Goal: Information Seeking & Learning: Learn about a topic

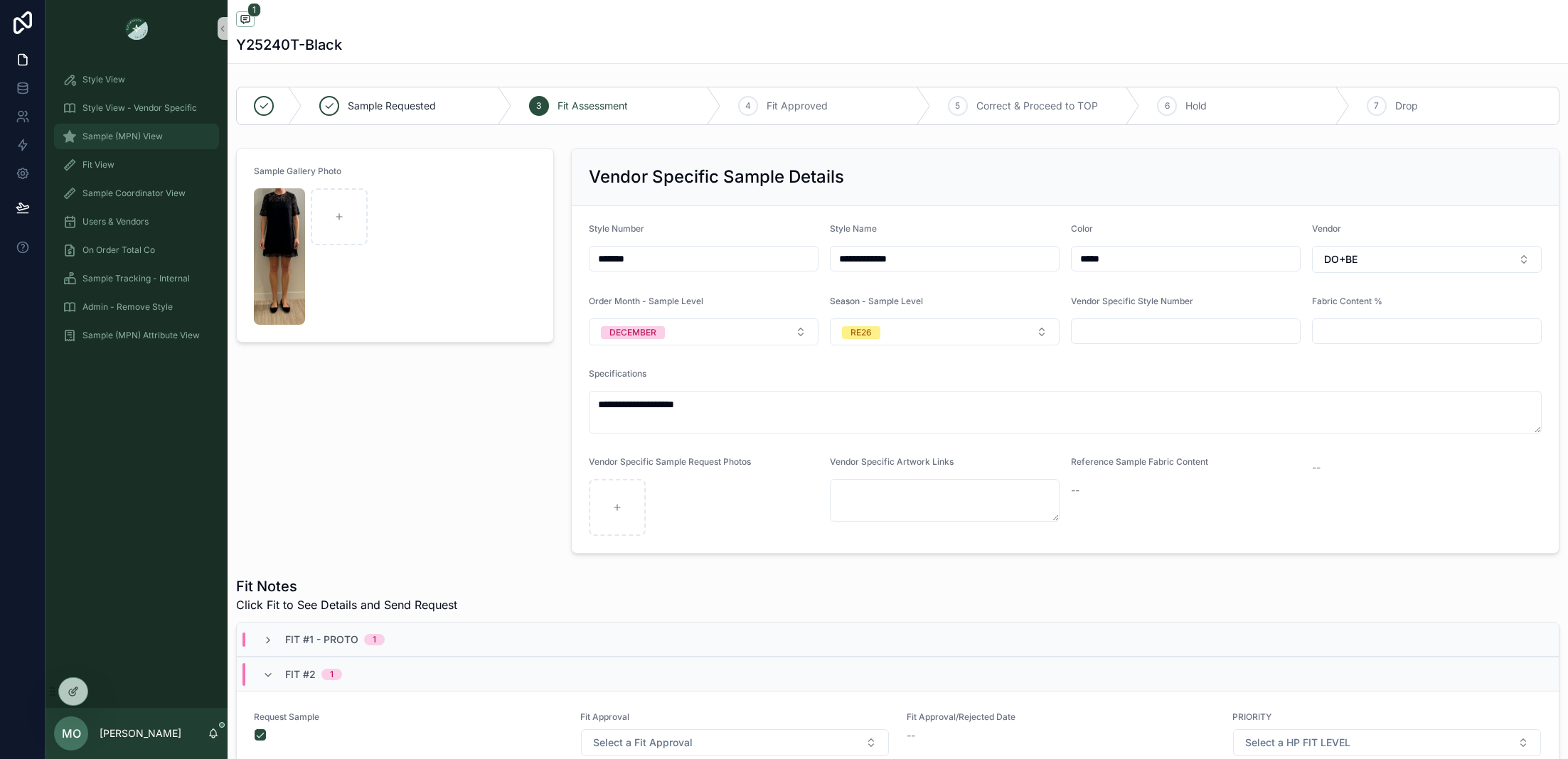
click at [106, 137] on span "Sample (MPN) View" at bounding box center [122, 136] width 81 height 11
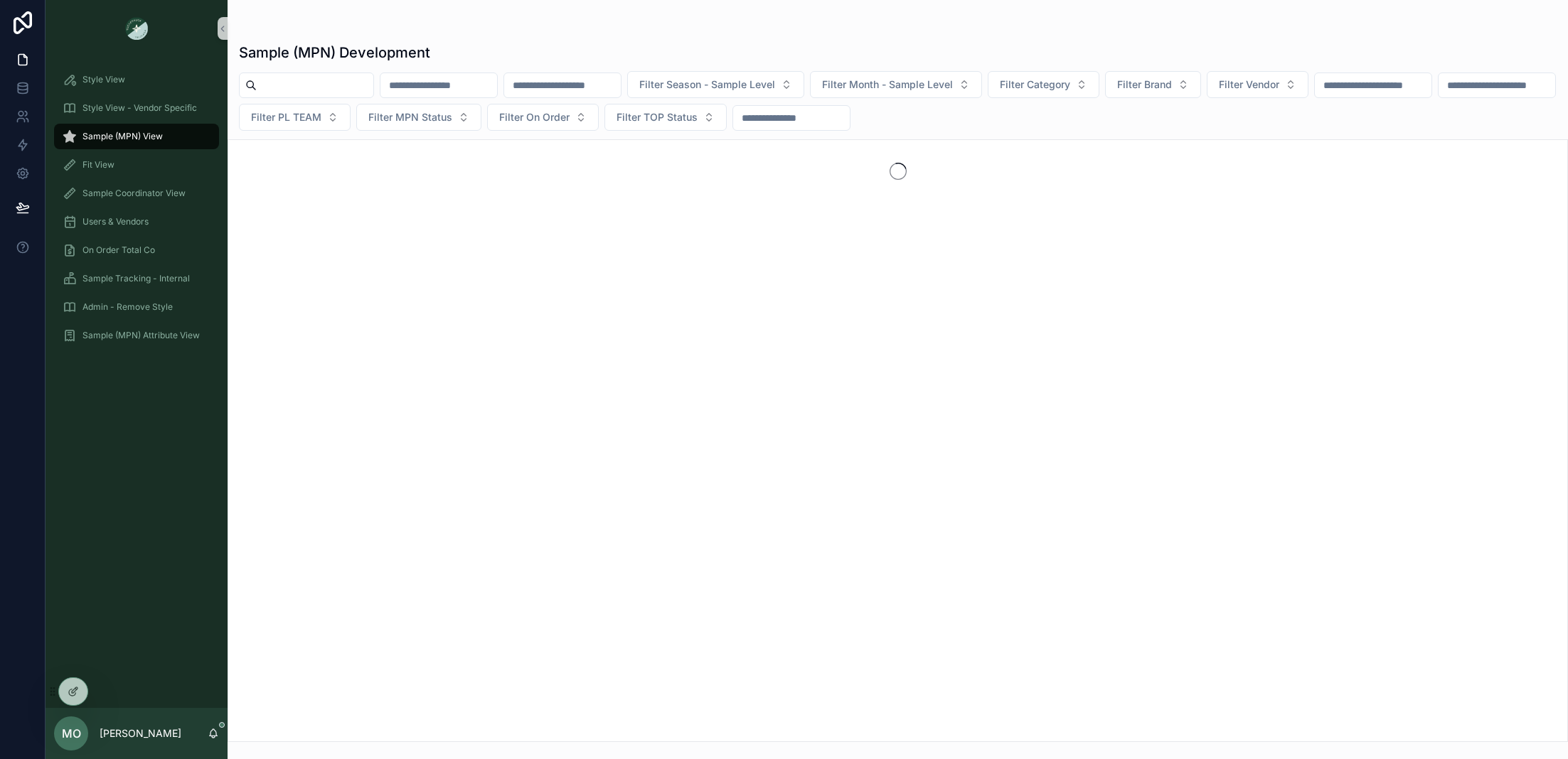
click at [333, 79] on input "scrollable content" at bounding box center [315, 85] width 117 height 20
type input "******"
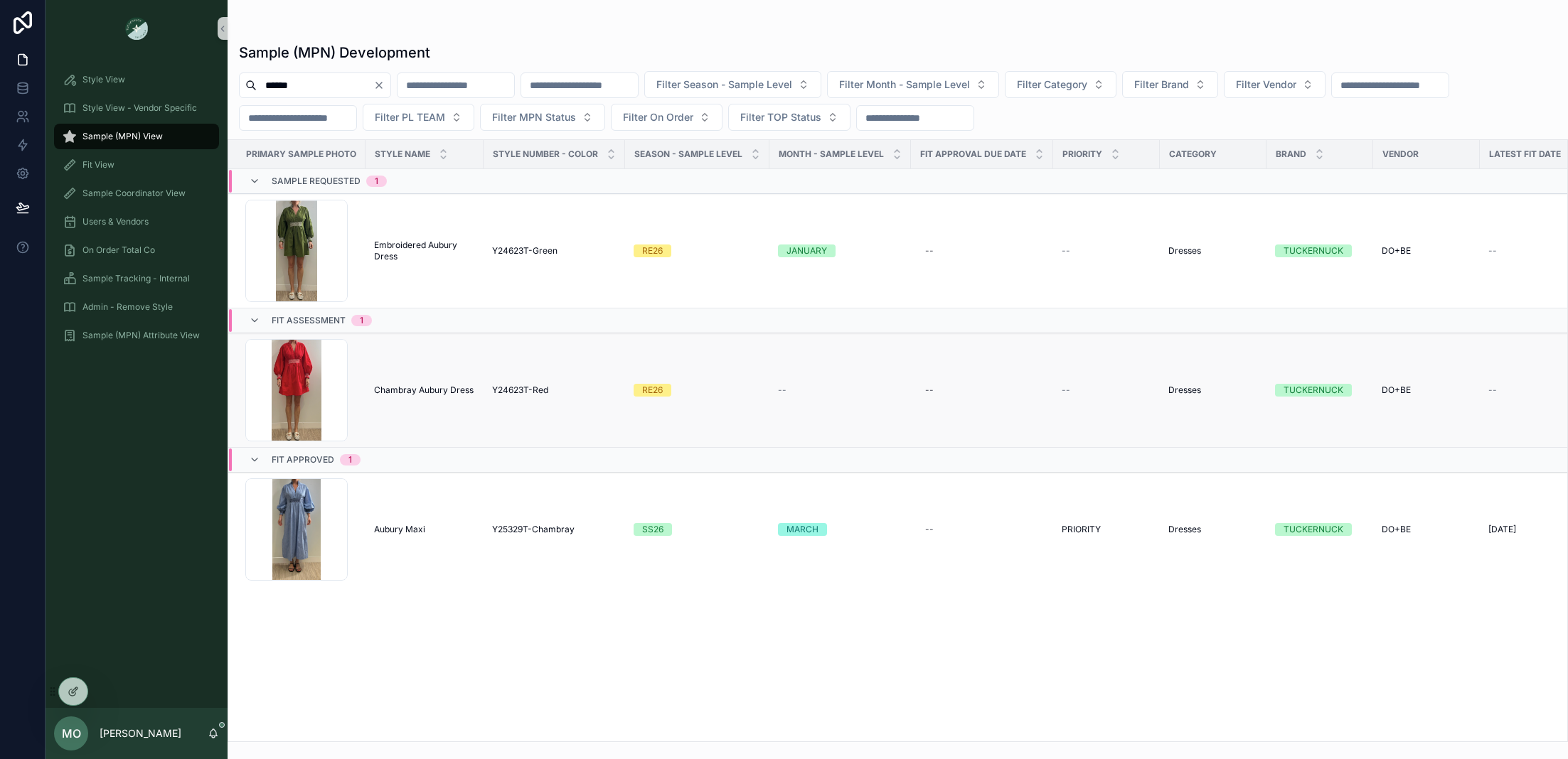
click at [421, 391] on span "Chambray Aubury Dress" at bounding box center [424, 390] width 100 height 11
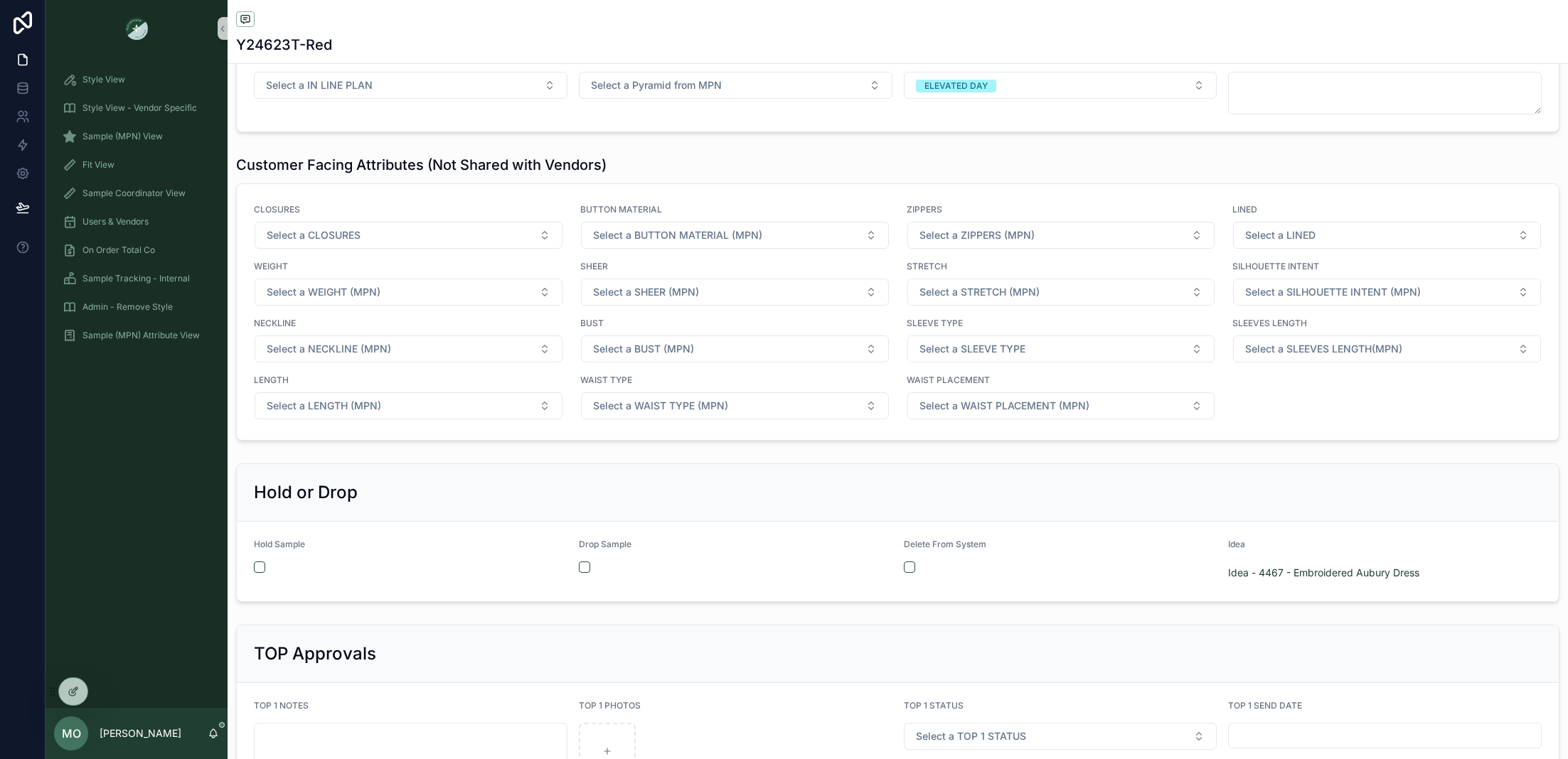
scroll to position [1846, 0]
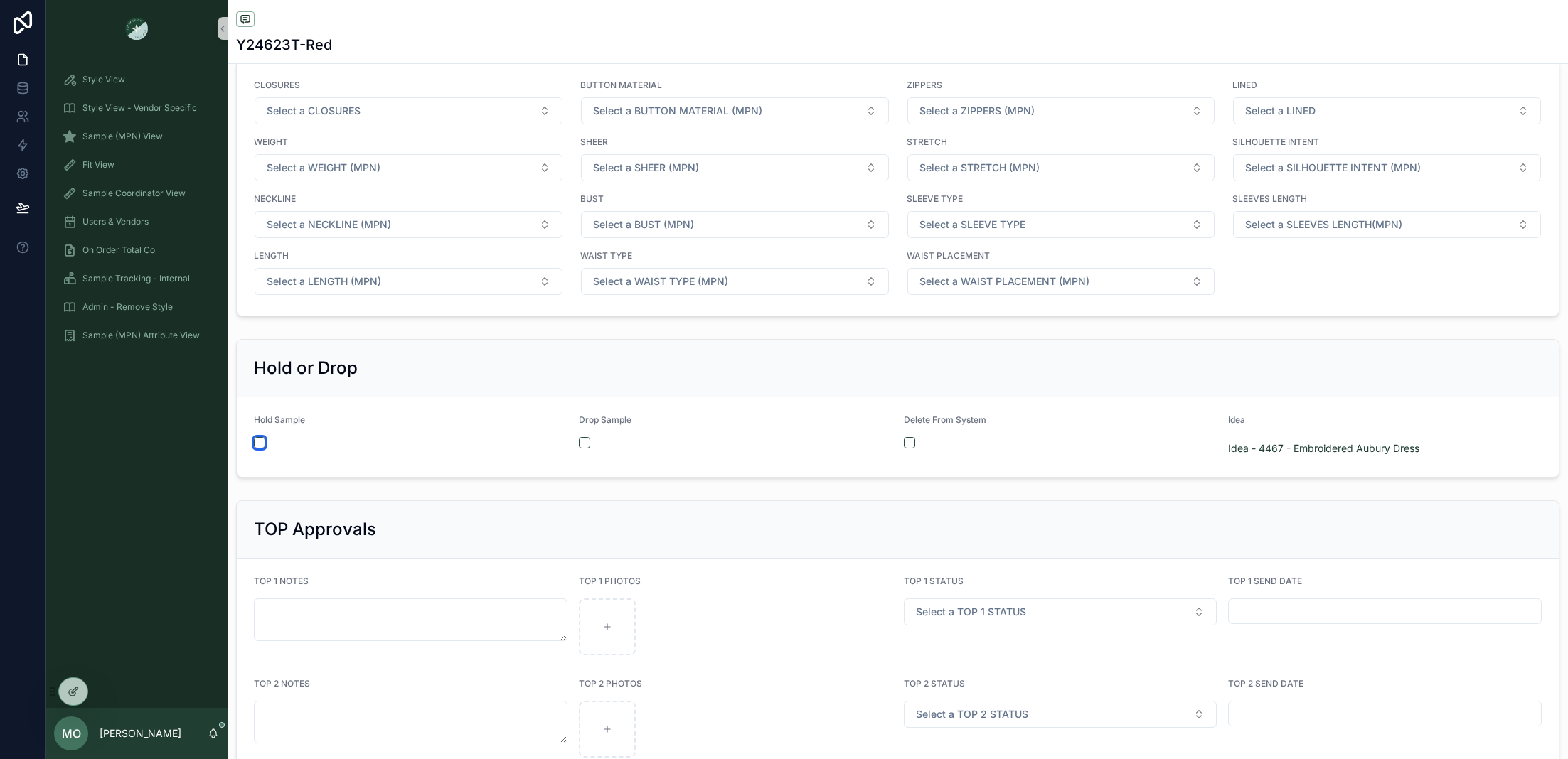
click at [261, 437] on button "scrollable content" at bounding box center [260, 443] width 11 height 11
click at [106, 108] on span "Style View - Vendor Specific" at bounding box center [139, 108] width 115 height 11
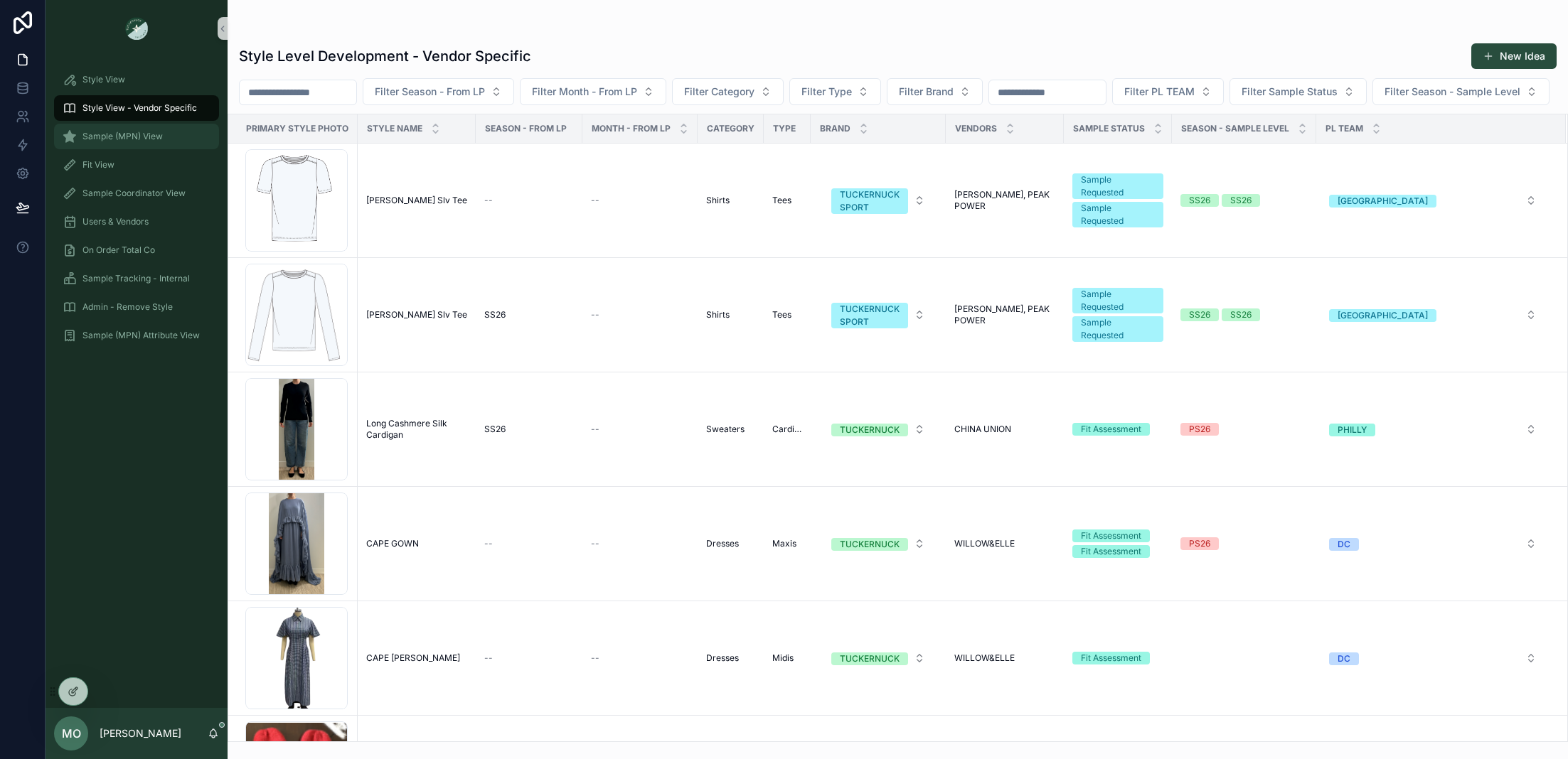
click at [114, 128] on div "Sample (MPN) View" at bounding box center [137, 136] width 148 height 23
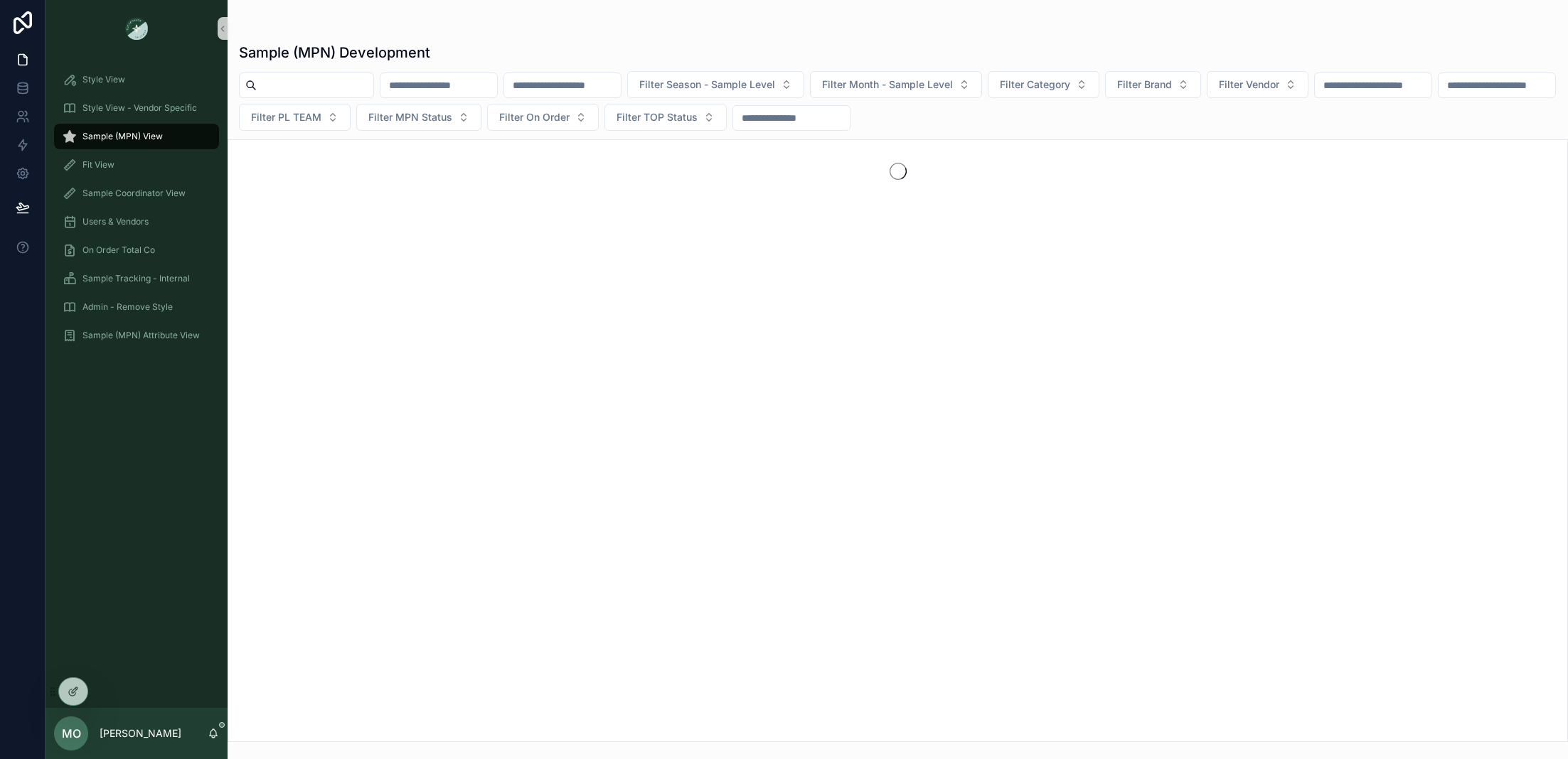
click at [340, 74] on div "scrollable content" at bounding box center [306, 85] width 136 height 26
click at [317, 84] on input "scrollable content" at bounding box center [315, 85] width 117 height 20
type input "**********"
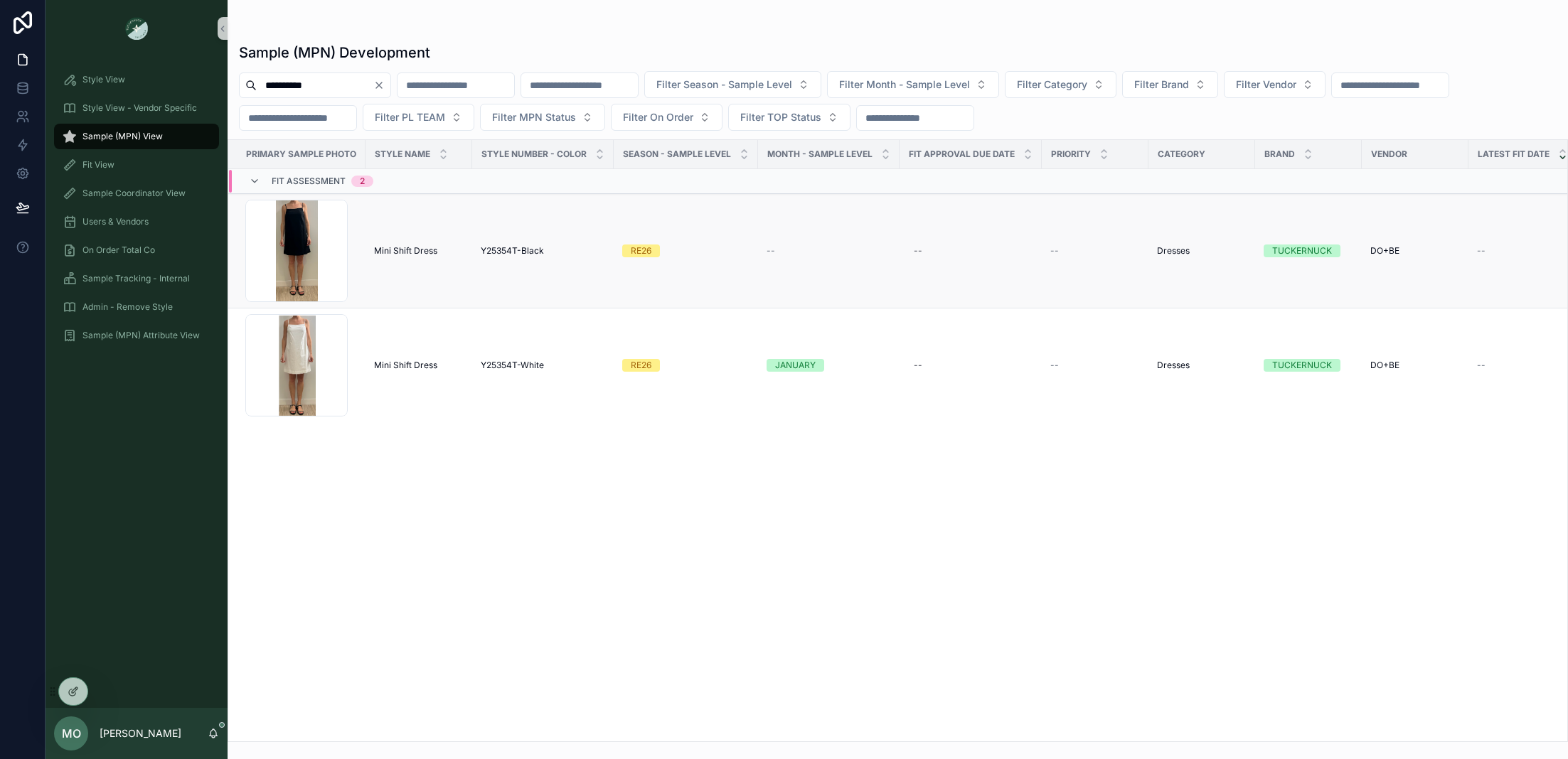
click at [460, 252] on div "Mini Shift Dress Mini Shift Dress" at bounding box center [419, 251] width 90 height 11
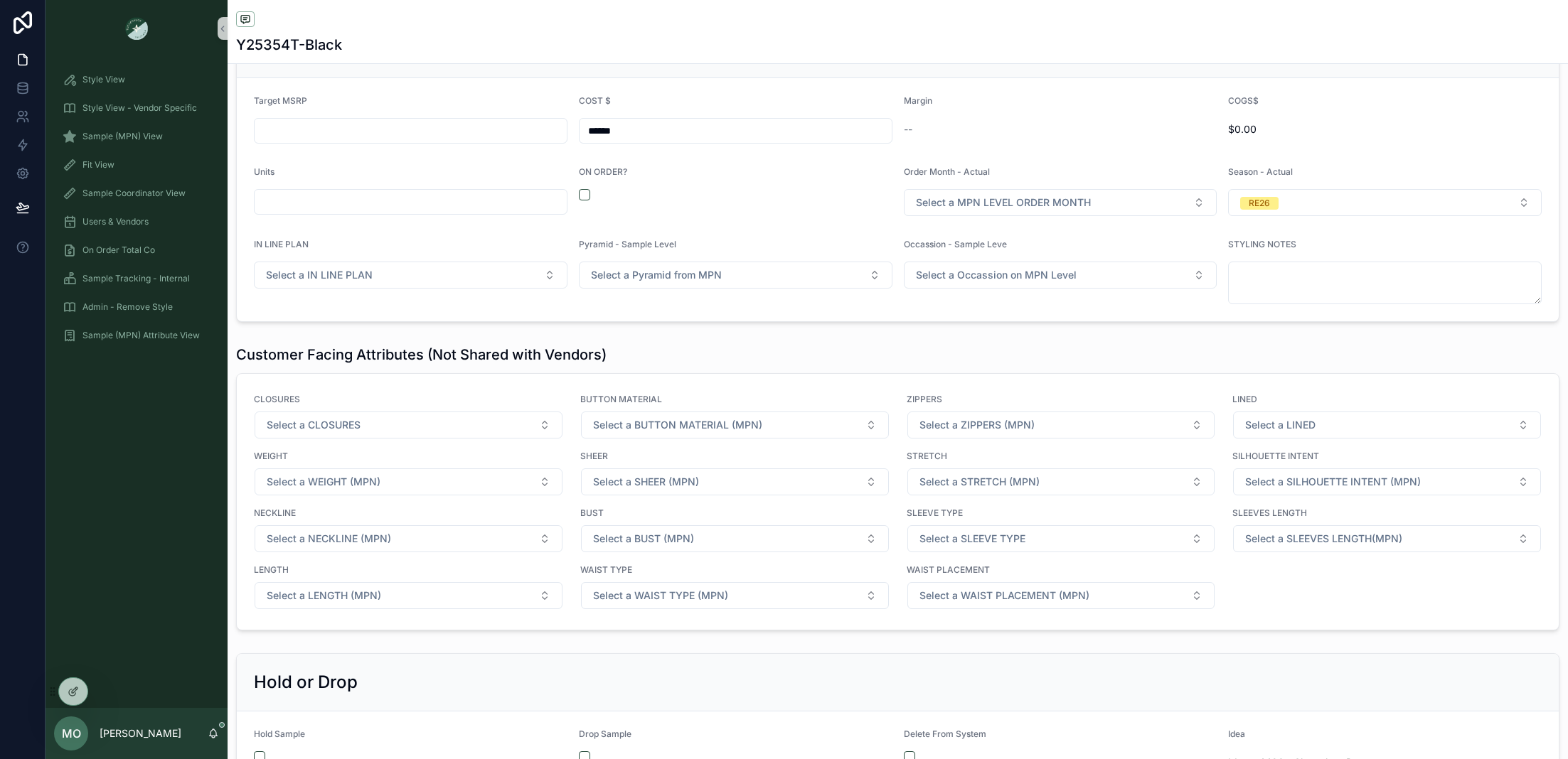
scroll to position [1928, 0]
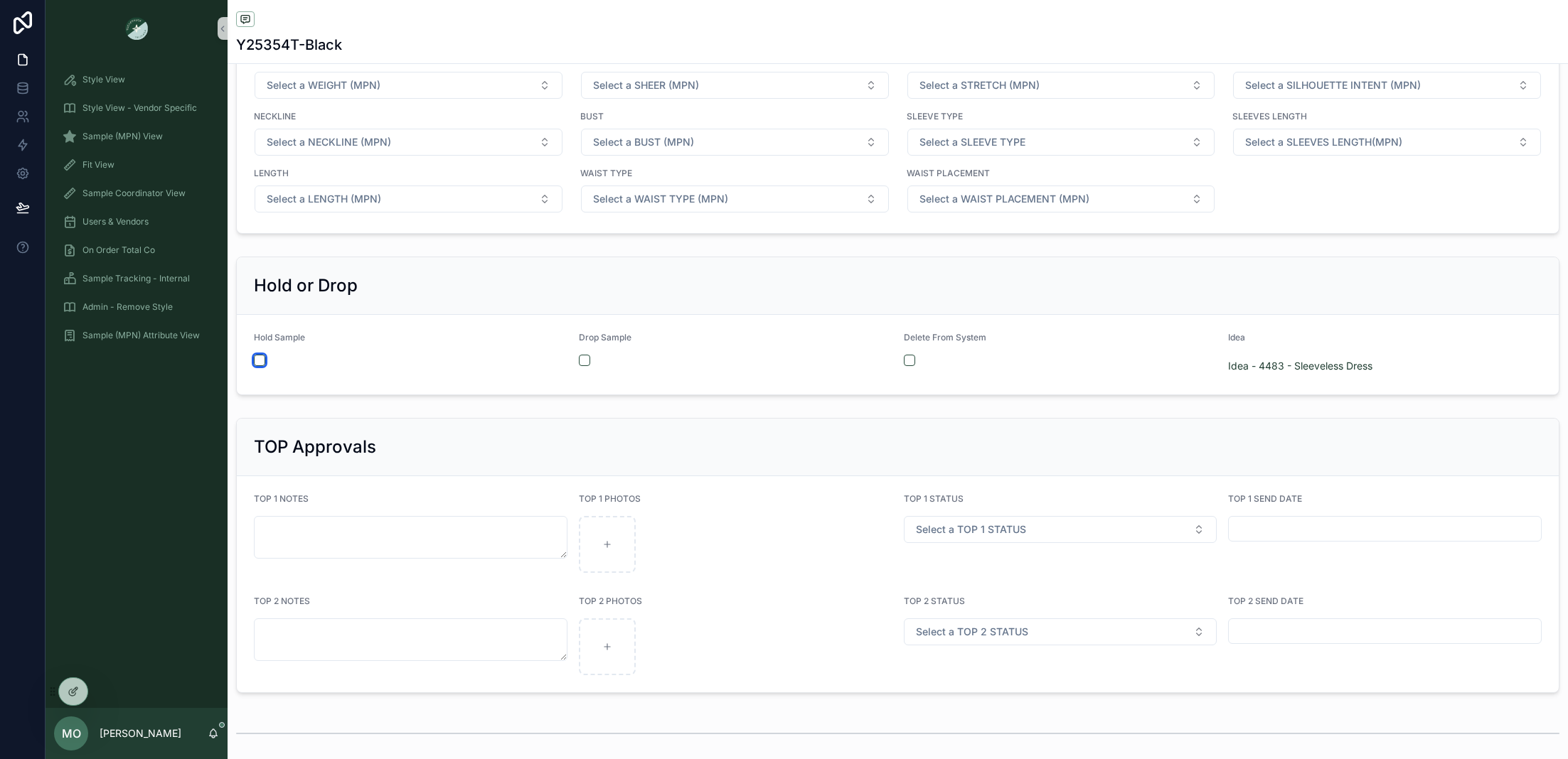
click at [264, 354] on button "scrollable content" at bounding box center [260, 360] width 11 height 11
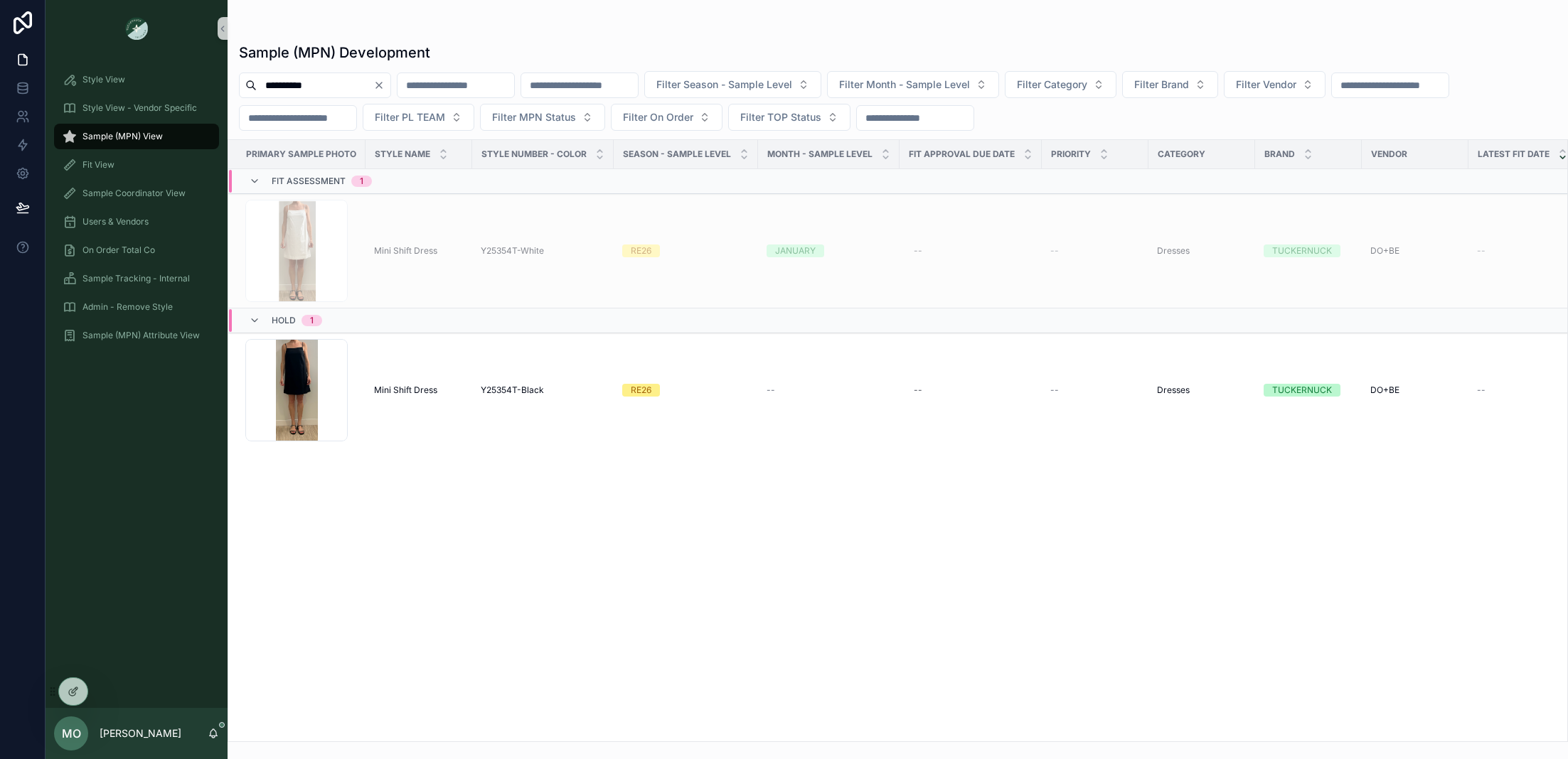
click at [406, 254] on span "Mini Shift Dress" at bounding box center [406, 251] width 64 height 11
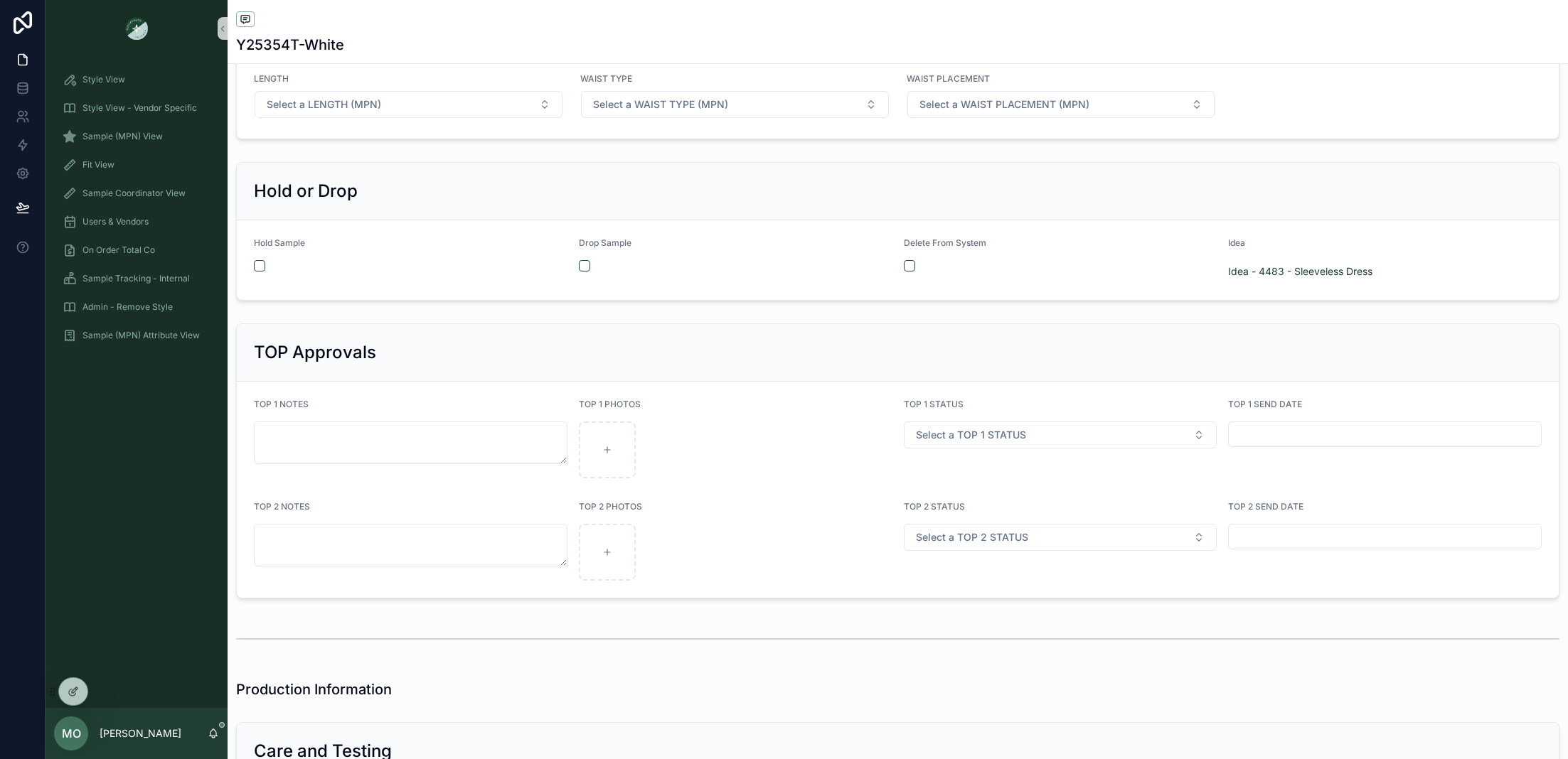
scroll to position [2031, 0]
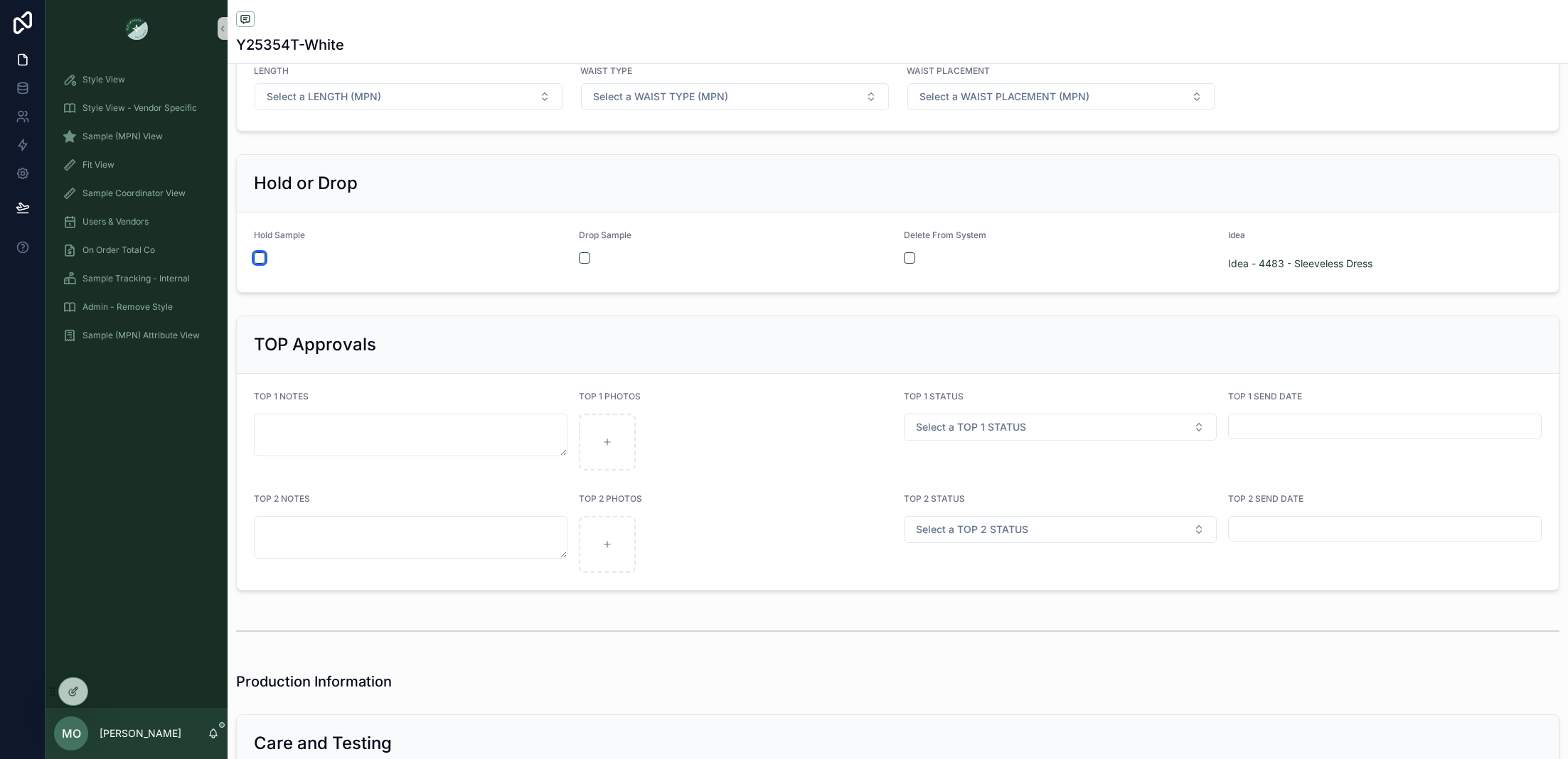
click at [258, 252] on button "scrollable content" at bounding box center [260, 258] width 11 height 11
drag, startPoint x: 106, startPoint y: 156, endPoint x: 107, endPoint y: 150, distance: 6.1
click at [107, 155] on div "Fit View" at bounding box center [137, 165] width 148 height 23
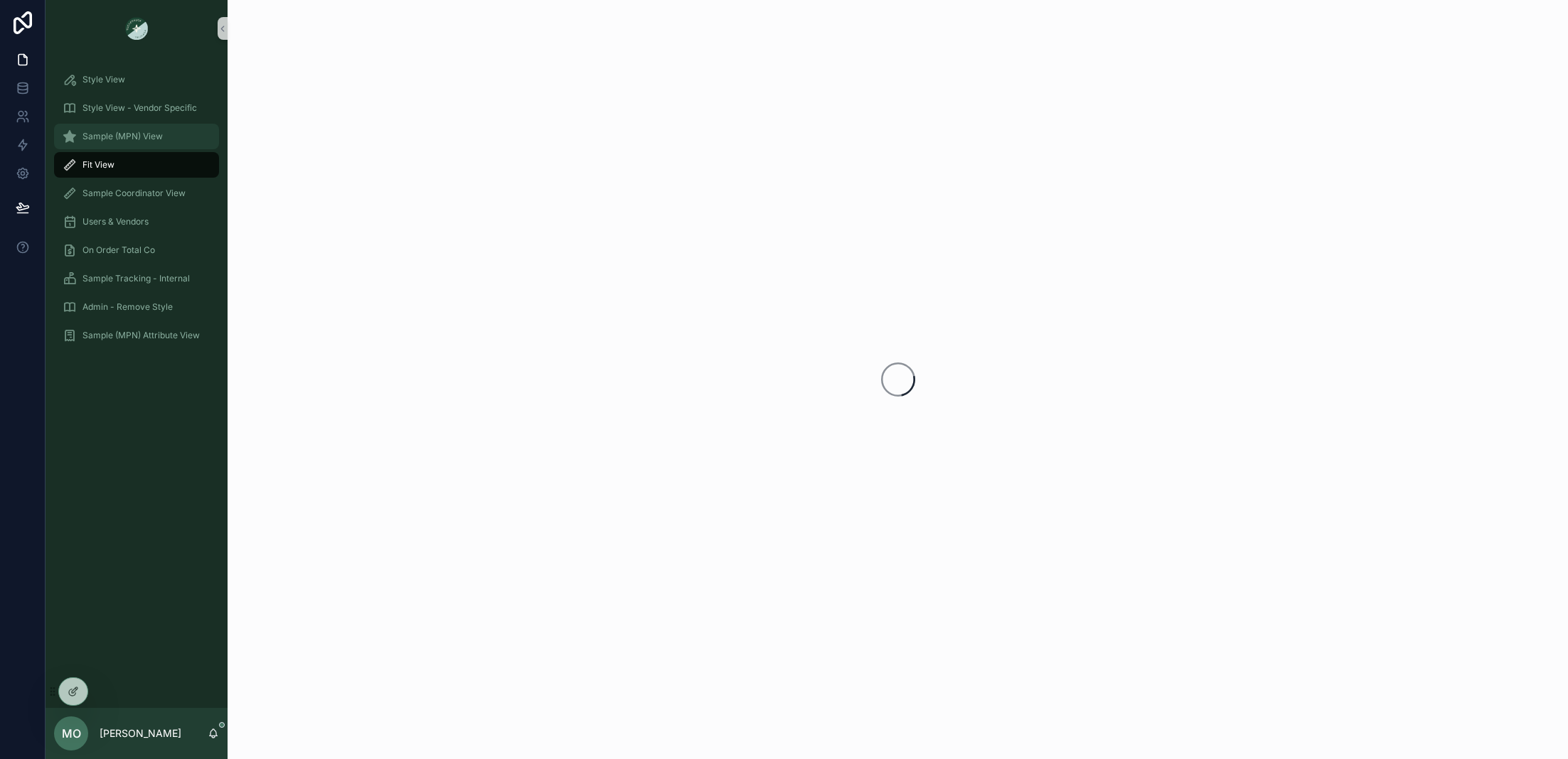
click at [109, 133] on span "Sample (MPN) View" at bounding box center [122, 136] width 81 height 11
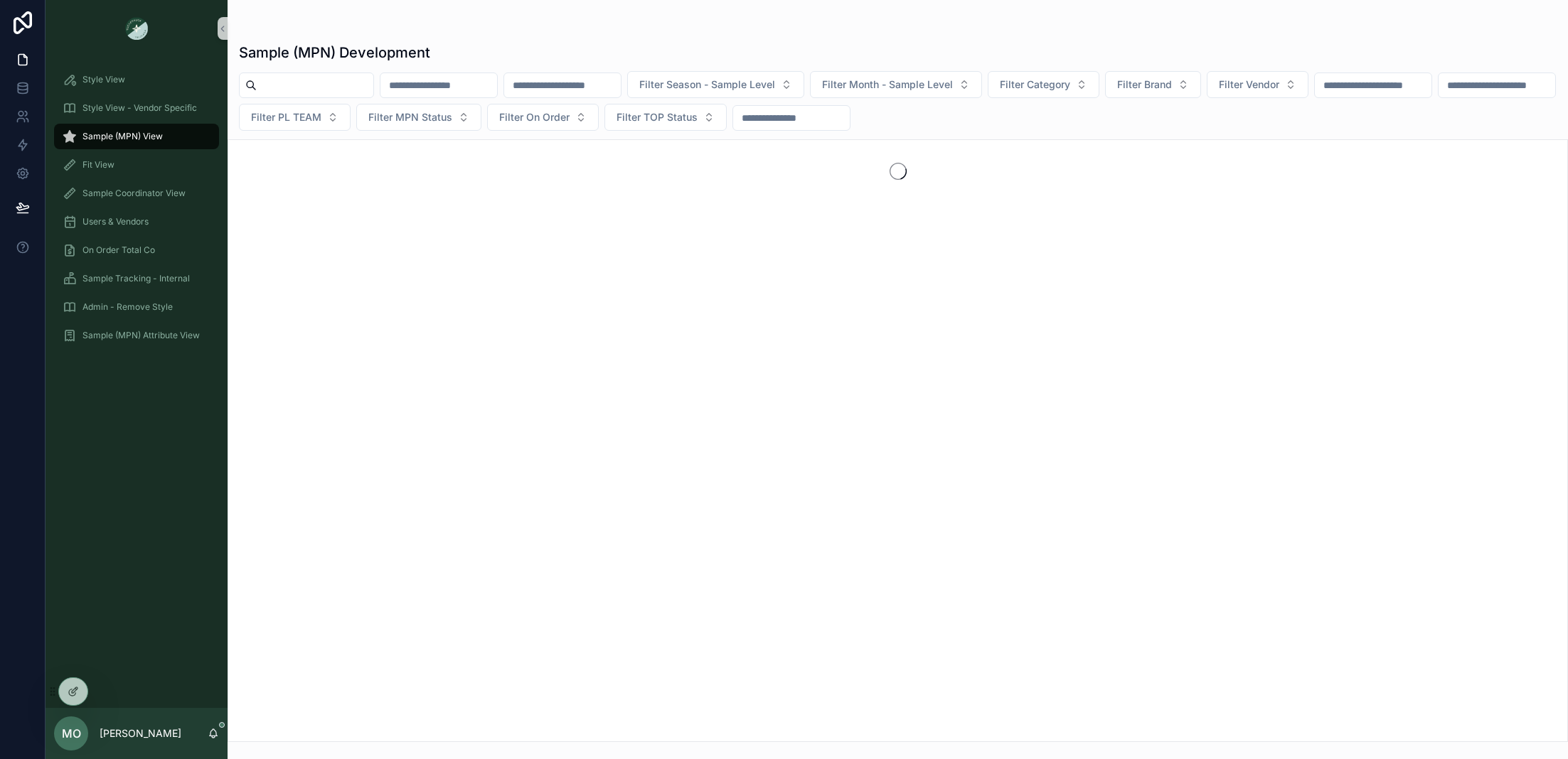
click at [264, 93] on input "scrollable content" at bounding box center [315, 85] width 117 height 20
type input "*****"
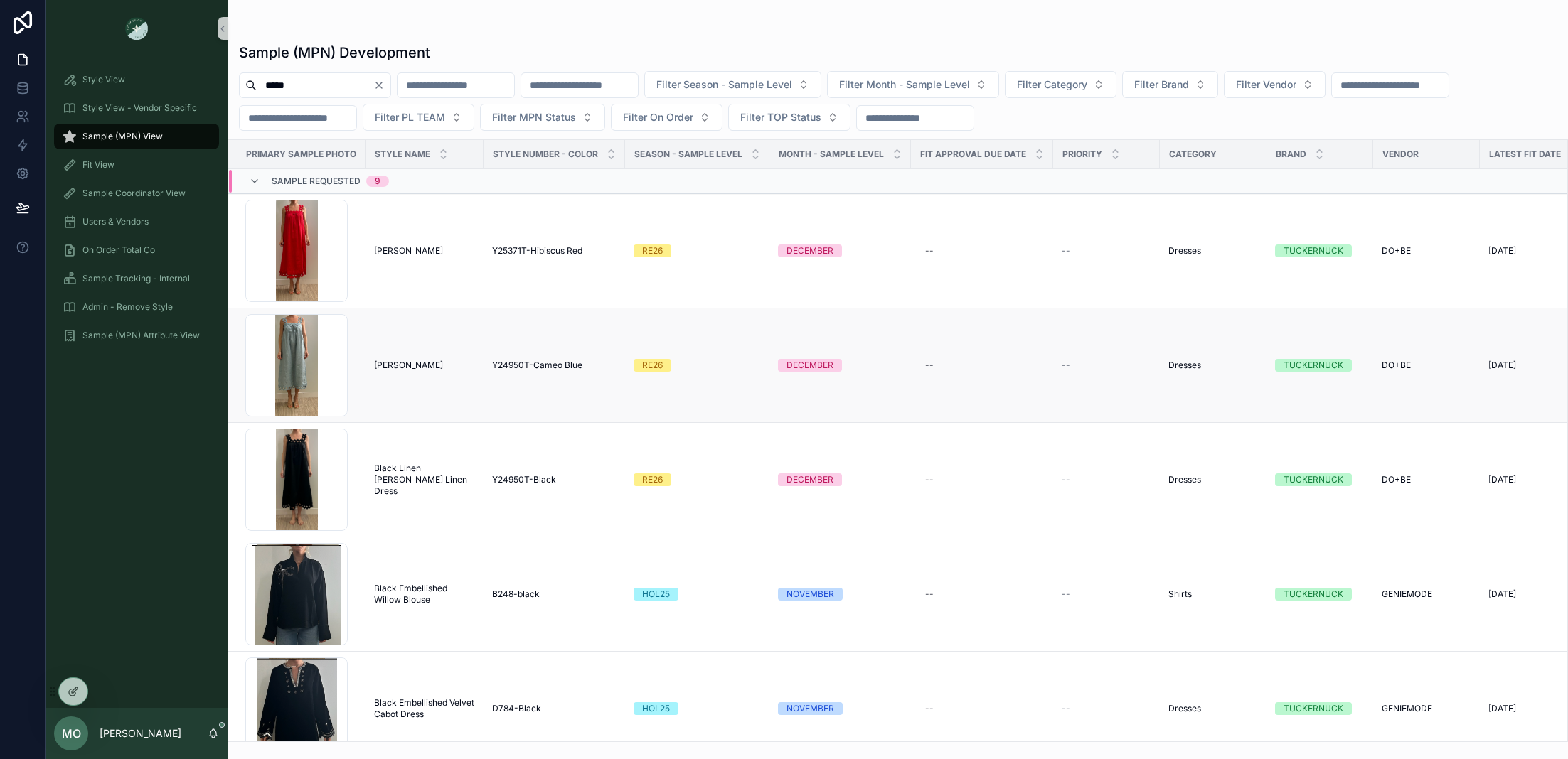
click at [521, 366] on span "Y24950T-Cameo Blue" at bounding box center [537, 366] width 90 height 11
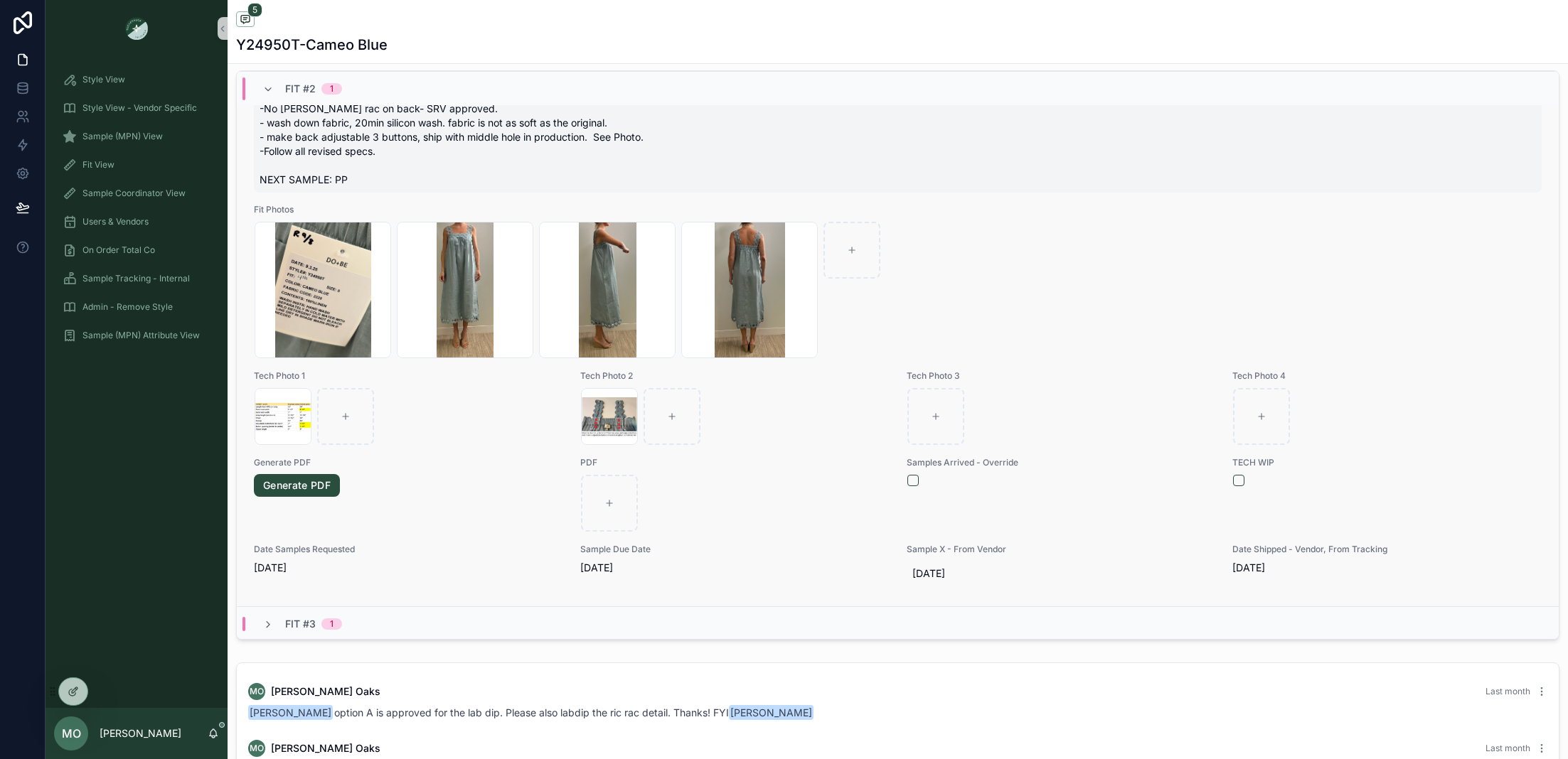
scroll to position [653, 0]
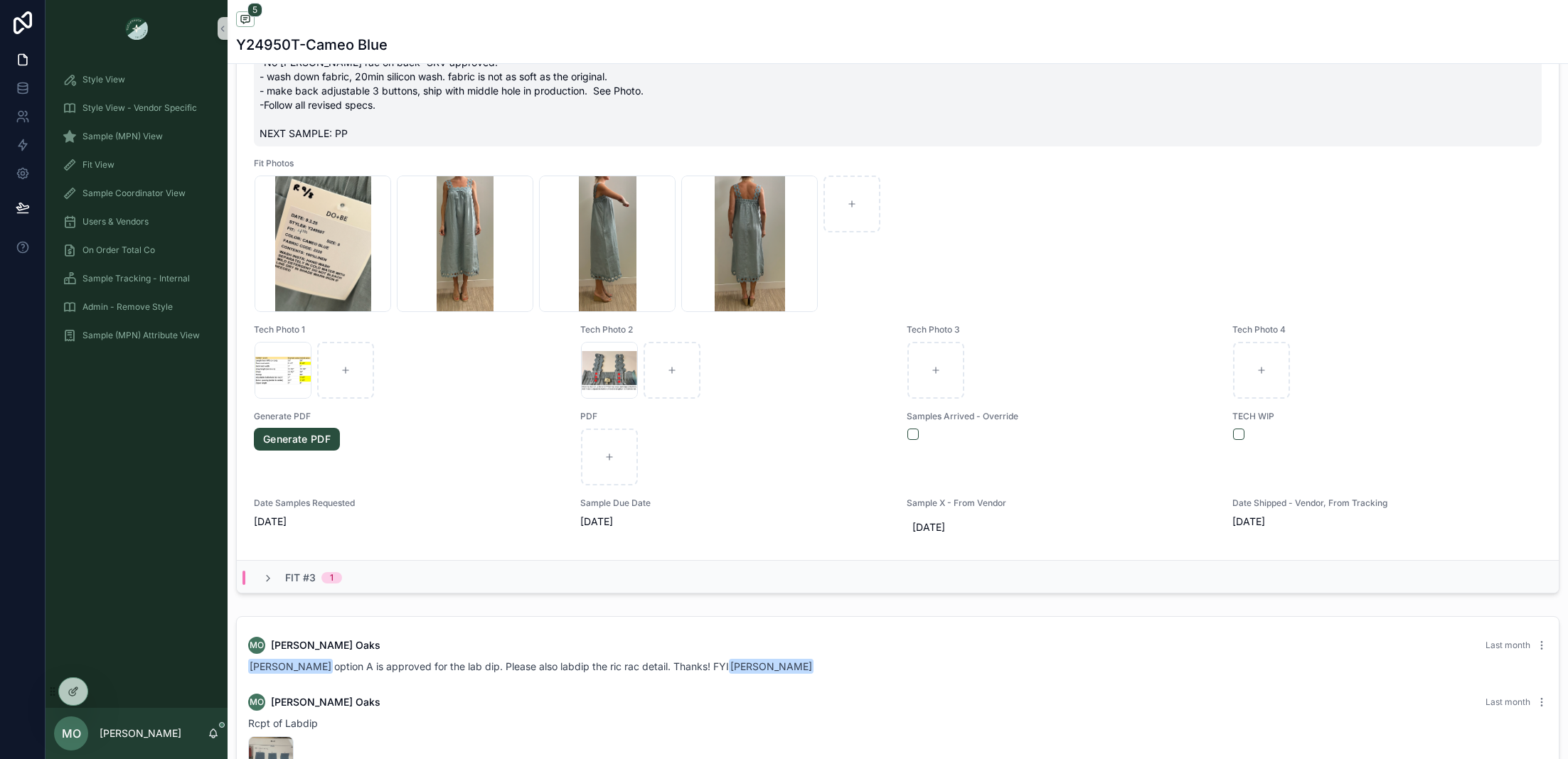
click at [258, 577] on div "Fit #3 1" at bounding box center [302, 577] width 114 height 14
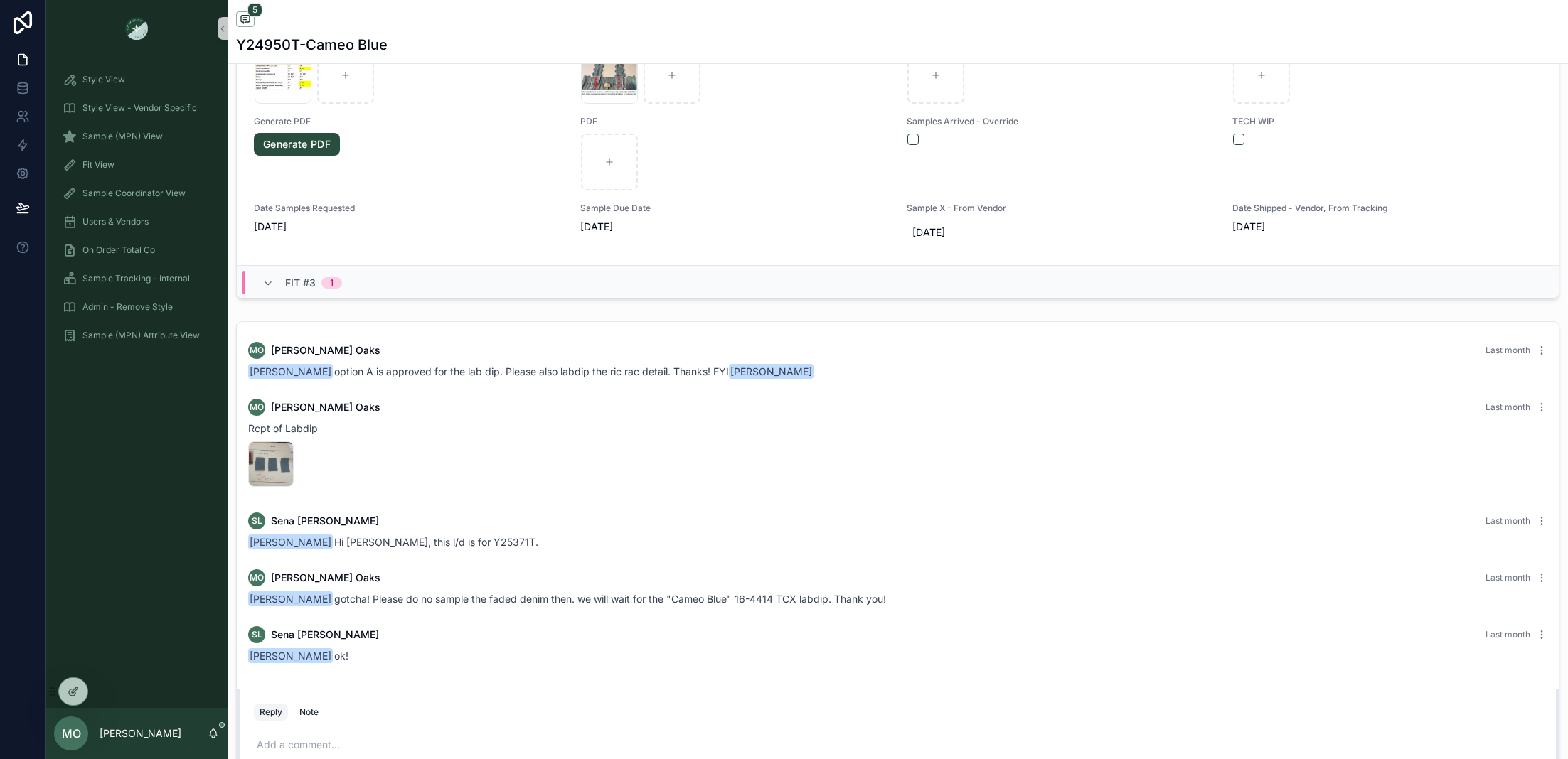
scroll to position [967, 0]
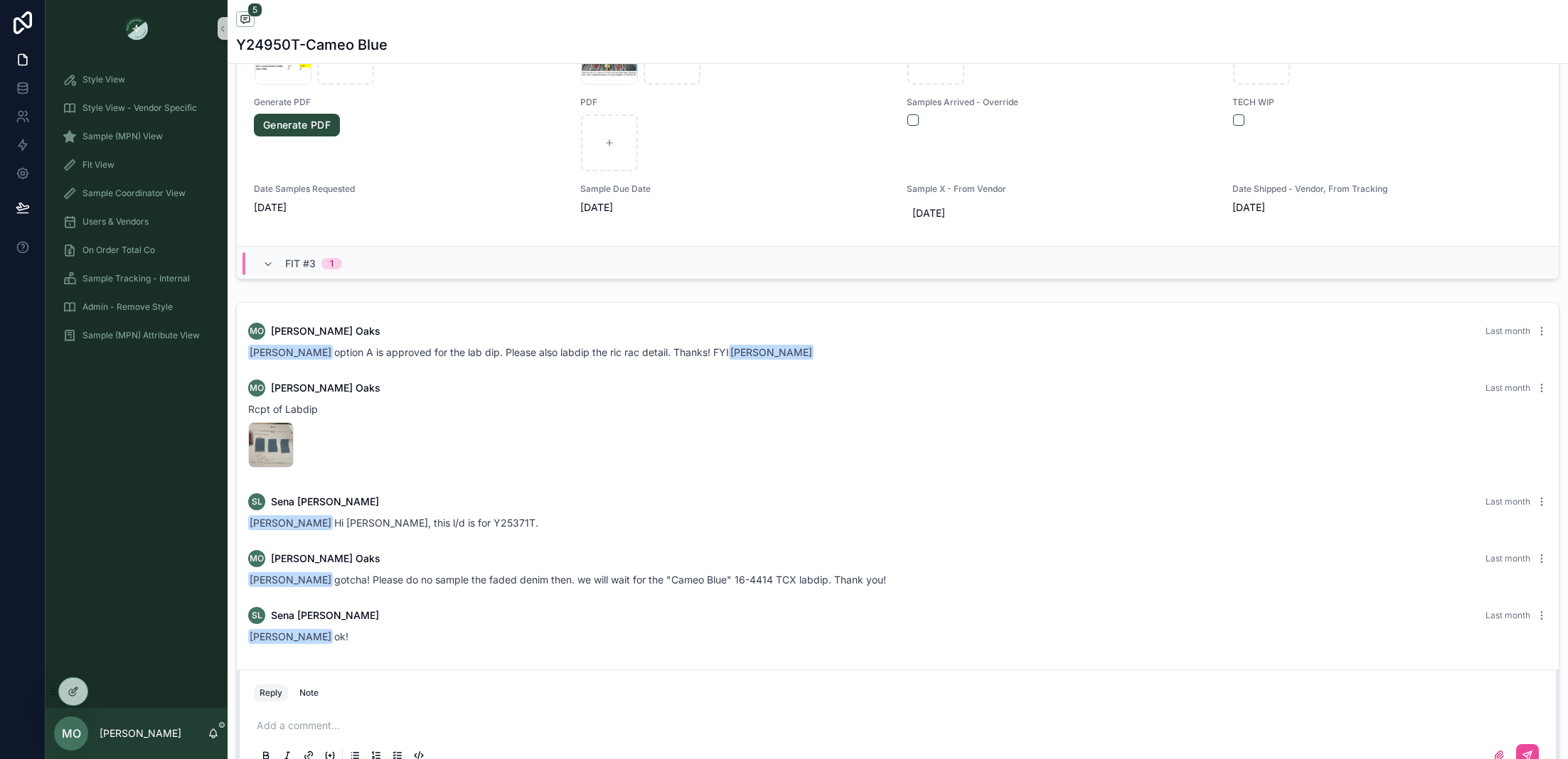
click at [268, 269] on div "Fit #3 1" at bounding box center [302, 263] width 80 height 23
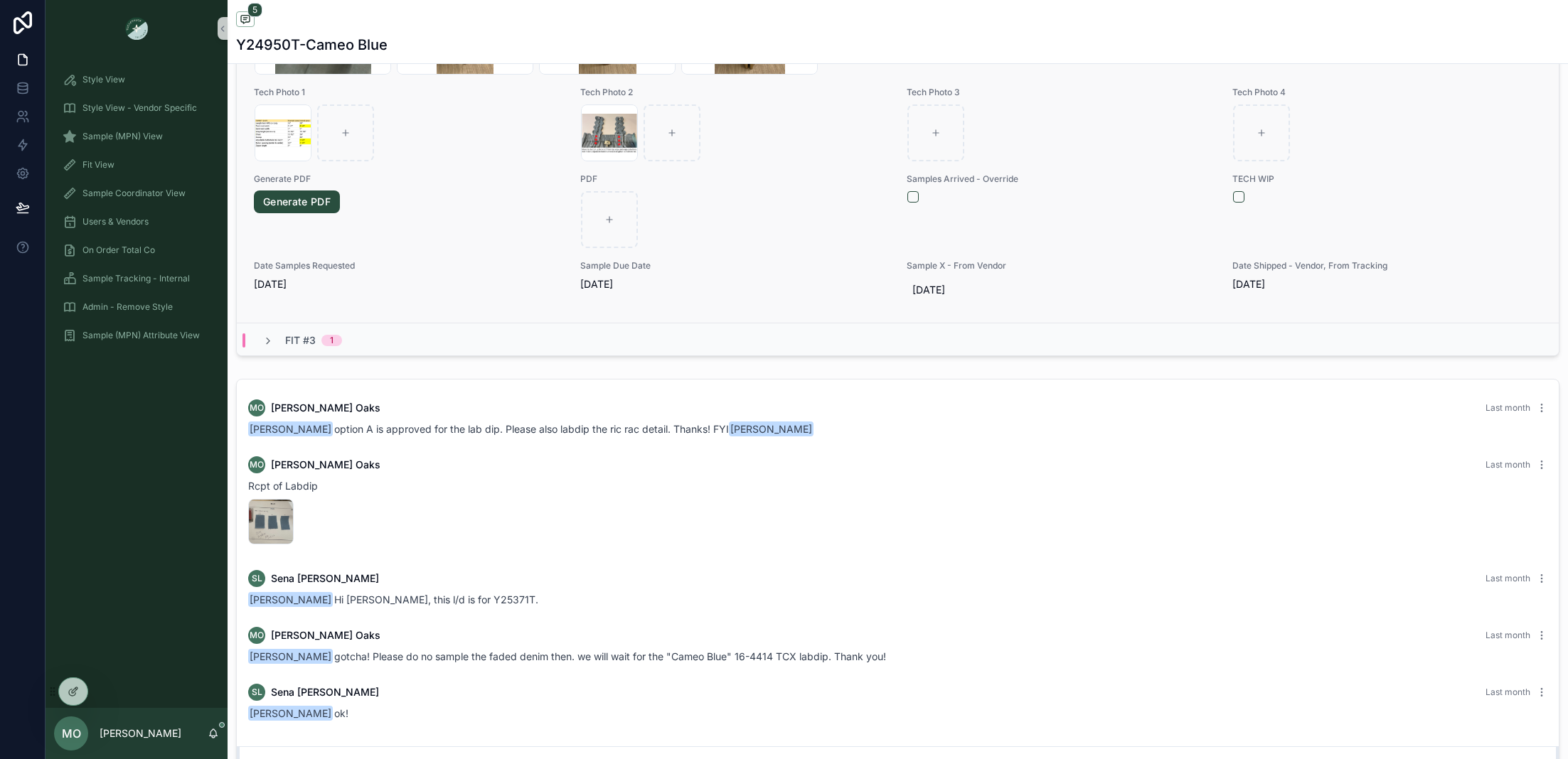
scroll to position [898, 0]
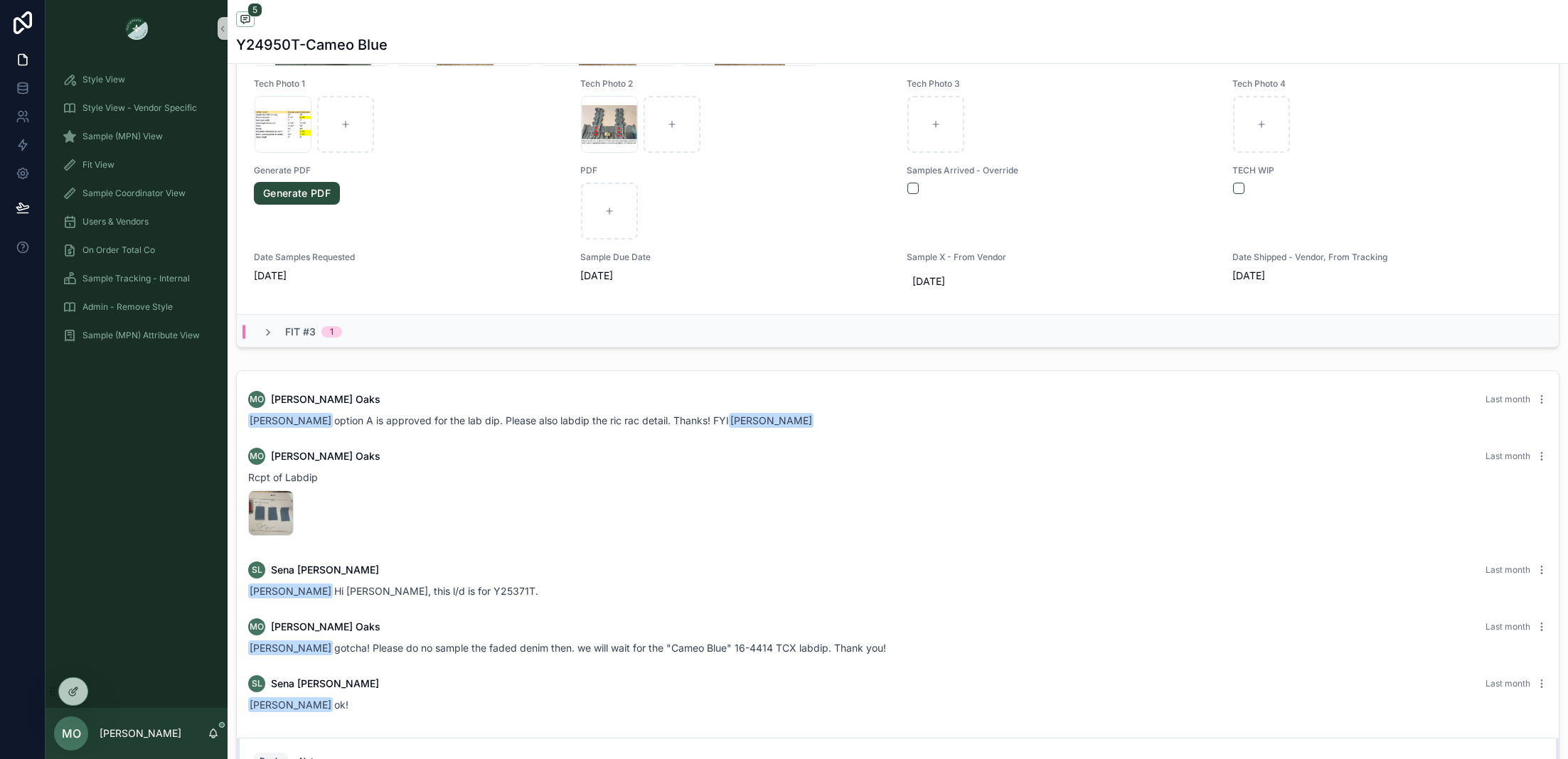
click at [281, 327] on div "Fit #3 1" at bounding box center [302, 332] width 80 height 14
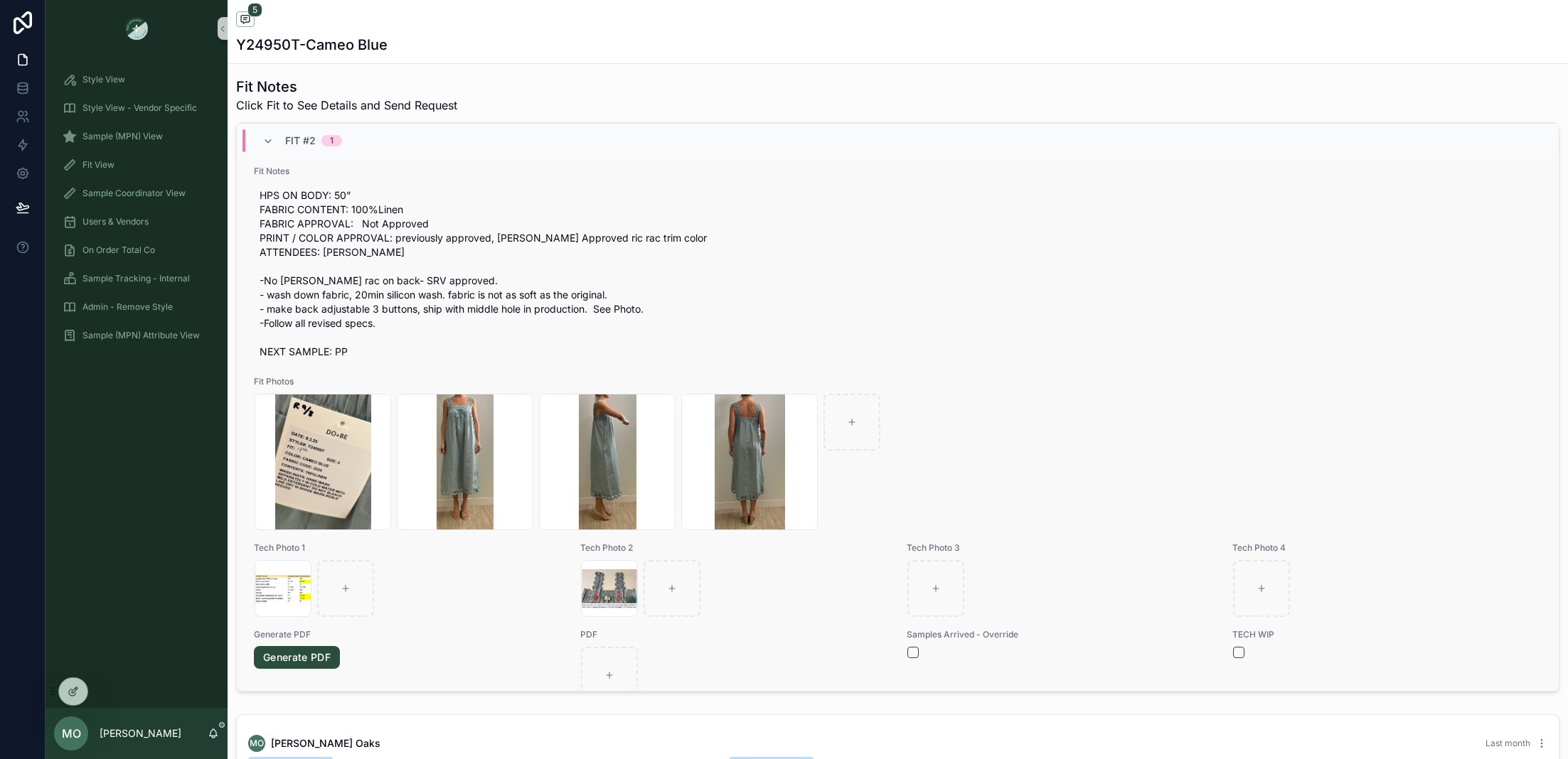
scroll to position [114, 0]
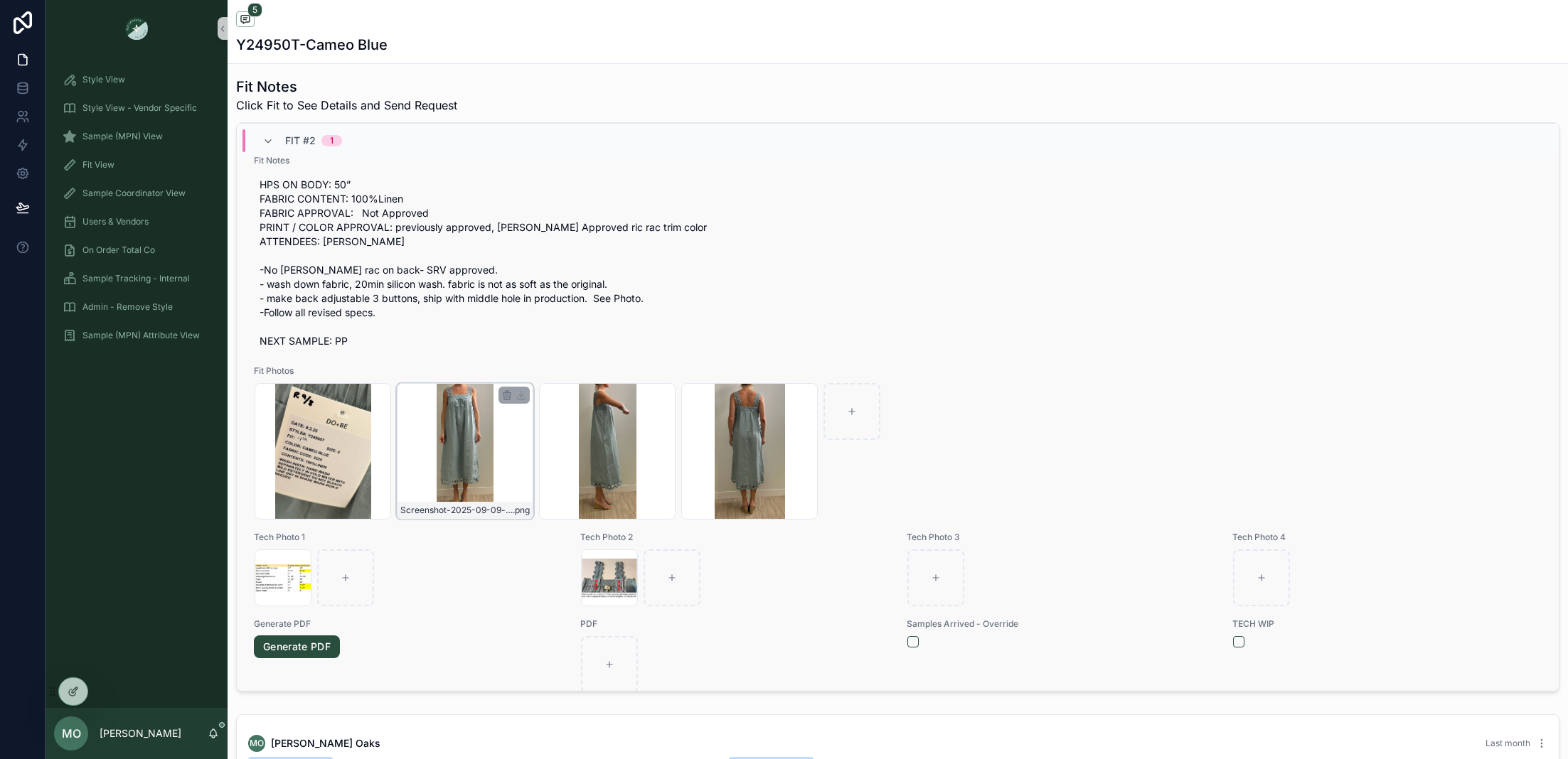
click at [477, 473] on div "Screenshot-2025-09-09-at-2.00.43-PM .png" at bounding box center [465, 451] width 137 height 136
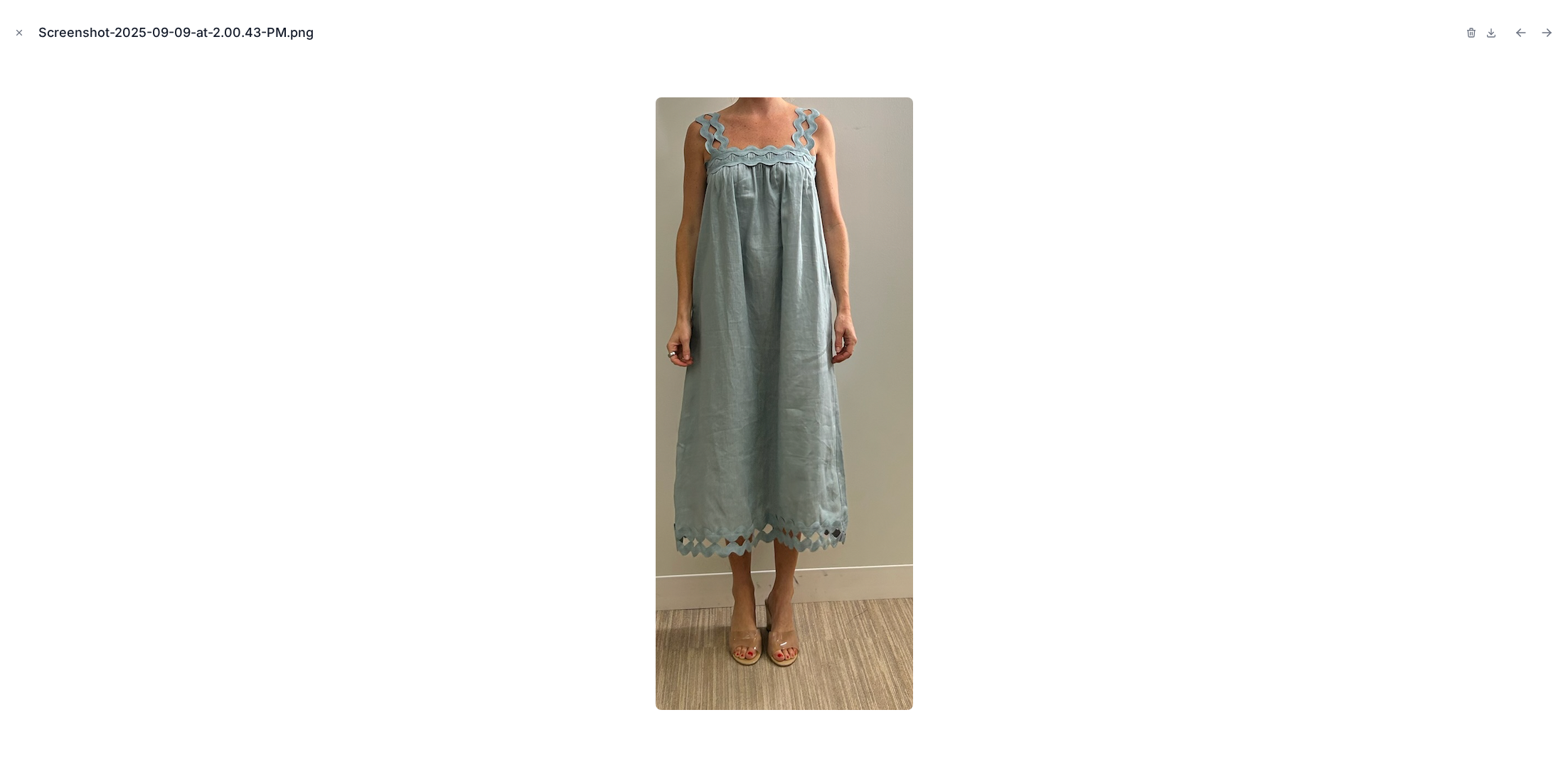
click at [525, 665] on div at bounding box center [784, 404] width 1545 height 688
click at [20, 36] on icon "Close modal" at bounding box center [19, 32] width 10 height 10
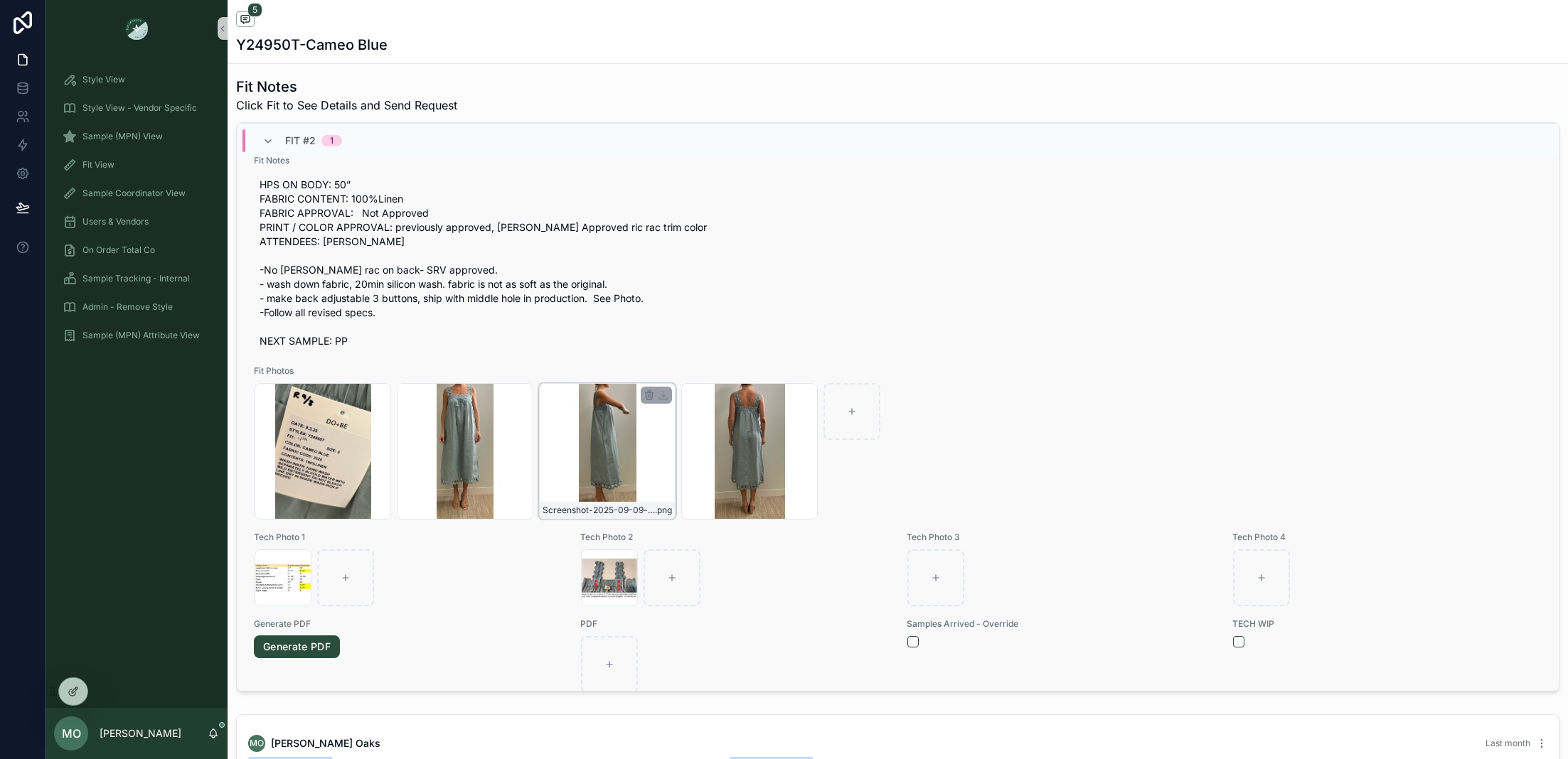
click at [633, 471] on div "Screenshot-2025-09-09-at-2.00.47-PM .png" at bounding box center [608, 451] width 137 height 136
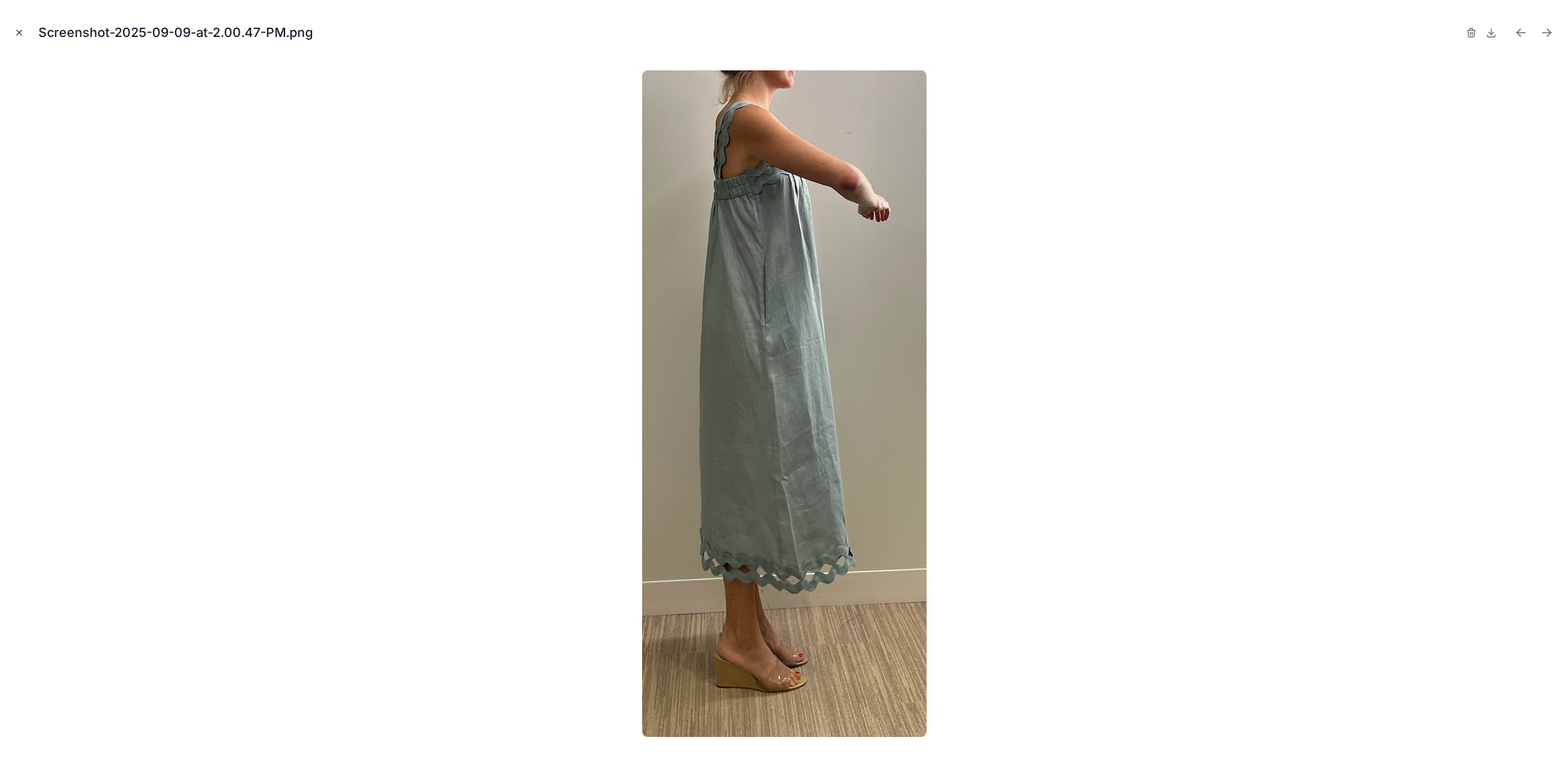
click at [27, 38] on button "Close modal" at bounding box center [19, 32] width 16 height 16
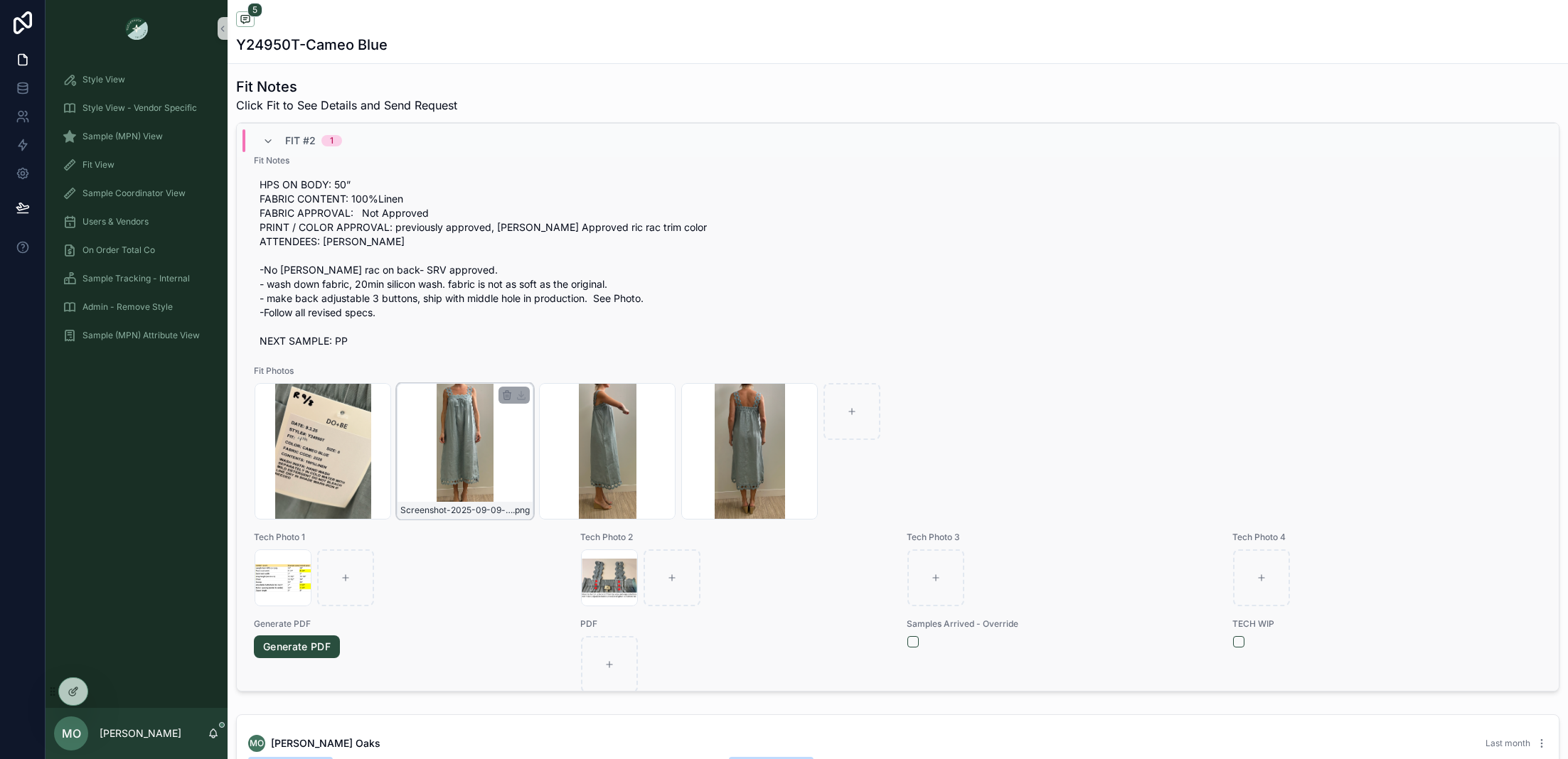
click at [444, 457] on div "Screenshot-2025-09-09-at-2.00.43-PM .png" at bounding box center [465, 451] width 137 height 136
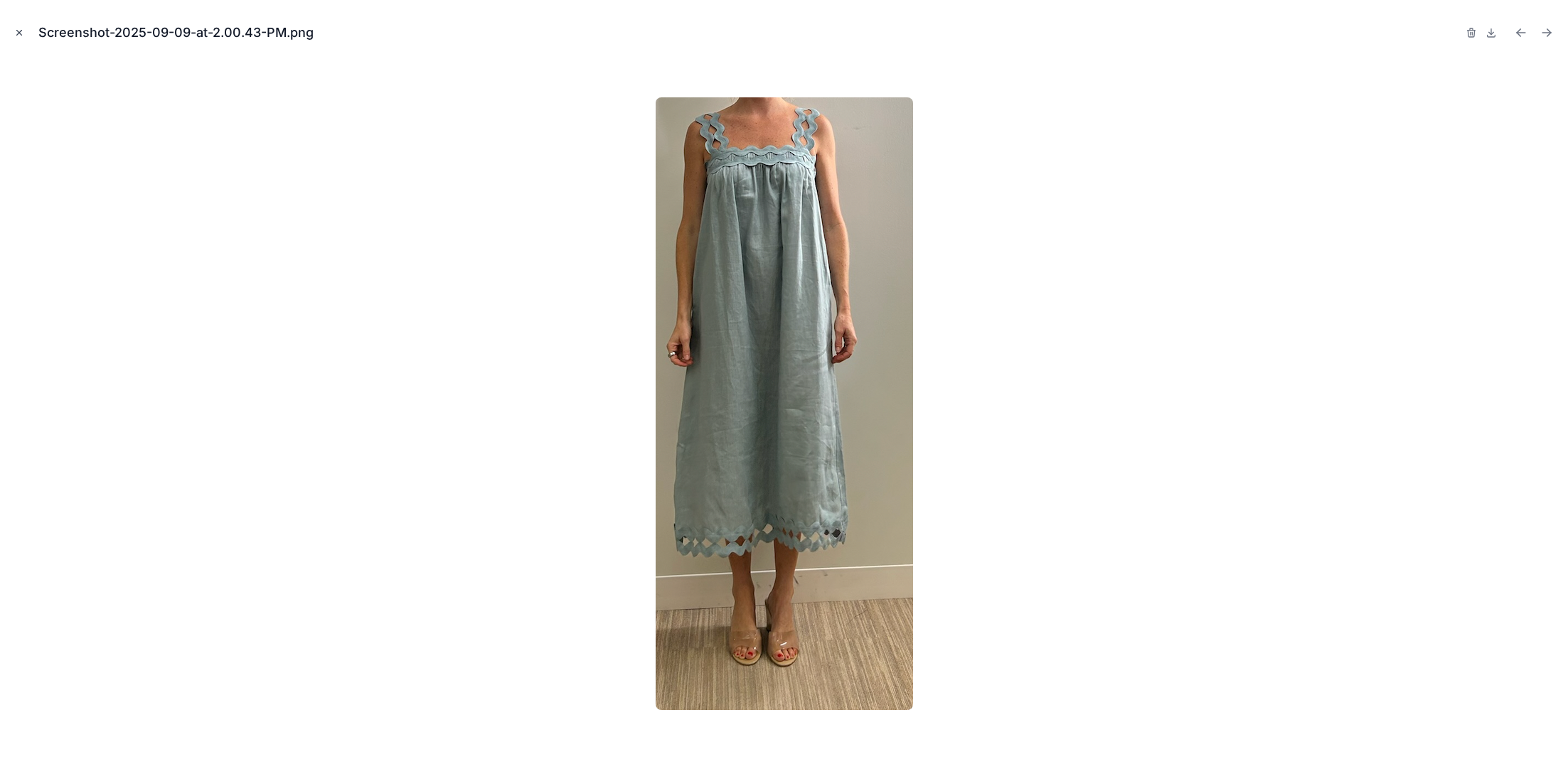
click at [24, 31] on icon "Close modal" at bounding box center [19, 32] width 10 height 10
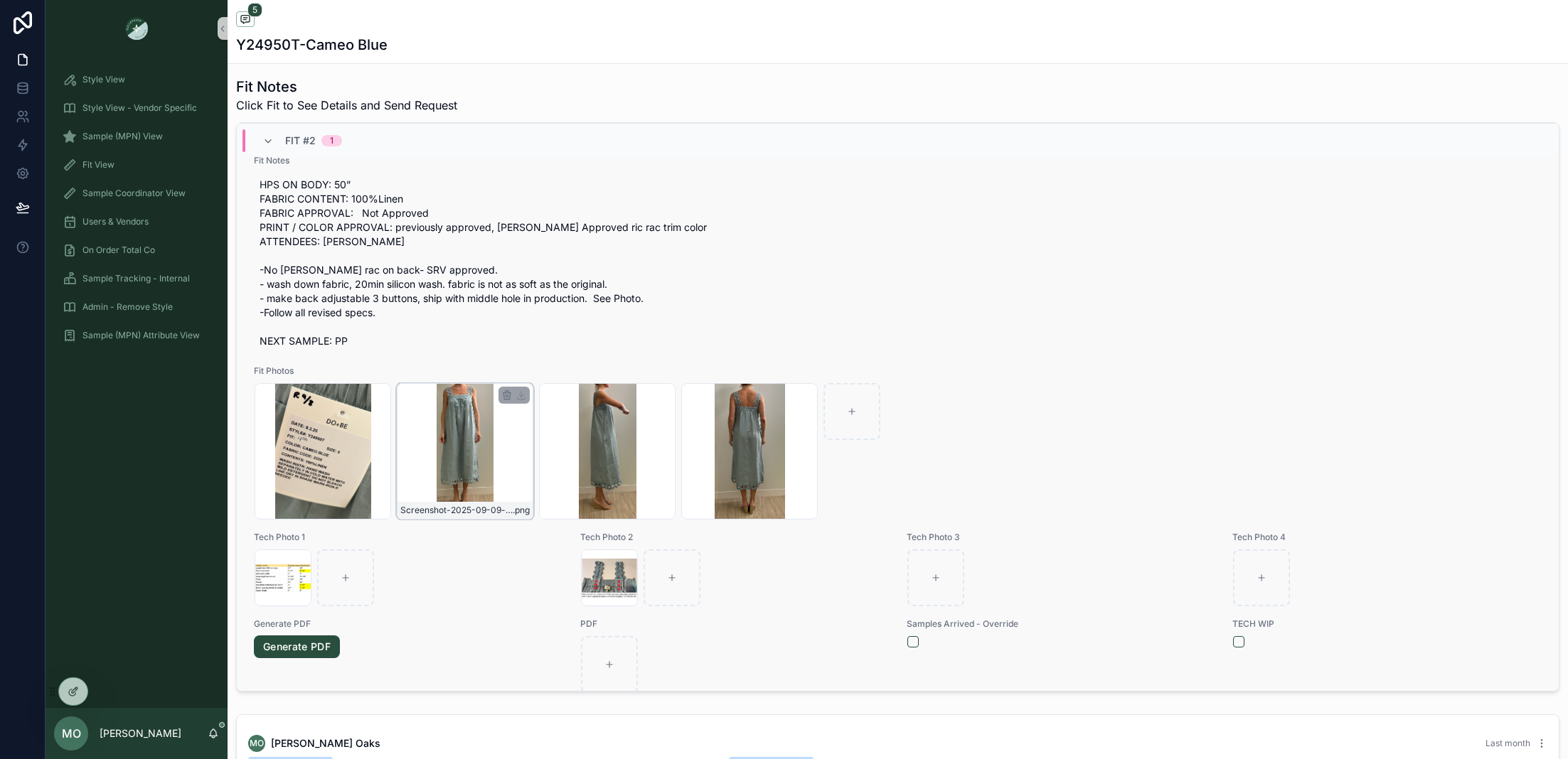
click at [468, 469] on div "Screenshot-2025-09-09-at-2.00.43-PM .png" at bounding box center [465, 451] width 137 height 136
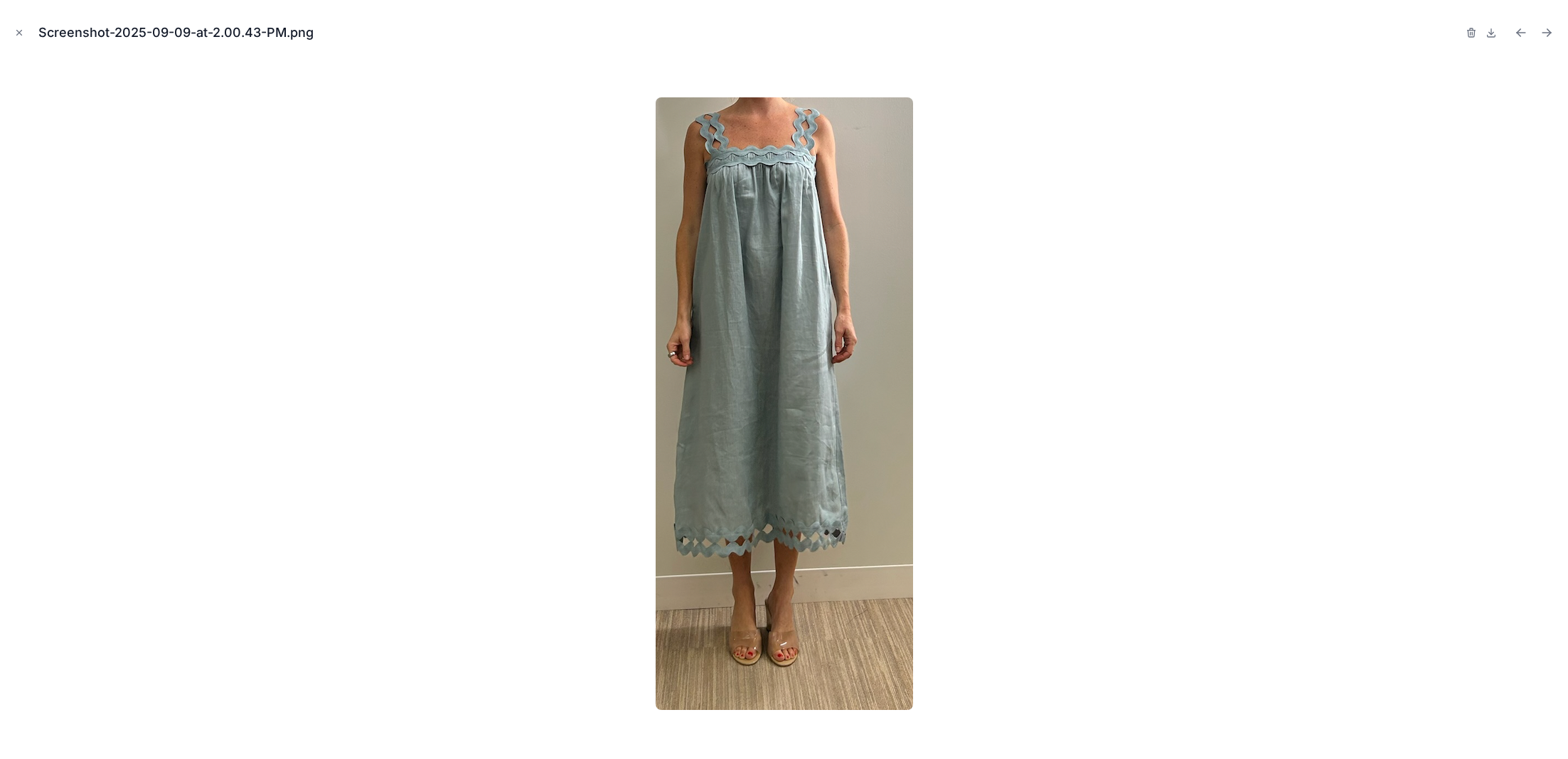
click at [19, 34] on icon "Close modal" at bounding box center [19, 32] width 10 height 10
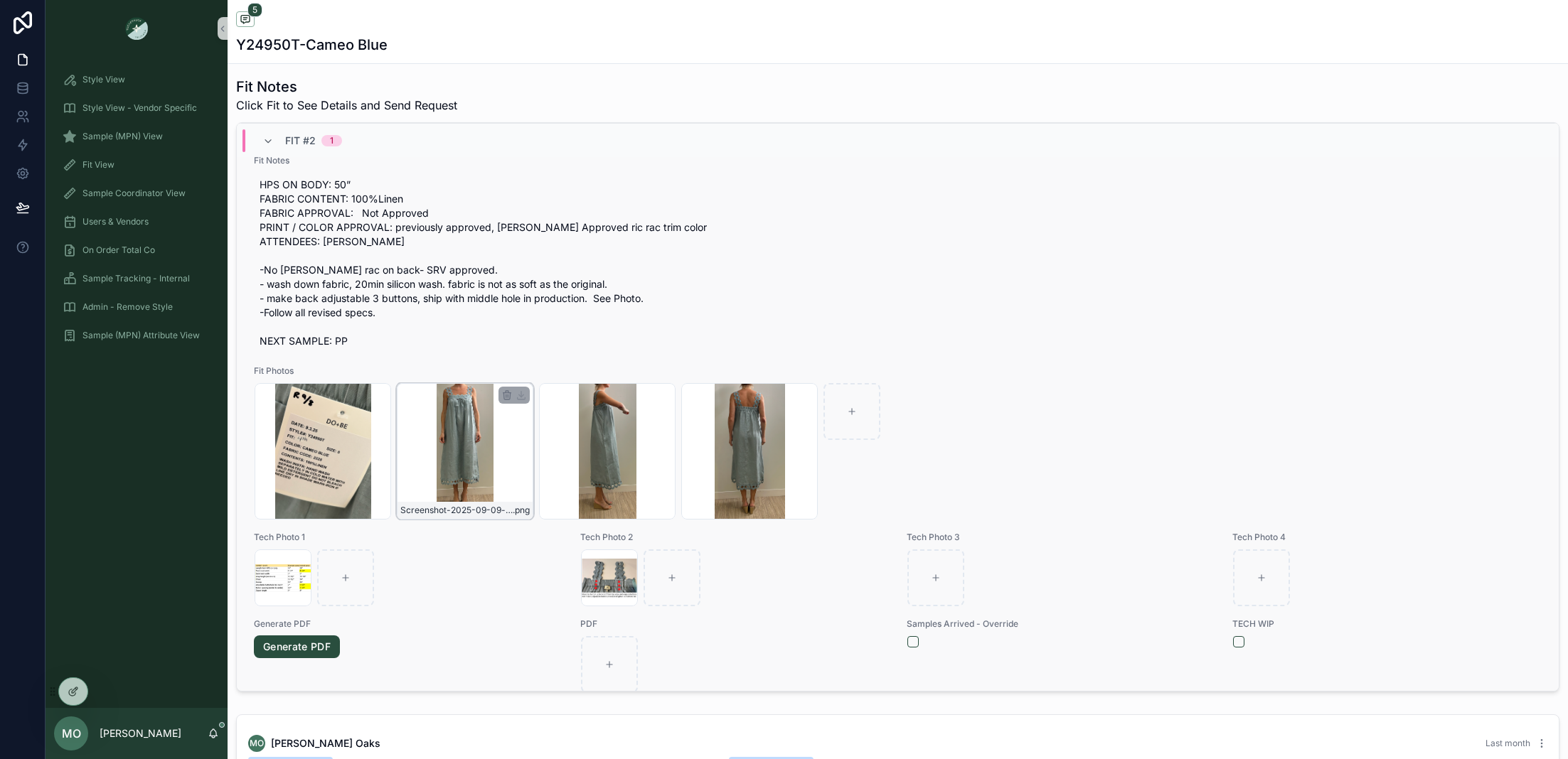
click at [437, 460] on div "Screenshot-2025-09-09-at-2.00.43-PM .png" at bounding box center [465, 451] width 137 height 136
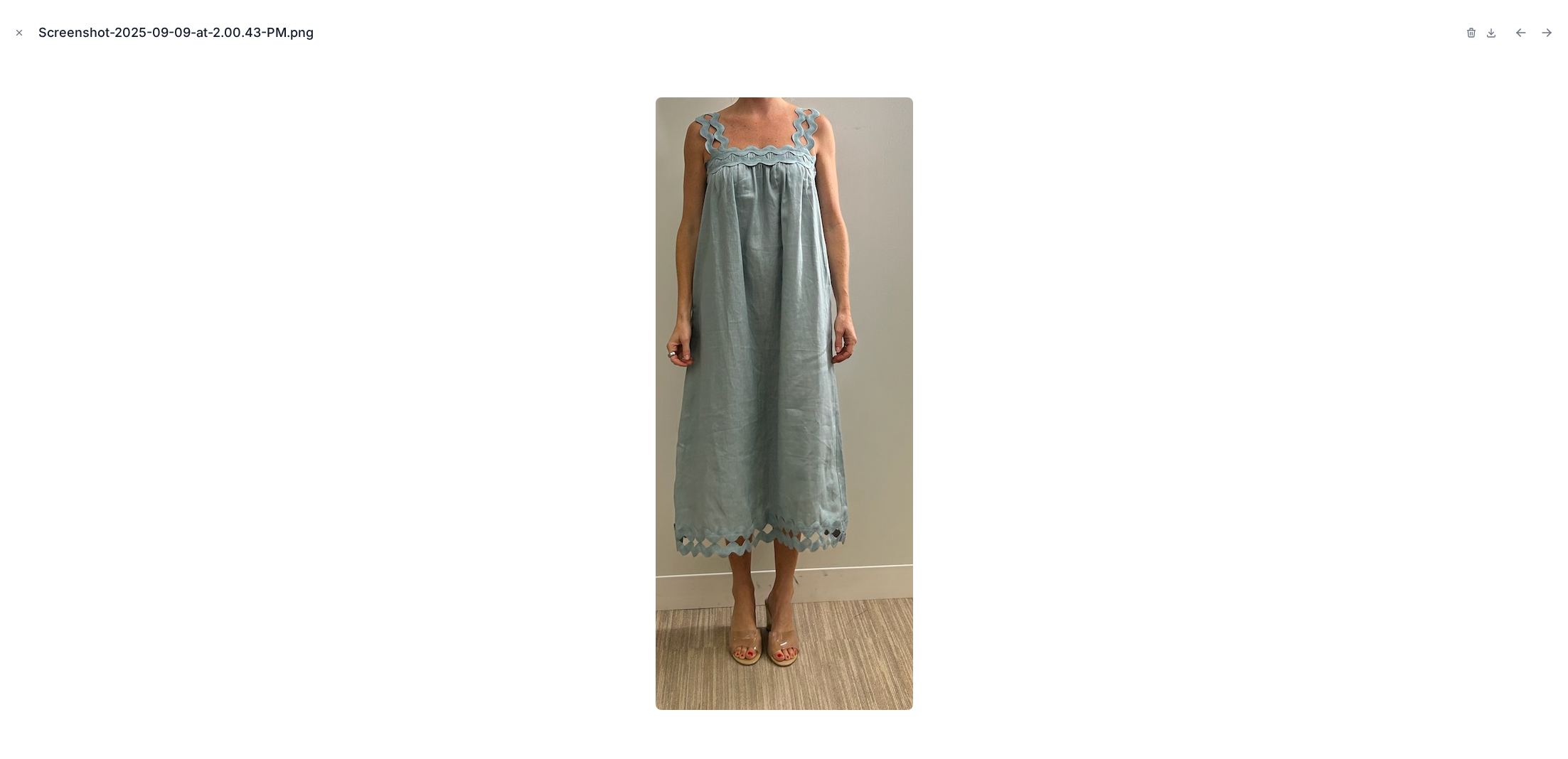
click at [18, 33] on icon "Close modal" at bounding box center [19, 32] width 10 height 10
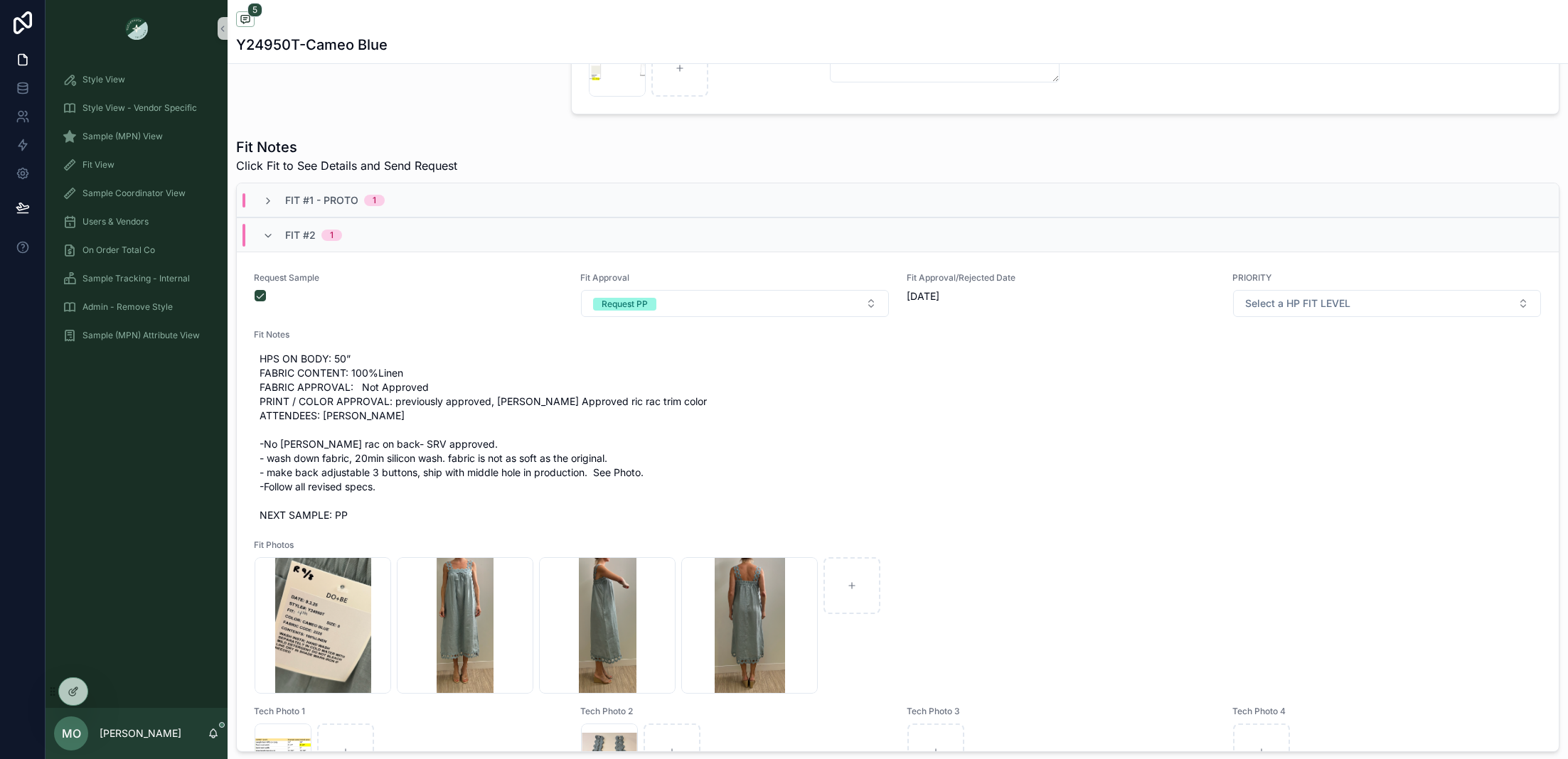
scroll to position [399, 0]
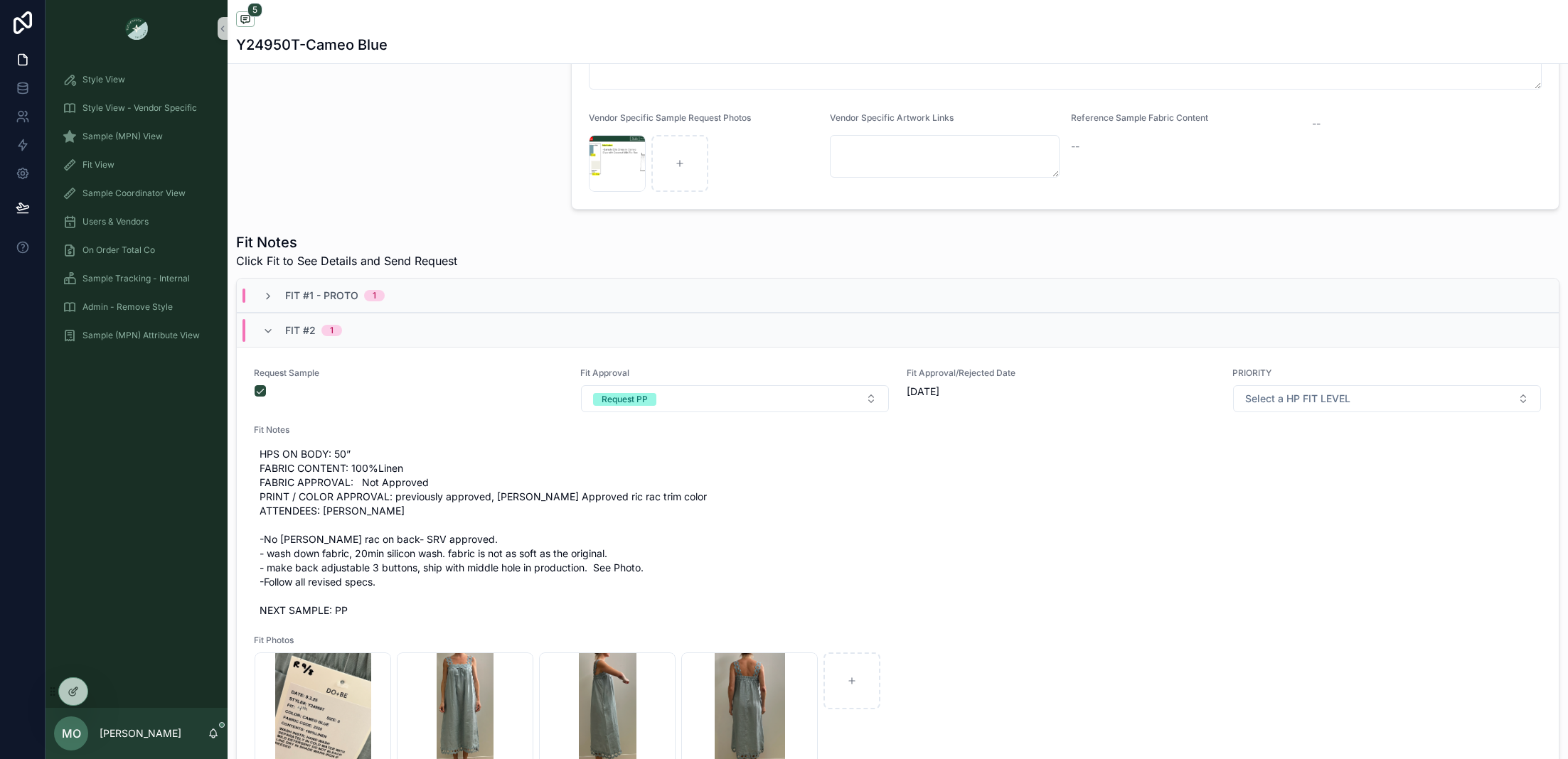
click at [279, 326] on div "Fit #2 1" at bounding box center [302, 331] width 80 height 23
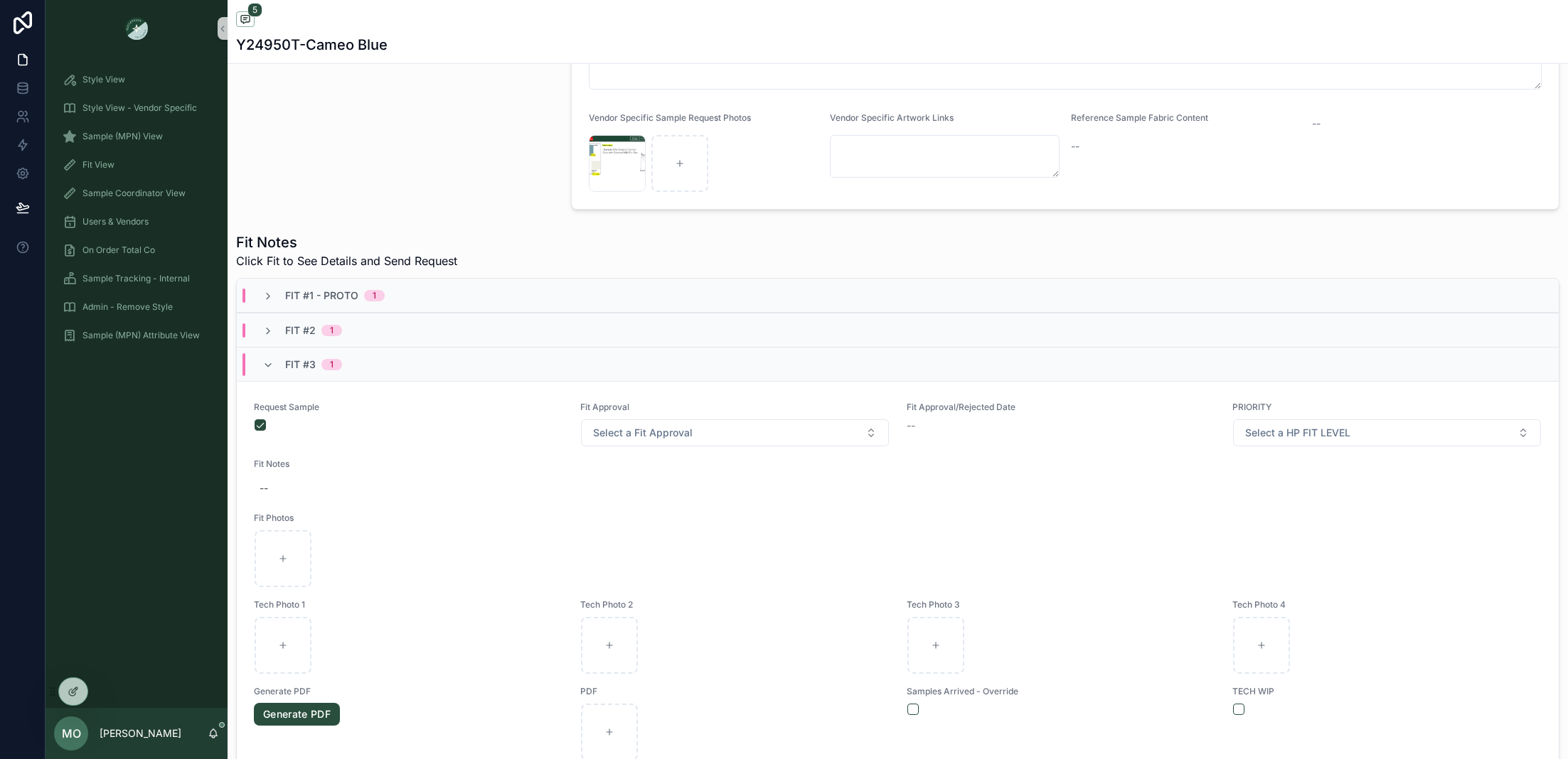
click at [278, 294] on div "Fit #1 - Proto 1" at bounding box center [323, 296] width 122 height 14
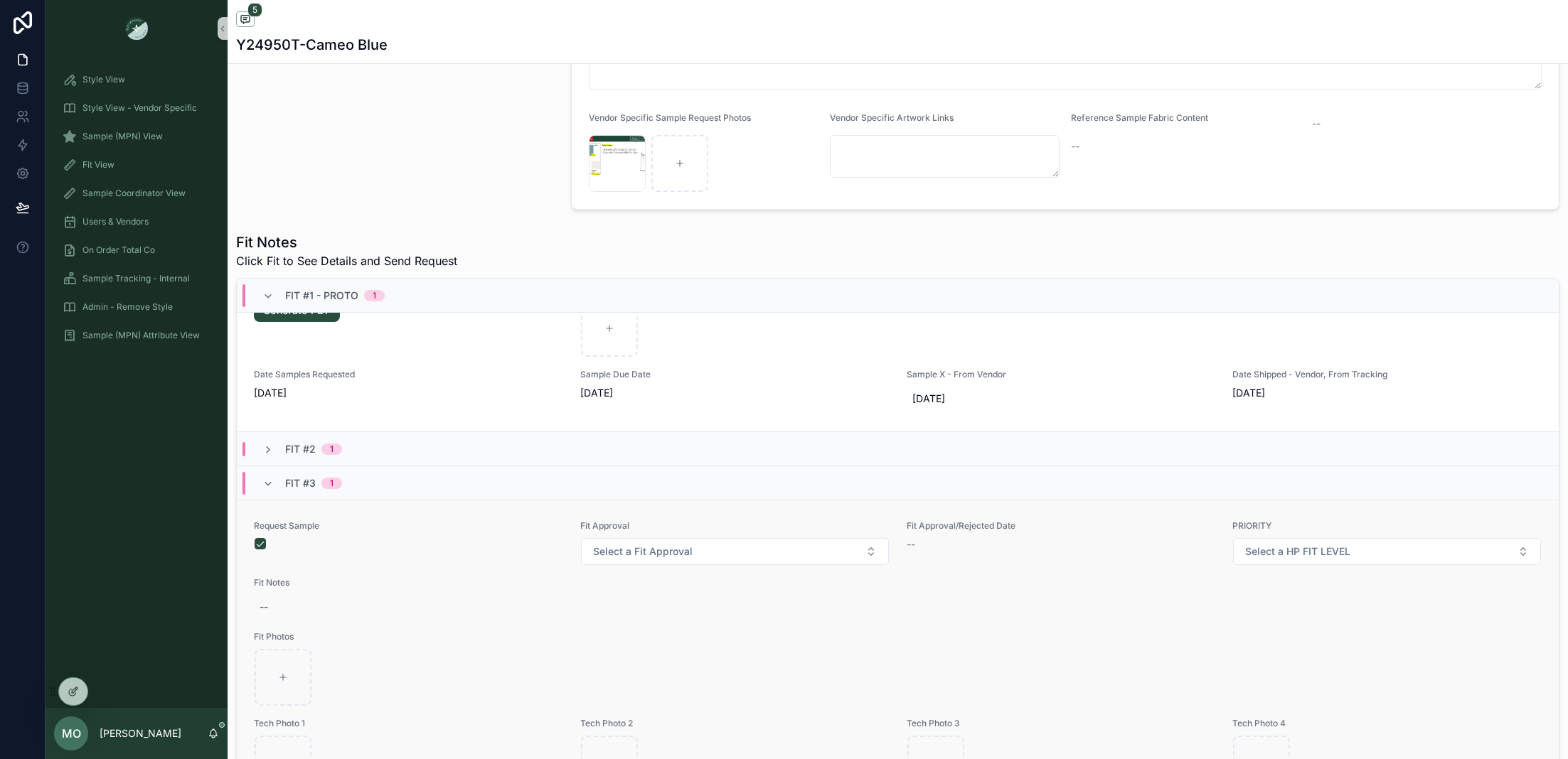
scroll to position [613, 0]
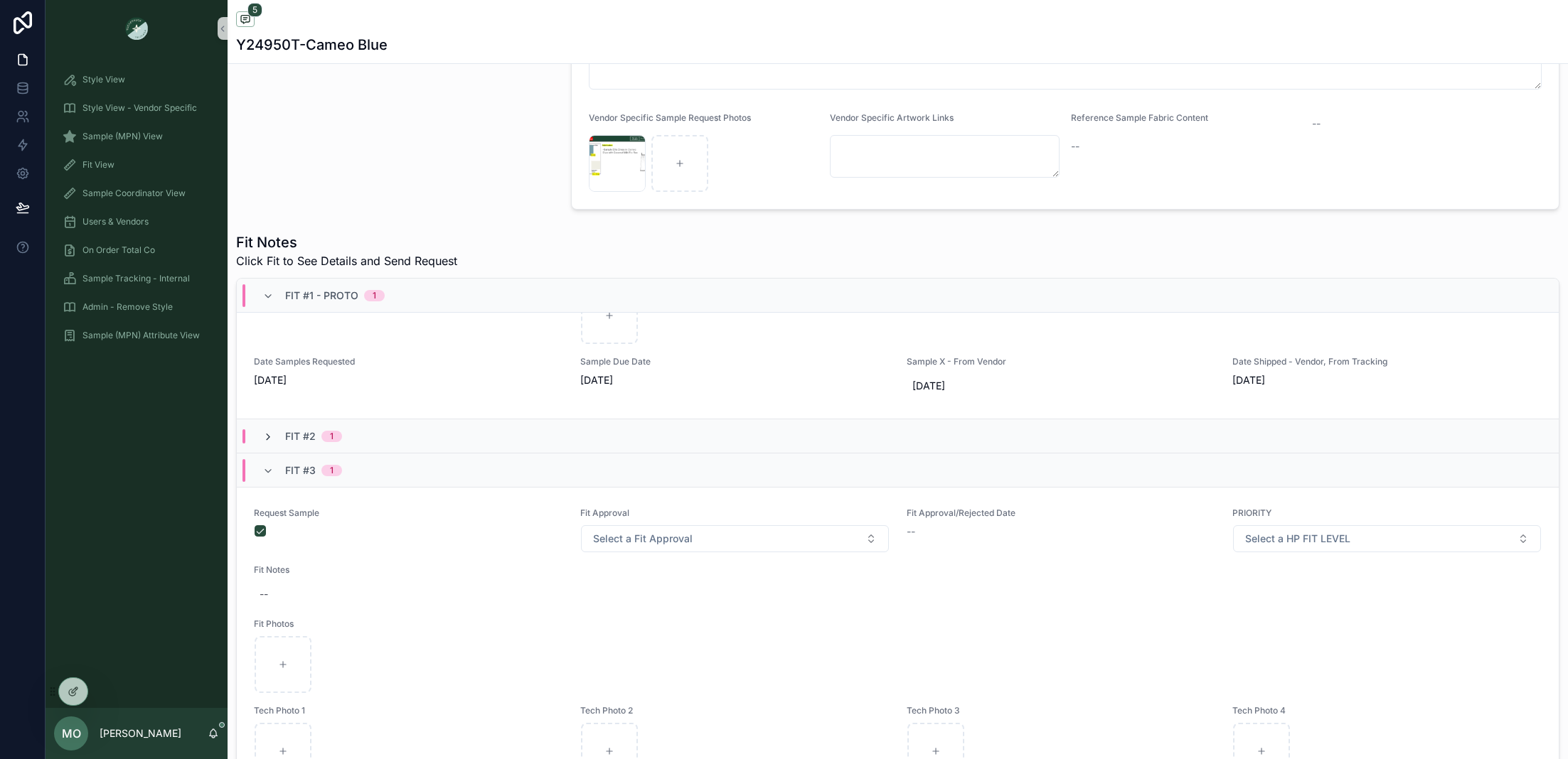
click at [270, 443] on icon "scrollable content" at bounding box center [268, 437] width 11 height 11
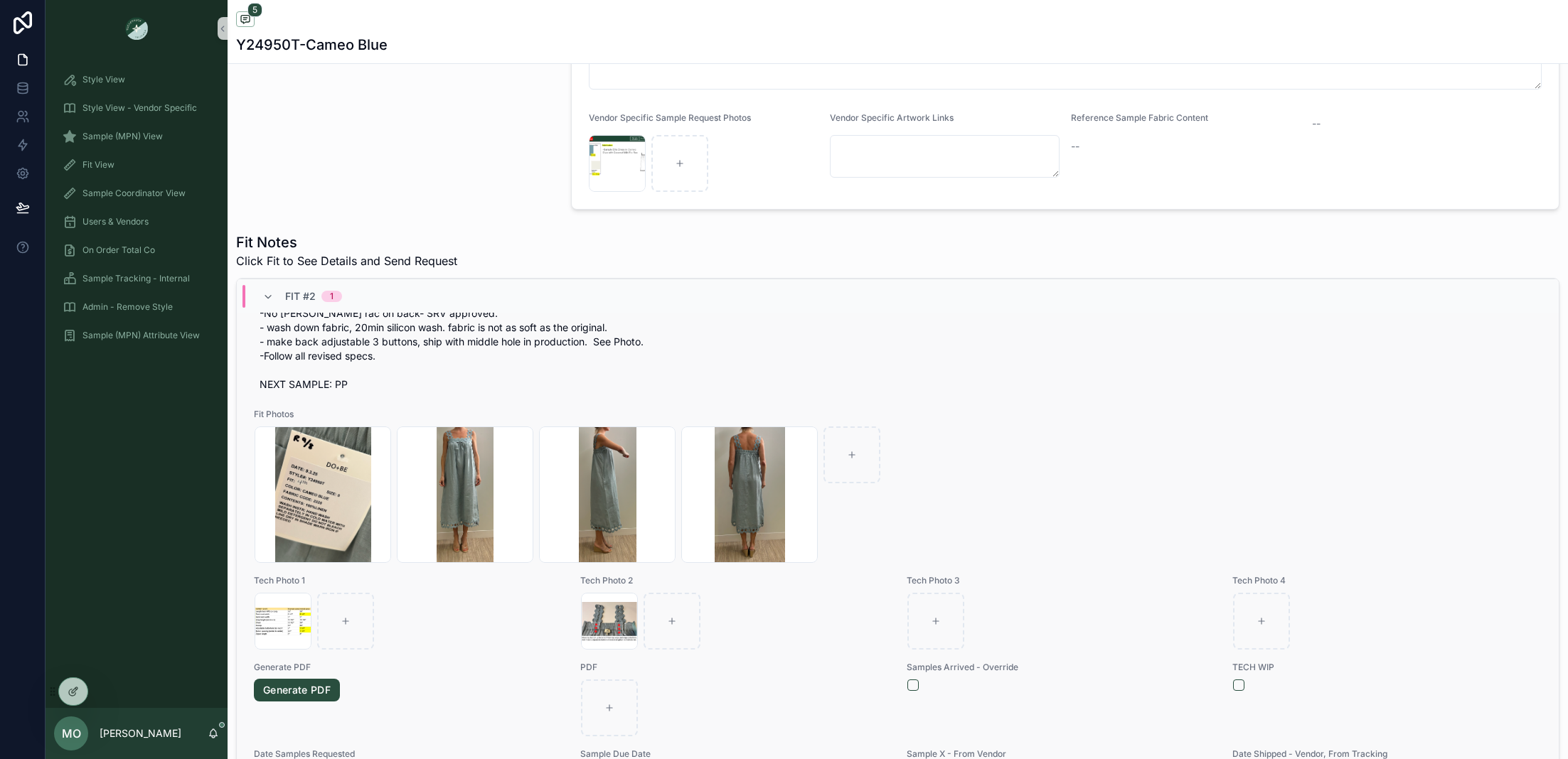
scroll to position [1004, 0]
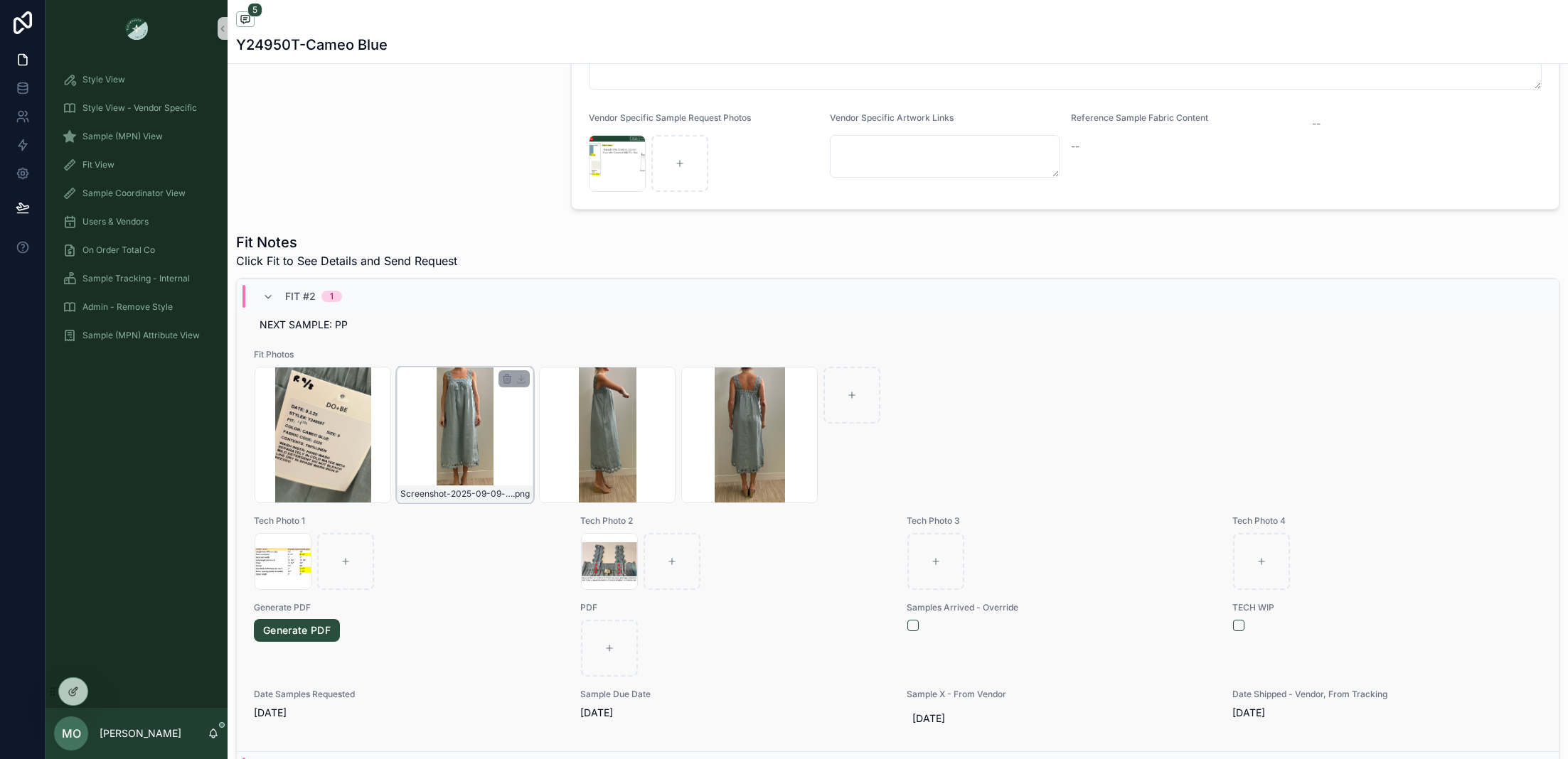
click at [477, 472] on div "Screenshot-2025-09-09-at-2.00.43-PM .png" at bounding box center [465, 435] width 137 height 136
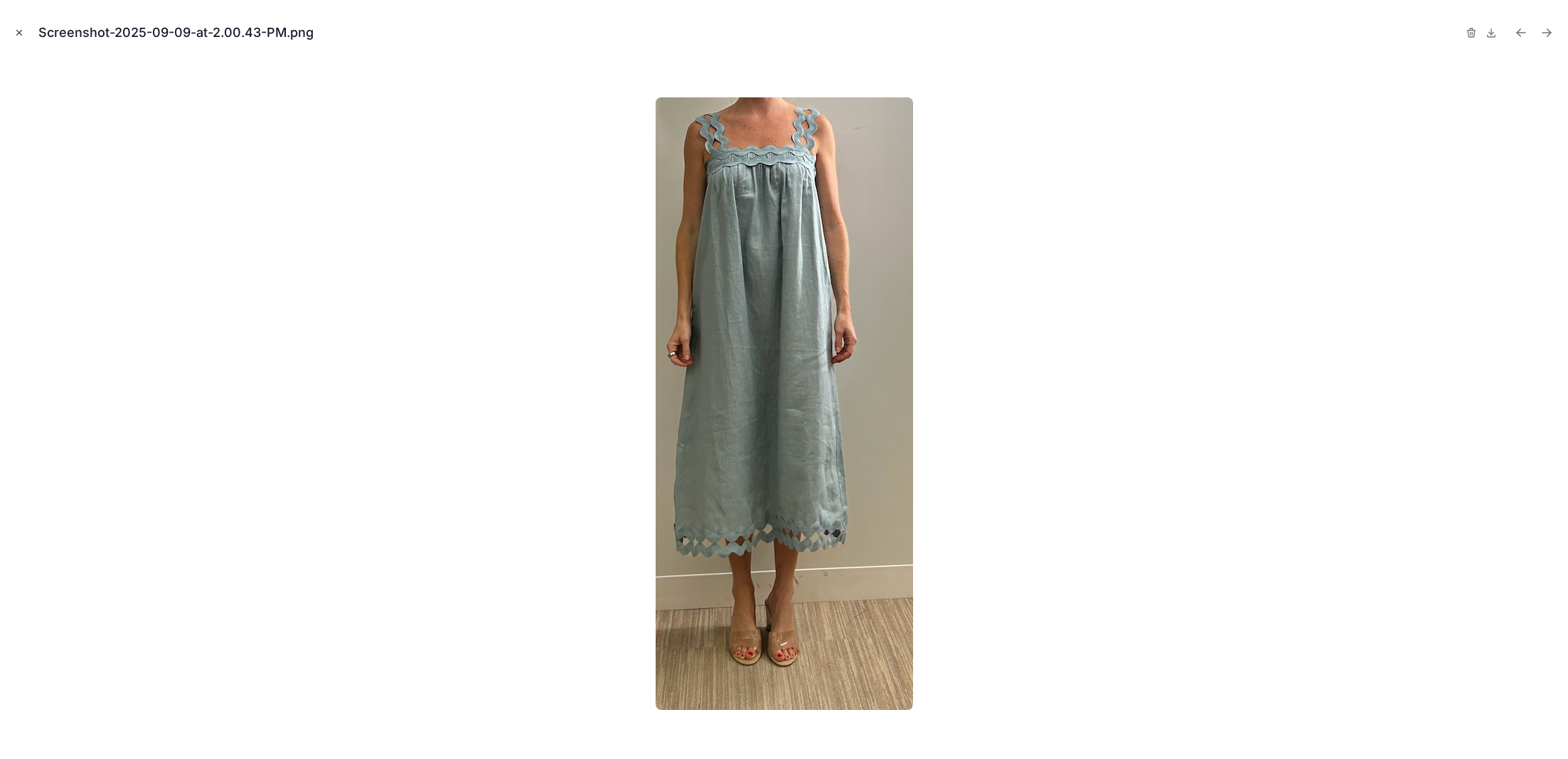
click at [24, 35] on icon "Close modal" at bounding box center [19, 32] width 10 height 10
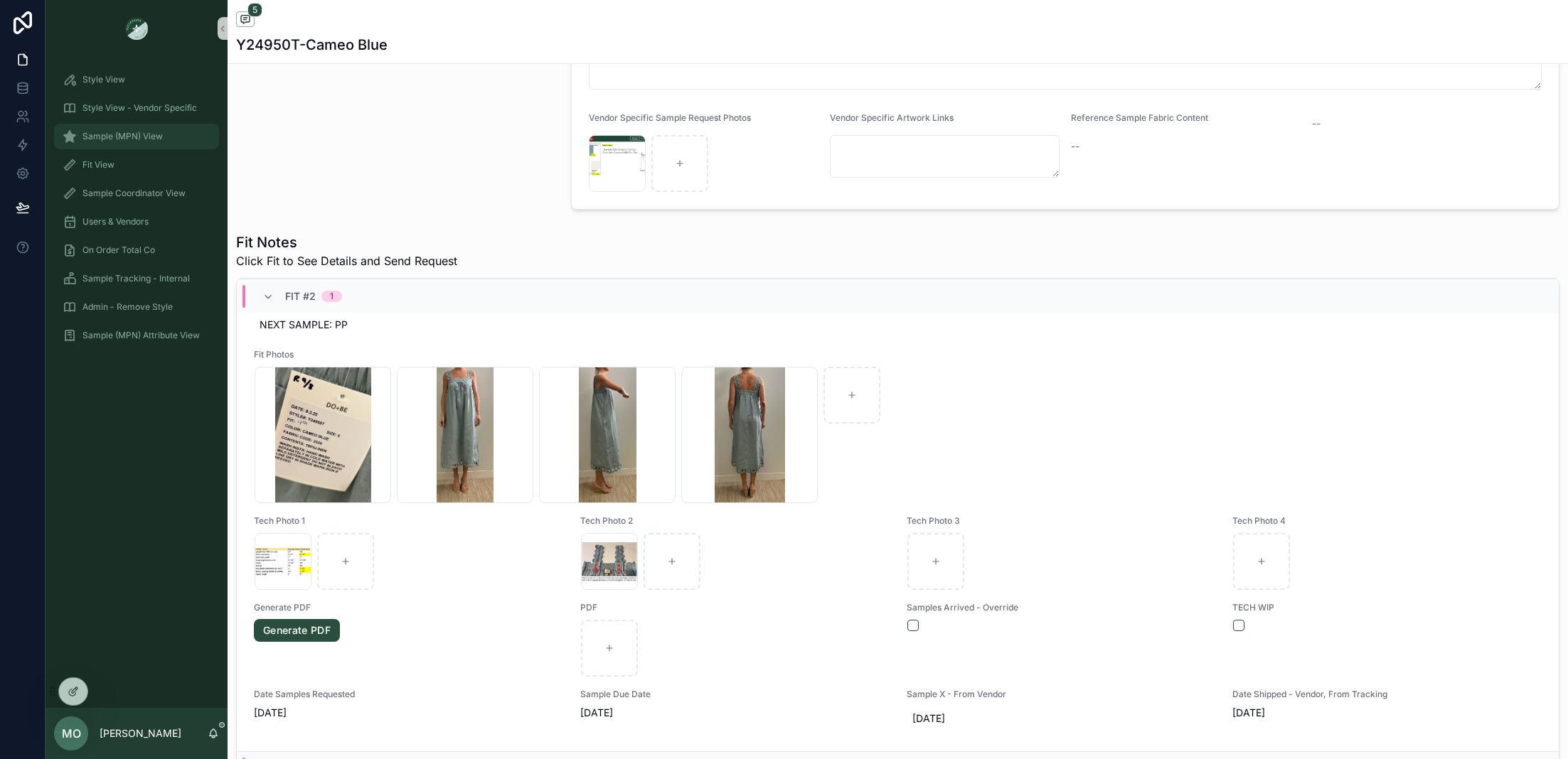
click at [164, 132] on div "Sample (MPN) View" at bounding box center [137, 136] width 148 height 23
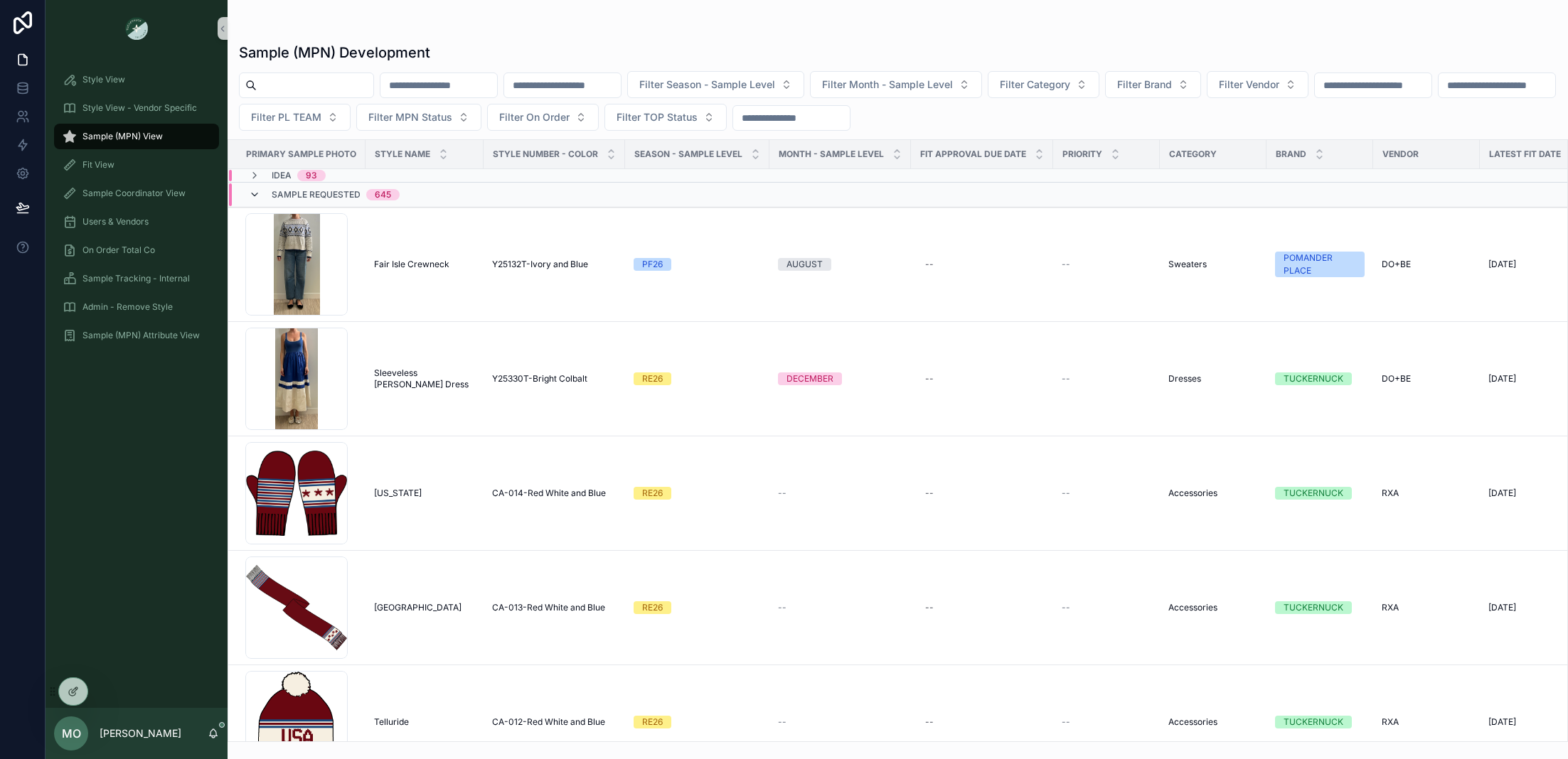
click at [256, 192] on icon "scrollable content" at bounding box center [255, 195] width 11 height 11
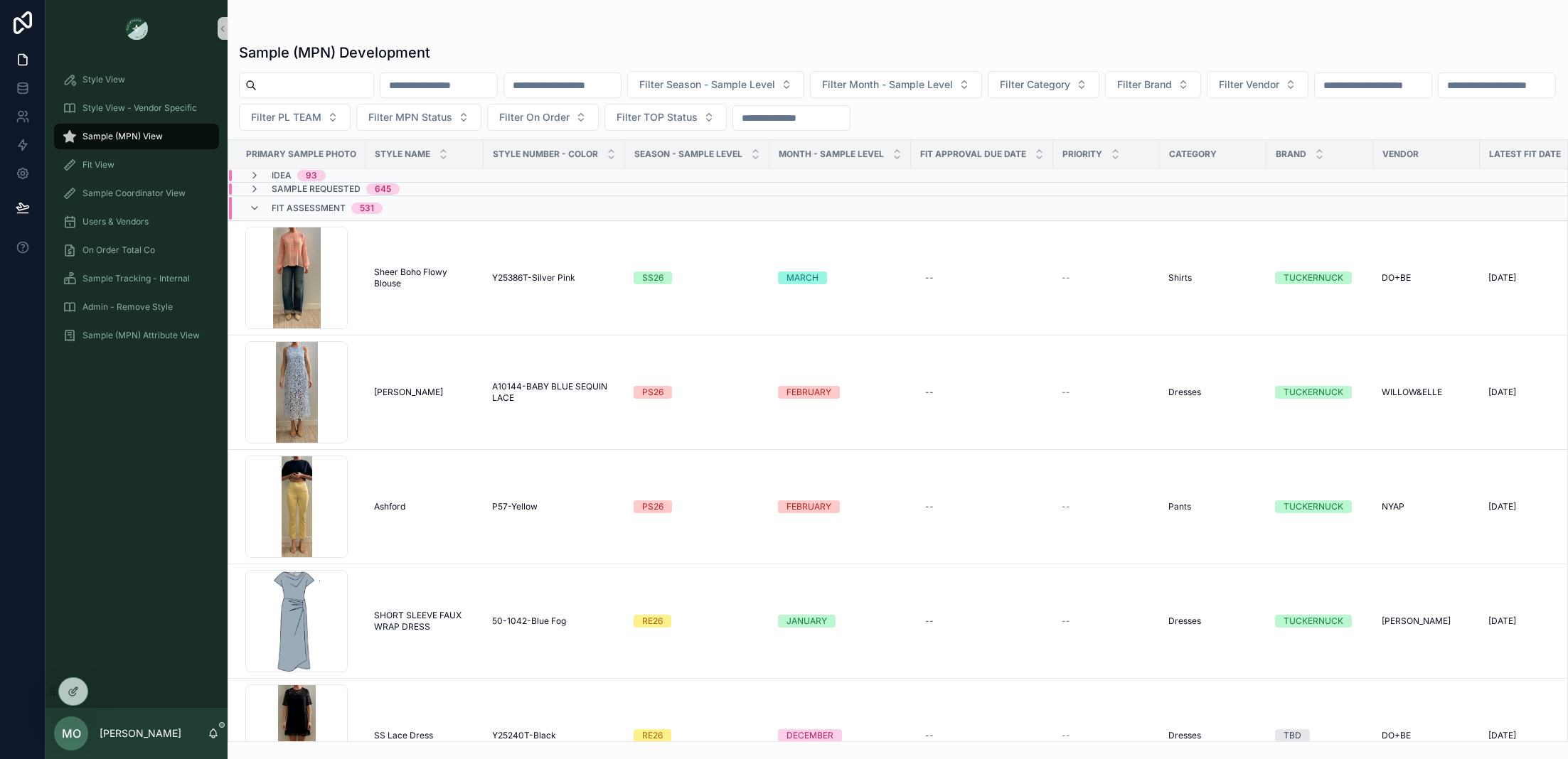
click at [348, 76] on input "scrollable content" at bounding box center [315, 85] width 117 height 20
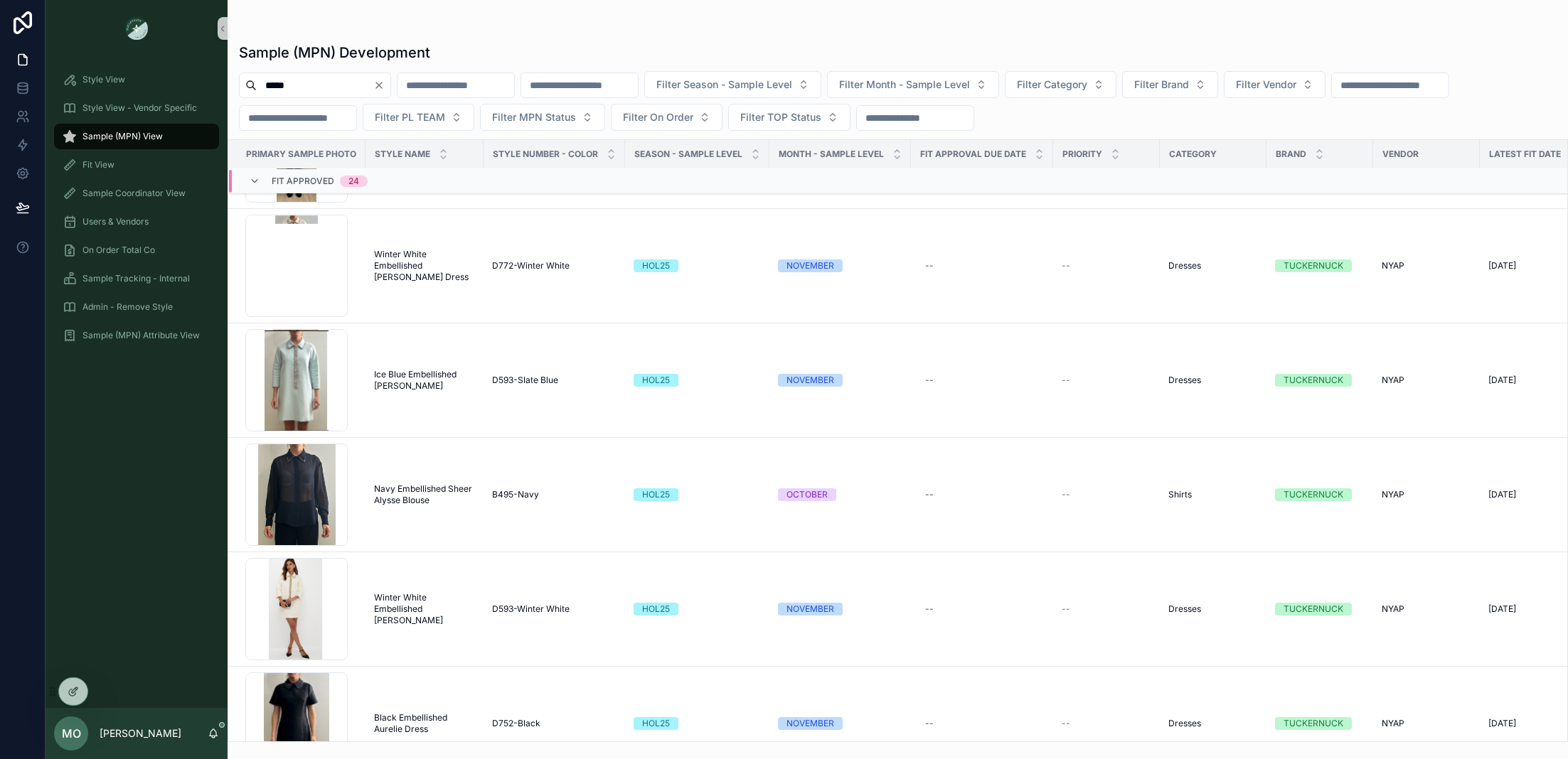
scroll to position [949, 0]
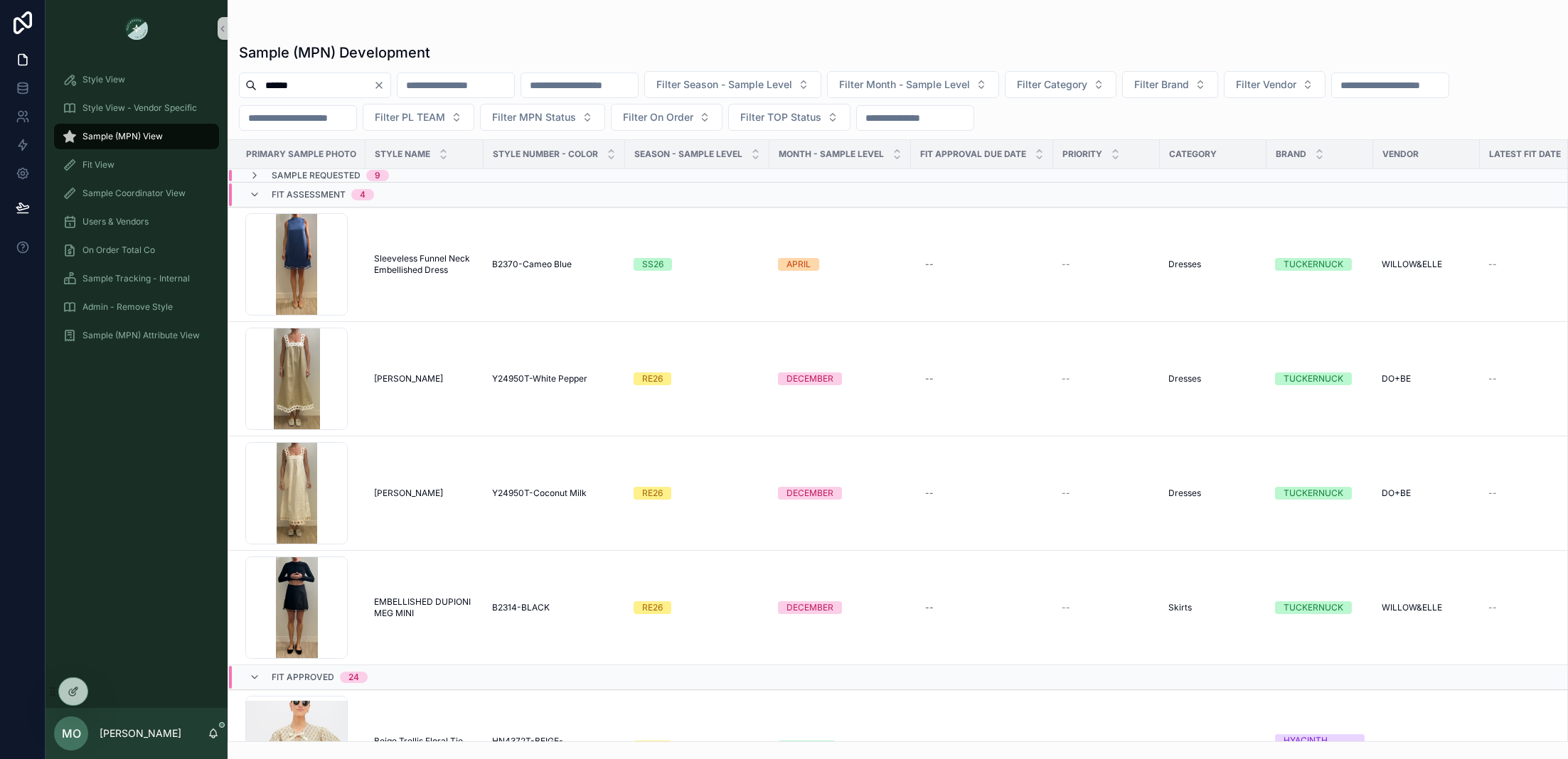
scroll to position [1, 0]
type input "*****"
click at [385, 83] on icon "Clear" at bounding box center [379, 85] width 11 height 11
click at [346, 83] on input "scrollable content" at bounding box center [315, 85] width 117 height 20
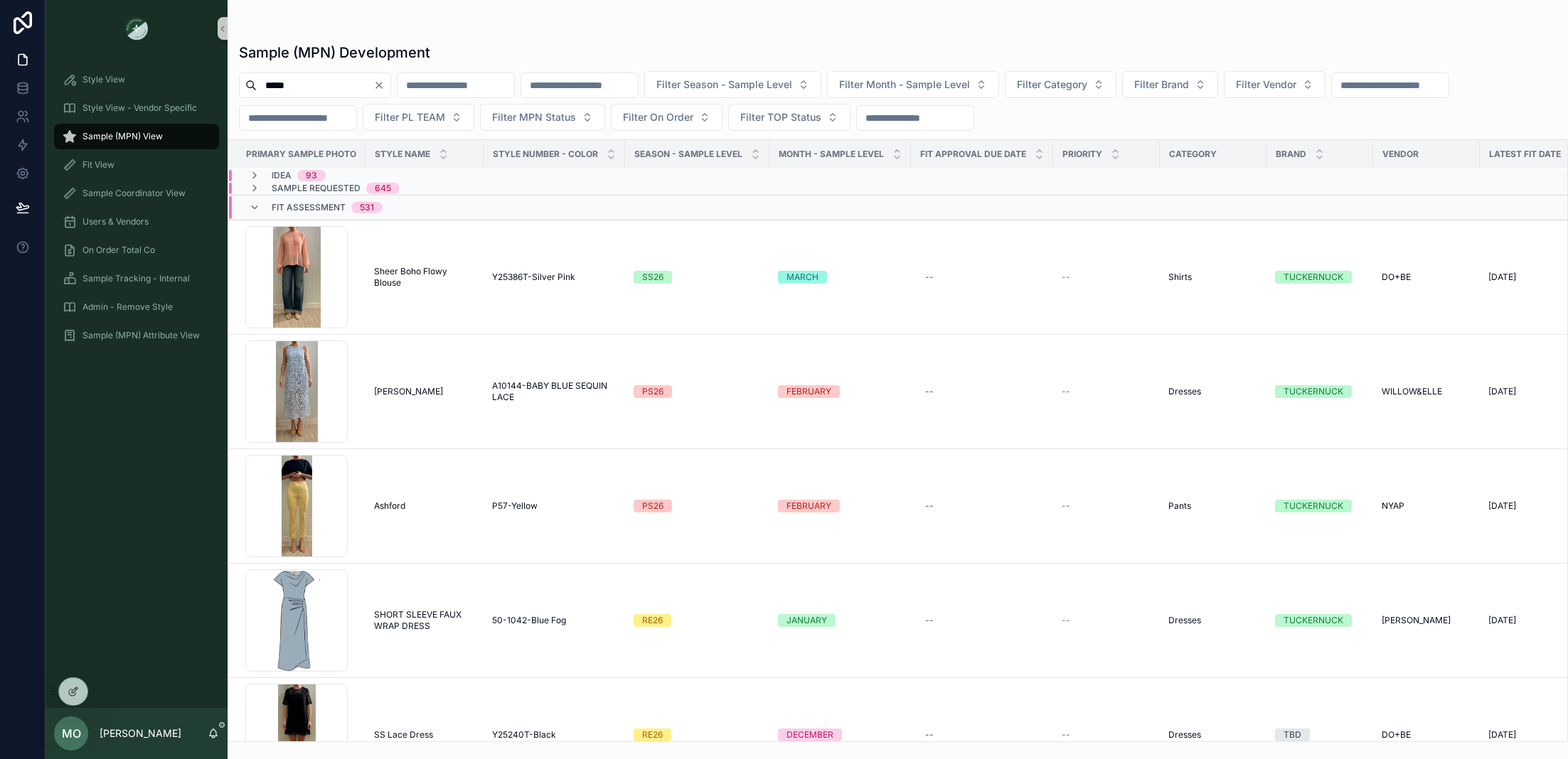
type input "*****"
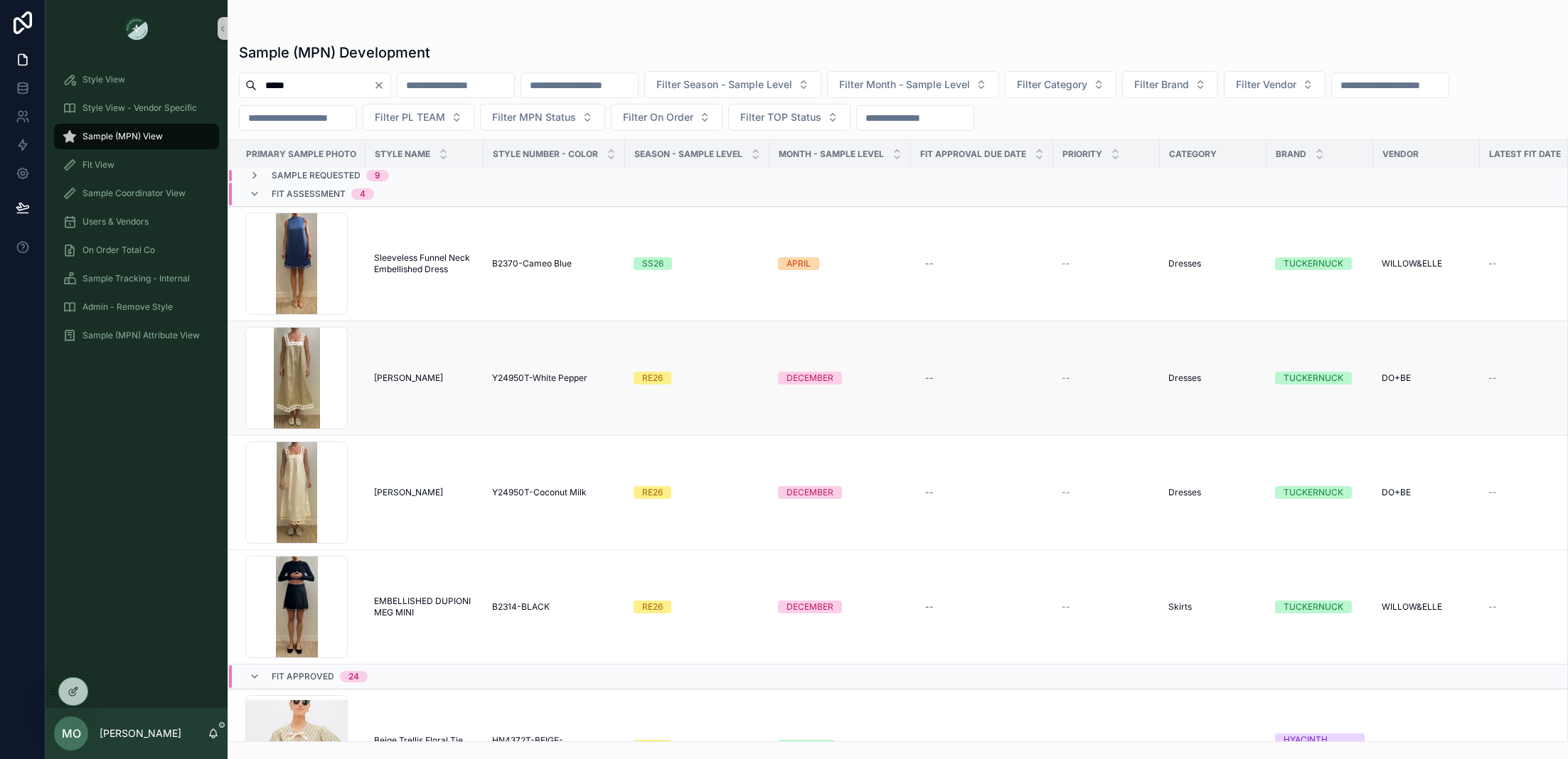
click at [659, 372] on div "RE26" at bounding box center [652, 378] width 21 height 13
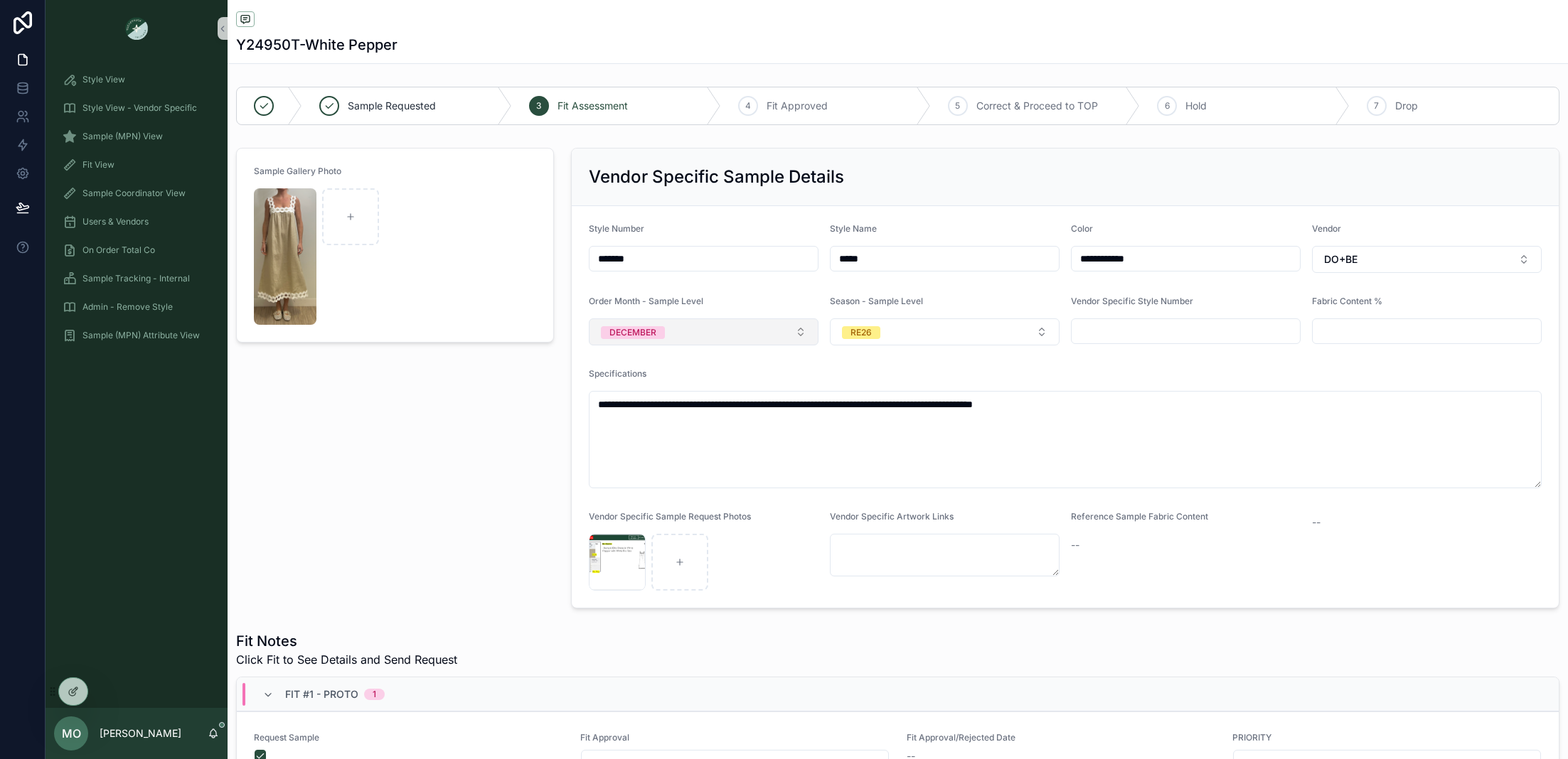
click at [648, 334] on div "DECEMBER" at bounding box center [633, 333] width 47 height 13
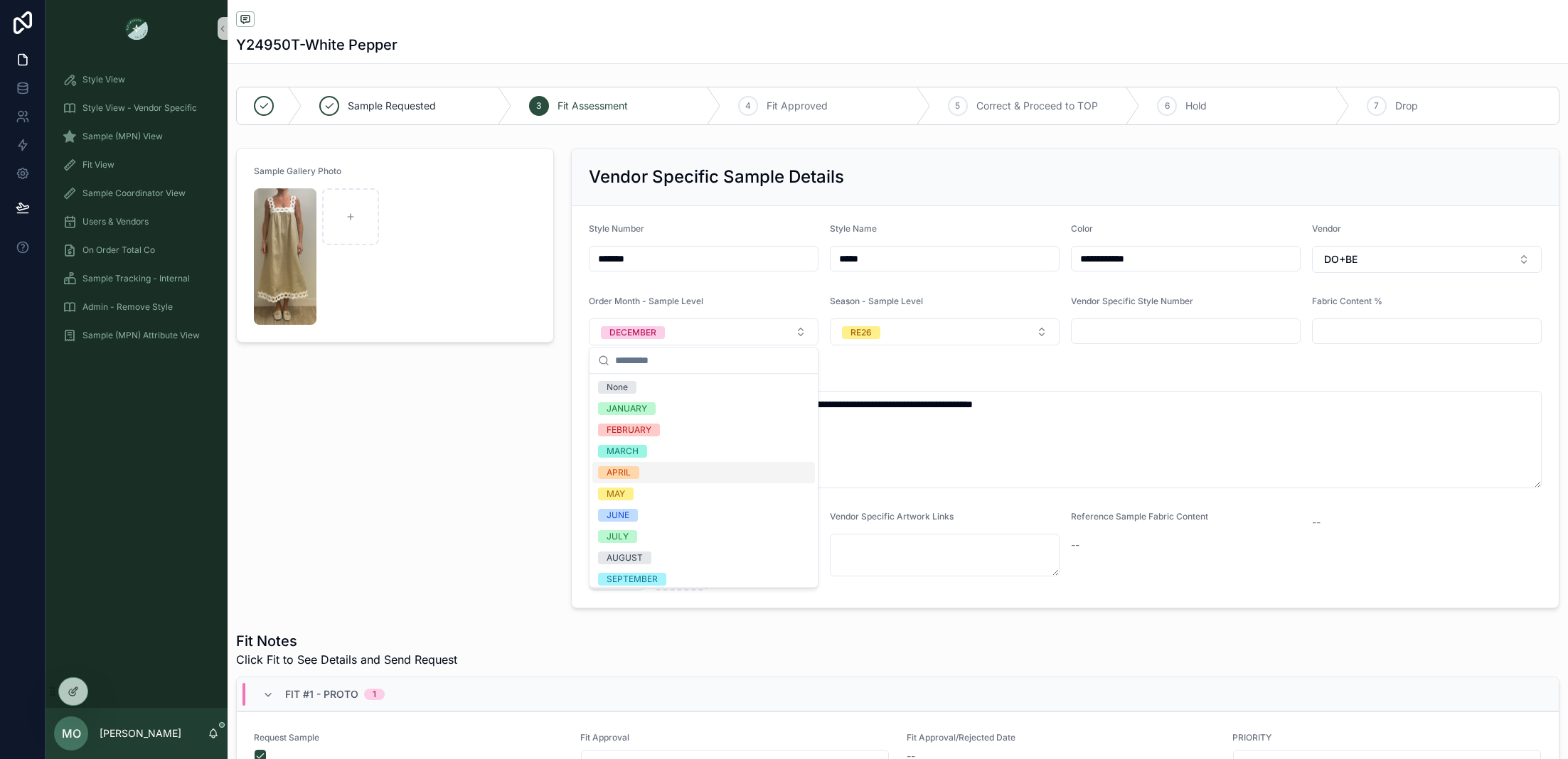
click at [642, 474] on div "APRIL" at bounding box center [703, 473] width 223 height 22
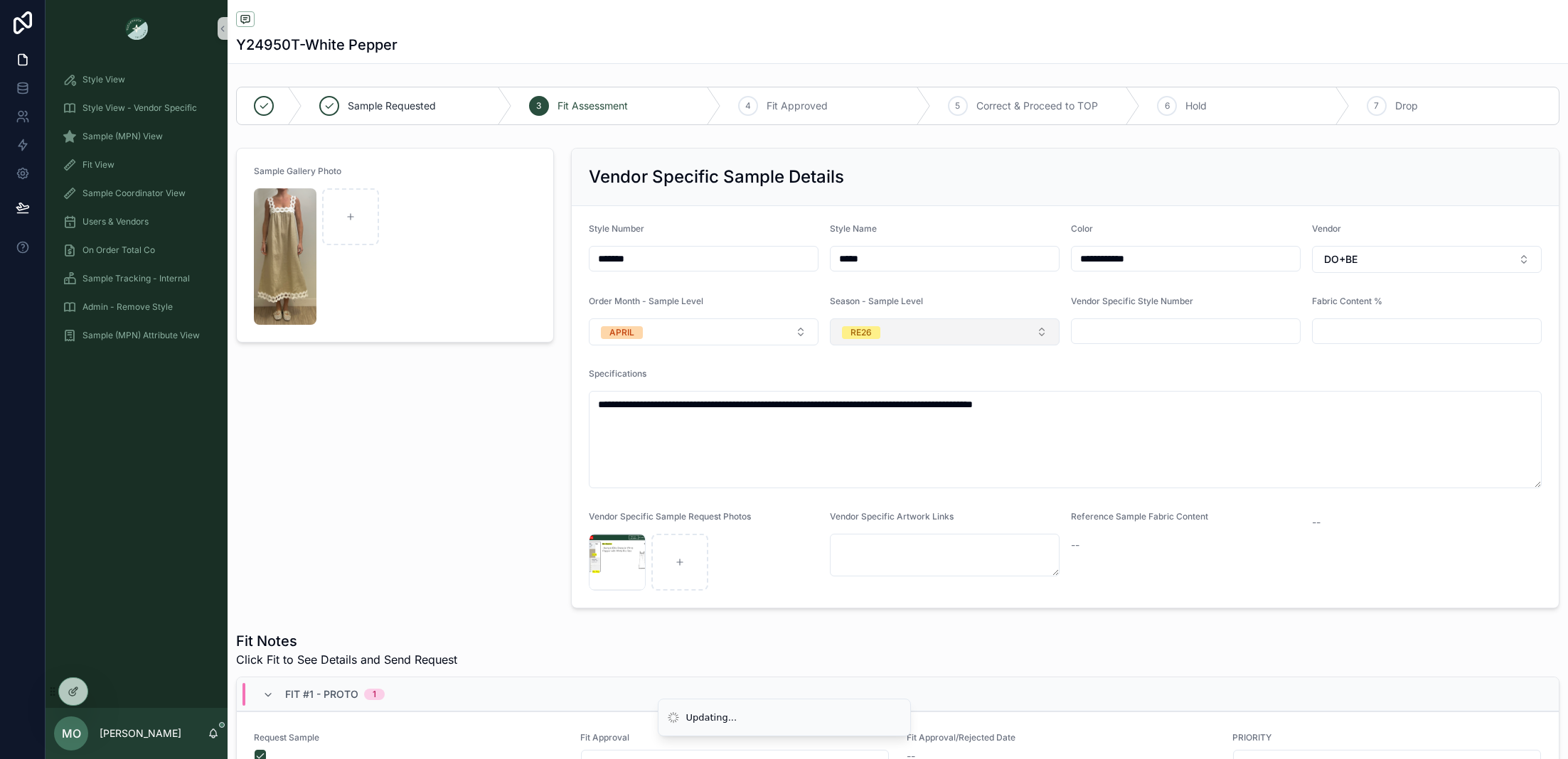
click at [921, 333] on button "RE26" at bounding box center [945, 332] width 229 height 27
type input "*"
click at [862, 386] on div "SS26" at bounding box center [858, 388] width 22 height 13
click at [382, 420] on div "Sample Gallery Photo" at bounding box center [394, 378] width 335 height 472
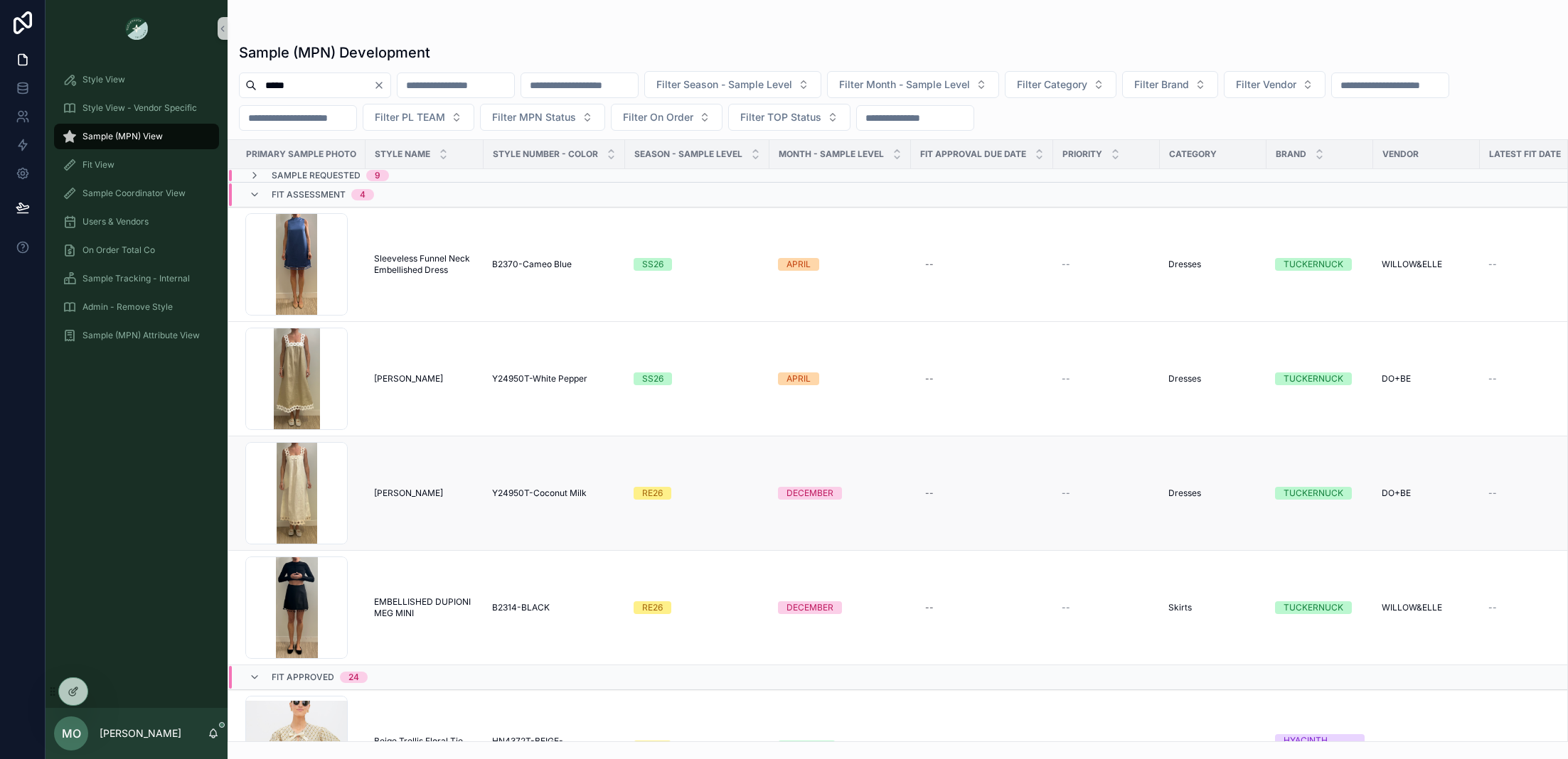
click at [542, 497] on td "Y24950T-Coconut Milk Y24950T-Coconut Milk" at bounding box center [554, 494] width 141 height 115
click at [534, 488] on span "Y24950T-Coconut Milk" at bounding box center [539, 494] width 95 height 11
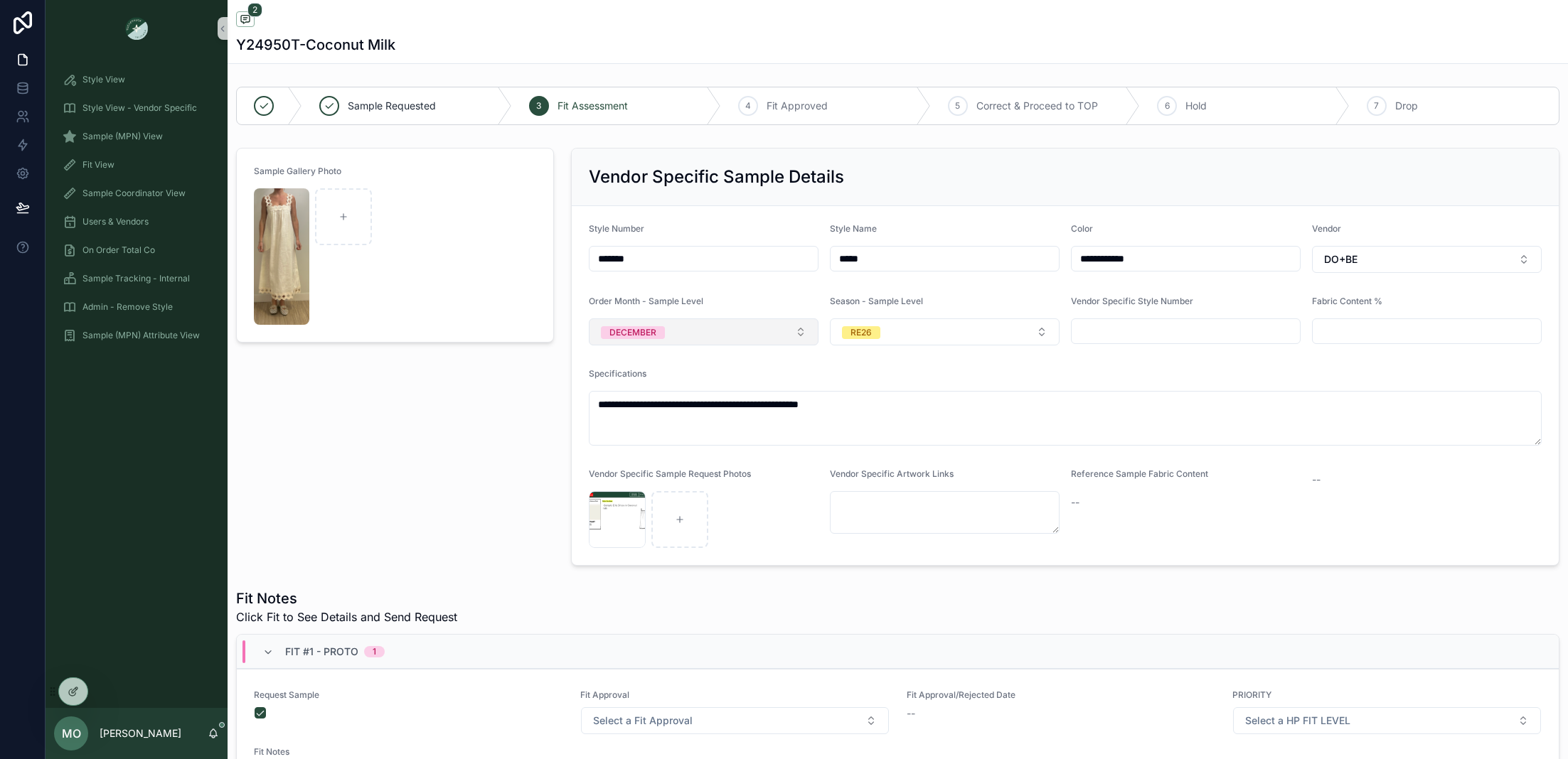
click at [708, 334] on button "DECEMBER" at bounding box center [703, 332] width 229 height 27
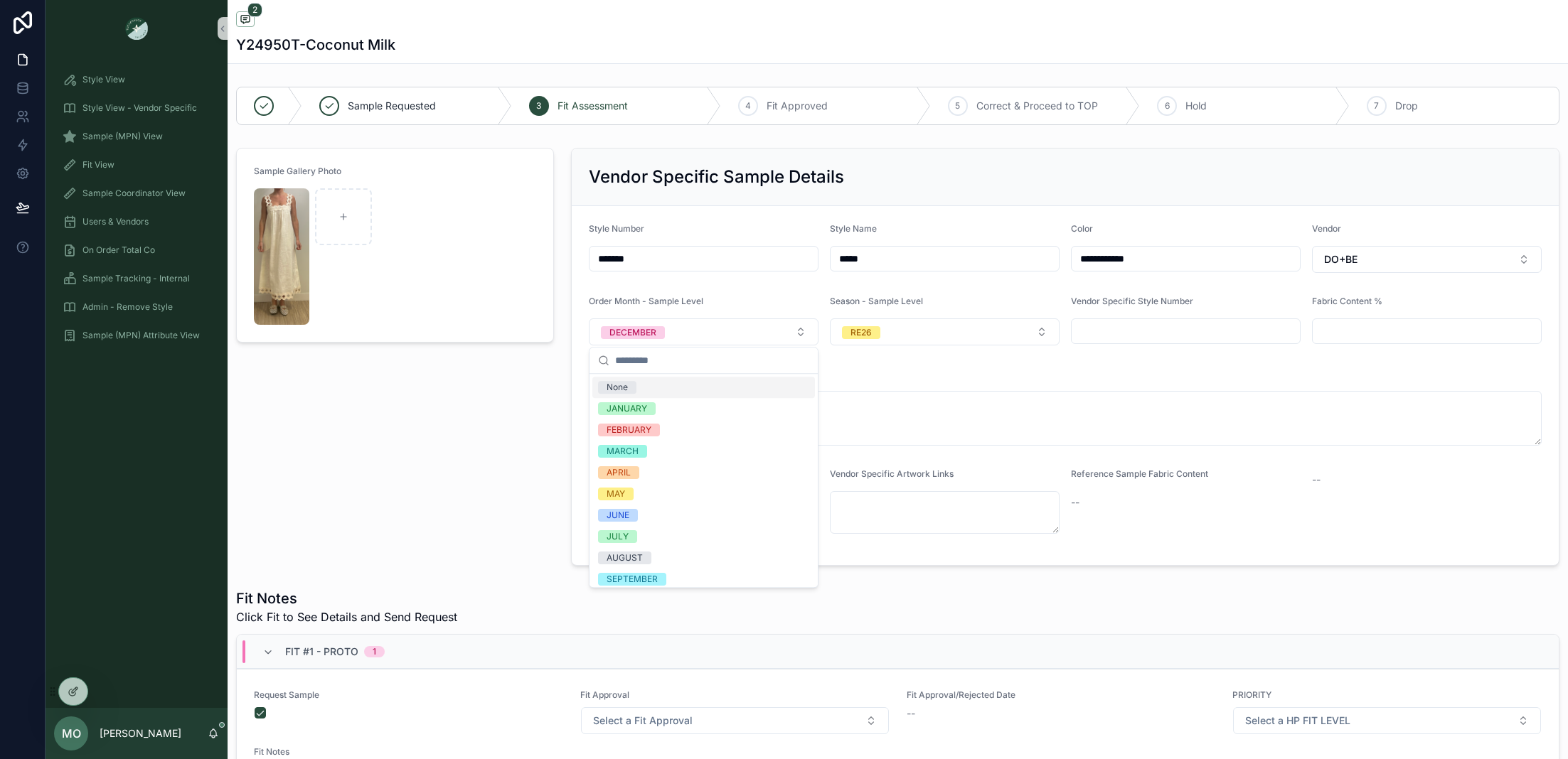
click at [395, 481] on div "Sample Gallery Photo" at bounding box center [394, 356] width 335 height 429
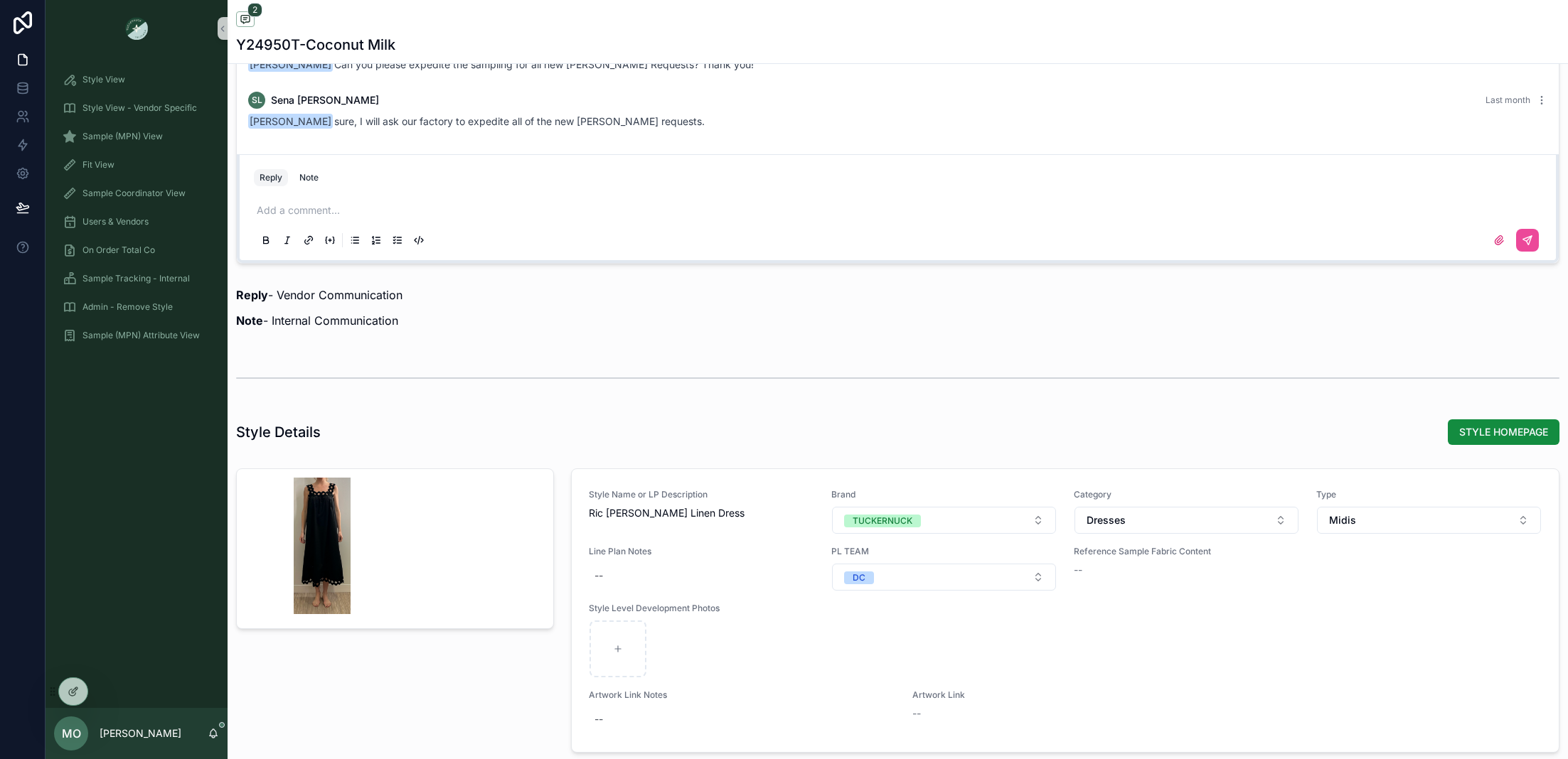
scroll to position [1214, 0]
click at [1464, 424] on span "STYLE HOMEPAGE" at bounding box center [1504, 430] width 89 height 14
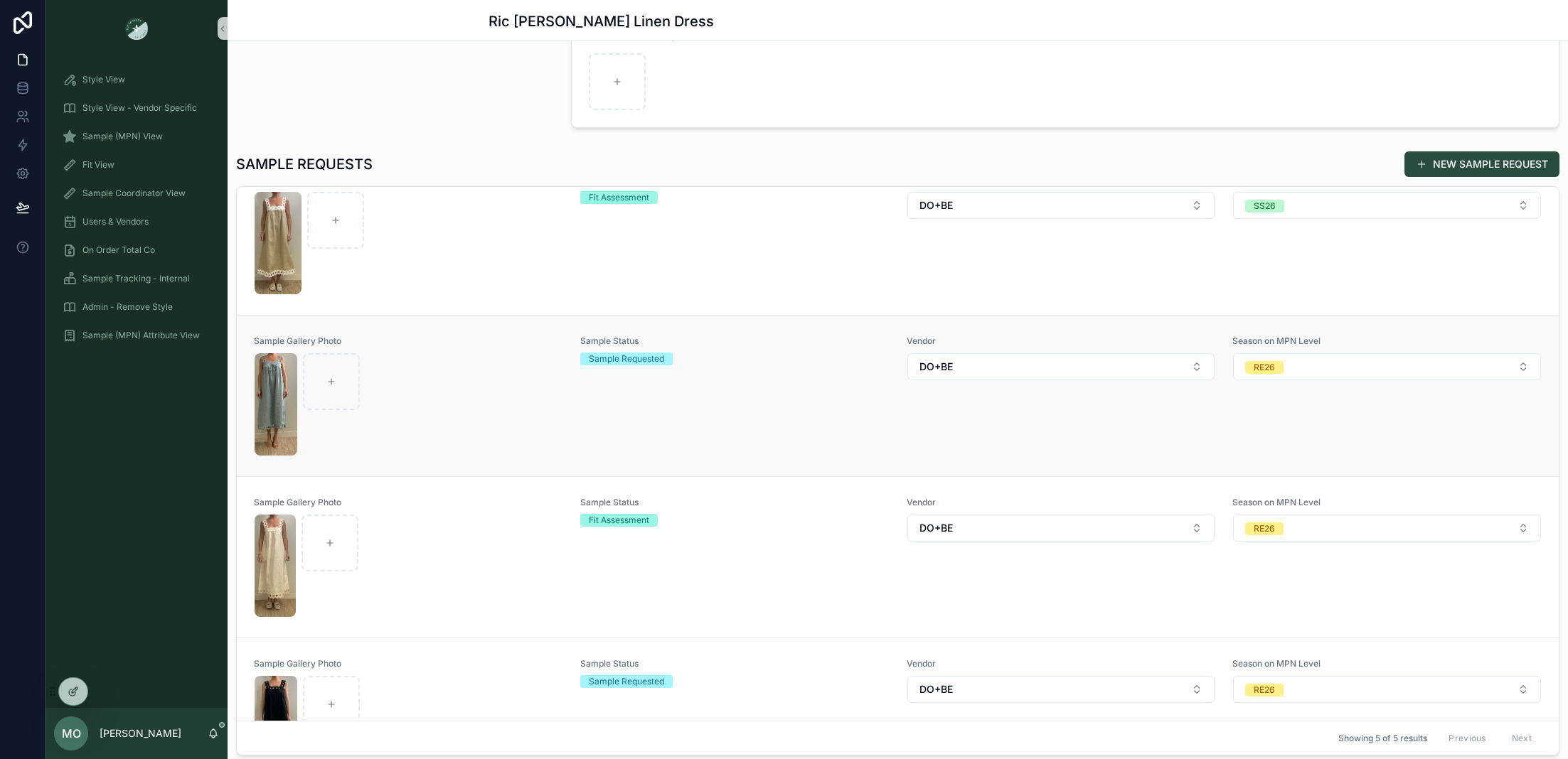
scroll to position [218, 0]
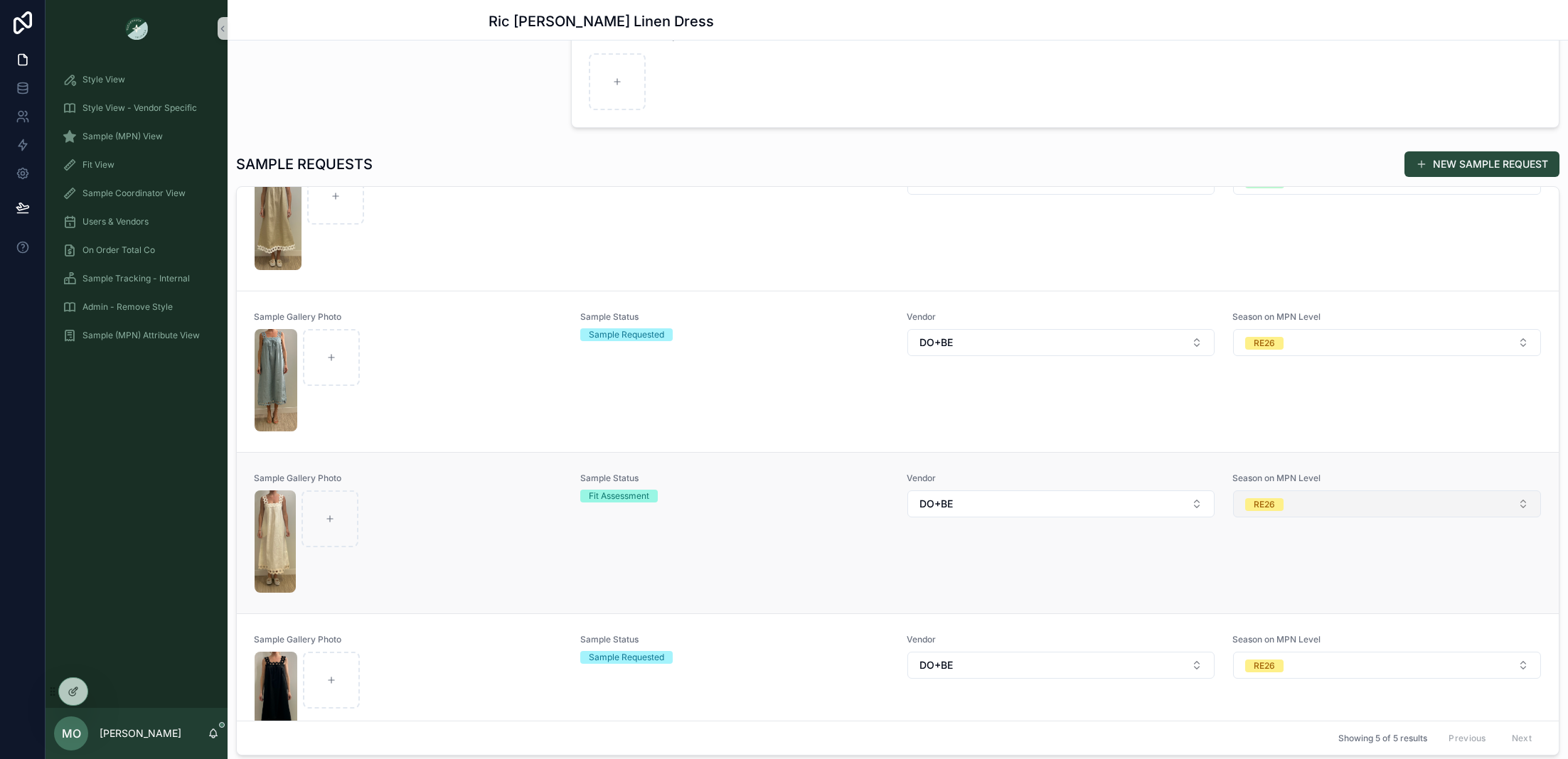
click at [1347, 497] on button "RE26" at bounding box center [1387, 504] width 308 height 27
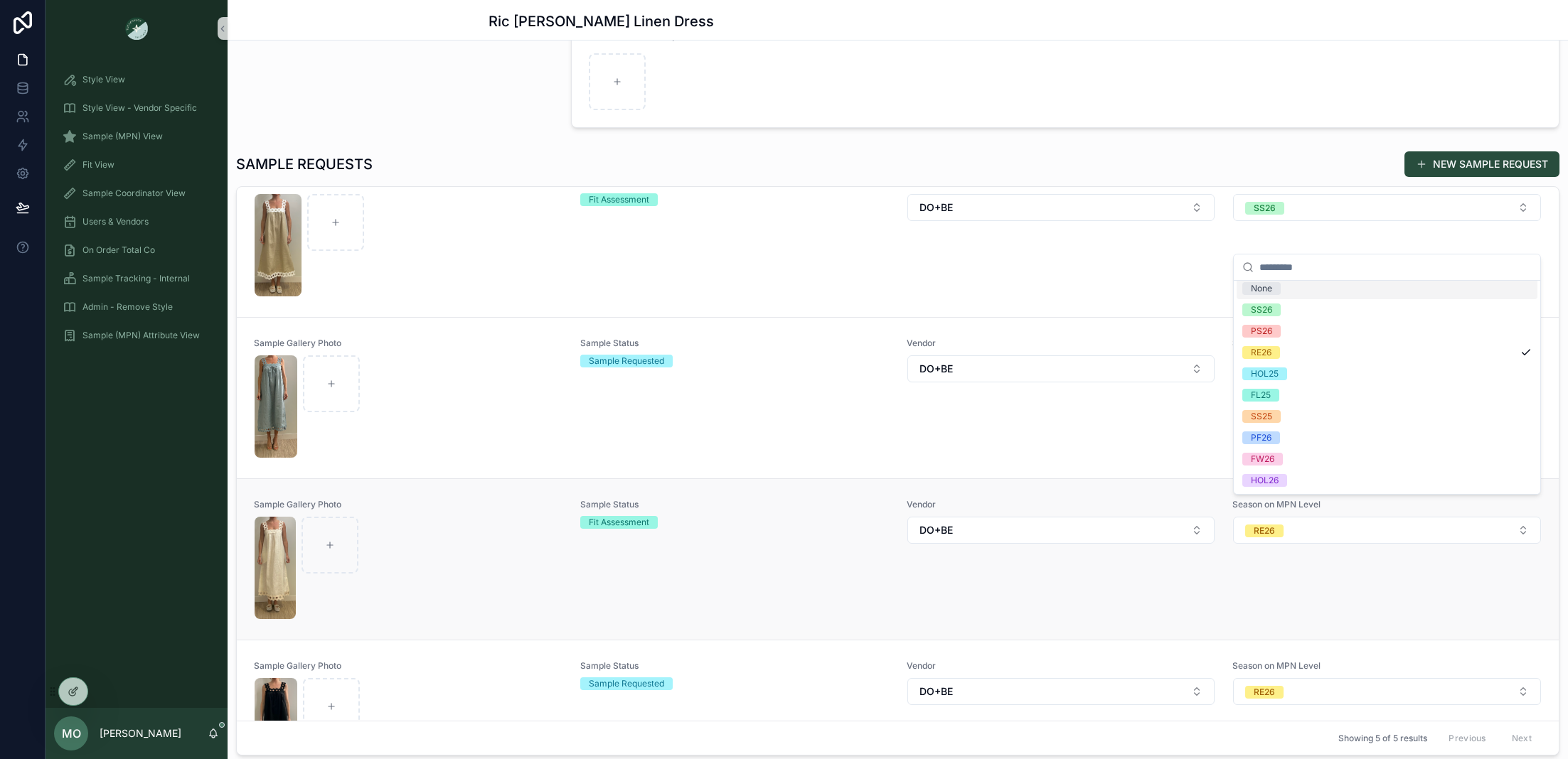
scroll to position [235, 0]
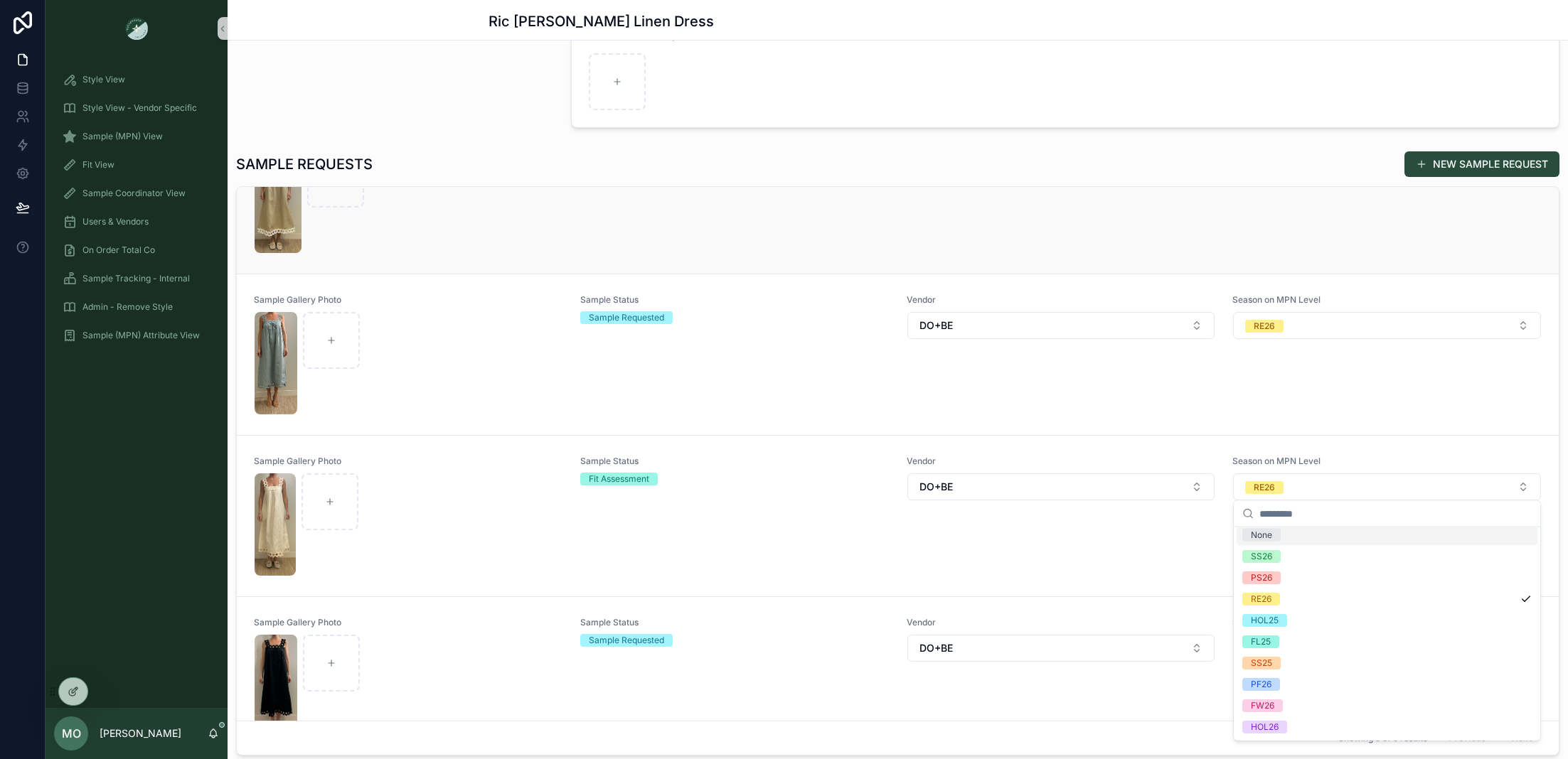
click at [936, 259] on link "Sample Gallery Photo Sample Status Fit Assessment Vendor DO+BE Season on MPN Le…" at bounding box center [898, 193] width 1322 height 161
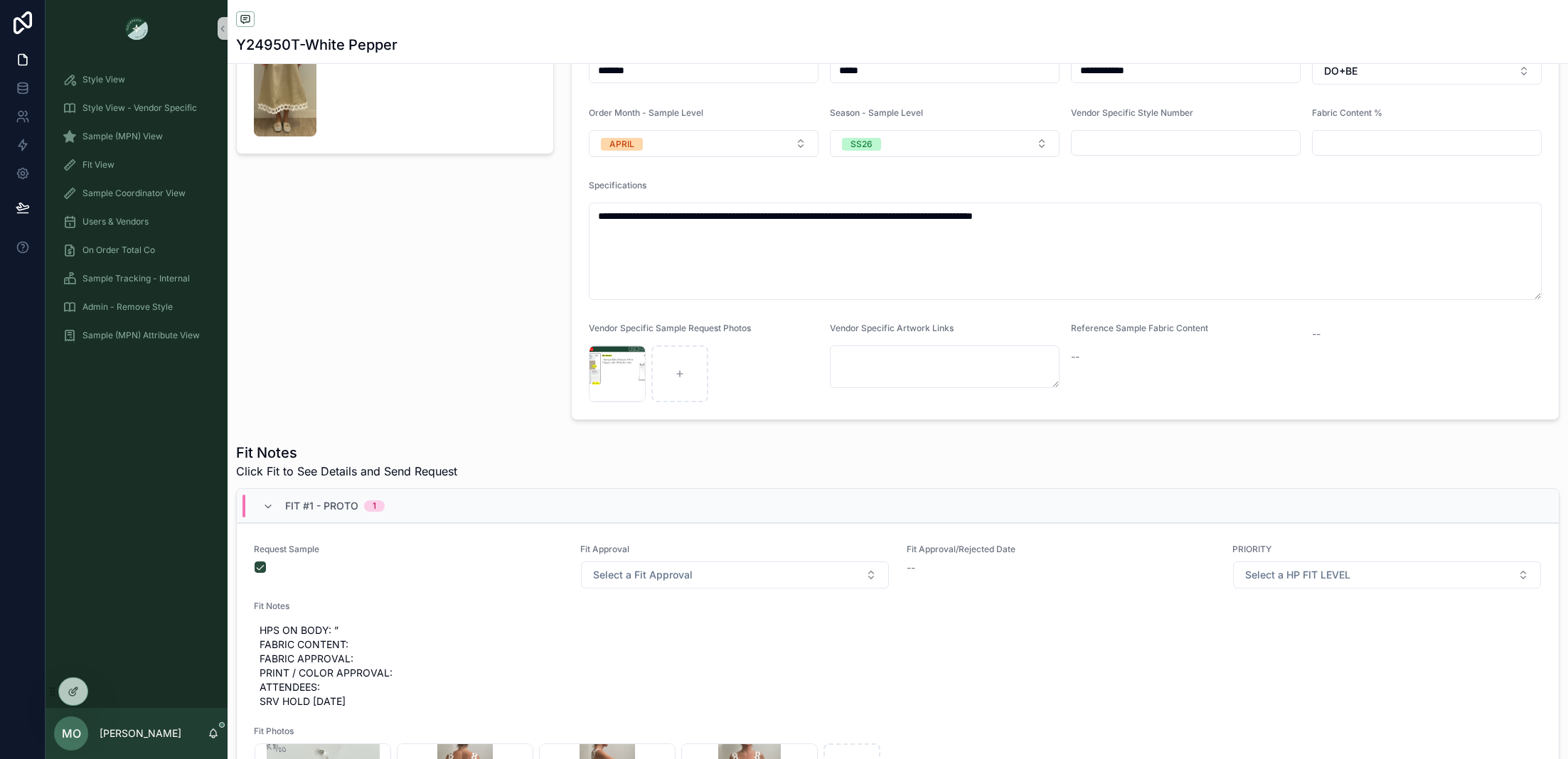
scroll to position [167, 0]
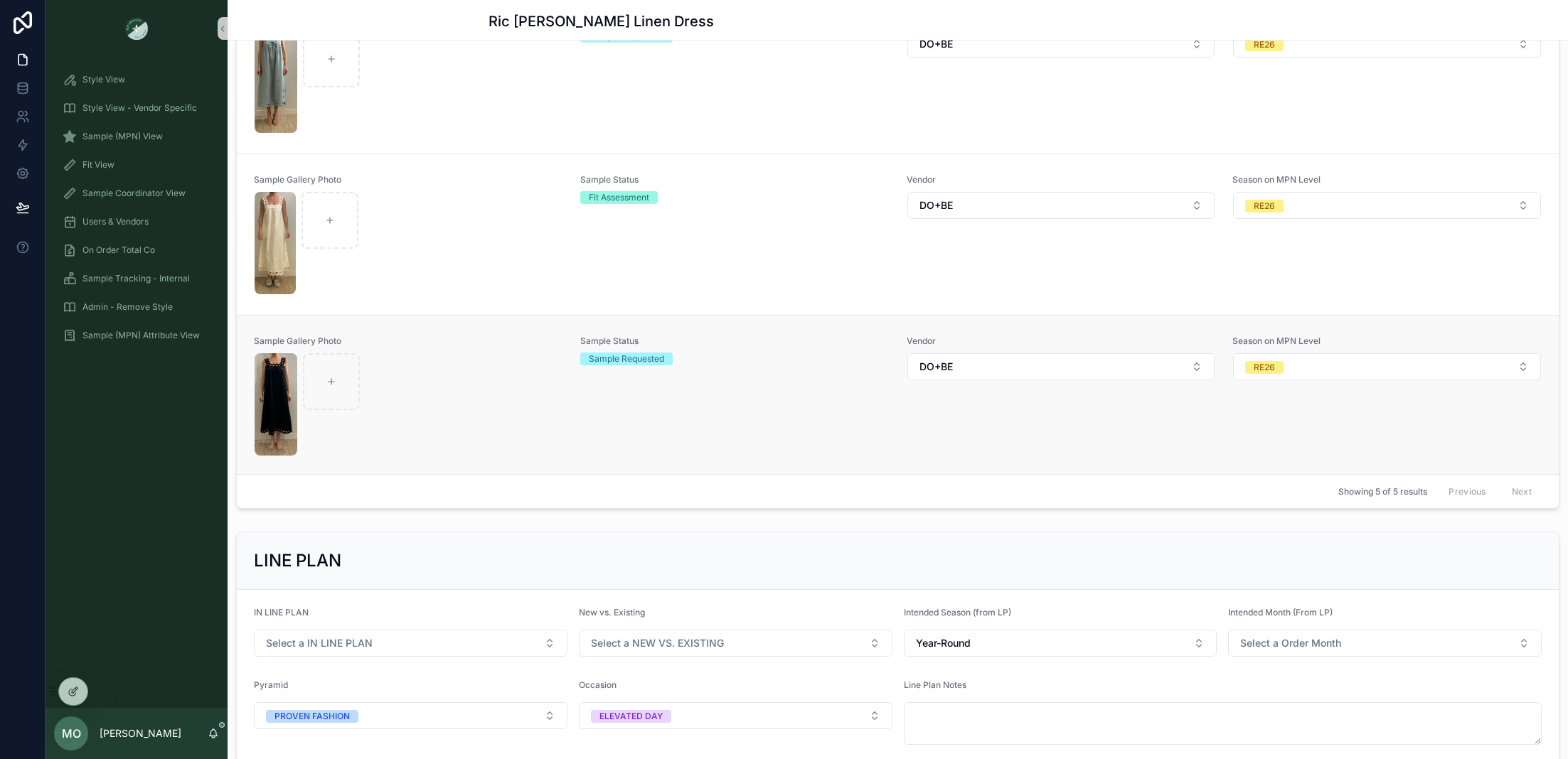
scroll to position [79, 0]
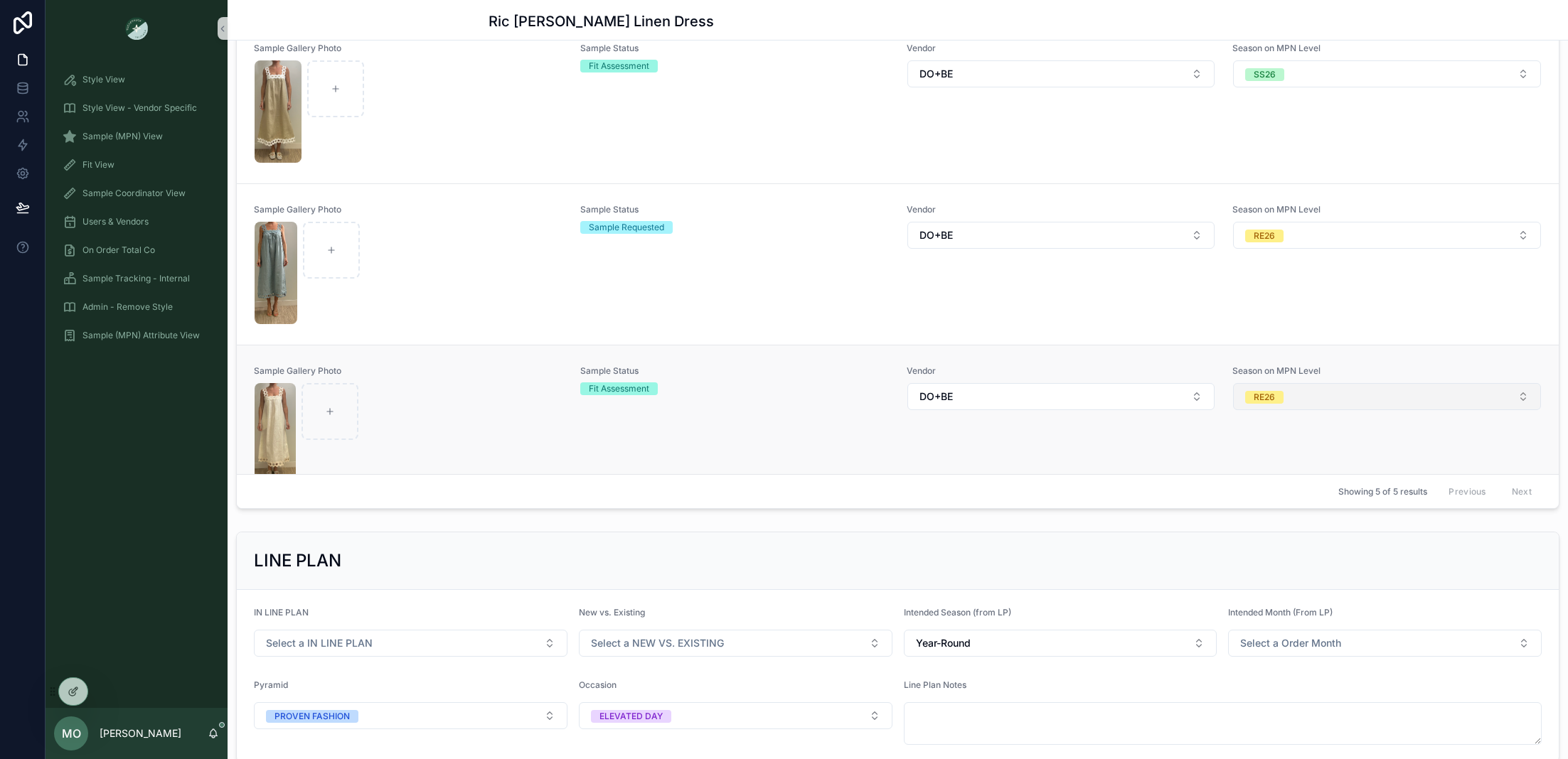
click at [1325, 393] on button "RE26" at bounding box center [1387, 396] width 308 height 27
click at [1270, 476] on div "SS26" at bounding box center [1262, 472] width 22 height 13
click at [805, 406] on div "Sample Status Fit Assessment" at bounding box center [735, 426] width 309 height 121
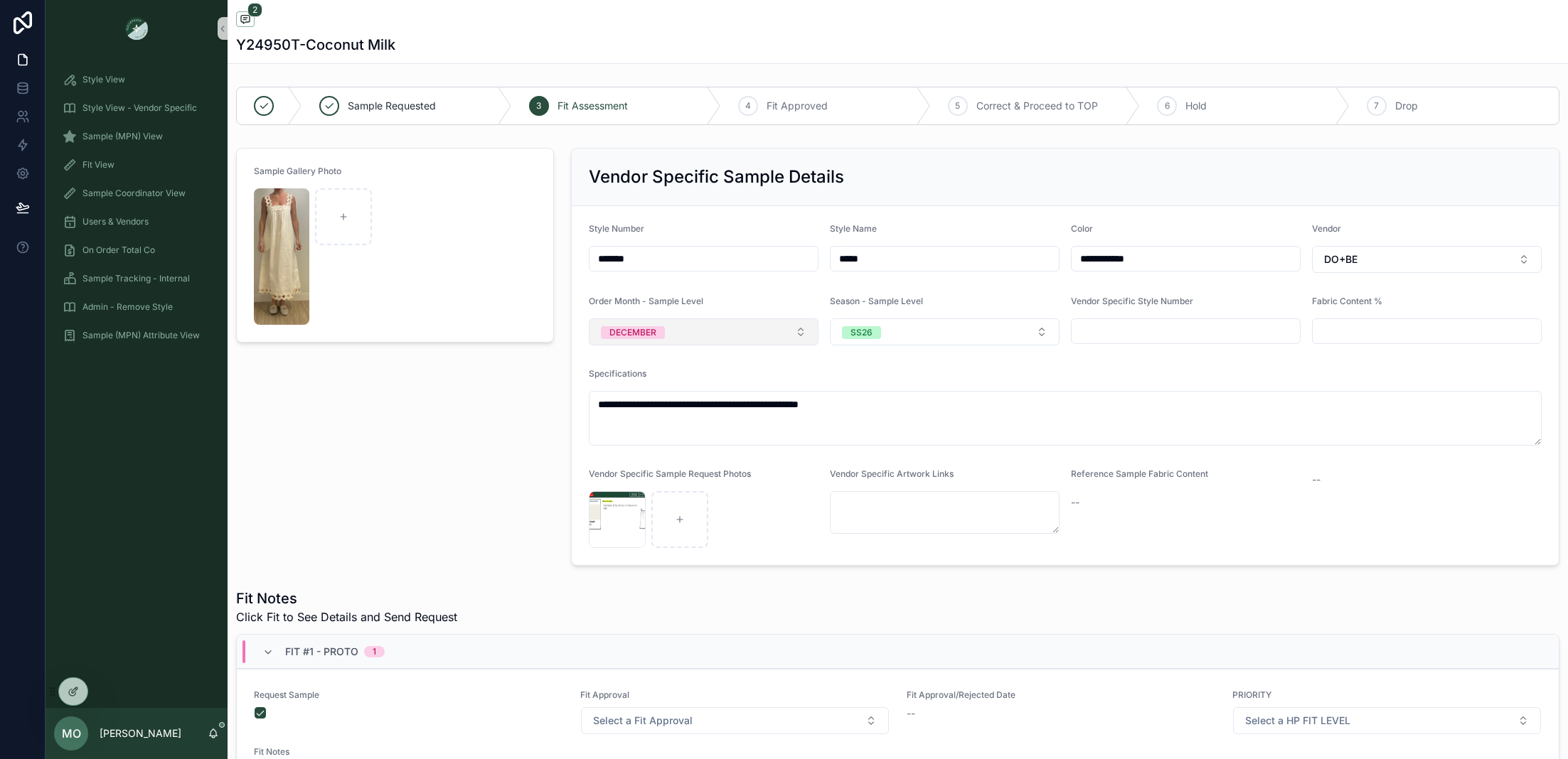
click at [714, 330] on button "DECEMBER" at bounding box center [703, 332] width 229 height 27
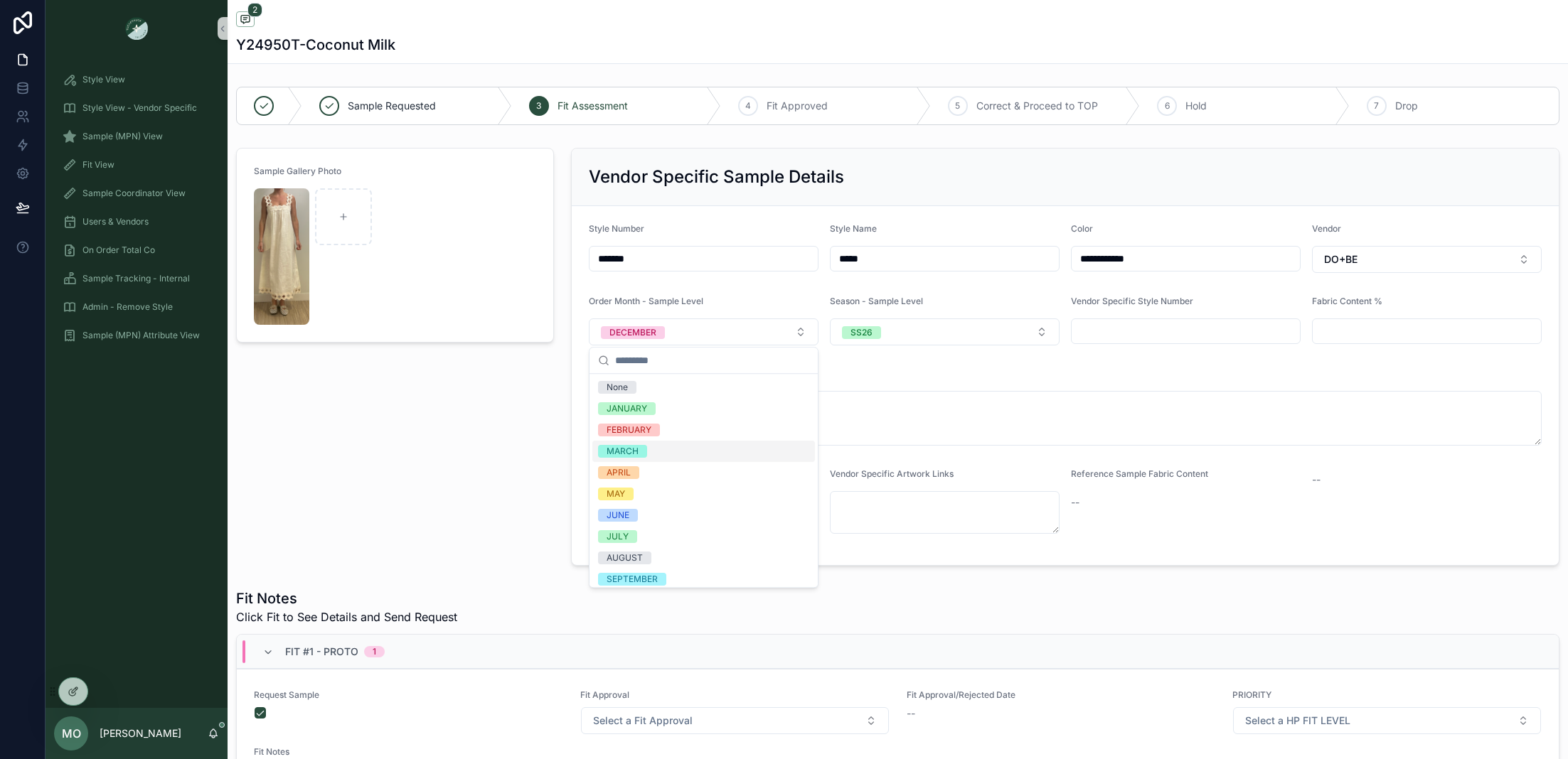
click at [638, 453] on span "MARCH" at bounding box center [623, 452] width 49 height 13
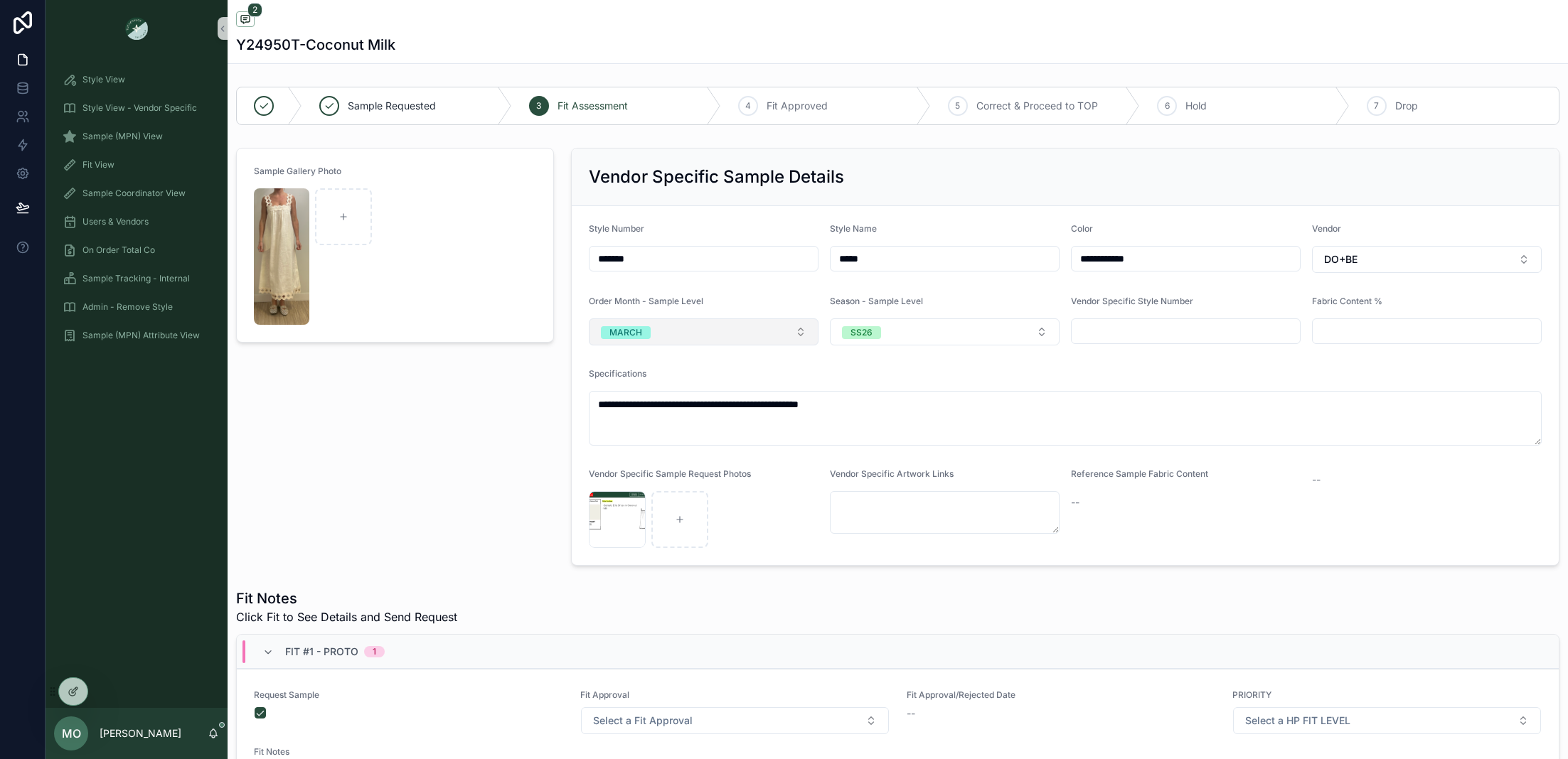
click at [714, 332] on button "MARCH" at bounding box center [703, 332] width 229 height 27
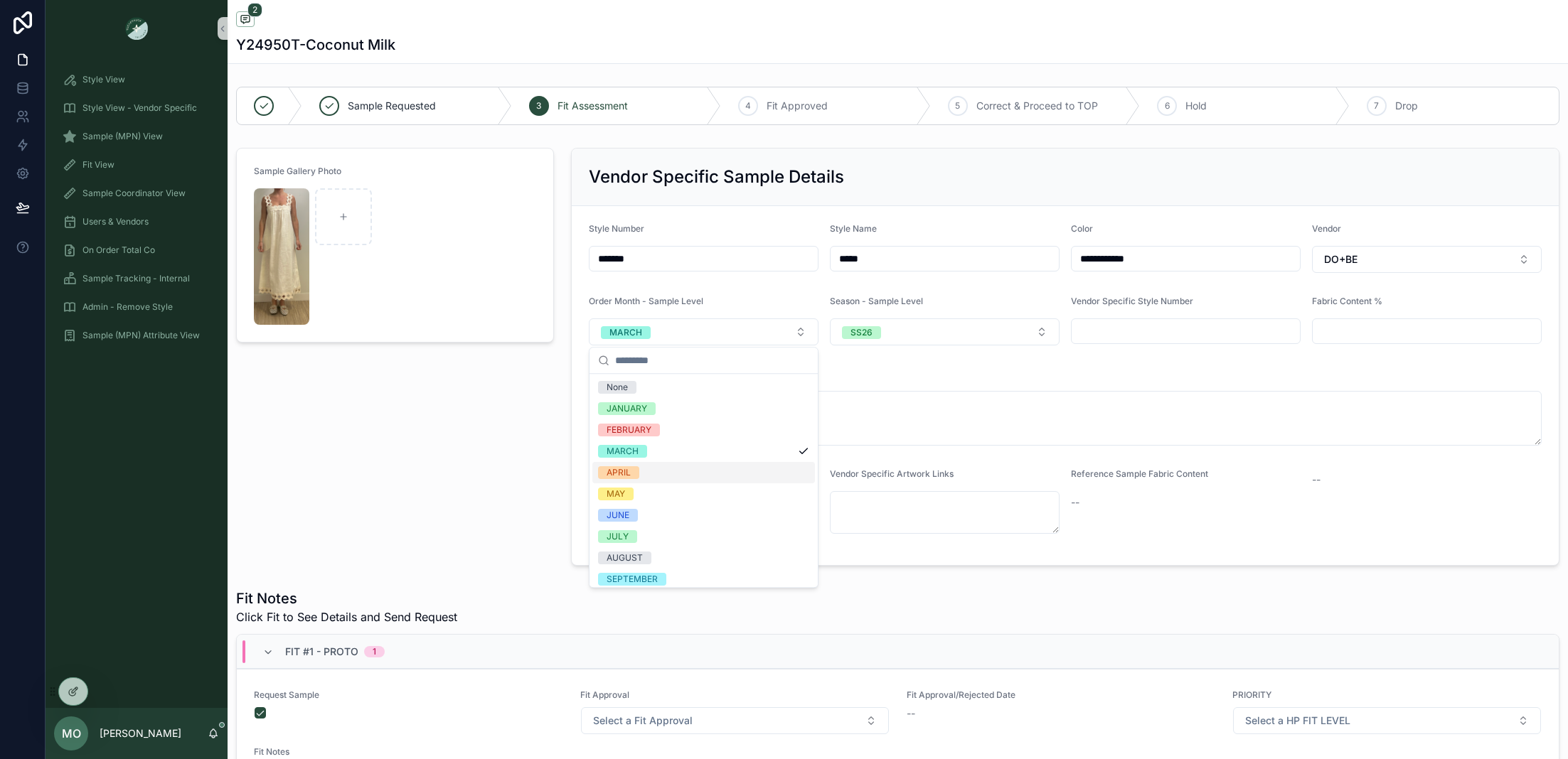
click at [629, 463] on div "APRIL" at bounding box center [703, 473] width 223 height 22
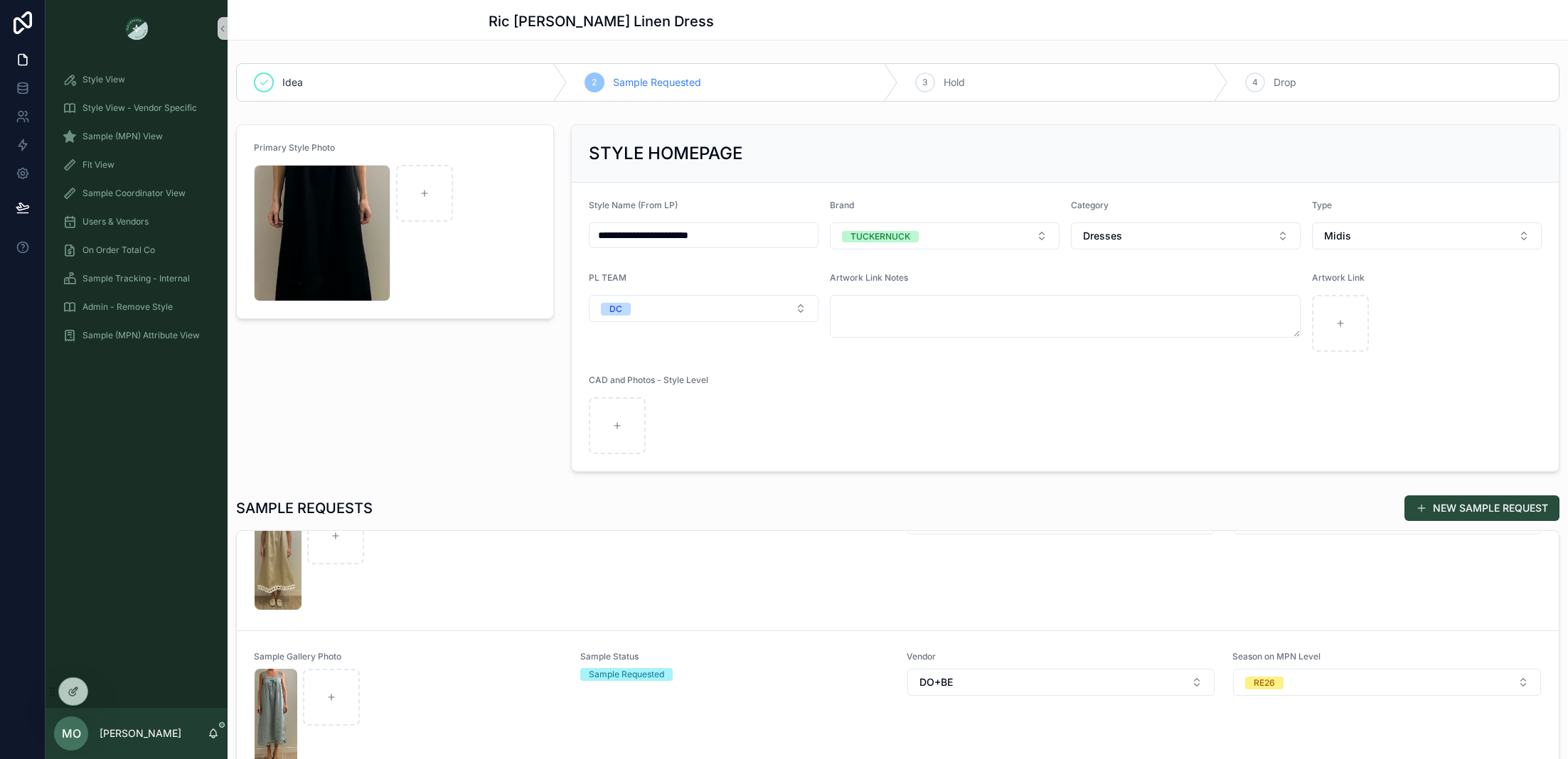
scroll to position [222, 0]
click at [1004, 581] on div "Vendor DO+BE" at bounding box center [1062, 551] width 309 height 121
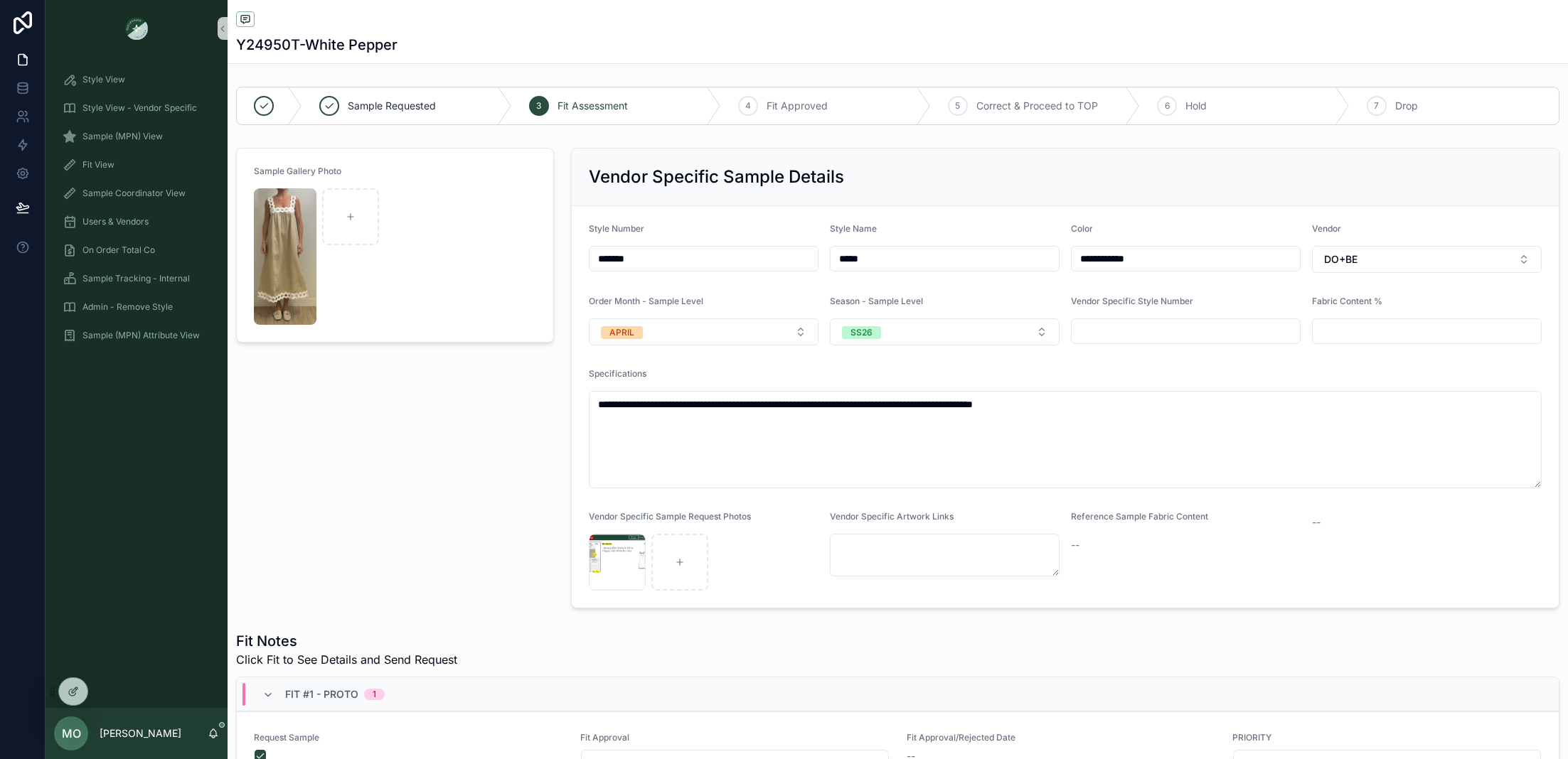
click at [424, 495] on div "Sample Gallery Photo" at bounding box center [394, 378] width 335 height 472
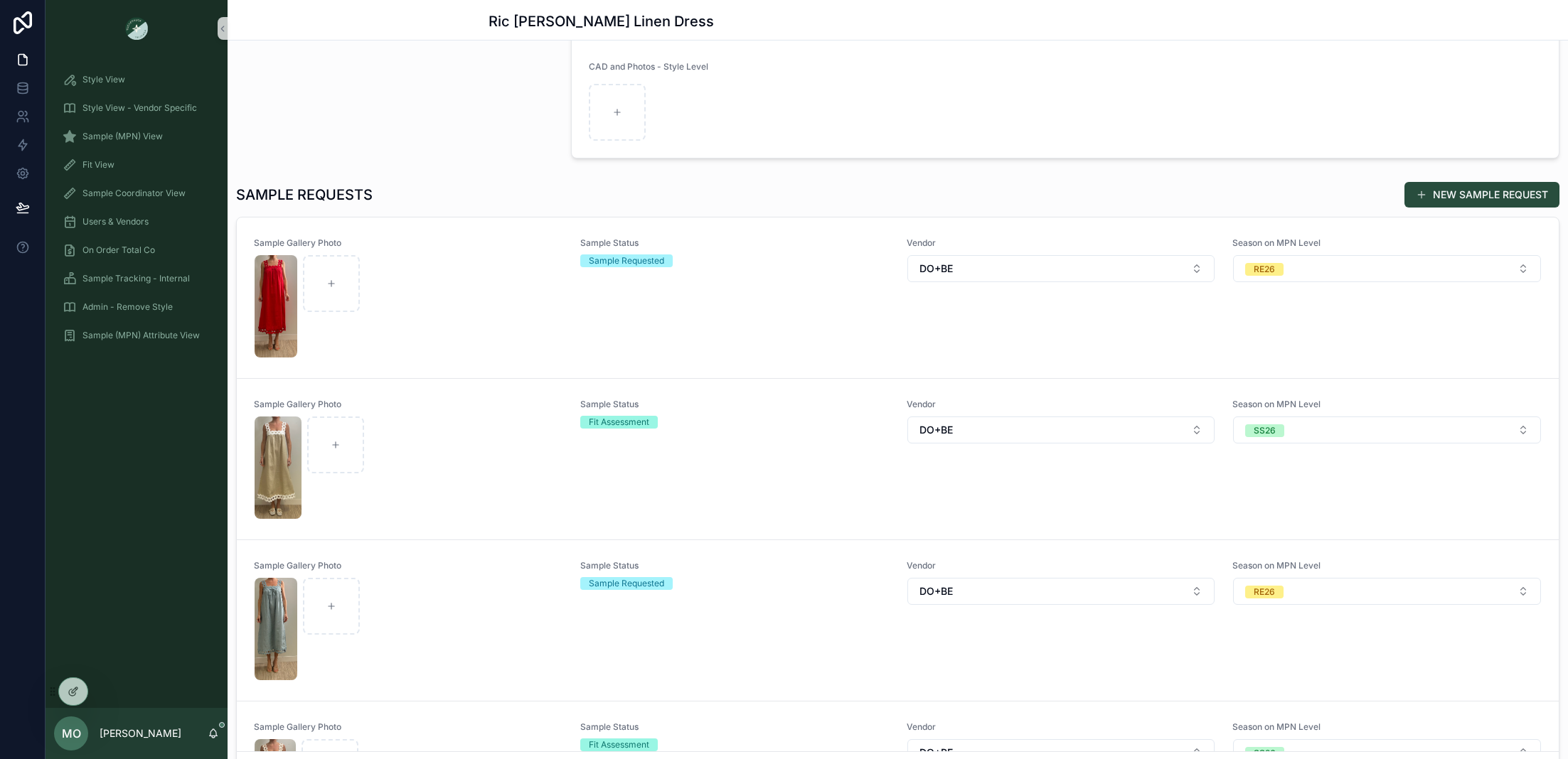
scroll to position [316, 0]
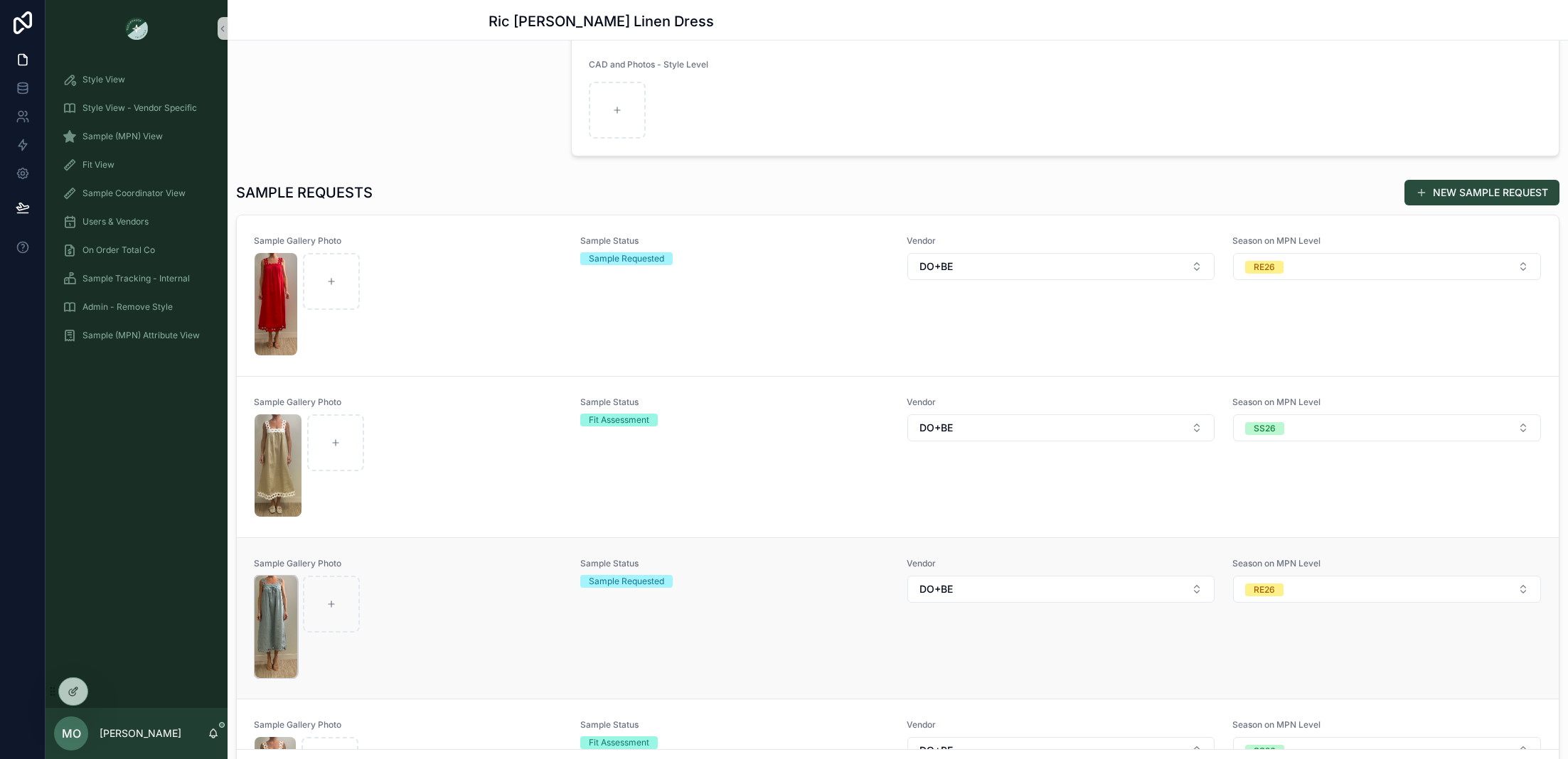
click at [283, 599] on img "scrollable content" at bounding box center [276, 627] width 43 height 102
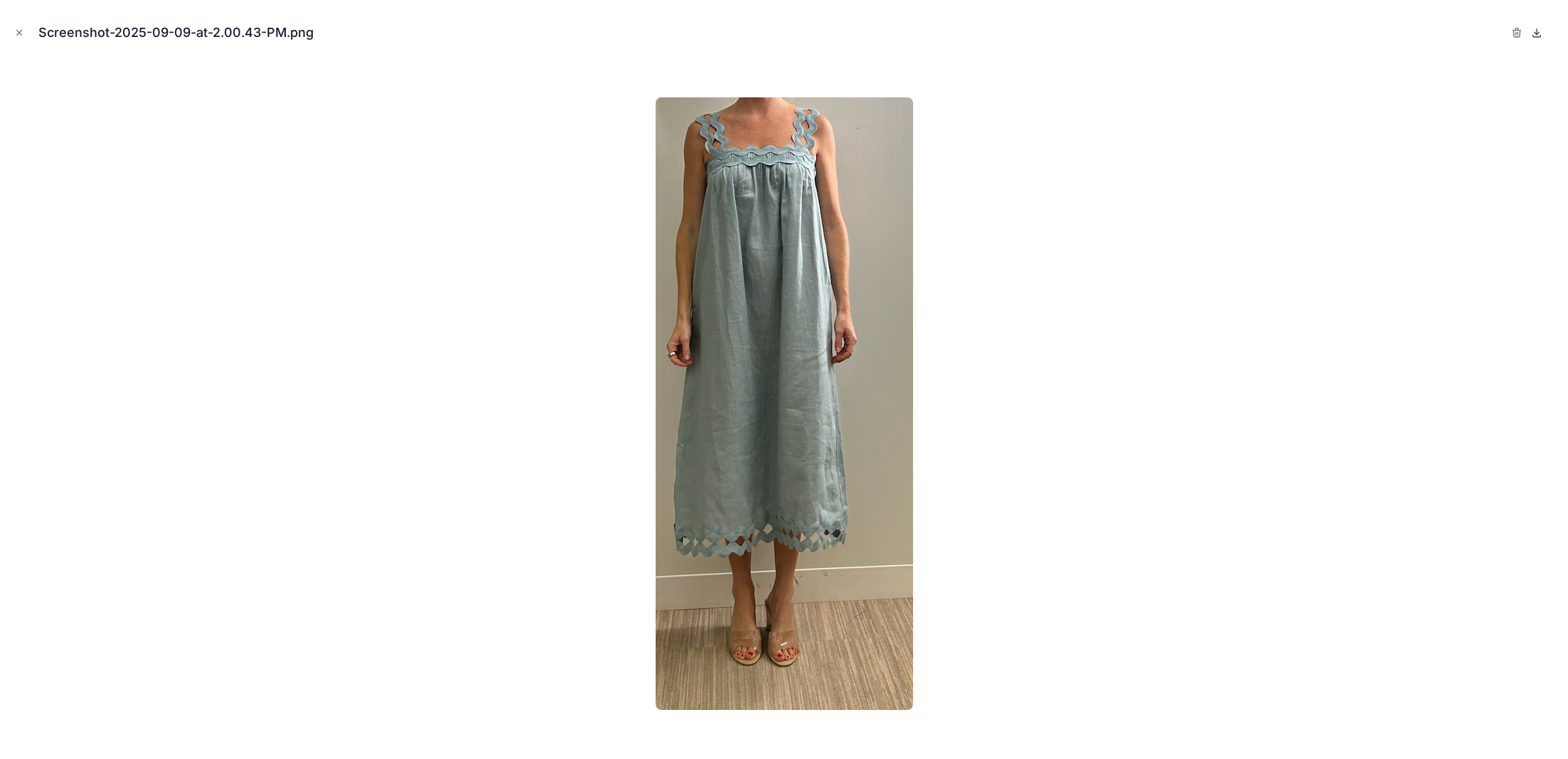
click at [1540, 30] on icon at bounding box center [1537, 33] width 11 height 11
click at [15, 33] on icon "Close modal" at bounding box center [19, 32] width 10 height 10
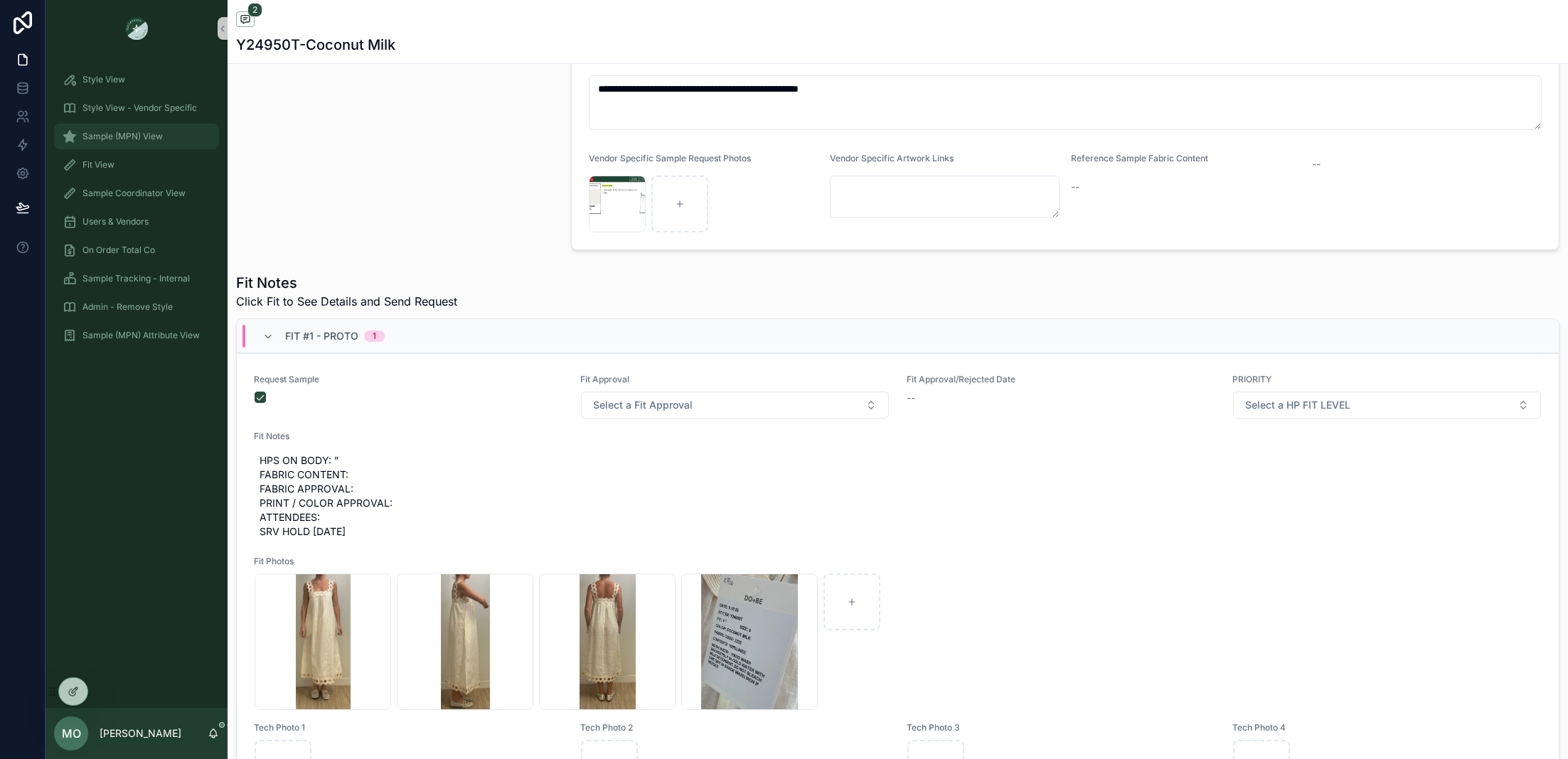
click at [122, 135] on span "Sample (MPN) View" at bounding box center [122, 136] width 81 height 11
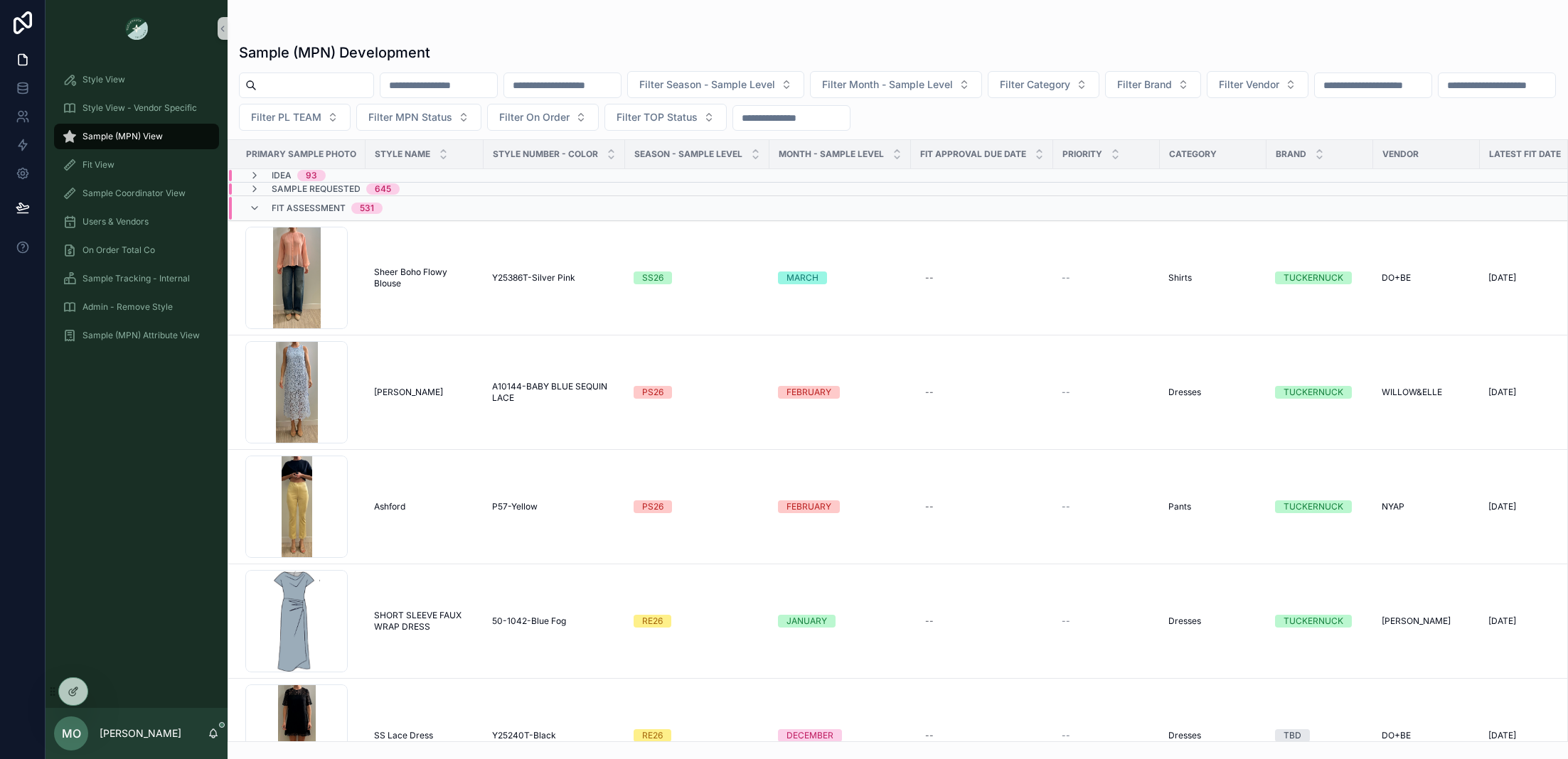
click at [289, 90] on input "scrollable content" at bounding box center [315, 85] width 117 height 20
type input "**********"
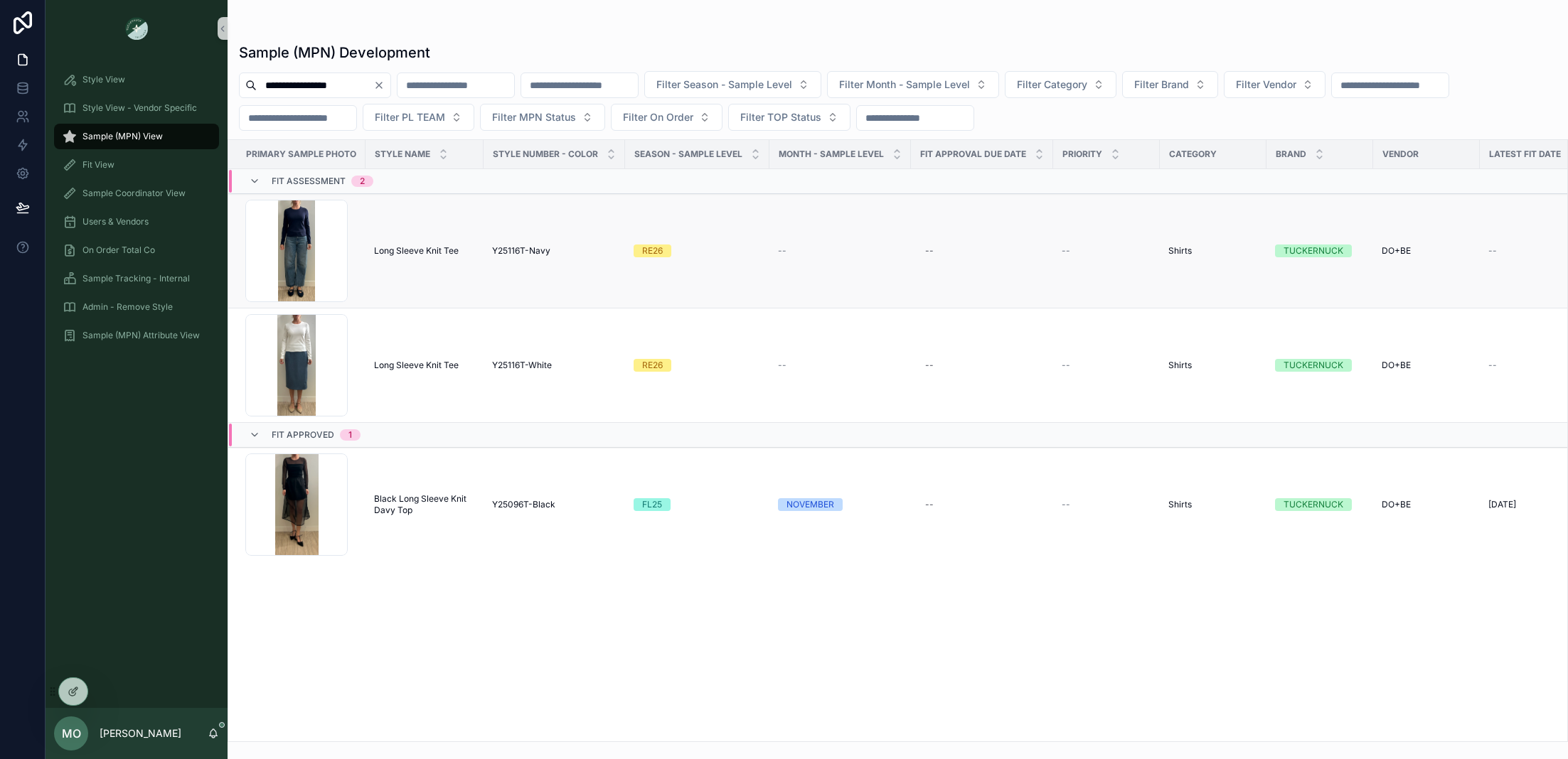
click at [415, 249] on span "Long Sleeve Knit Tee" at bounding box center [416, 251] width 84 height 11
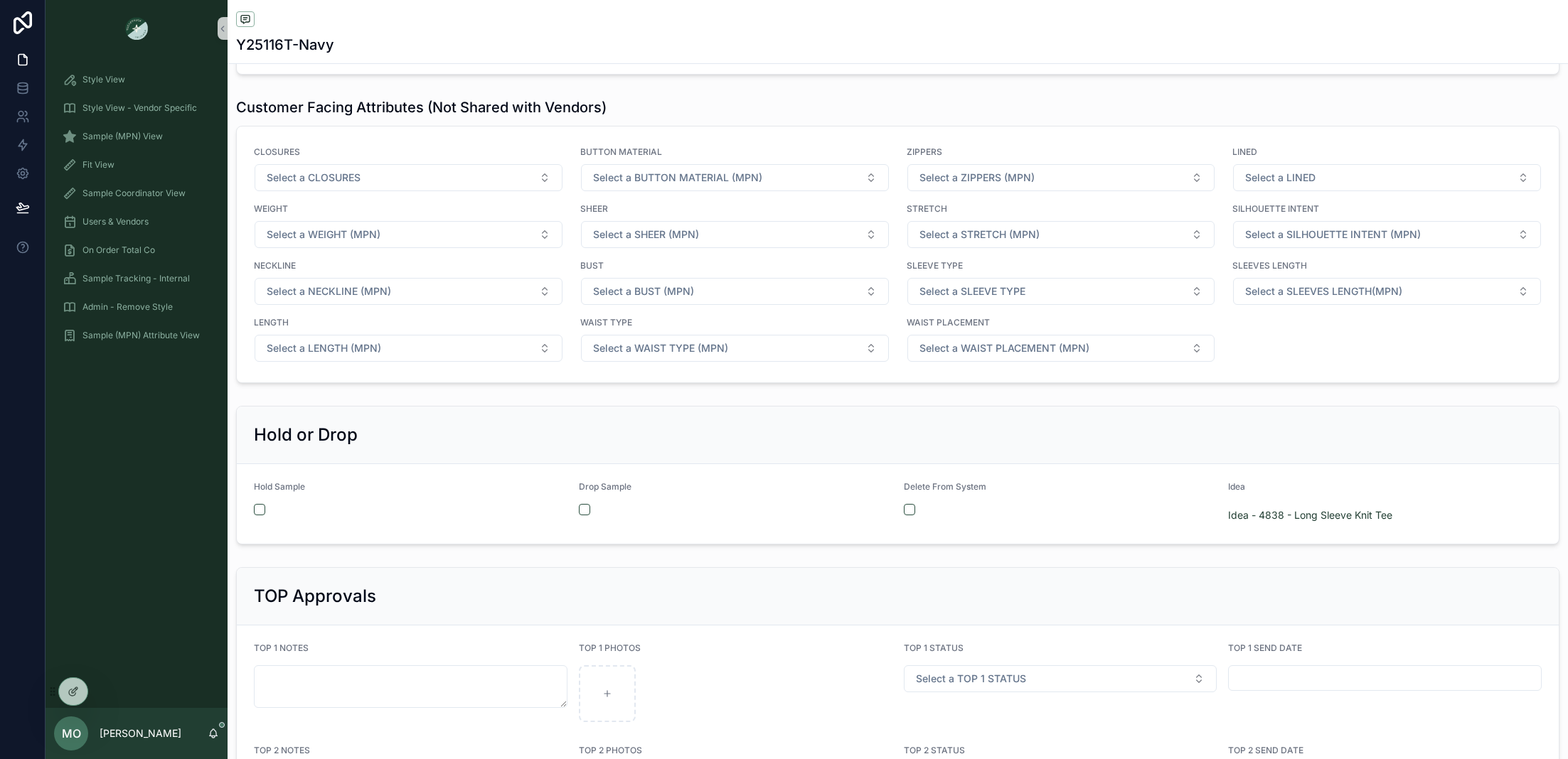
scroll to position [2466, 0]
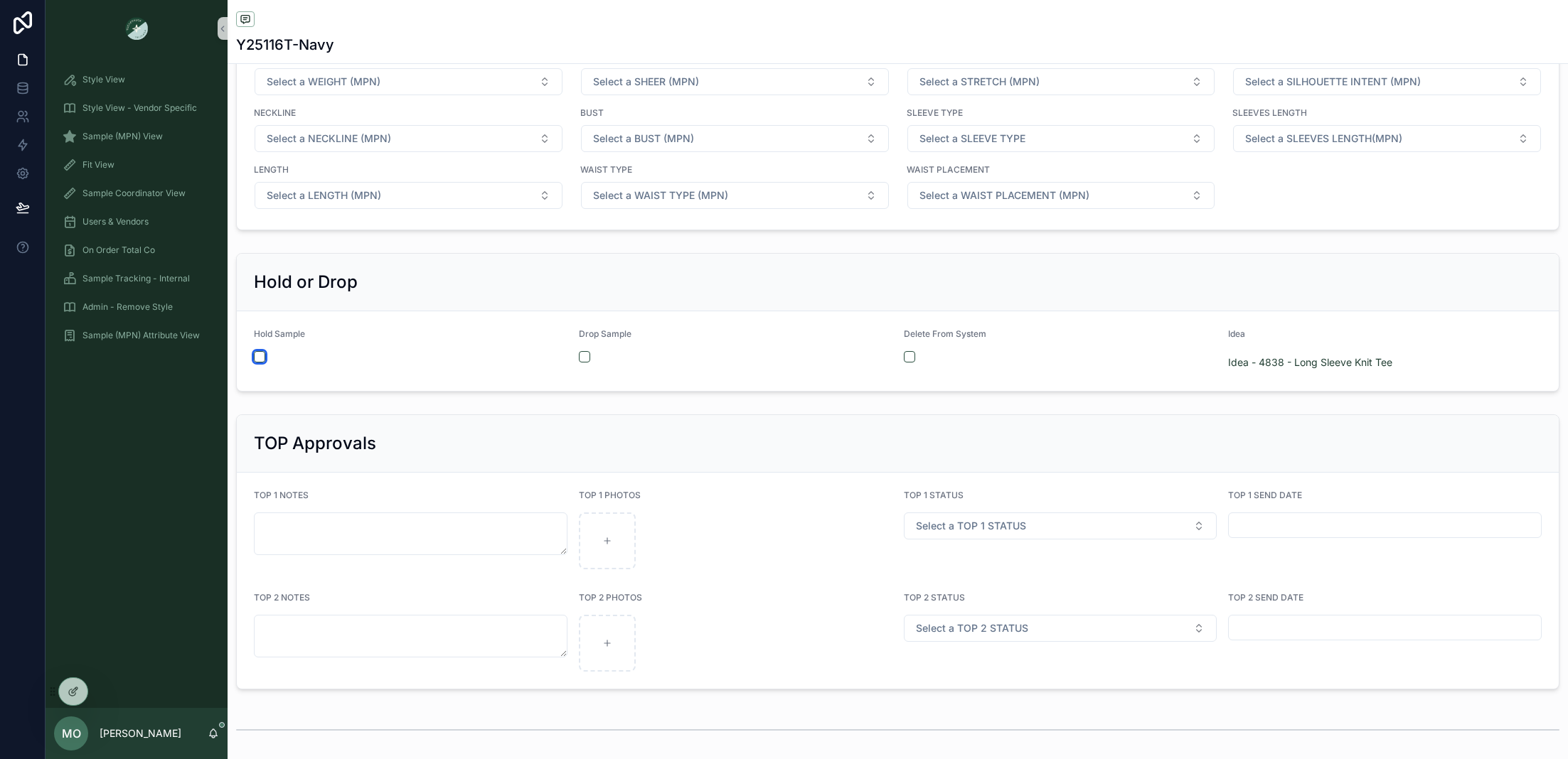
click at [261, 352] on button "scrollable content" at bounding box center [260, 357] width 11 height 11
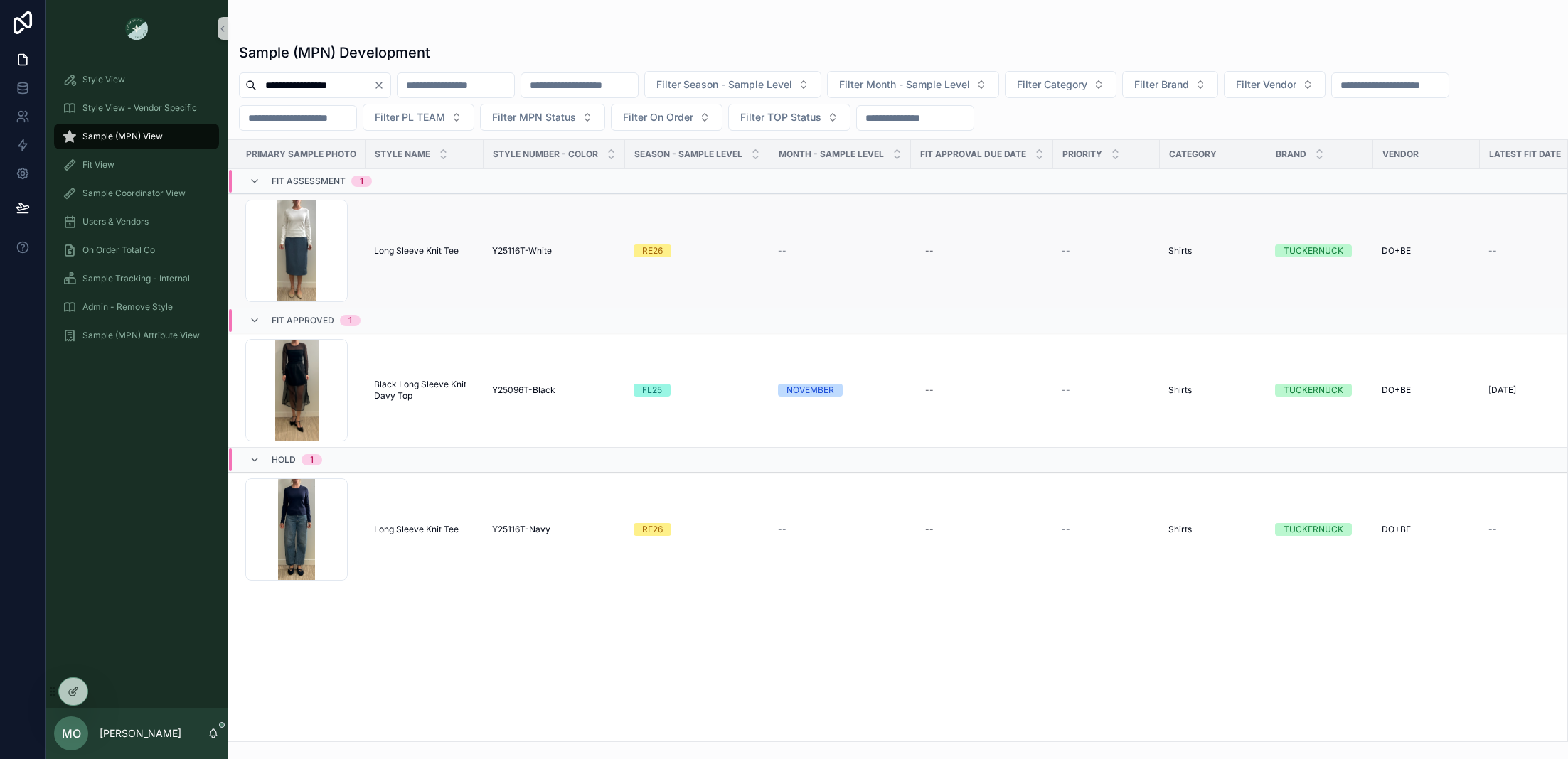
click at [413, 253] on span "Long Sleeve Knit Tee" at bounding box center [416, 251] width 84 height 11
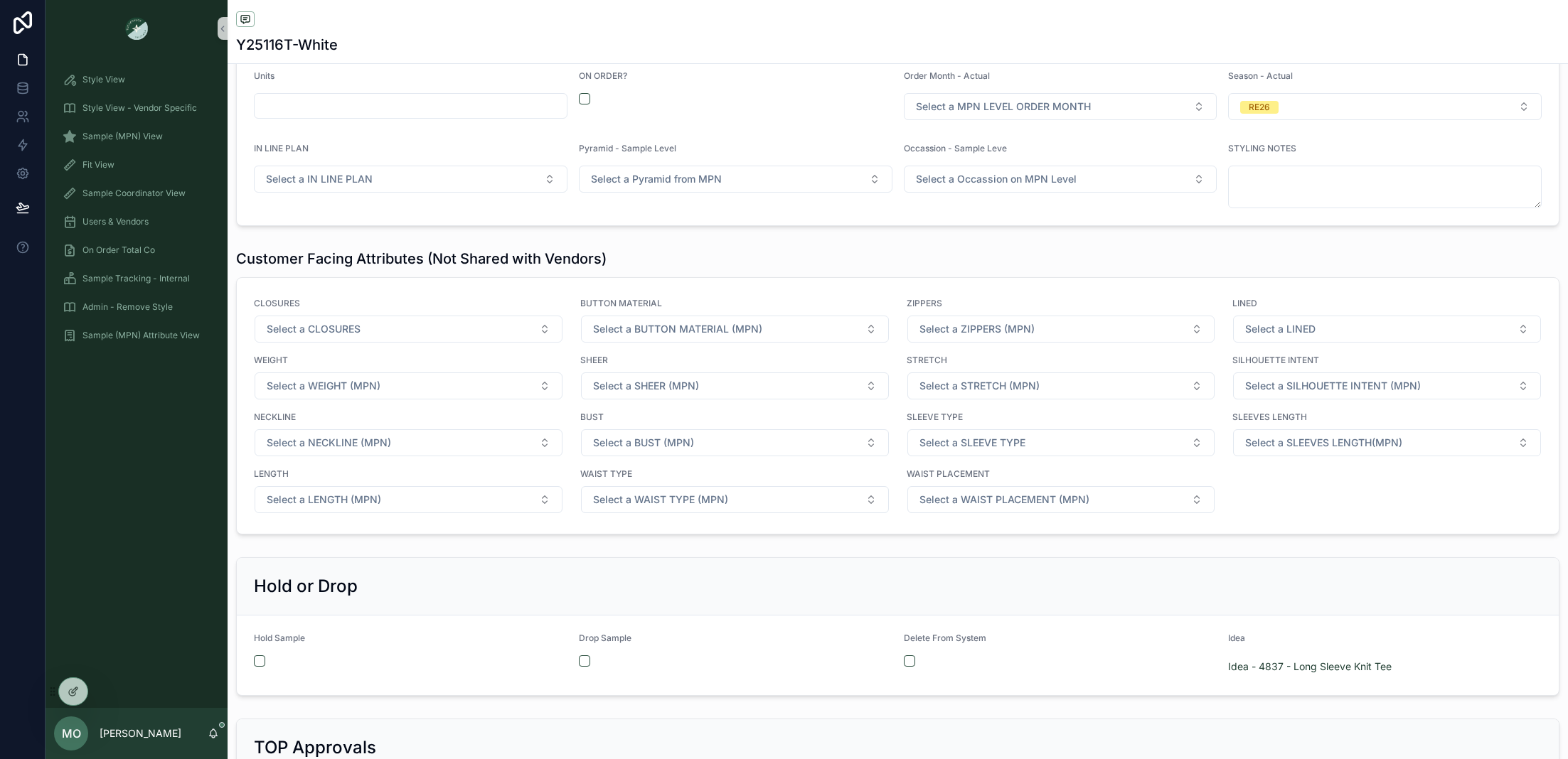
scroll to position [2276, 0]
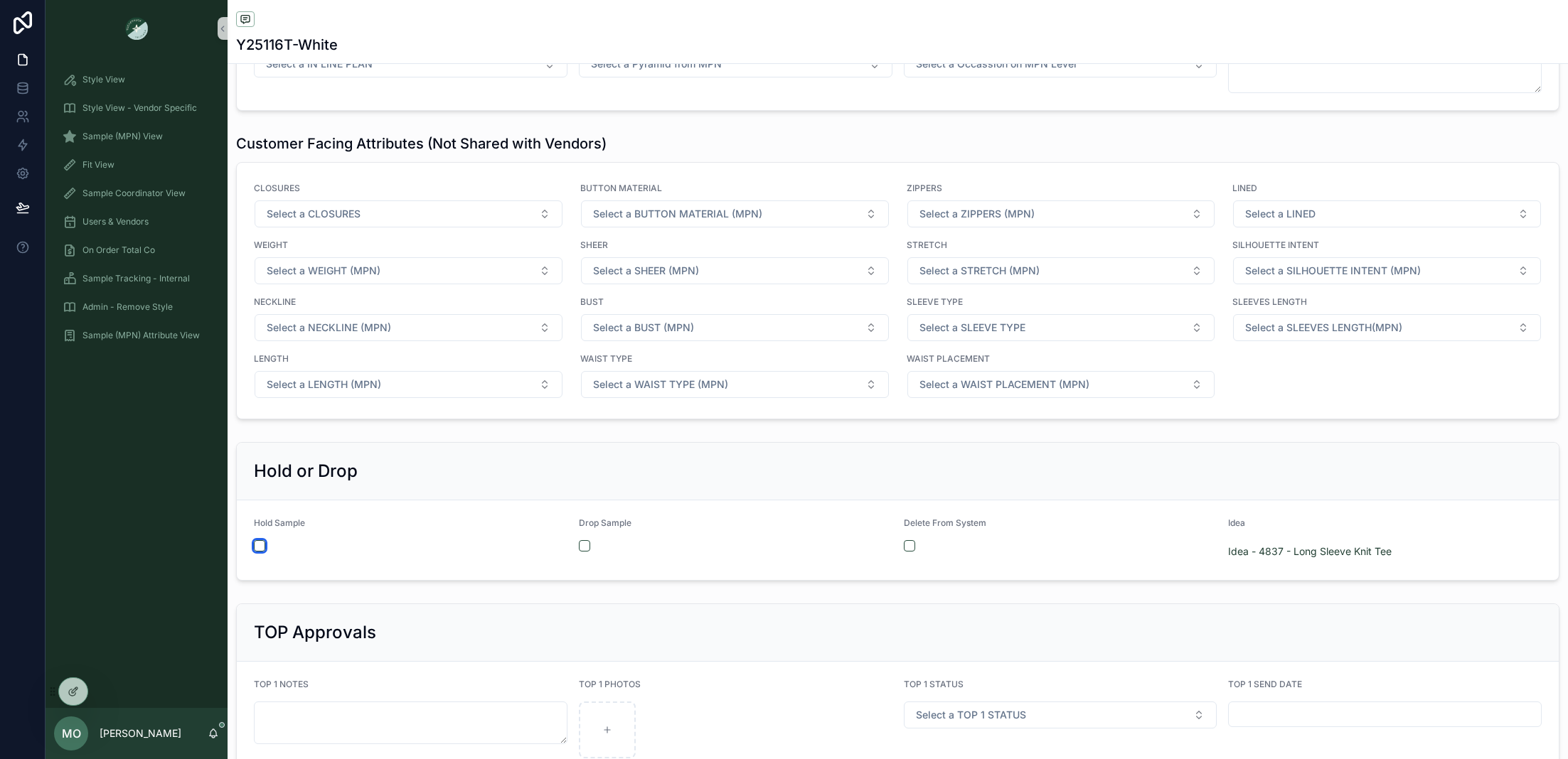
click at [264, 540] on button "scrollable content" at bounding box center [260, 546] width 11 height 11
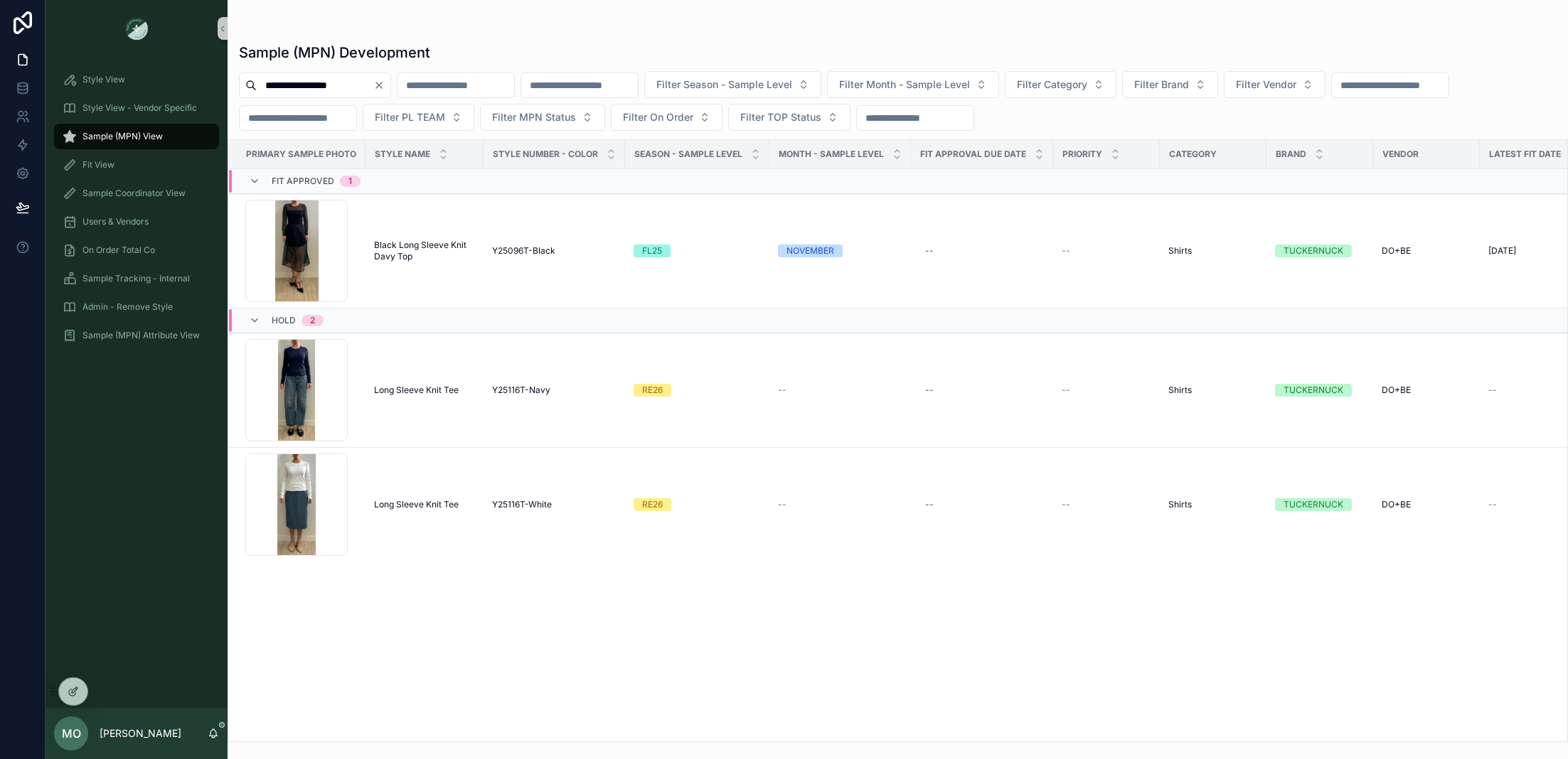
drag, startPoint x: 140, startPoint y: 136, endPoint x: 257, endPoint y: 115, distance: 118.9
click at [140, 136] on span "Sample (MPN) View" at bounding box center [122, 136] width 81 height 11
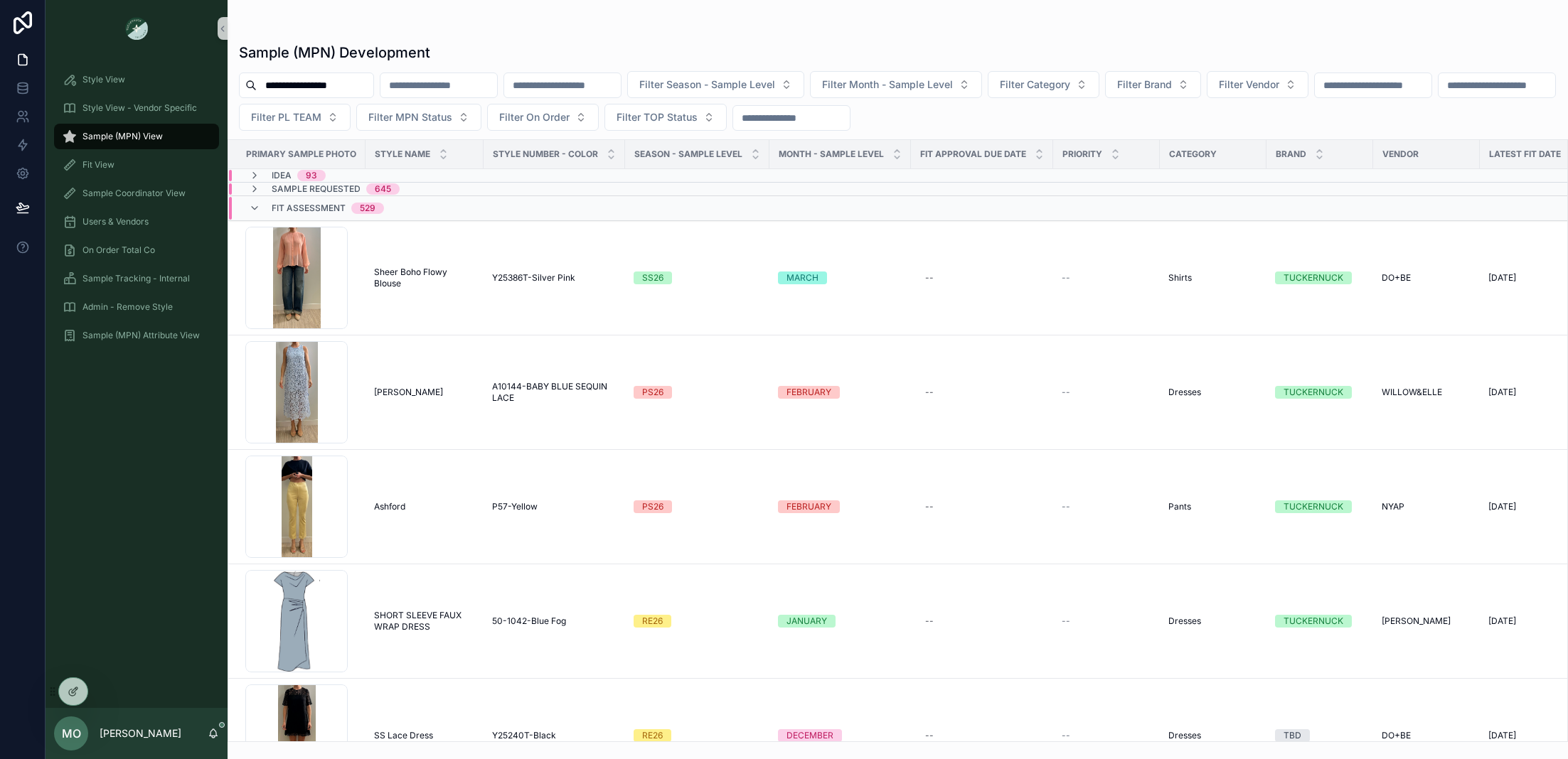
click at [1438, 99] on div "scrollable content" at bounding box center [1497, 85] width 119 height 26
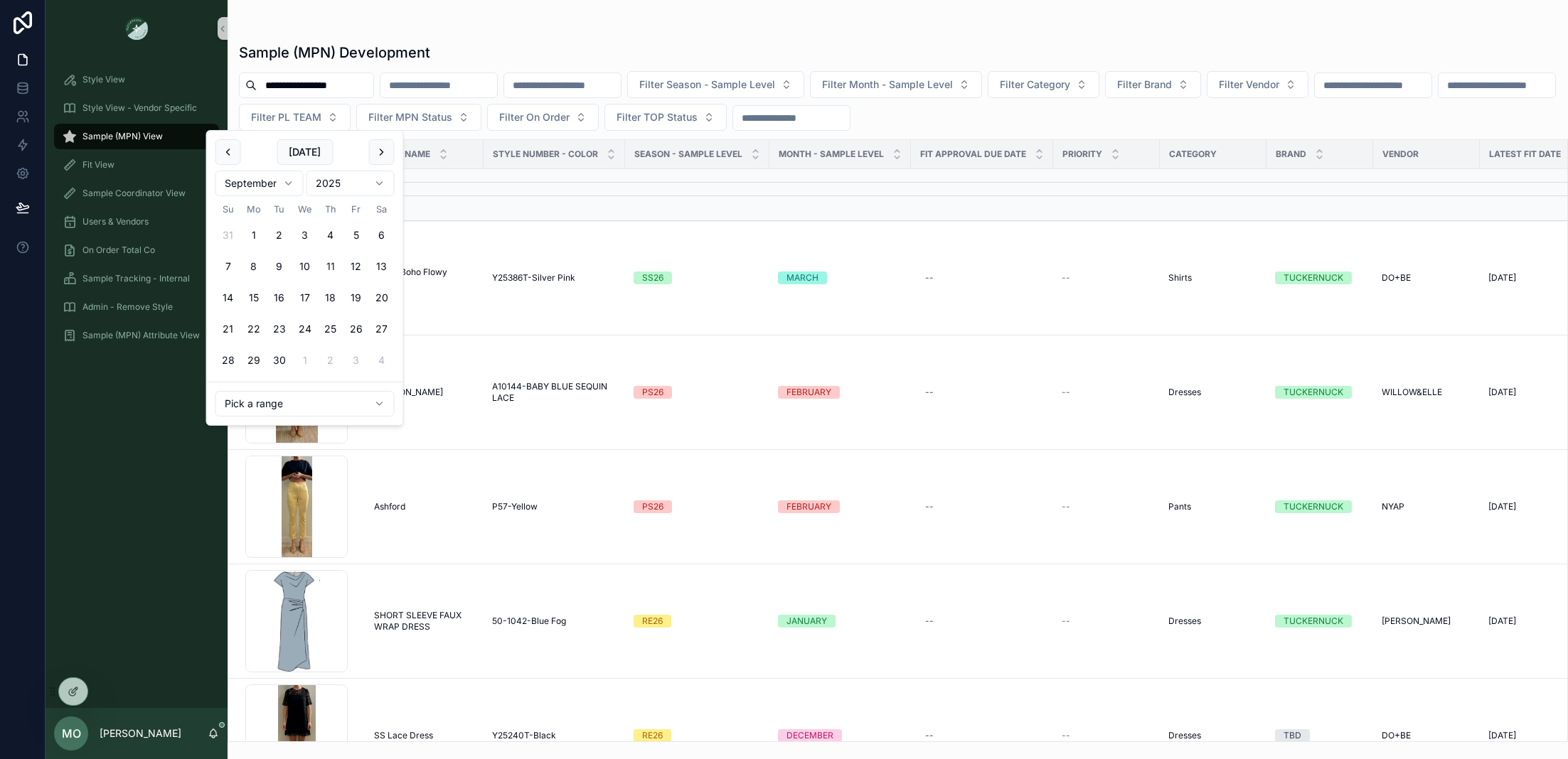
click at [310, 95] on input "**********" at bounding box center [315, 85] width 117 height 20
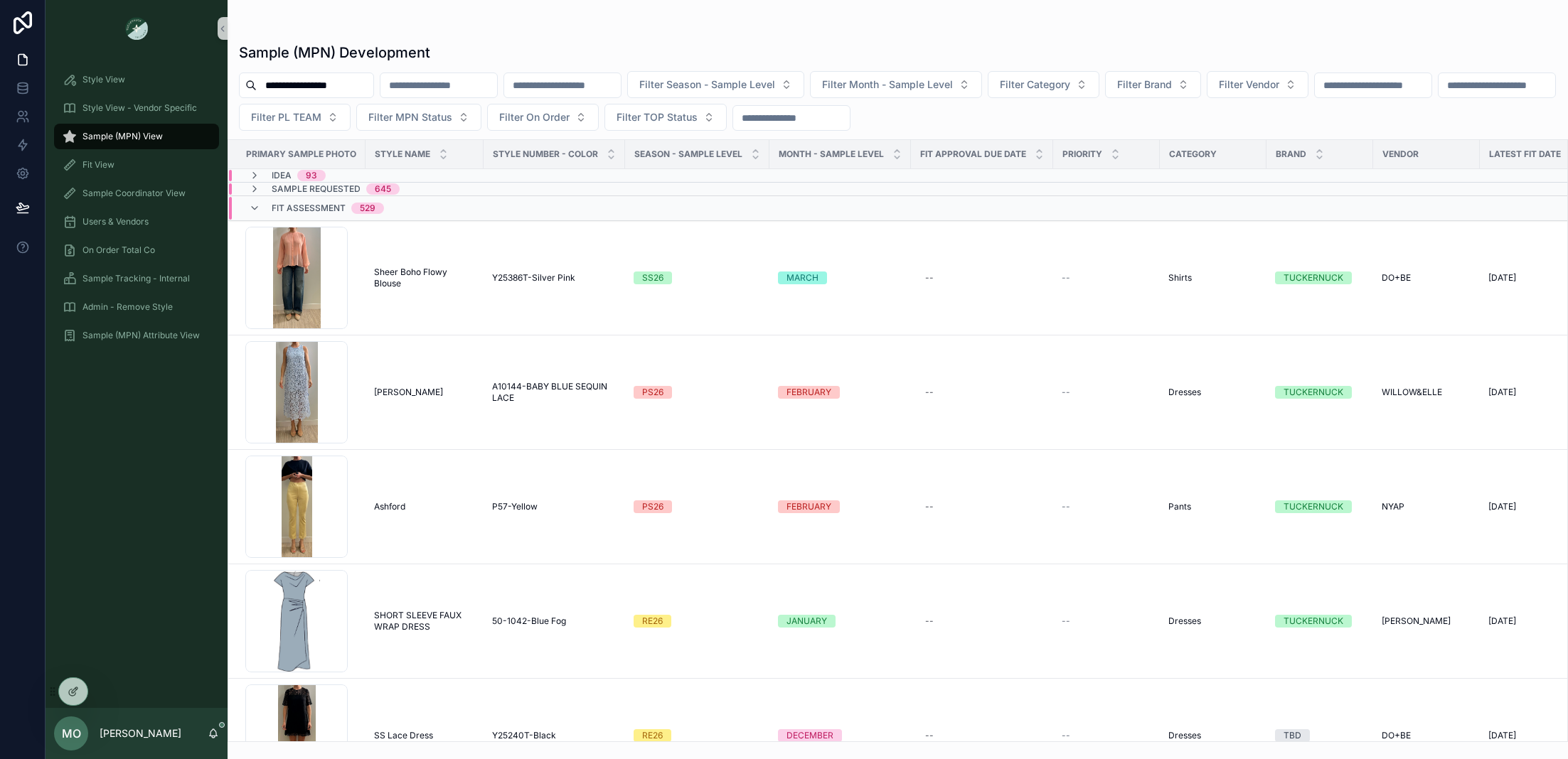
drag, startPoint x: 356, startPoint y: 84, endPoint x: 119, endPoint y: 60, distance: 238.2
click at [119, 60] on div "**********" at bounding box center [807, 379] width 1522 height 759
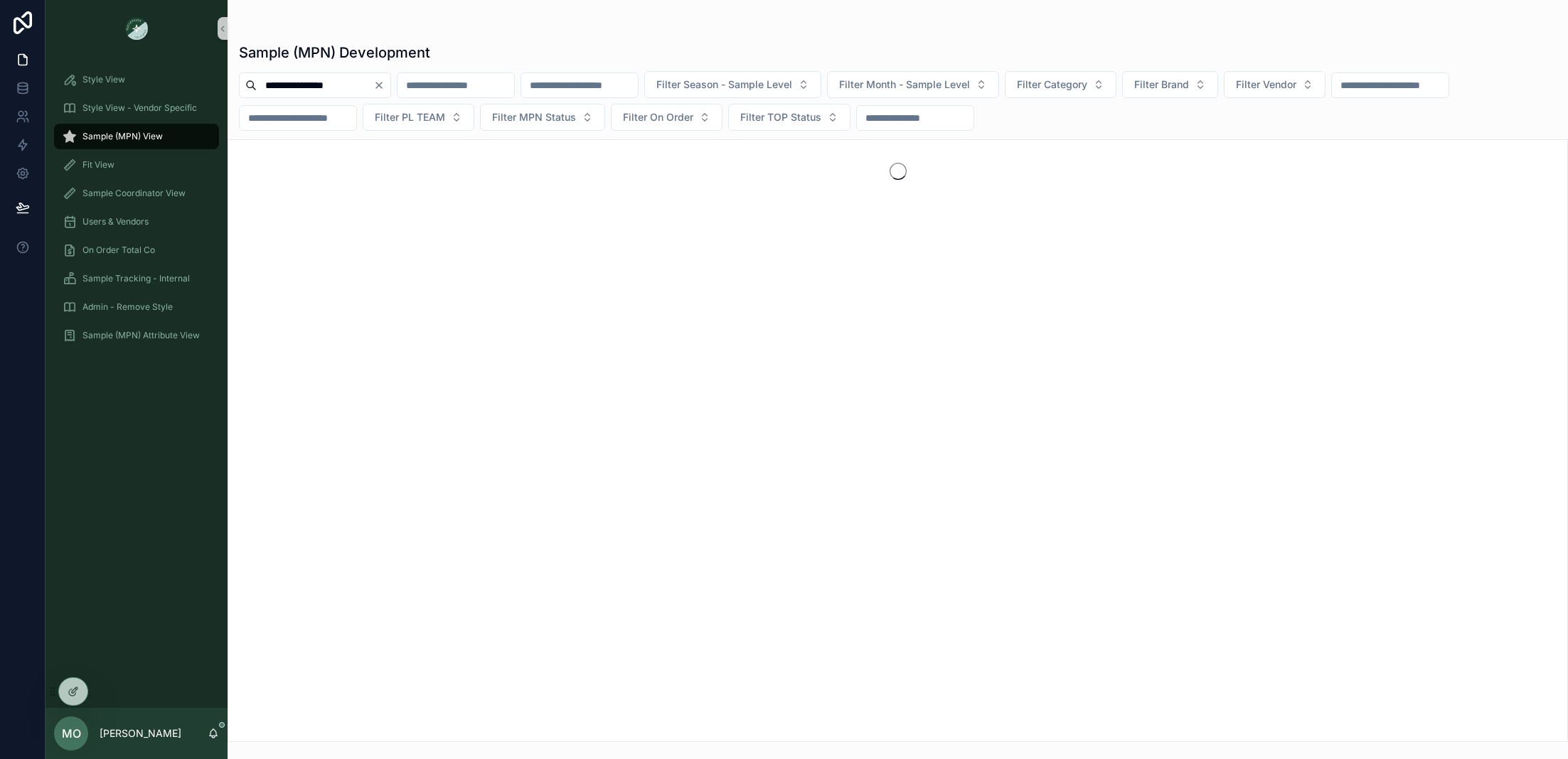
type input "**********"
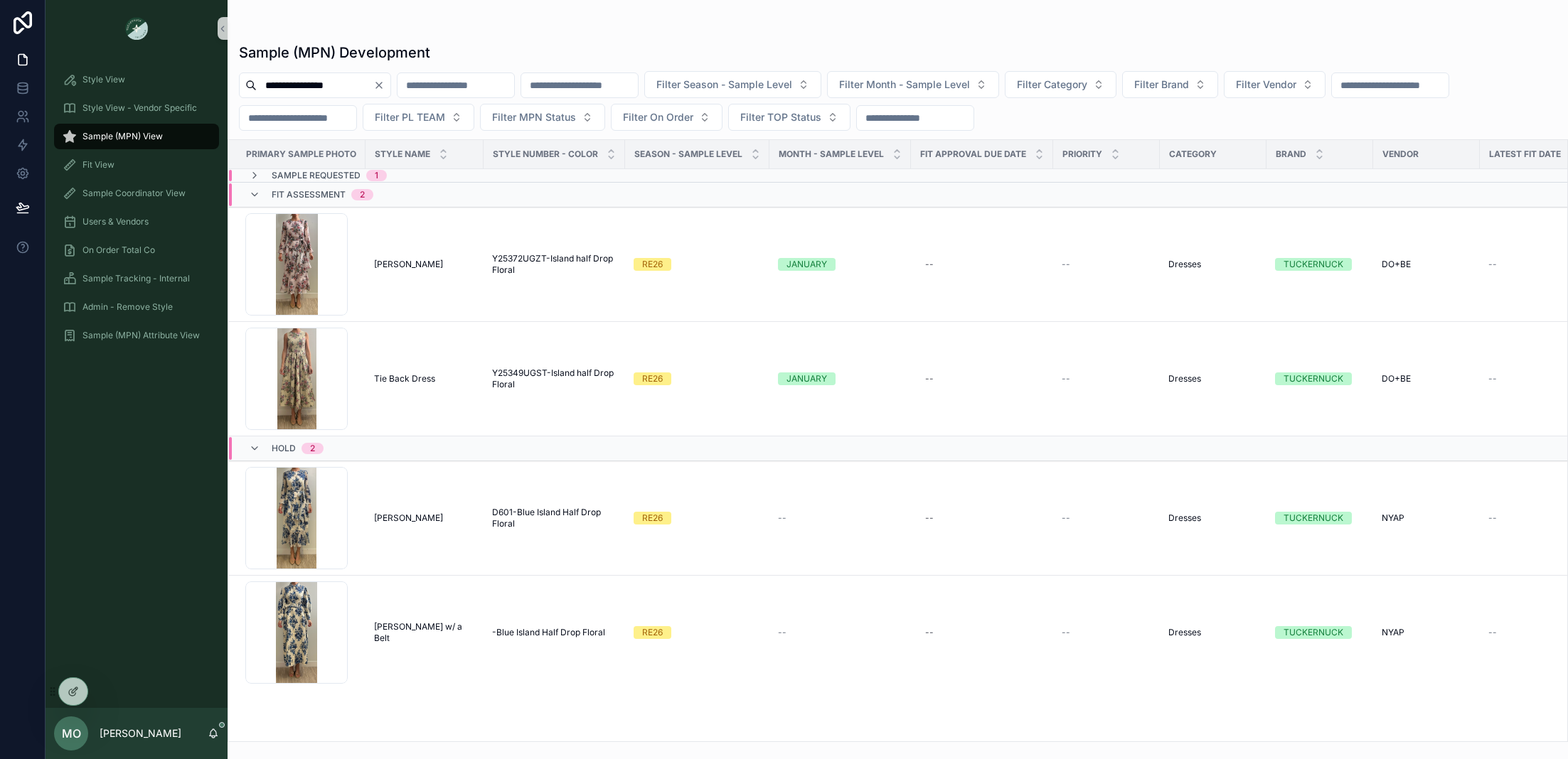
click at [421, 177] on div "Sample Requested 1" at bounding box center [427, 175] width 395 height 11
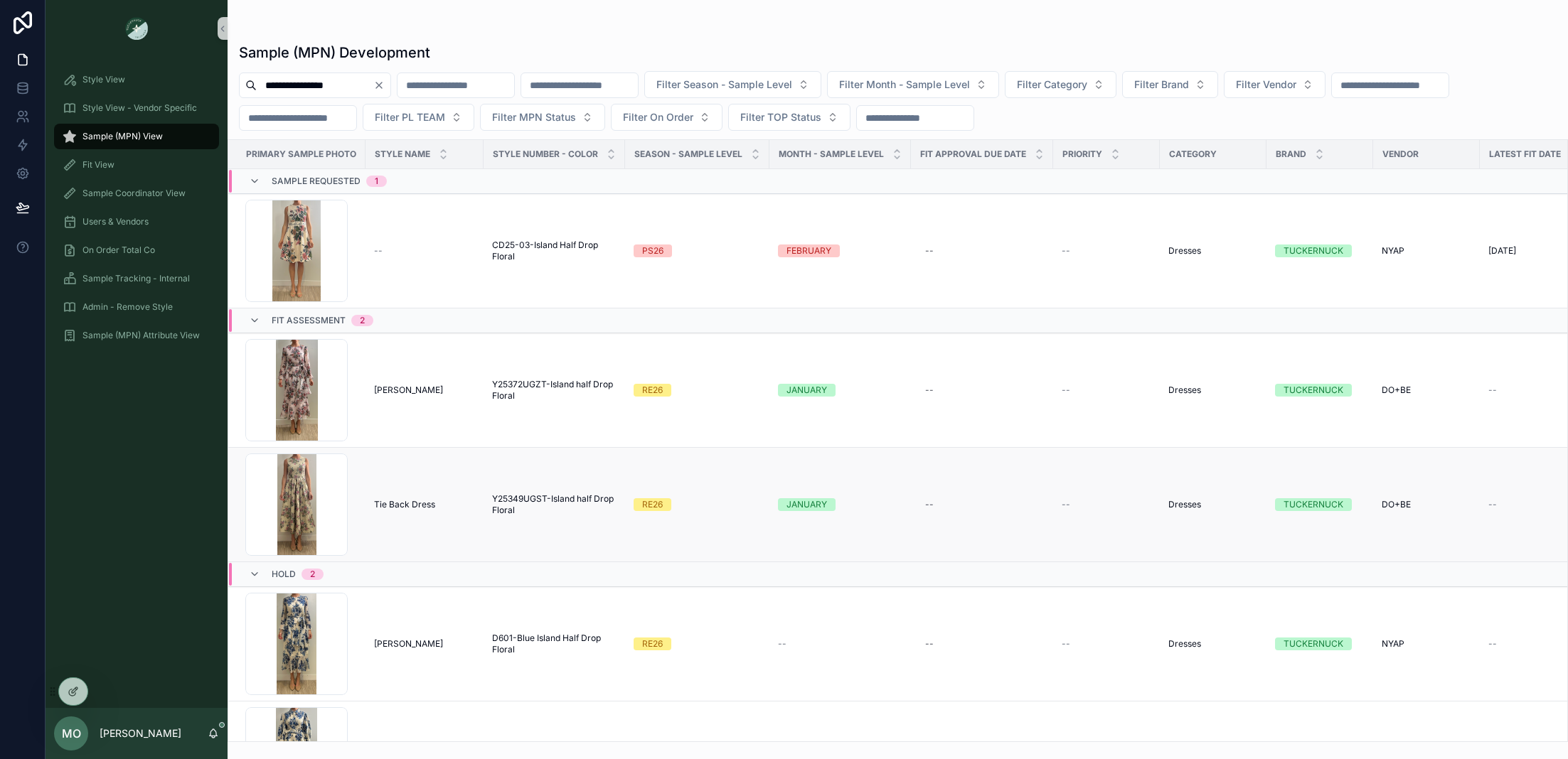
scroll to position [71, 0]
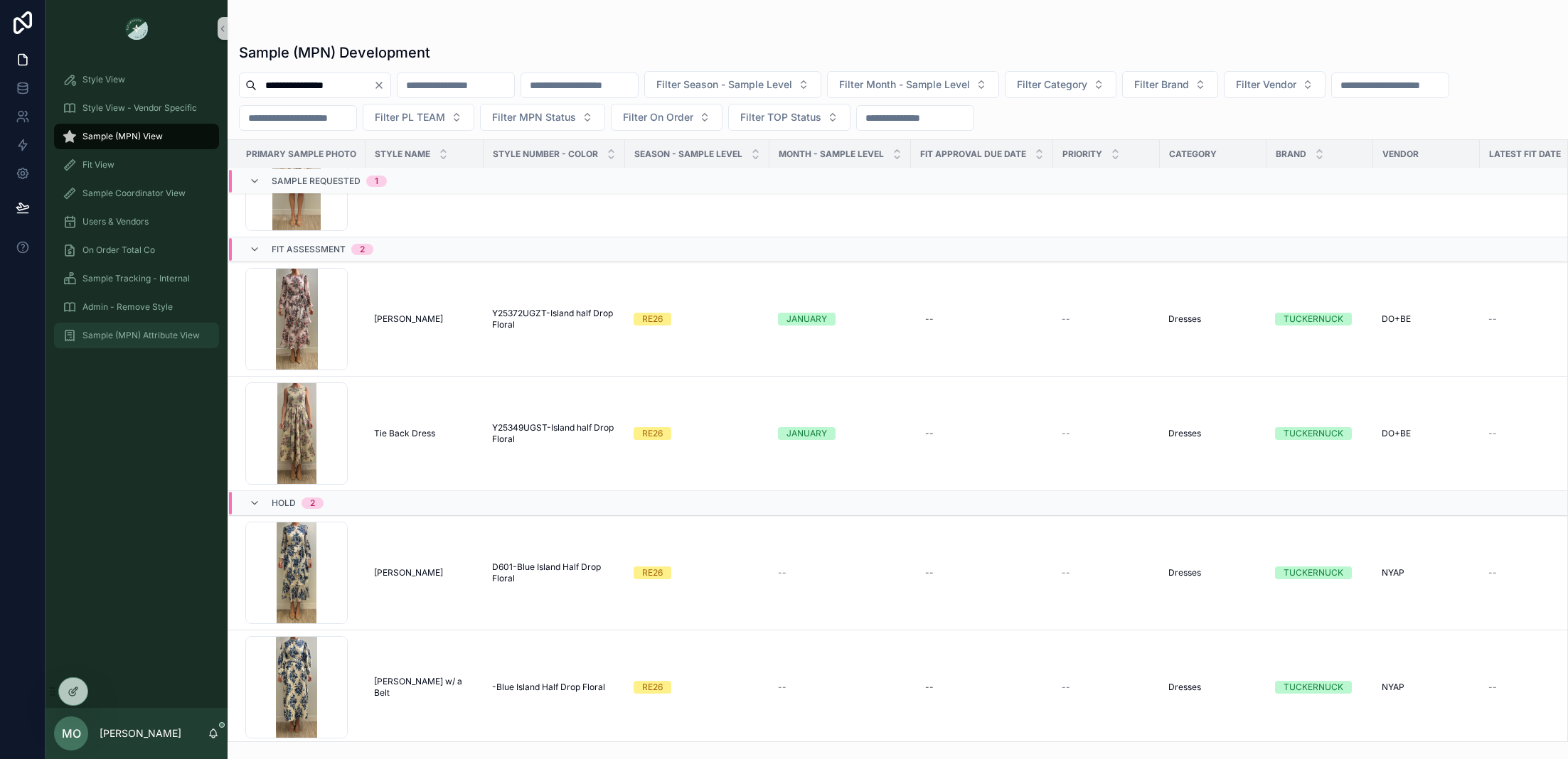
click at [107, 330] on span "Sample (MPN) Attribute View" at bounding box center [141, 335] width 118 height 11
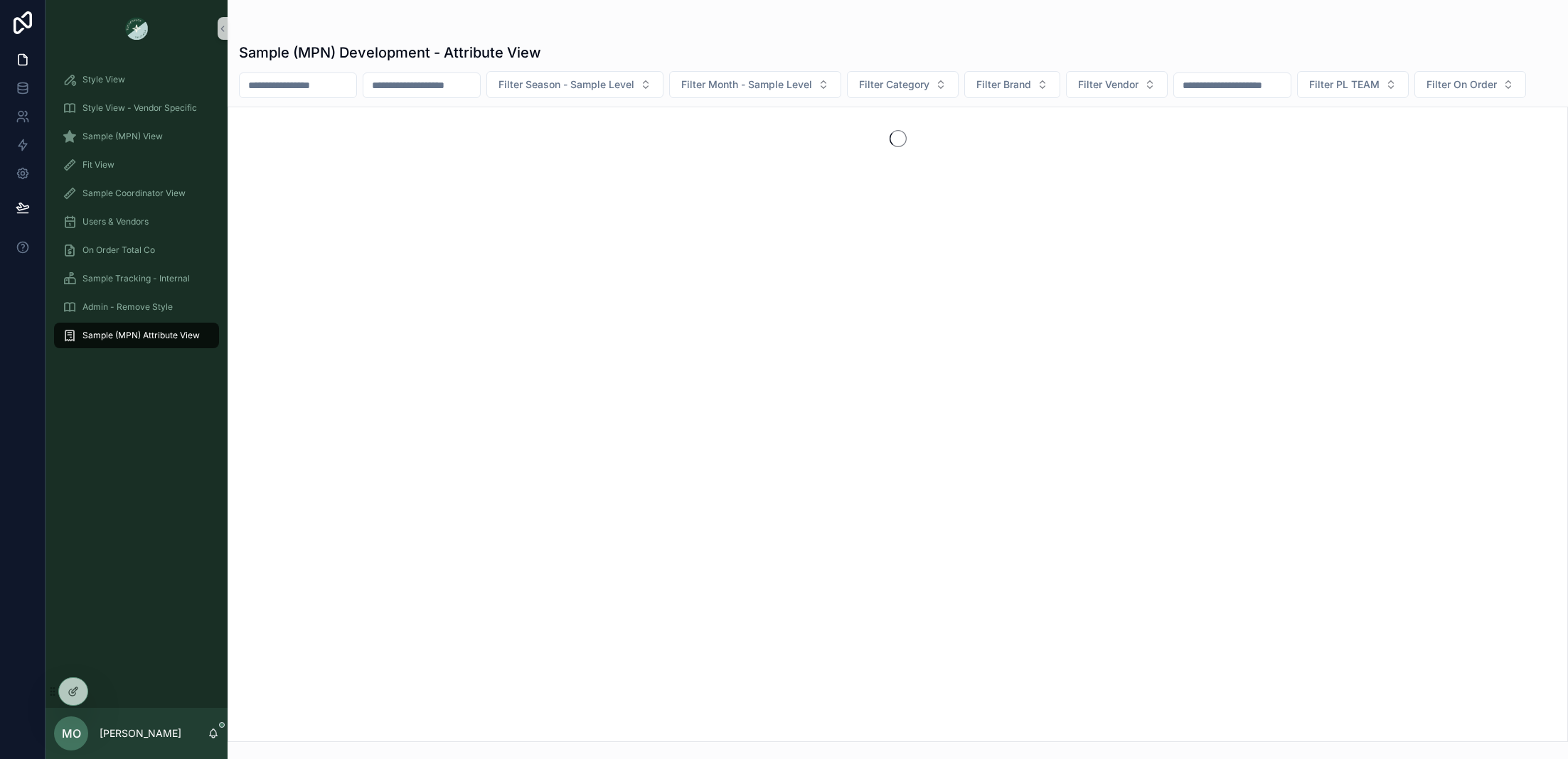
click at [325, 90] on input "scrollable content" at bounding box center [298, 85] width 117 height 20
type input "**********"
click at [368, 86] on icon "Clear" at bounding box center [362, 85] width 11 height 11
click at [408, 99] on div "Filter Season - Sample Level Filter Month - Sample Level Filter Category Filter…" at bounding box center [898, 84] width 1340 height 27
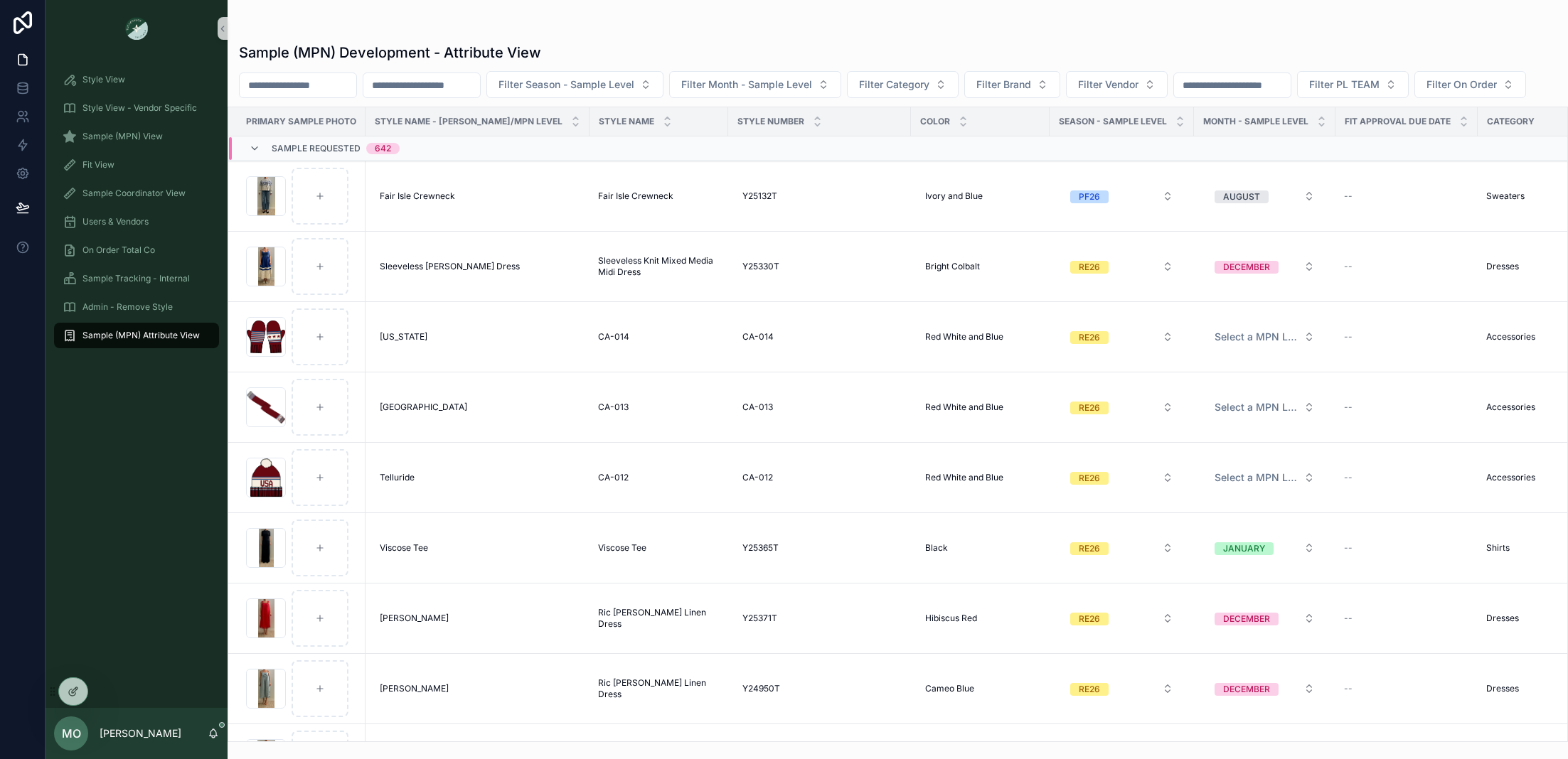
click at [349, 85] on input "scrollable content" at bounding box center [298, 85] width 117 height 20
type input "******"
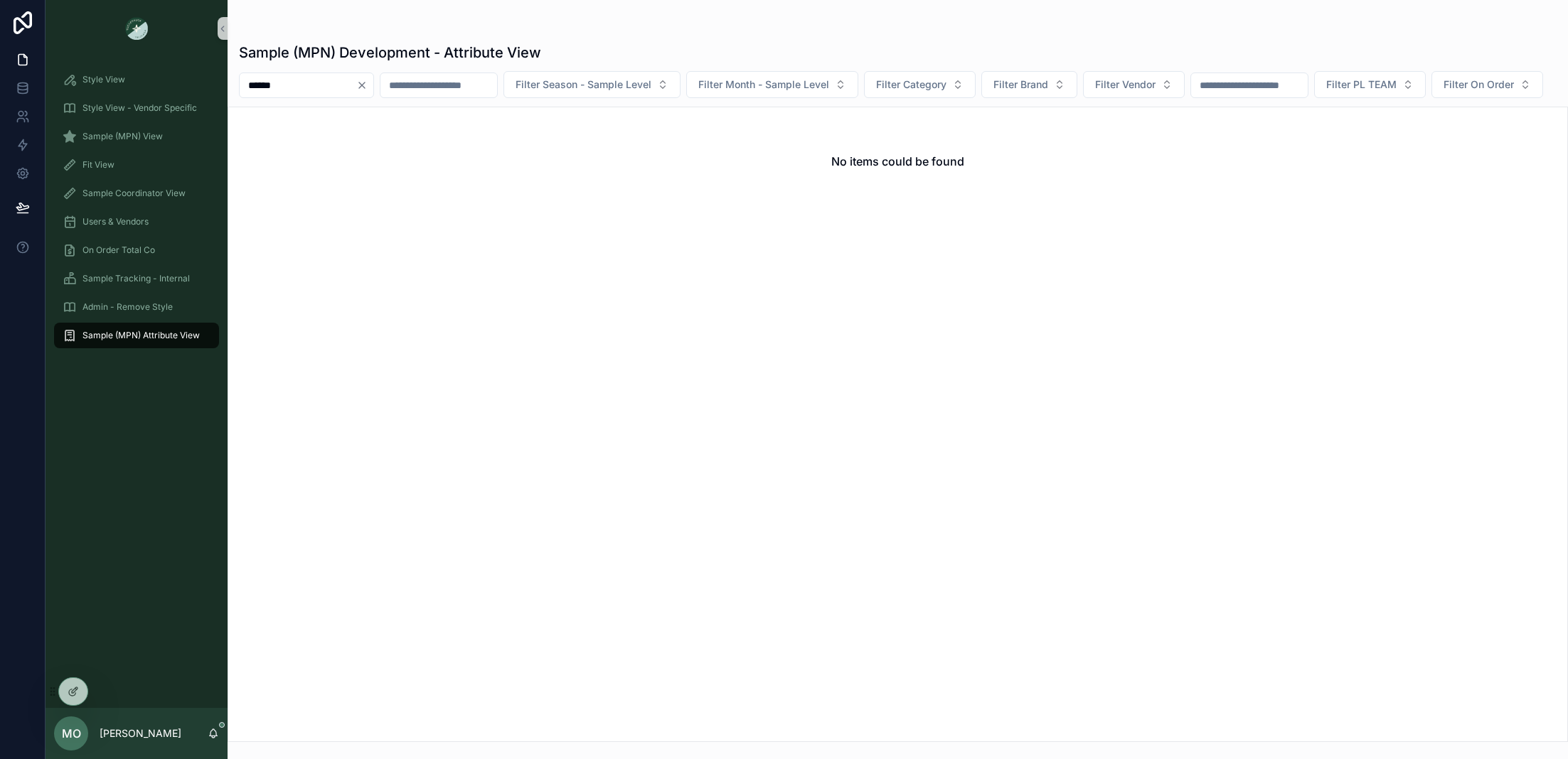
click at [374, 81] on button "Clear" at bounding box center [365, 85] width 17 height 11
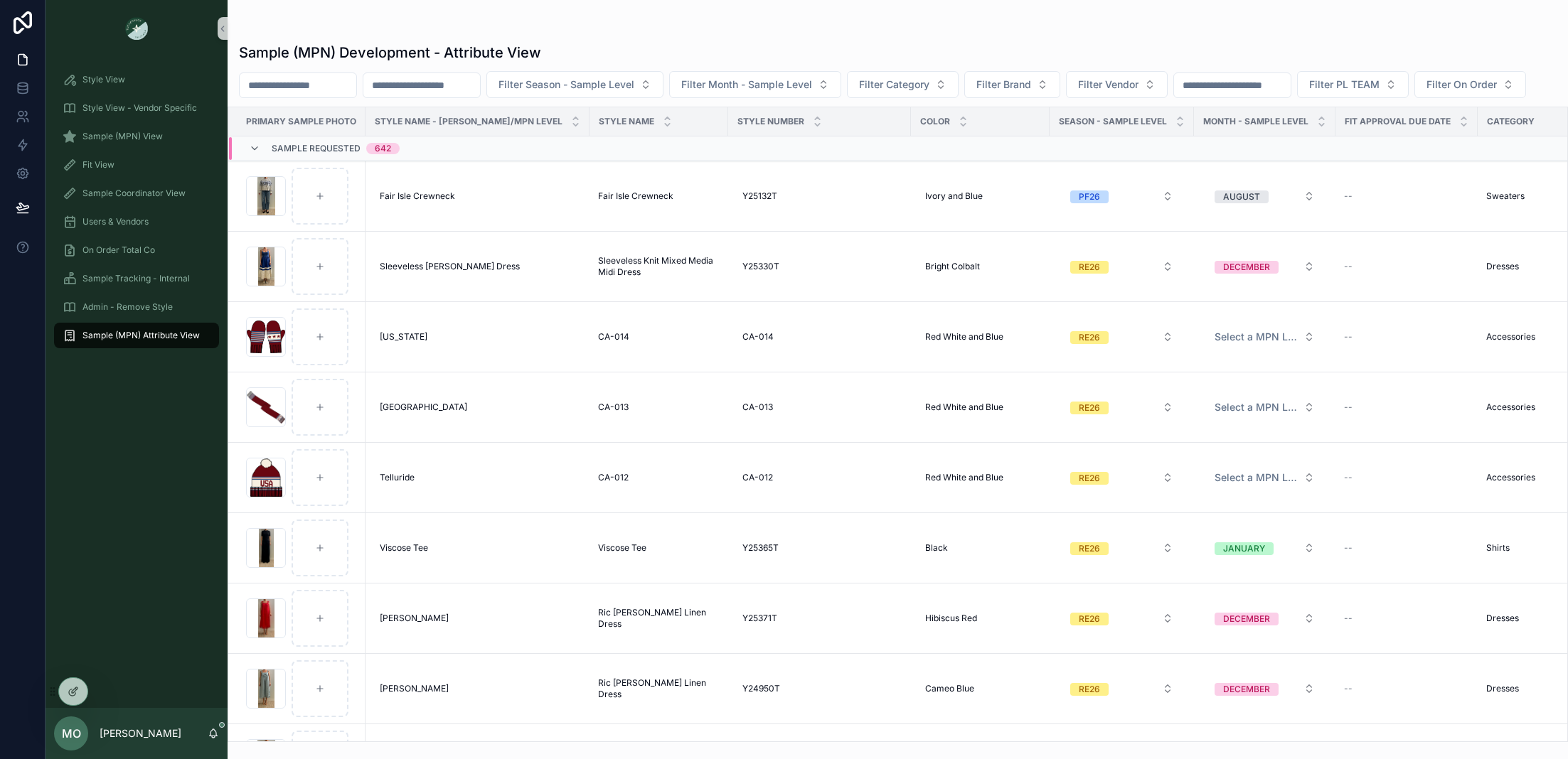
click at [287, 87] on input "scrollable content" at bounding box center [298, 85] width 117 height 20
click at [487, 99] on div "Filter Season - Sample Level Filter Month - Sample Level Filter Category Filter…" at bounding box center [898, 84] width 1340 height 27
click at [109, 137] on span "Sample (MPN) View" at bounding box center [122, 136] width 81 height 11
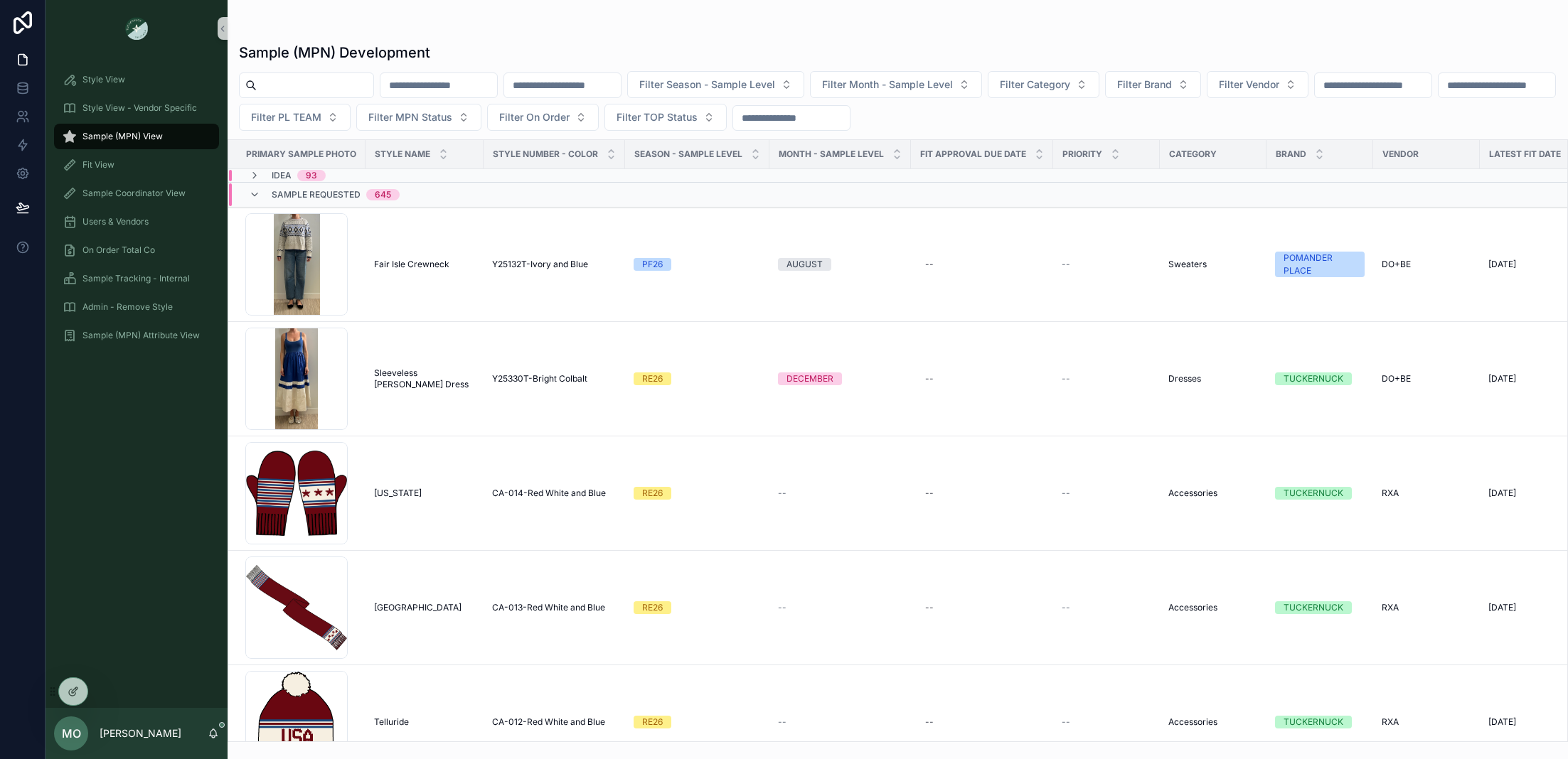
click at [306, 96] on div "scrollable content" at bounding box center [306, 85] width 136 height 26
click at [306, 94] on input "scrollable content" at bounding box center [315, 85] width 117 height 20
type input "******"
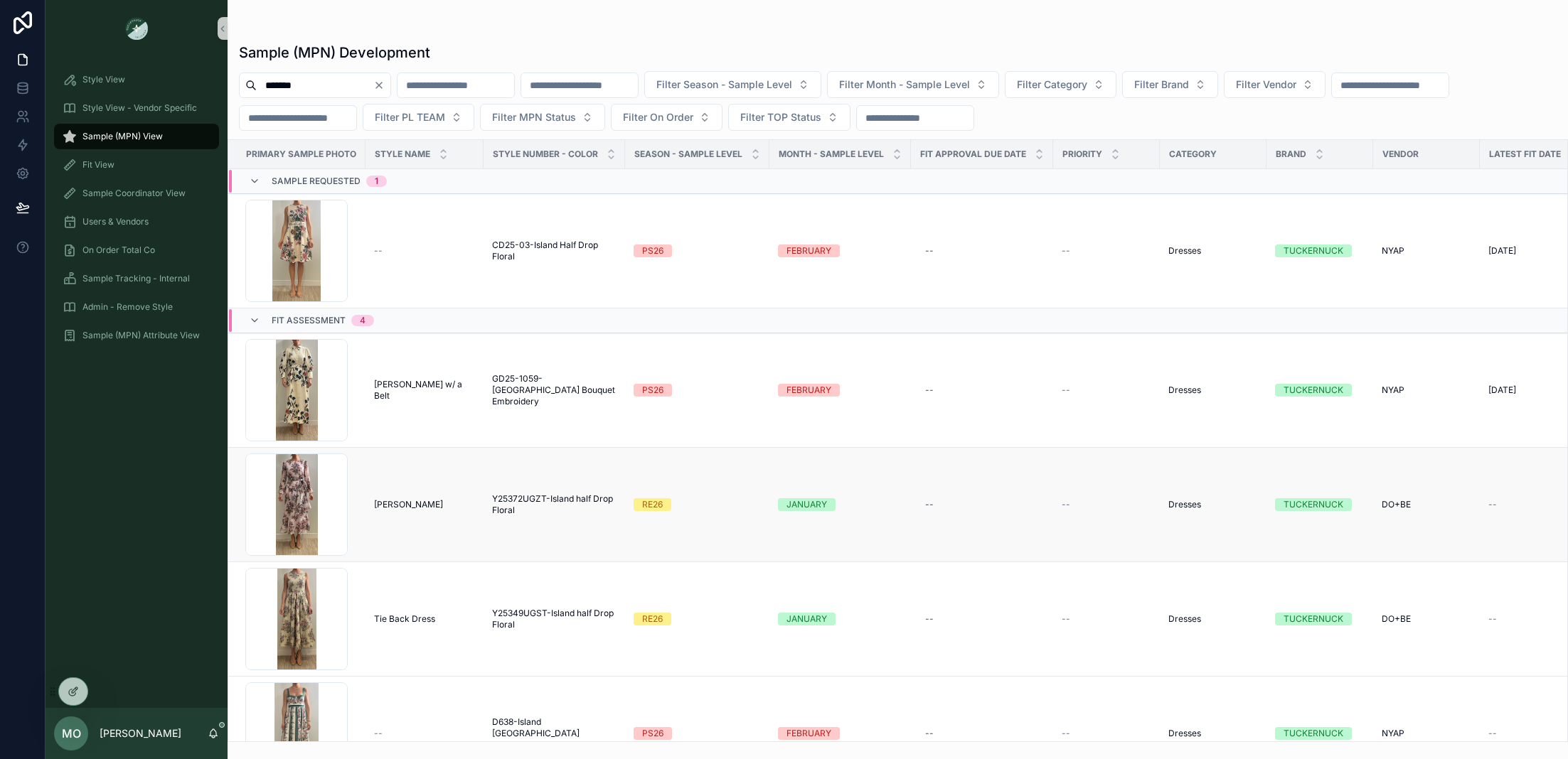
click at [492, 500] on span "Y25372UGZT-Island half Drop Floral" at bounding box center [554, 505] width 124 height 23
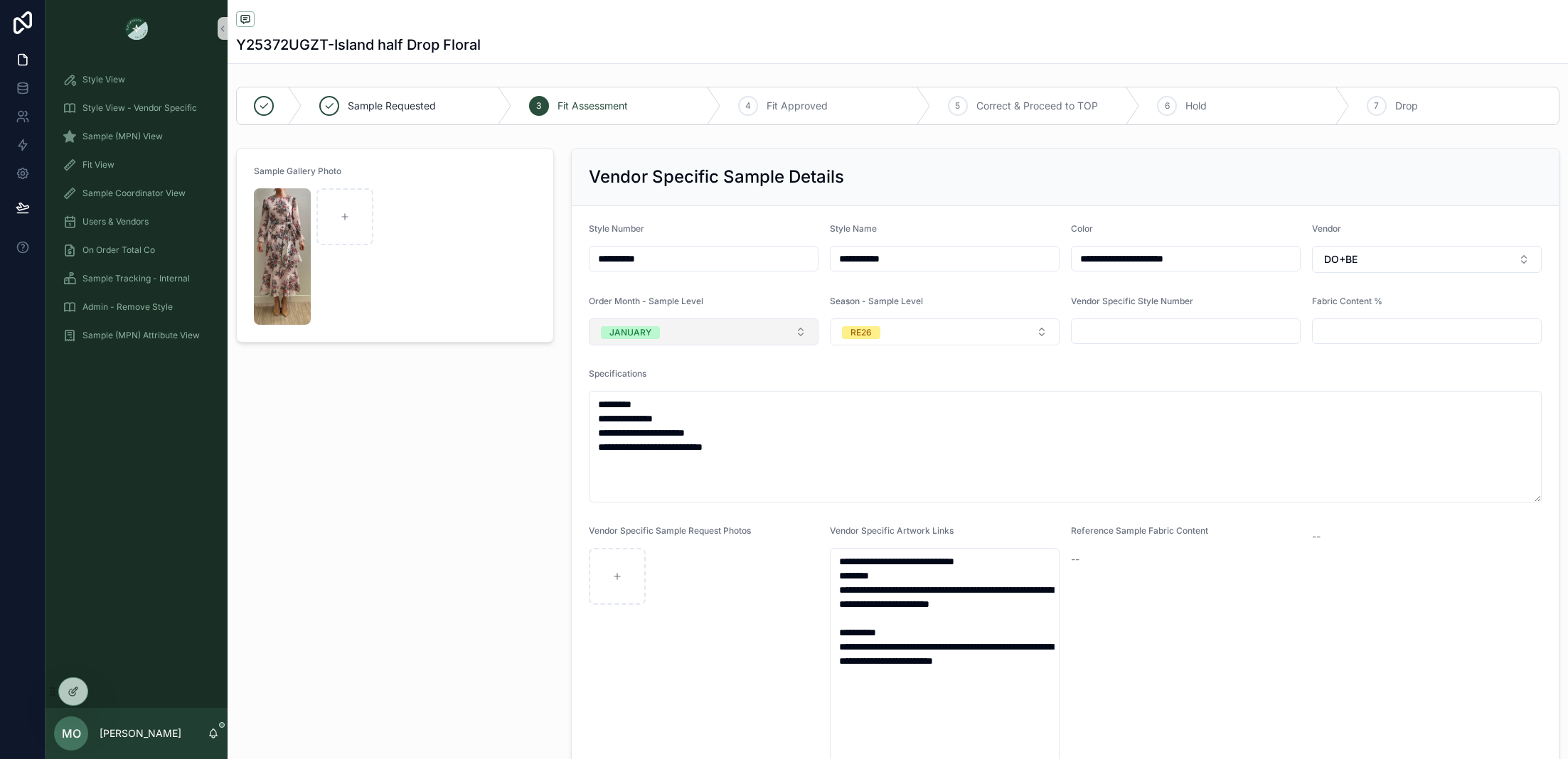
click at [707, 331] on button "JANUARY" at bounding box center [703, 332] width 229 height 27
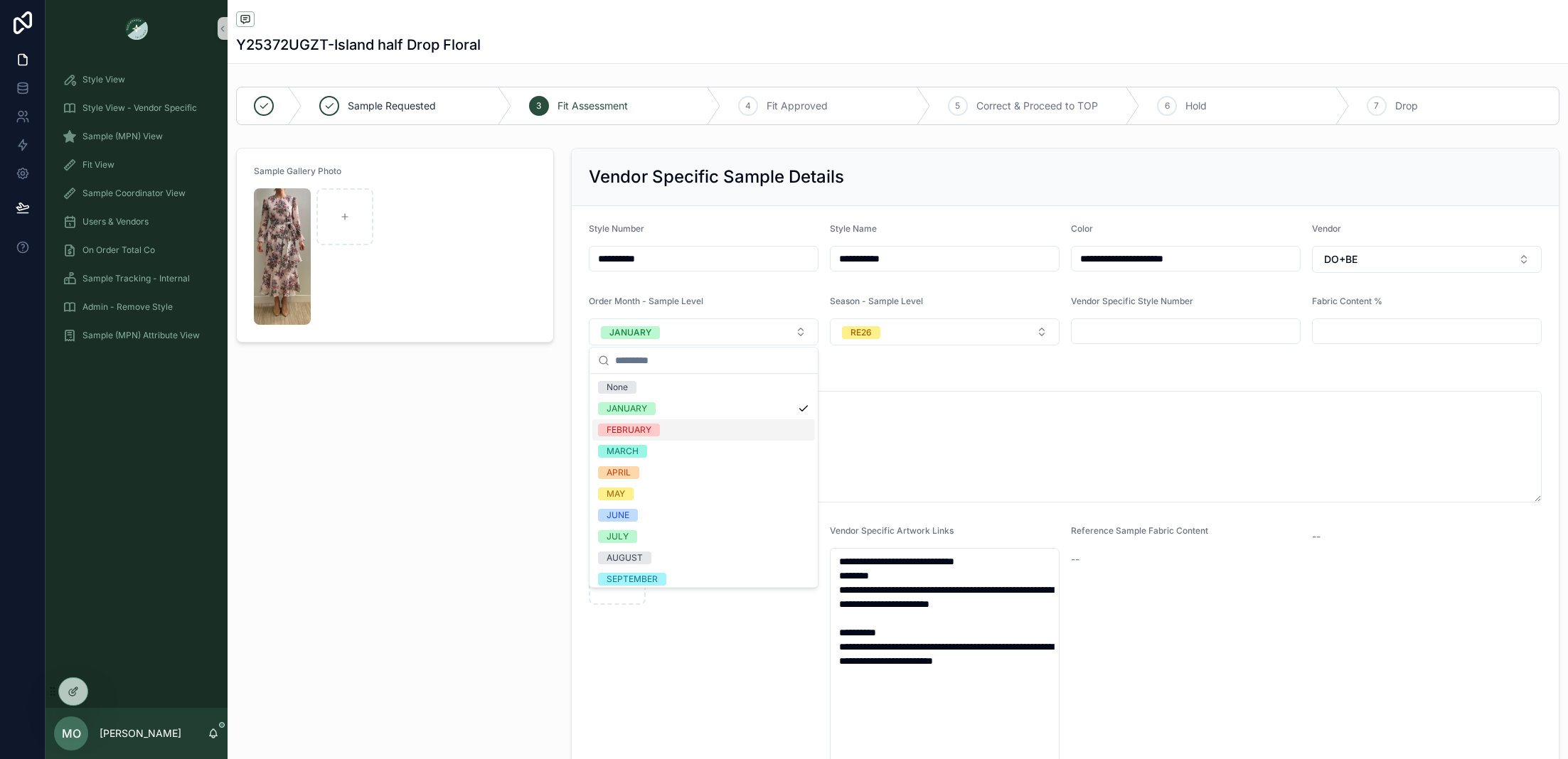
click at [642, 425] on div "FEBRUARY" at bounding box center [629, 430] width 45 height 13
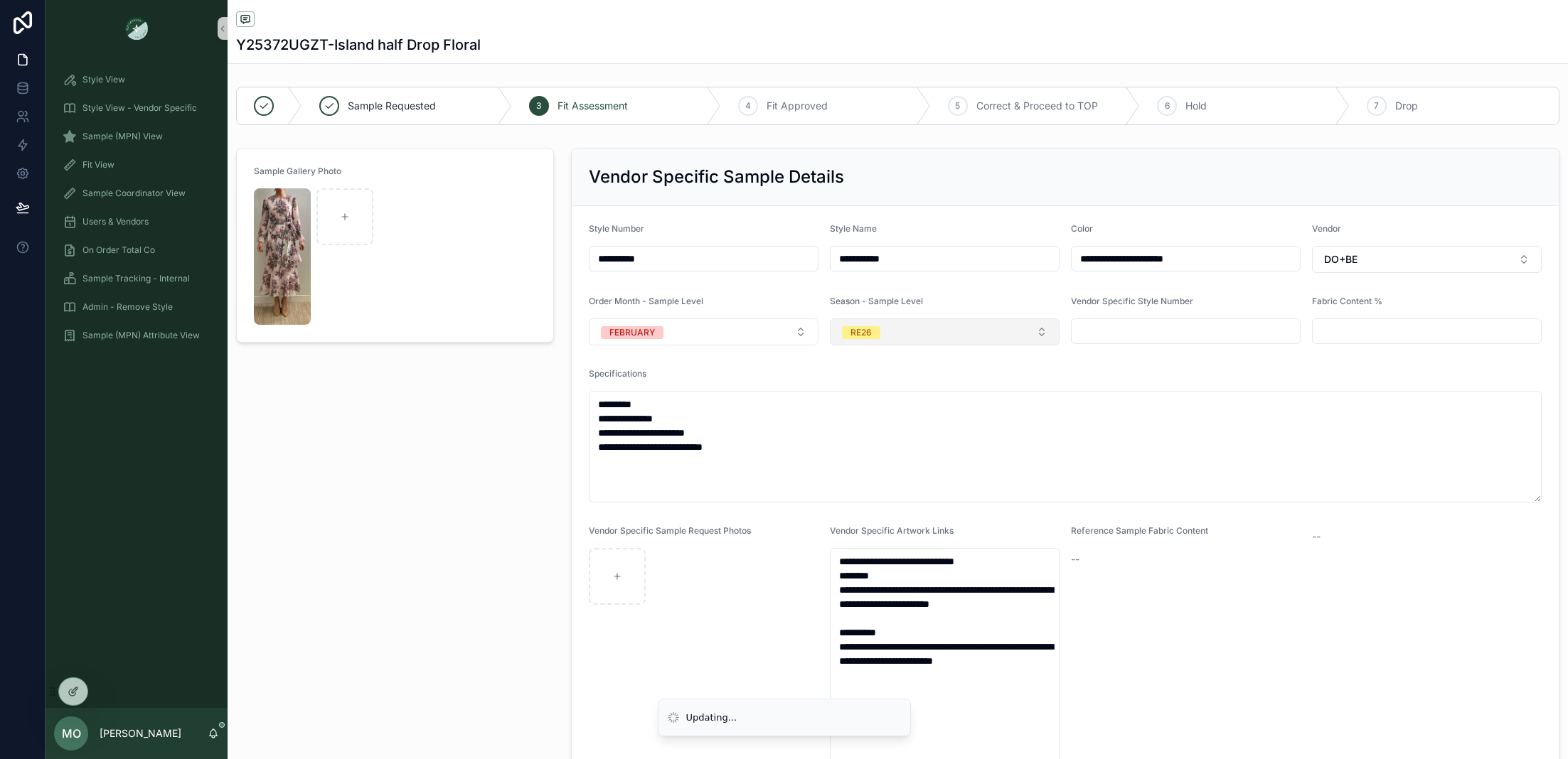
click at [928, 334] on button "RE26" at bounding box center [945, 332] width 229 height 27
type input "**"
click at [880, 389] on div "PS26" at bounding box center [944, 388] width 223 height 22
click at [443, 465] on div "Sample Gallery Photo" at bounding box center [394, 477] width 335 height 670
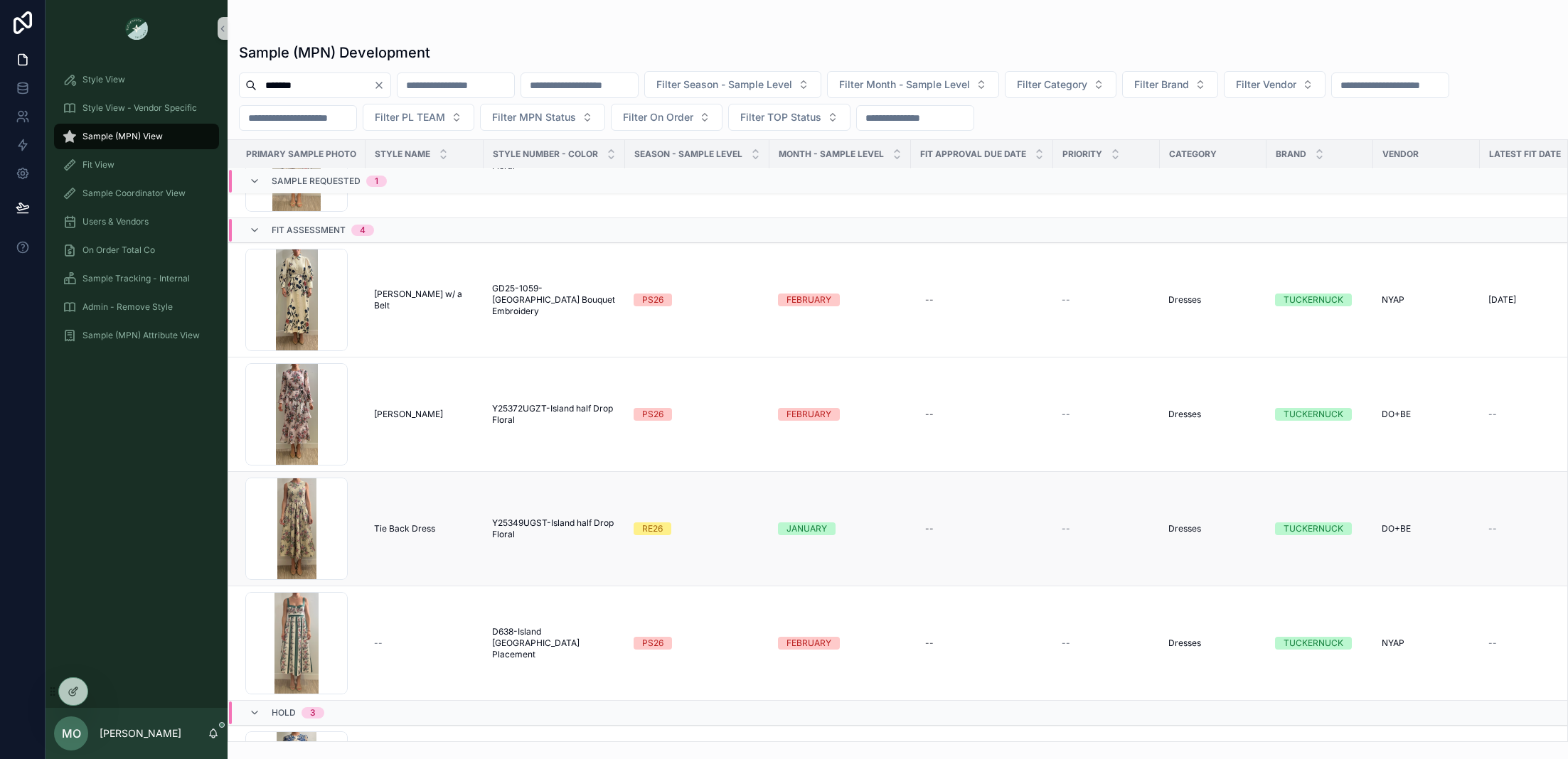
scroll to position [96, 0]
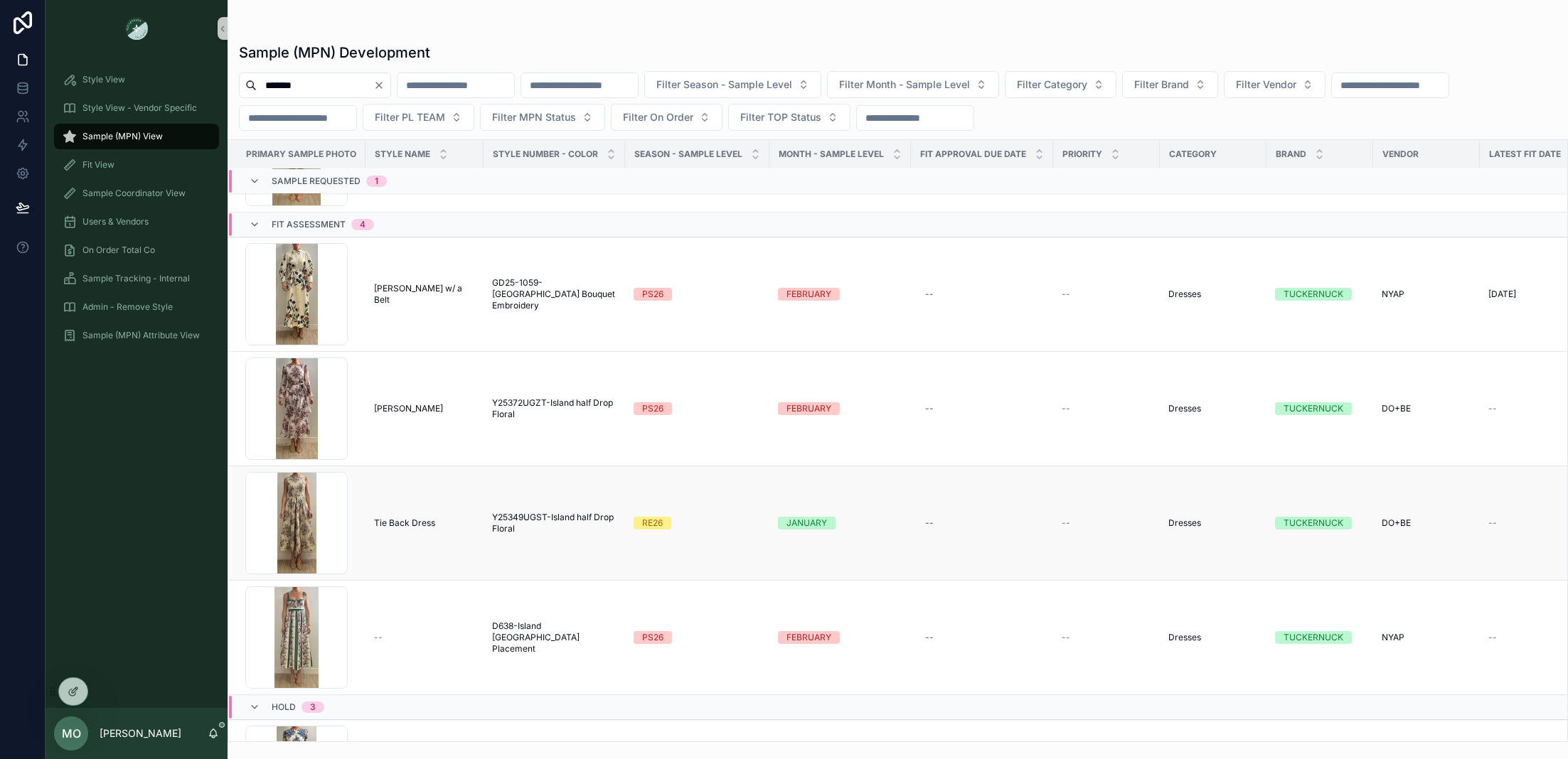
click at [525, 515] on span "Y25349UGST-Island half Drop Floral" at bounding box center [554, 523] width 124 height 23
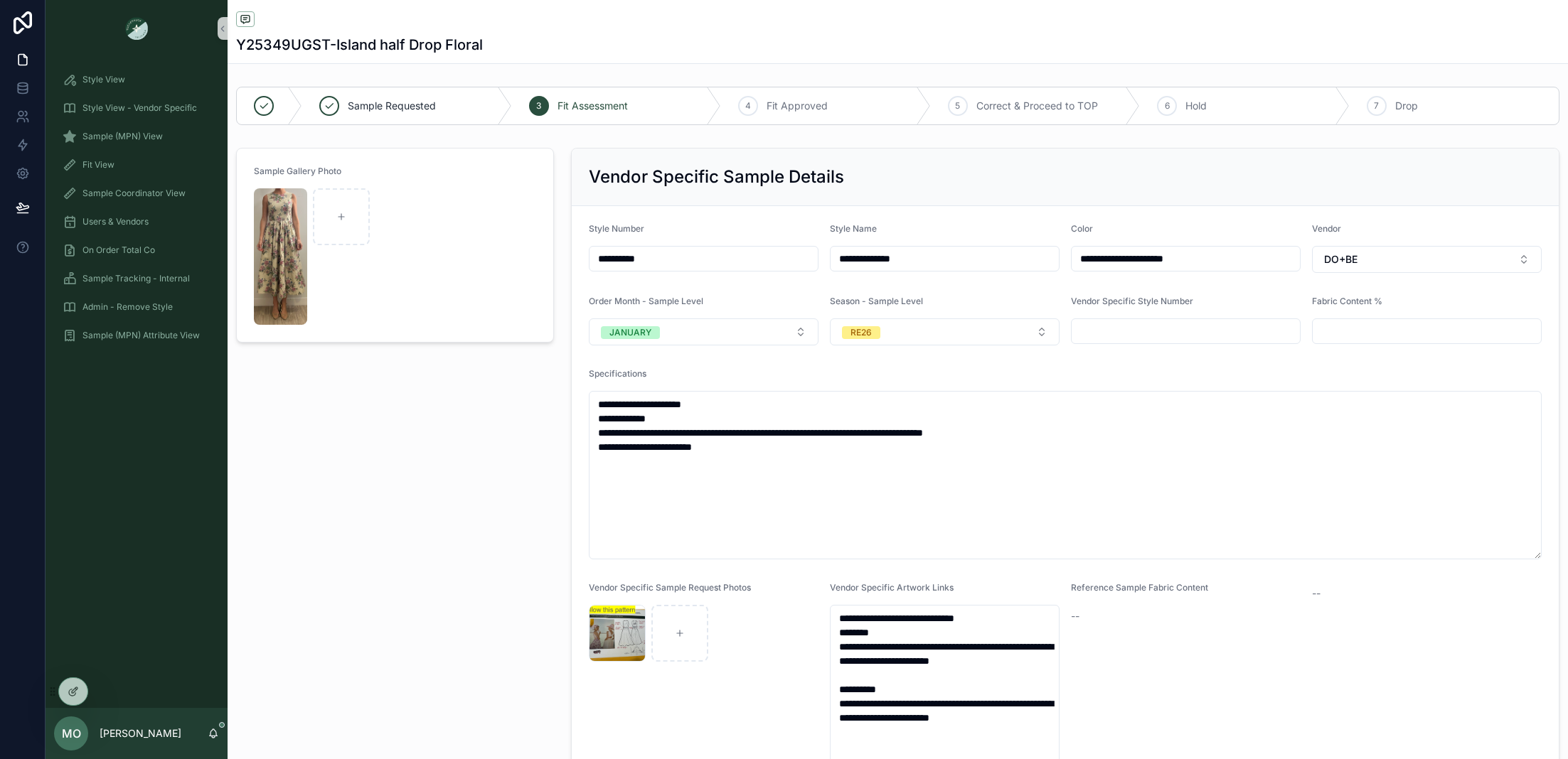
click at [723, 349] on form "**********" at bounding box center [1065, 527] width 987 height 642
click at [702, 324] on button "JANUARY" at bounding box center [703, 332] width 229 height 27
type input "**"
click at [645, 381] on div "FEBRUARY" at bounding box center [629, 388] width 45 height 13
click at [916, 328] on button "RE26" at bounding box center [945, 332] width 229 height 27
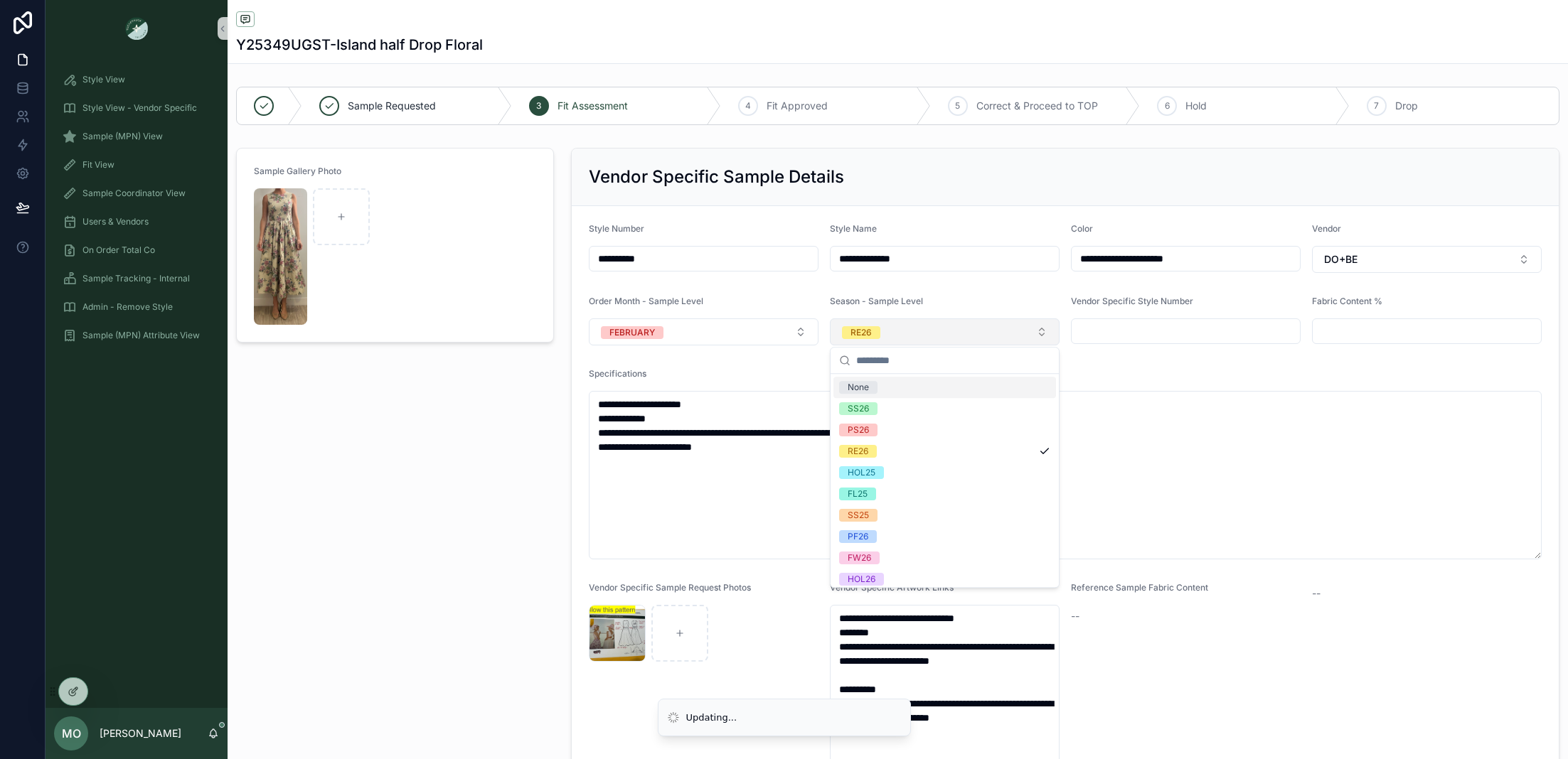
type input "*"
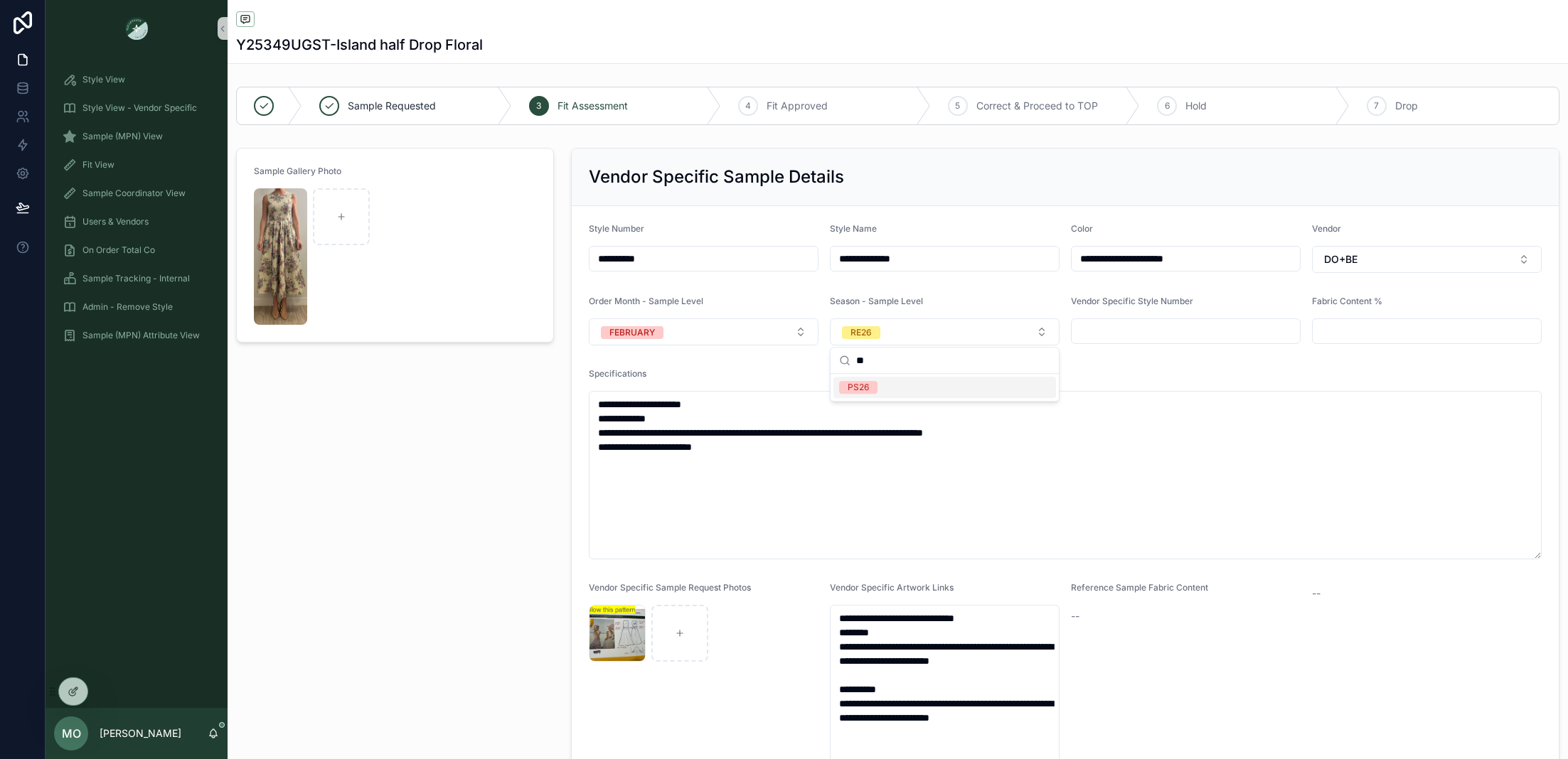
type input "**"
click at [862, 383] on div "PS26" at bounding box center [858, 388] width 22 height 13
click at [358, 414] on div "Sample Gallery Photo" at bounding box center [394, 498] width 335 height 713
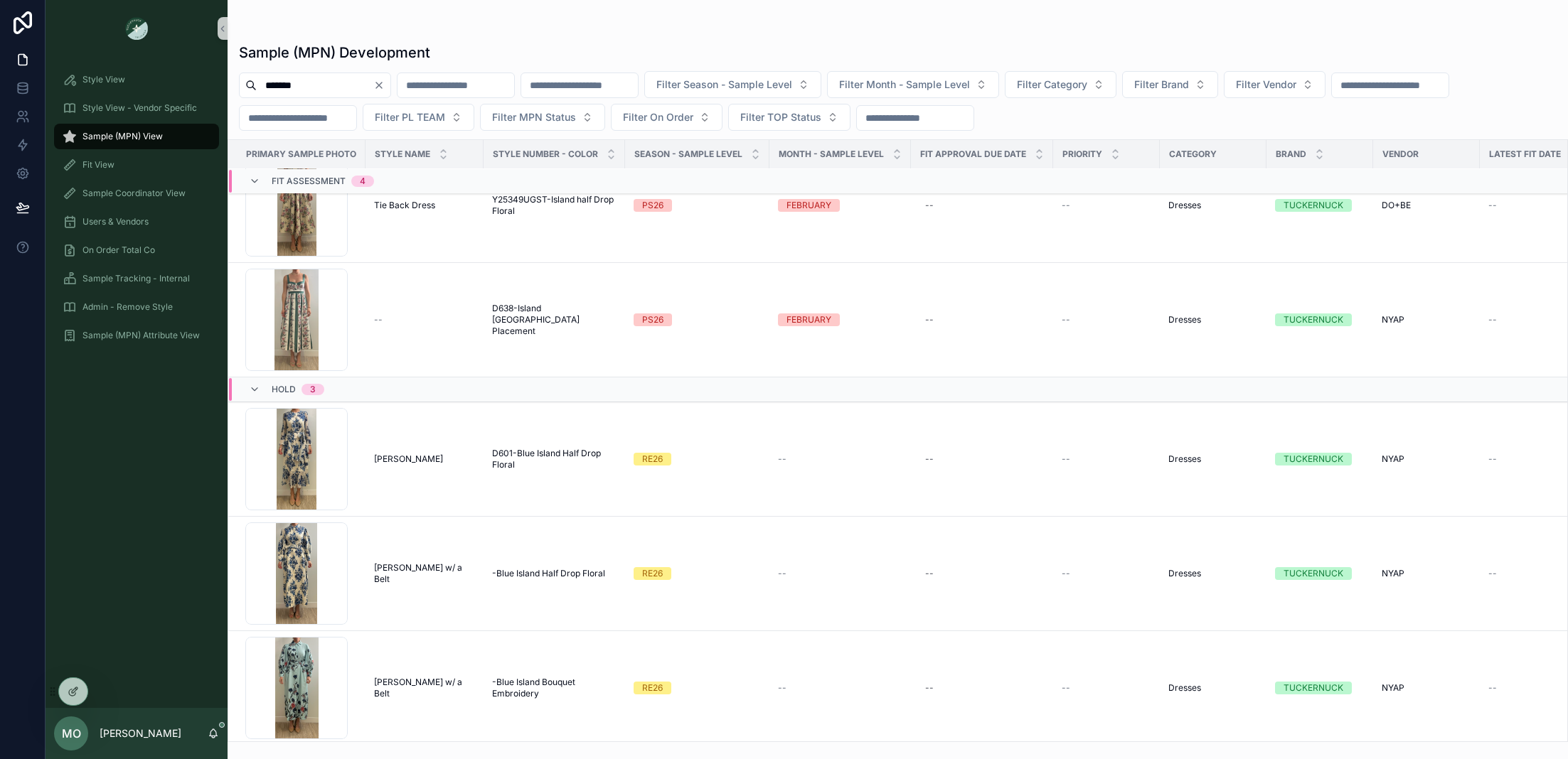
scroll to position [414, 0]
click at [385, 81] on icon "Clear" at bounding box center [379, 85] width 11 height 11
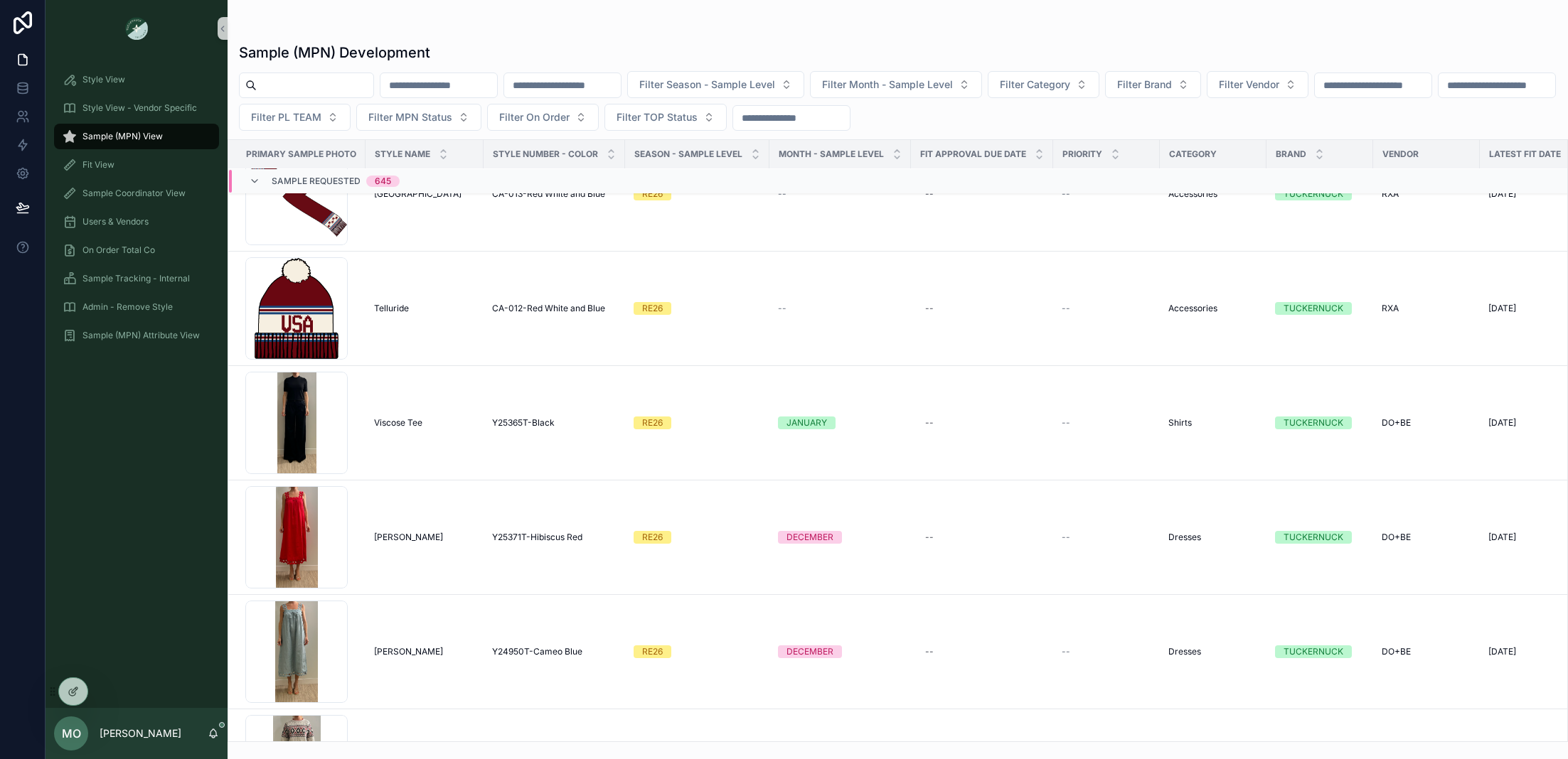
scroll to position [471, 0]
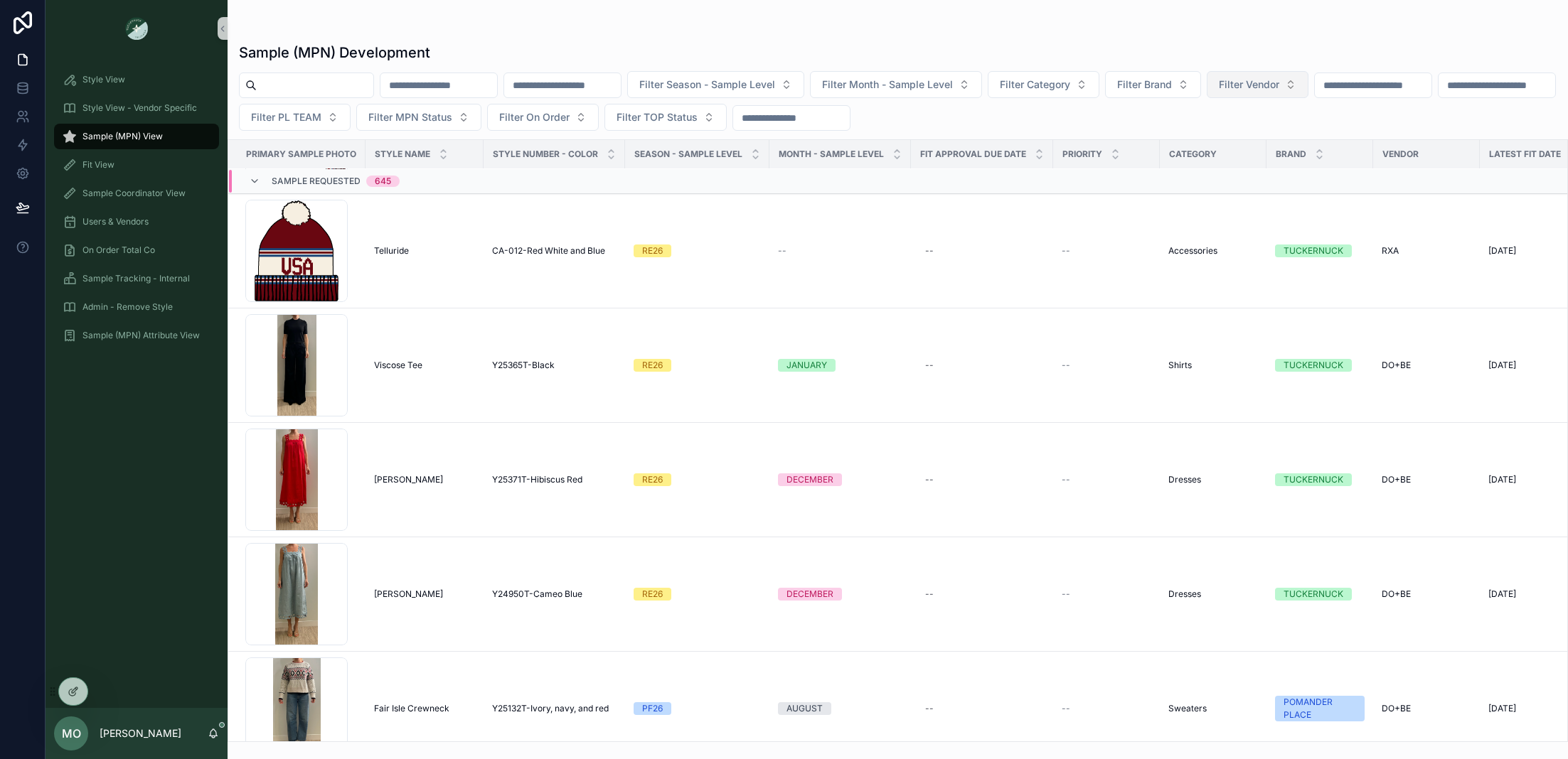
click at [1308, 88] on button "Filter Vendor" at bounding box center [1257, 84] width 101 height 27
type input "**"
click at [1240, 172] on span "DO+BE" at bounding box center [1231, 165] width 33 height 14
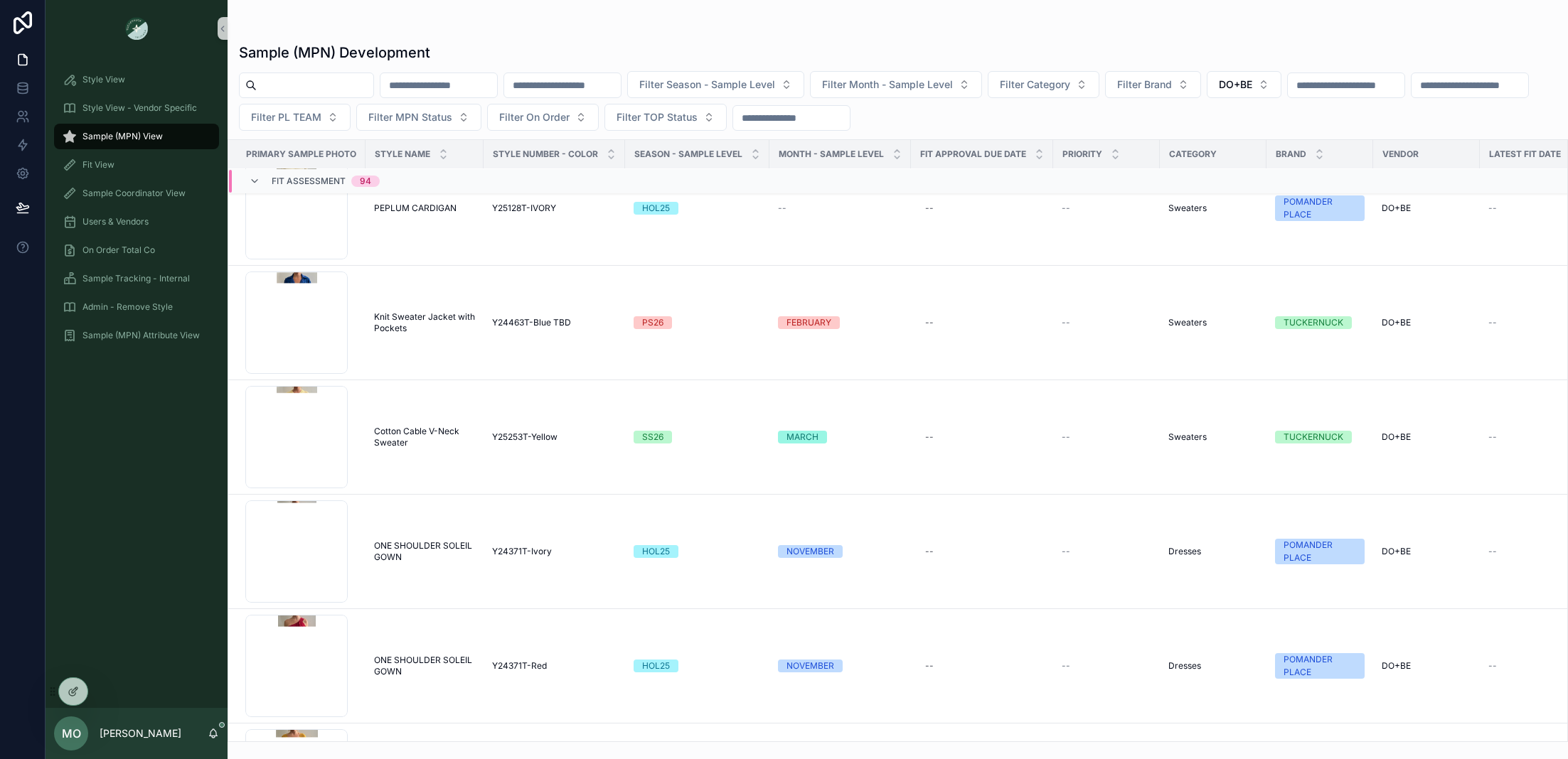
scroll to position [22946, 0]
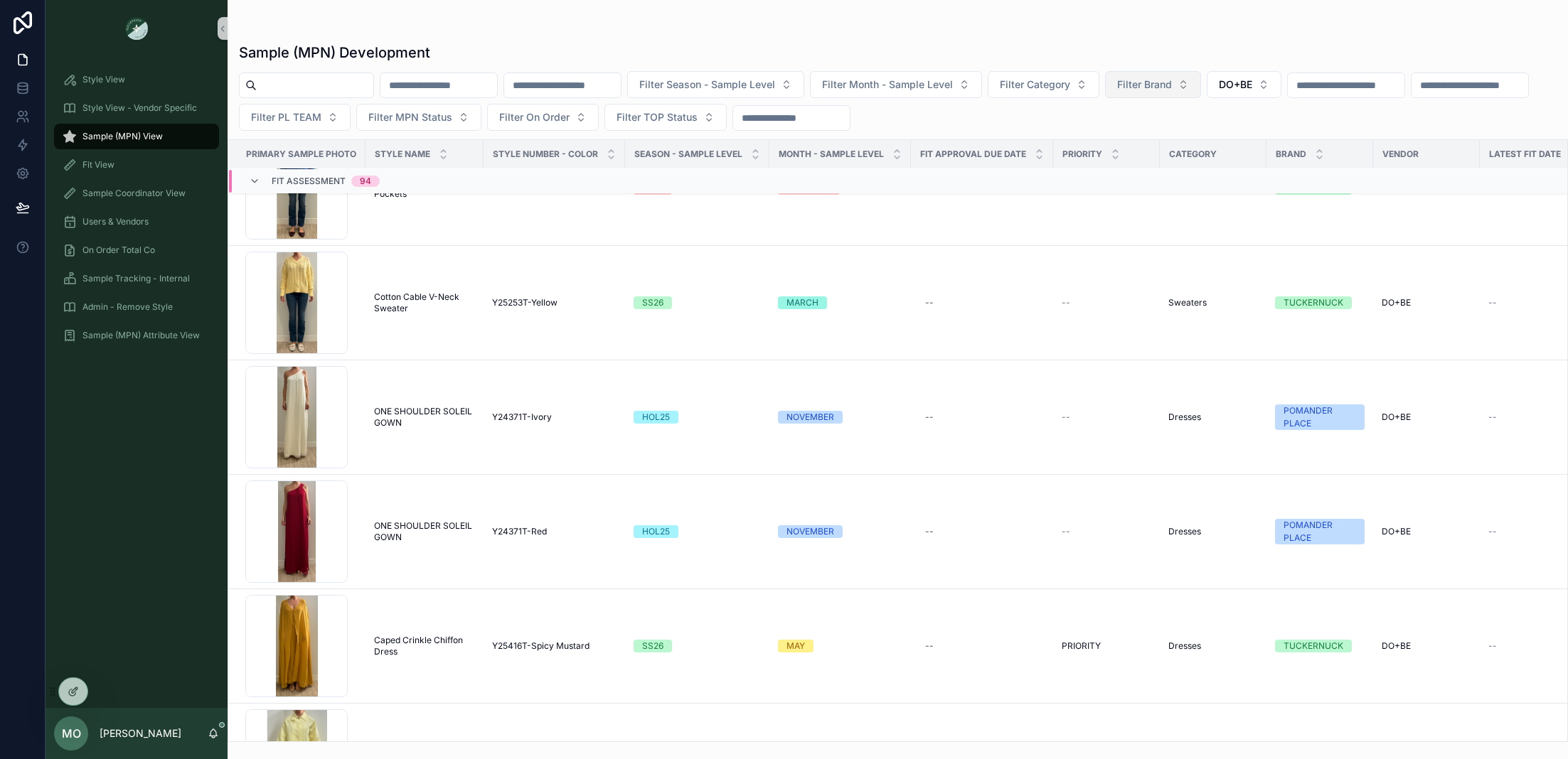
click at [1201, 92] on button "Filter Brand" at bounding box center [1153, 84] width 96 height 27
click at [1175, 155] on div "POMANDER PLACE" at bounding box center [1191, 165] width 171 height 23
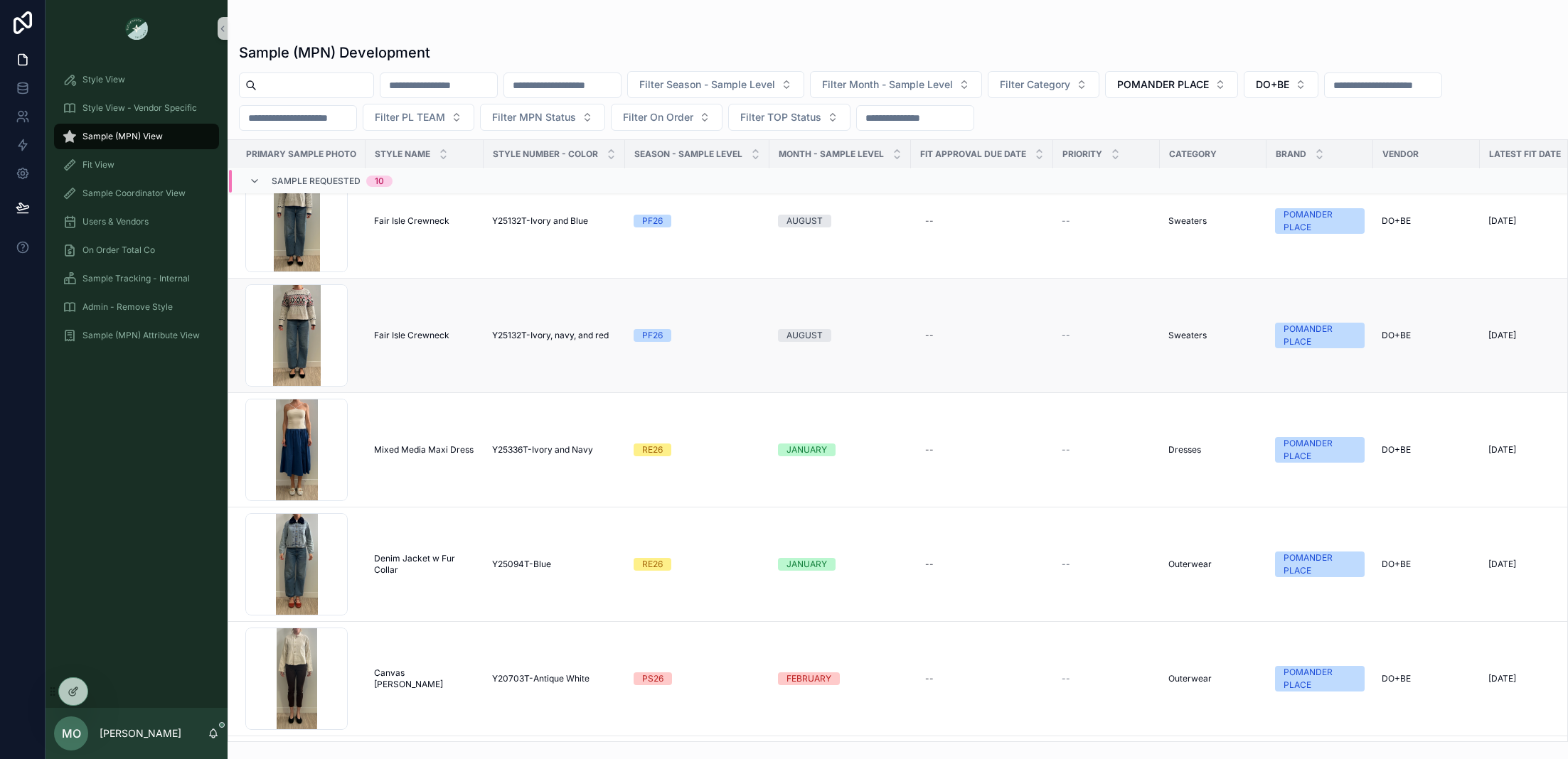
scroll to position [107, 0]
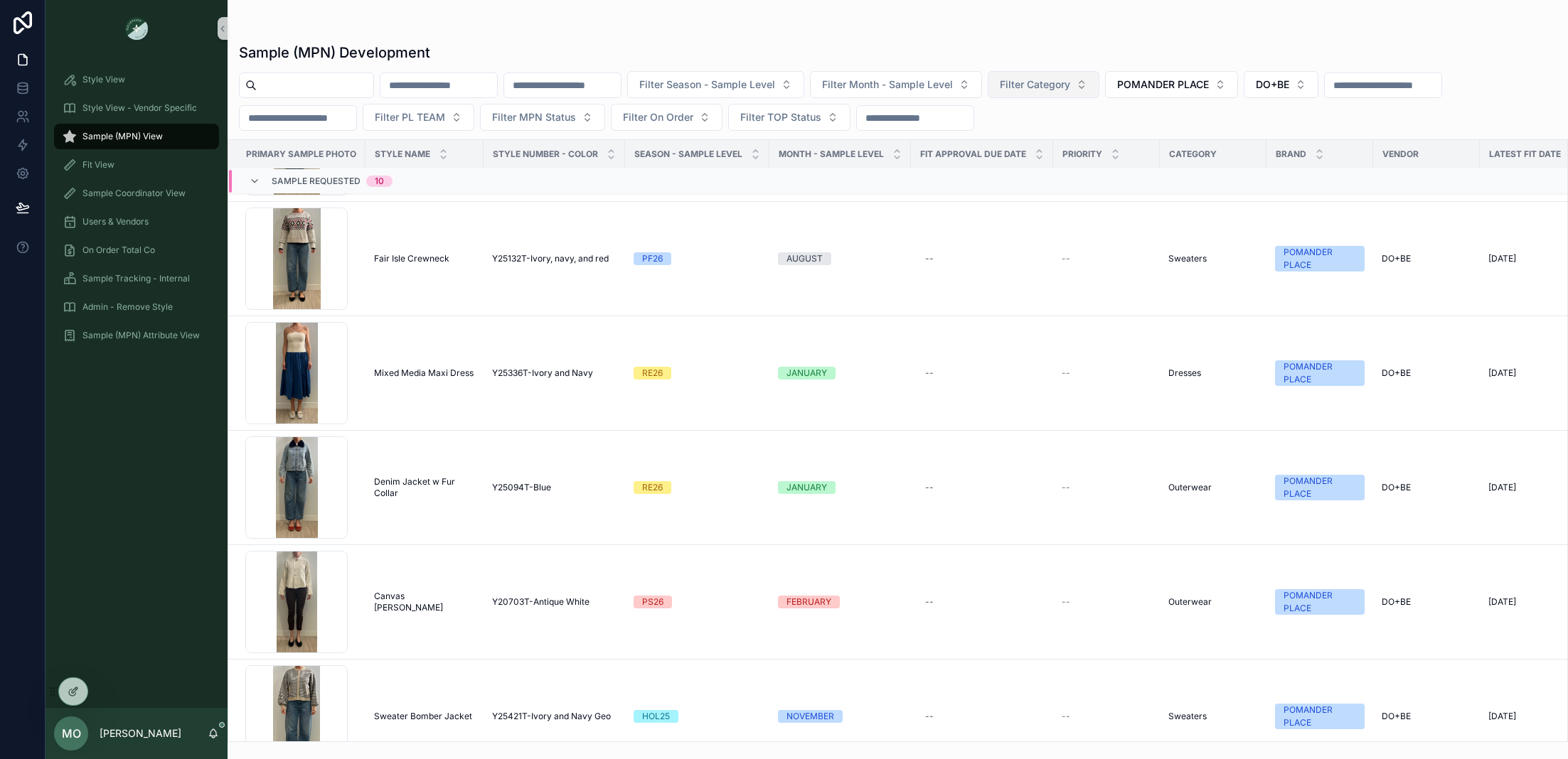
click at [1063, 86] on span "Filter Category" at bounding box center [1035, 84] width 70 height 14
type input "***"
click at [1021, 142] on span "Dresses" at bounding box center [1019, 142] width 37 height 14
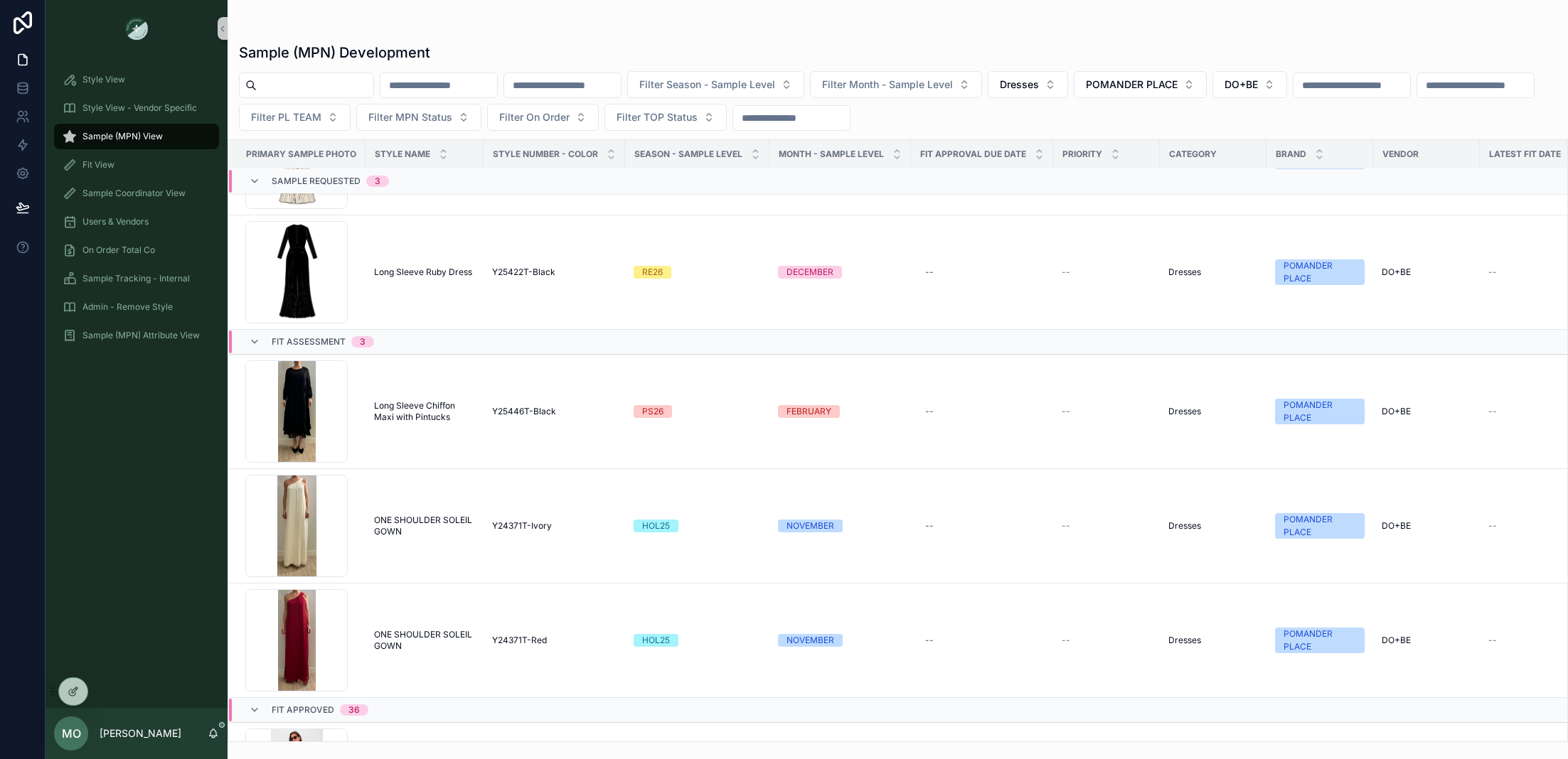
scroll to position [266, 0]
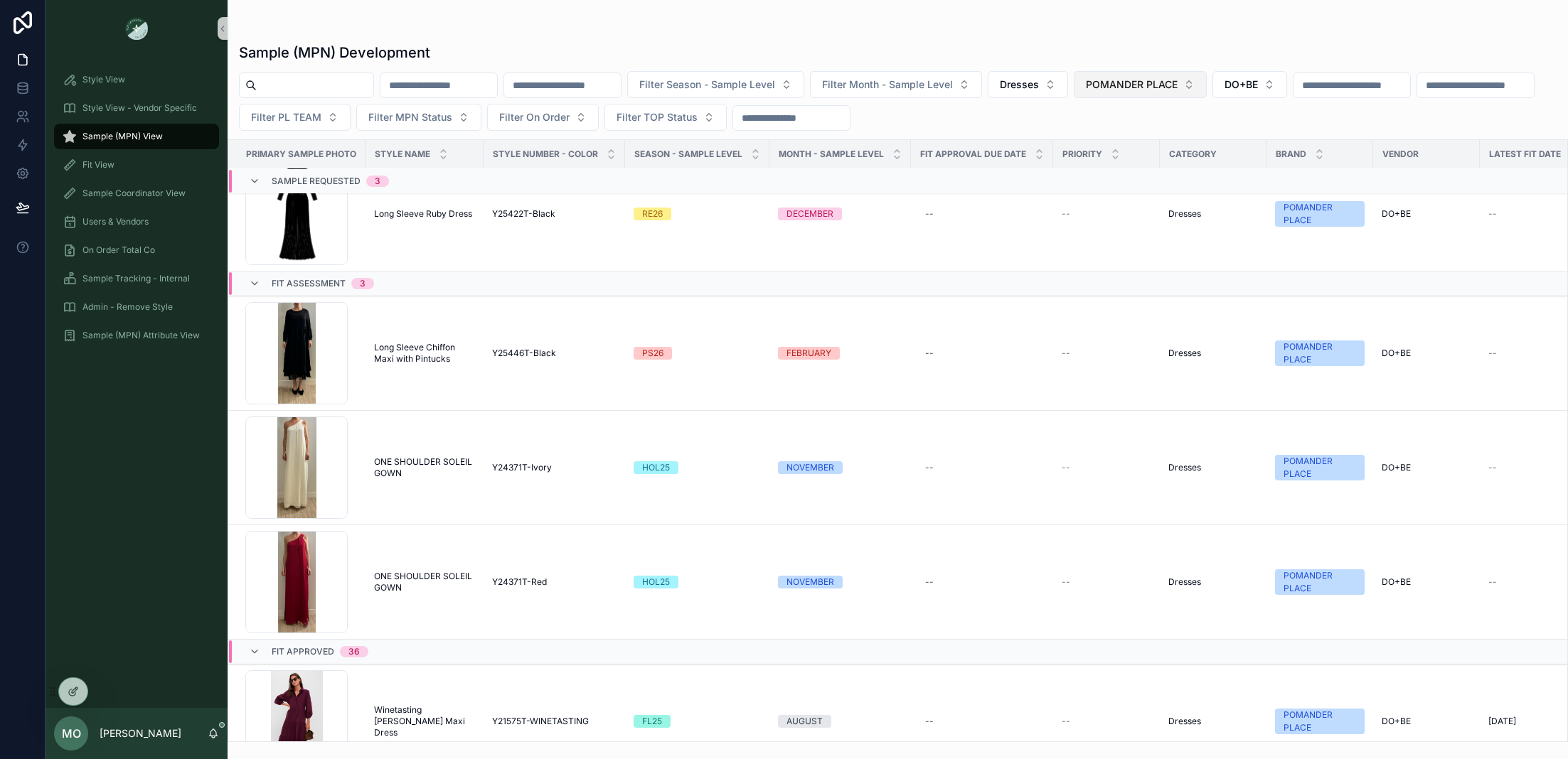
click at [1159, 87] on span "POMANDER PLACE" at bounding box center [1132, 84] width 92 height 14
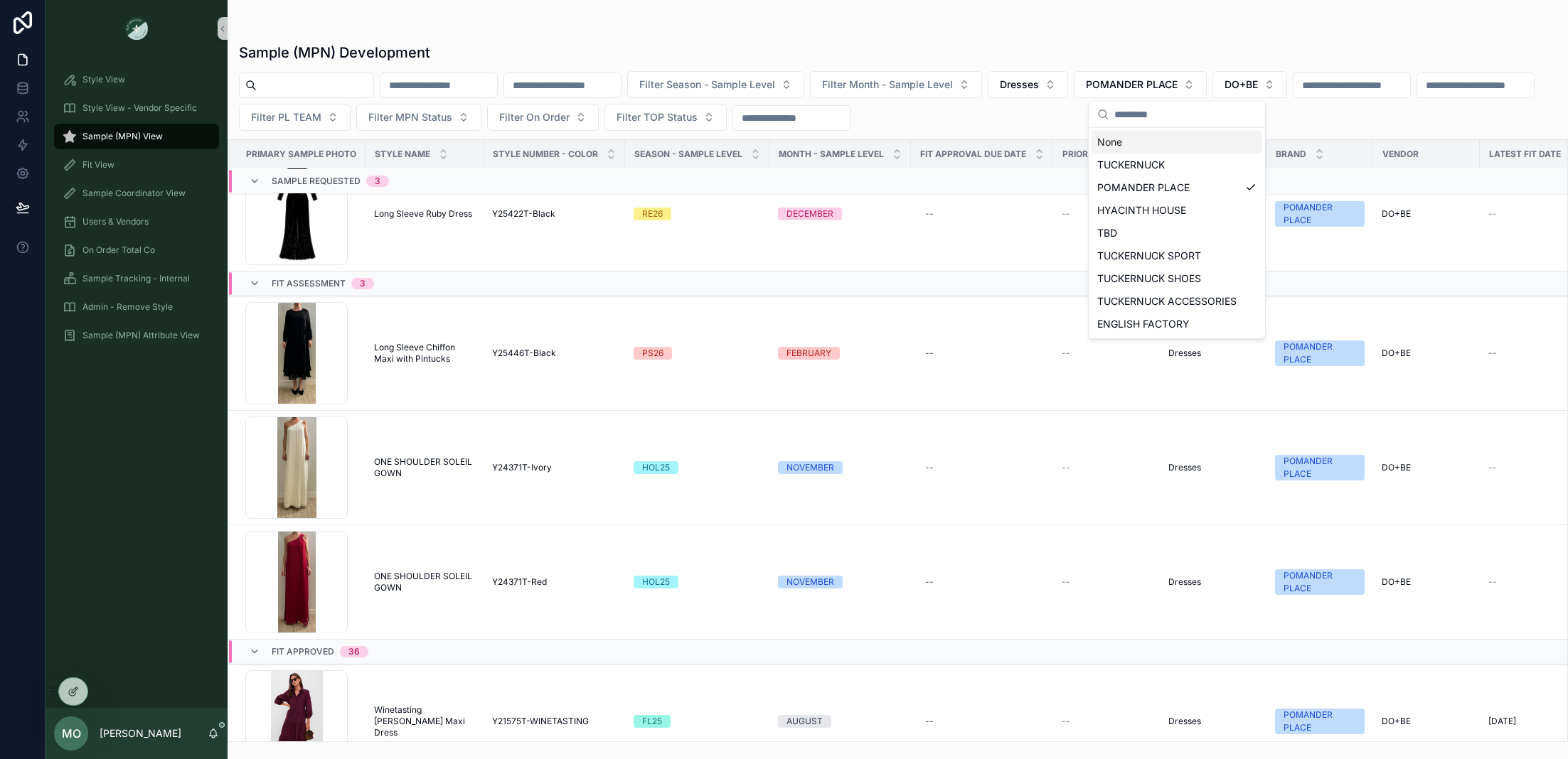
click at [1133, 135] on div "None" at bounding box center [1177, 142] width 171 height 23
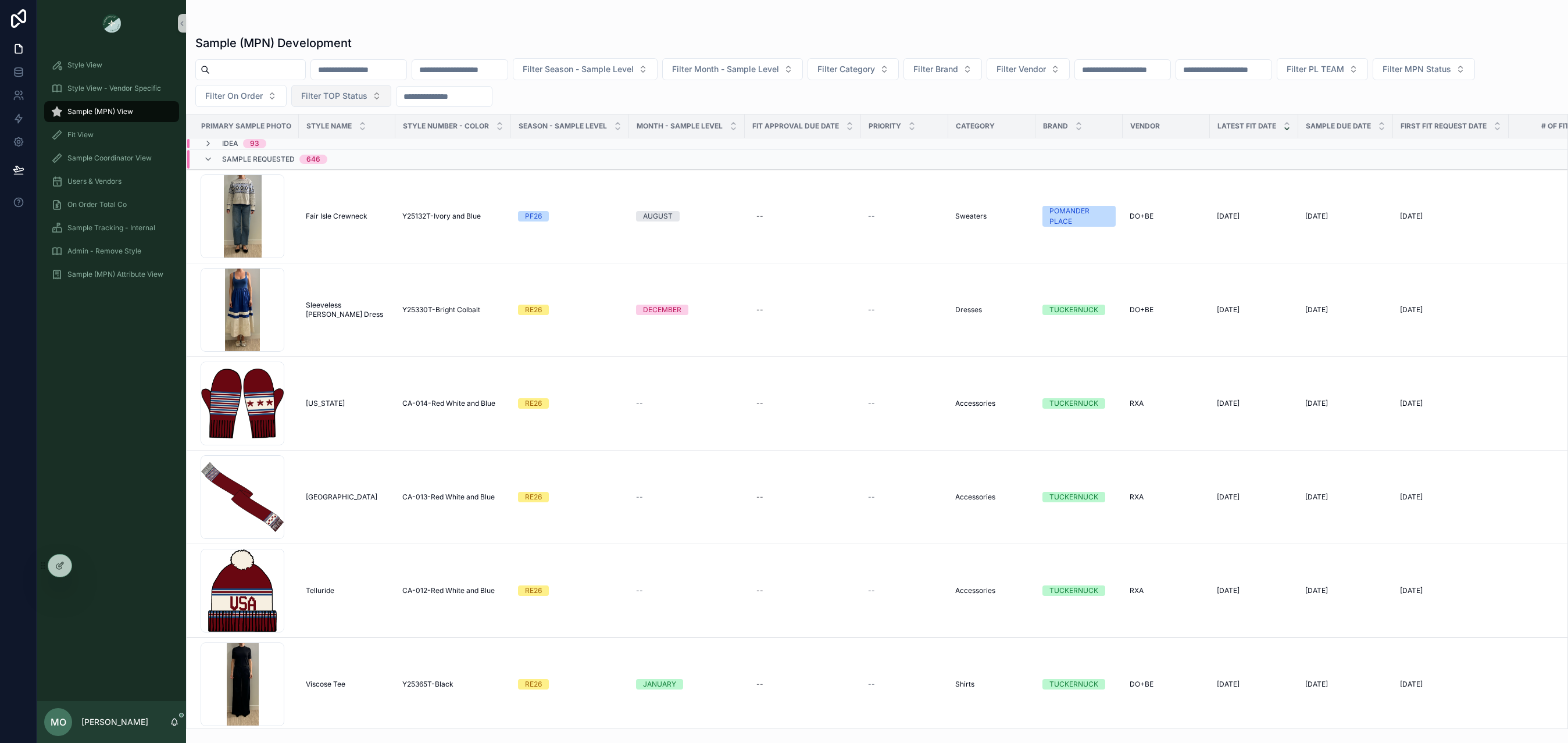
scroll to position [783, 0]
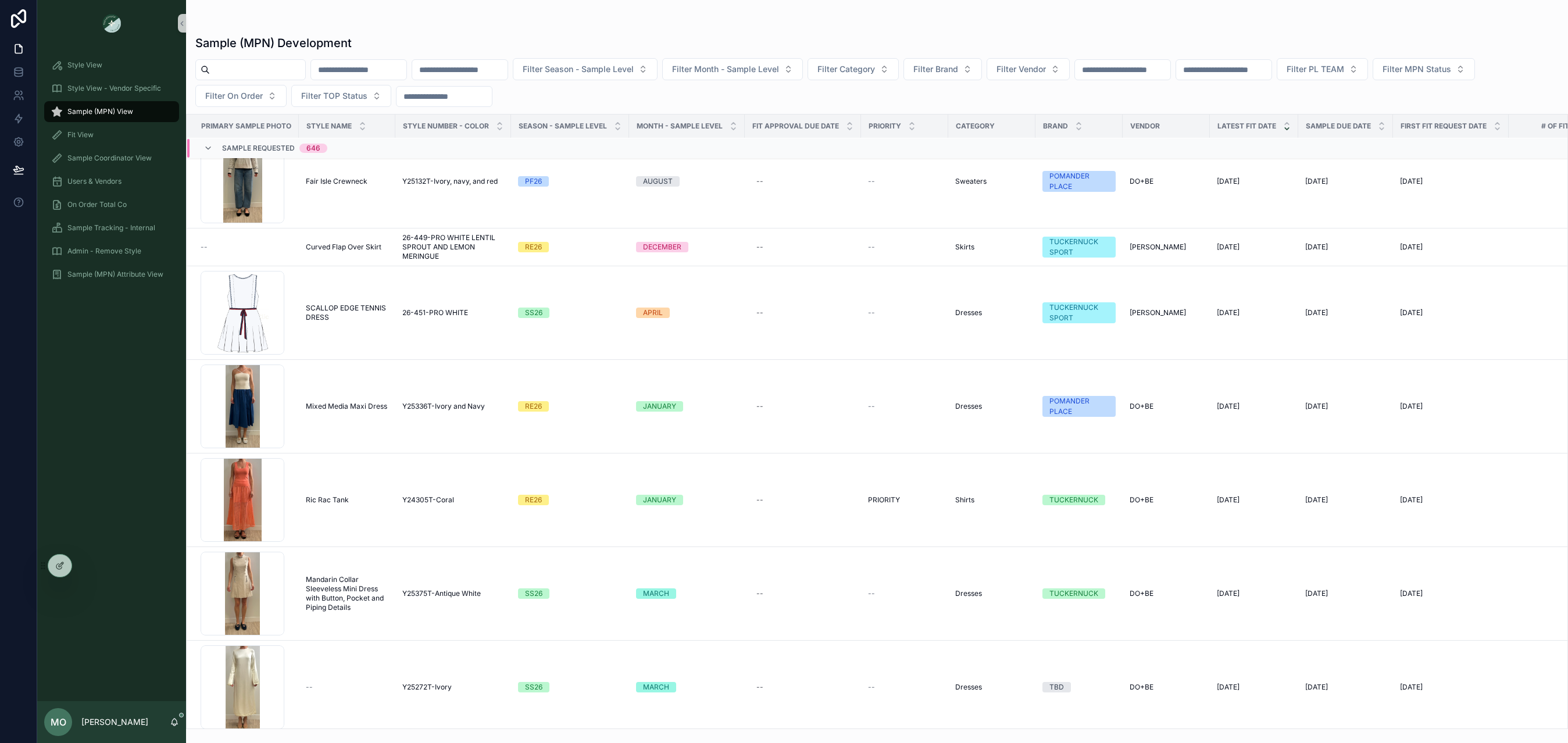
click at [248, 69] on input "scrollable content" at bounding box center [257, 70] width 95 height 16
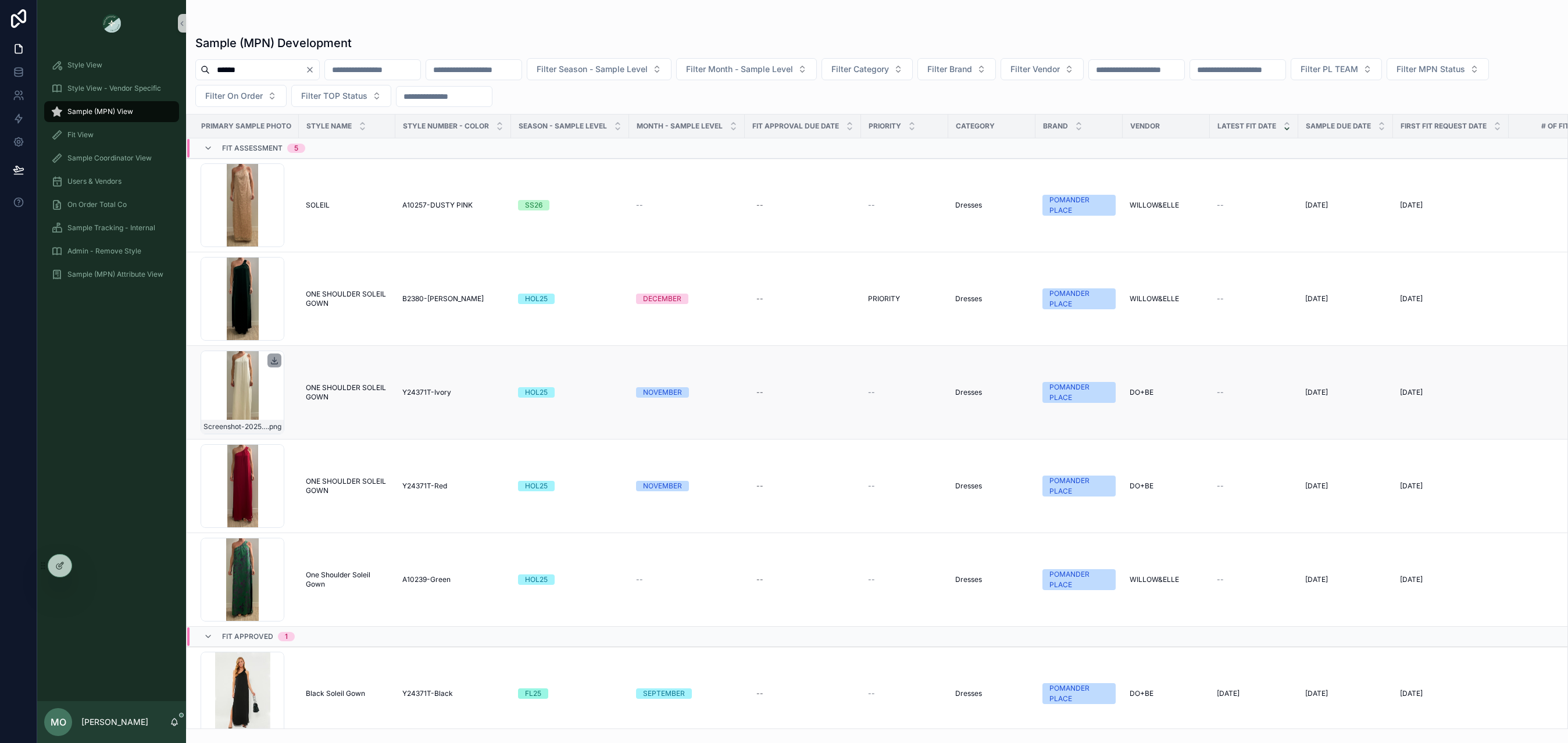
click at [276, 361] on icon "scrollable content" at bounding box center [274, 360] width 9 height 9
click at [275, 461] on div "scrollable content" at bounding box center [274, 454] width 14 height 14
click at [274, 549] on icon "scrollable content" at bounding box center [274, 547] width 0 height 5
click at [273, 457] on icon "scrollable content" at bounding box center [274, 454] width 9 height 9
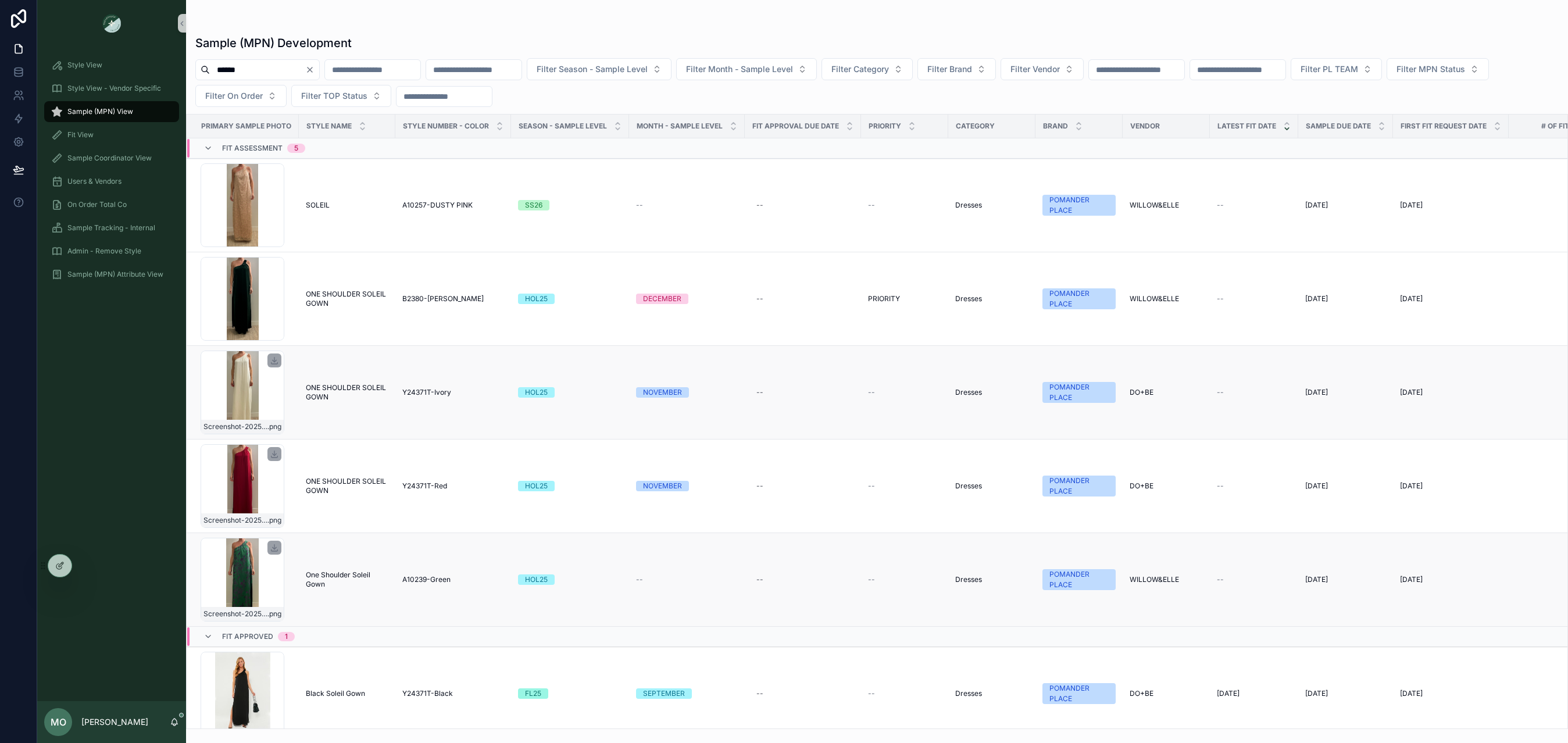
click at [270, 77] on input "******" at bounding box center [257, 70] width 95 height 16
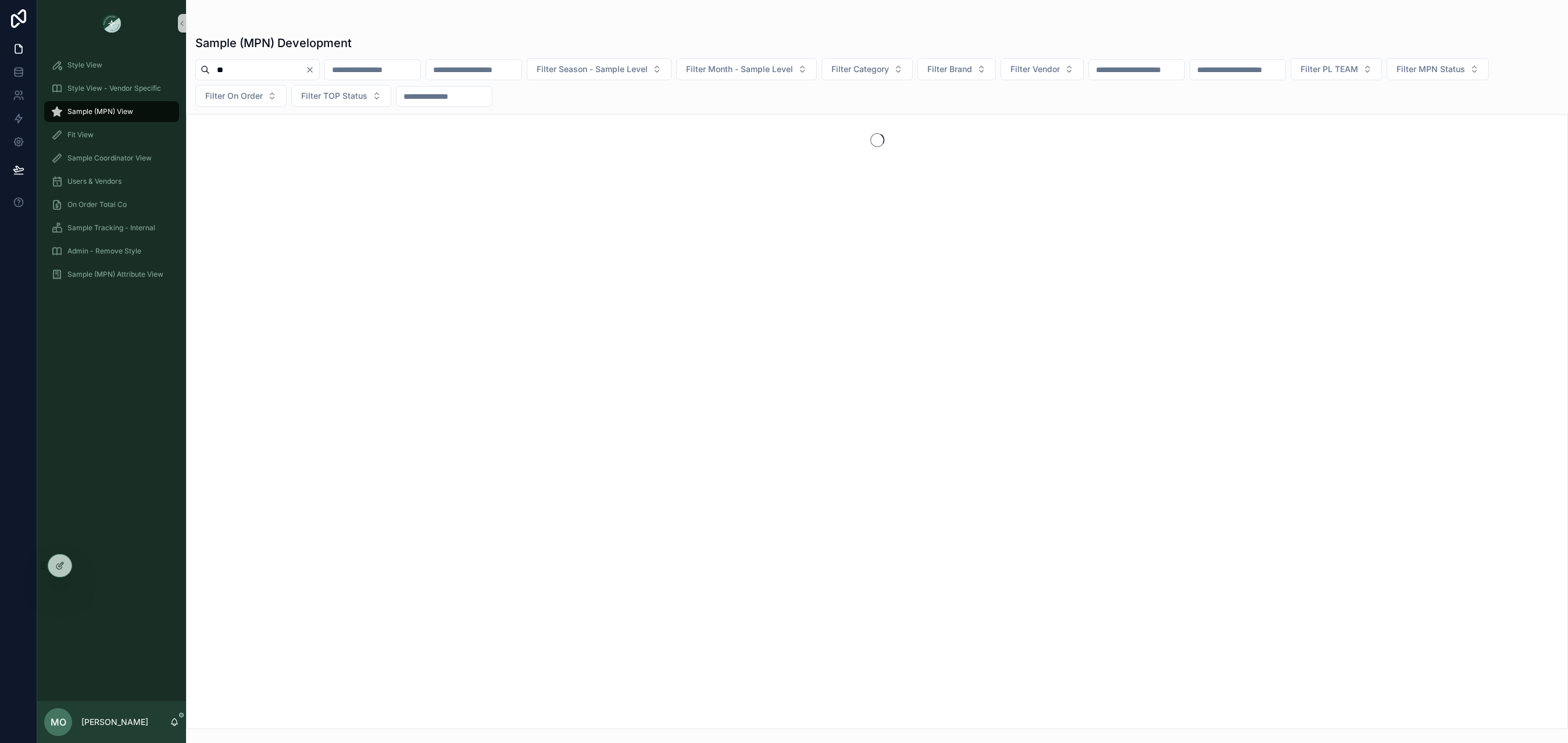
type input "*"
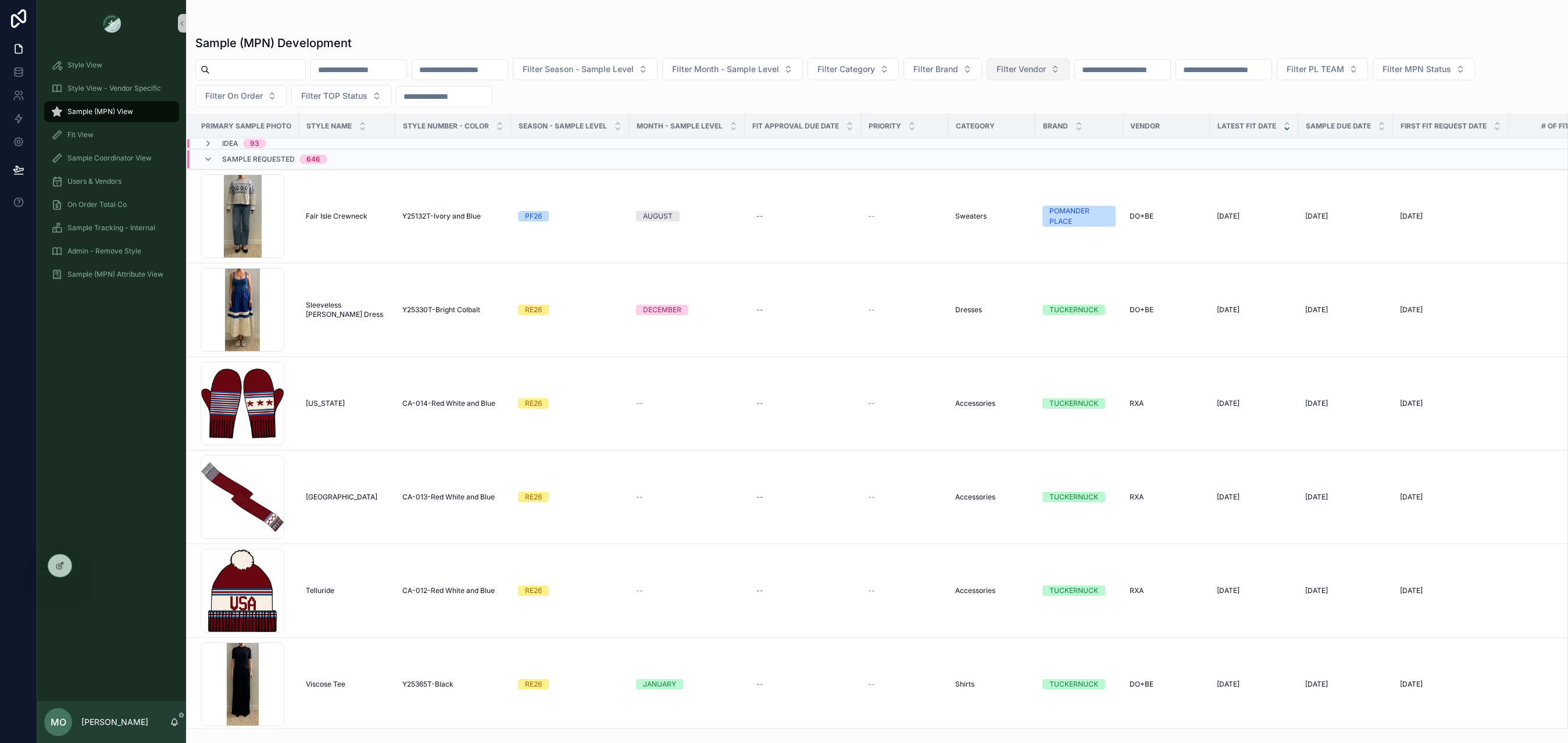
click at [1058, 78] on button "Filter Vendor" at bounding box center [1028, 69] width 83 height 22
type input "**"
click at [1037, 132] on div "DO+BE" at bounding box center [1065, 136] width 140 height 19
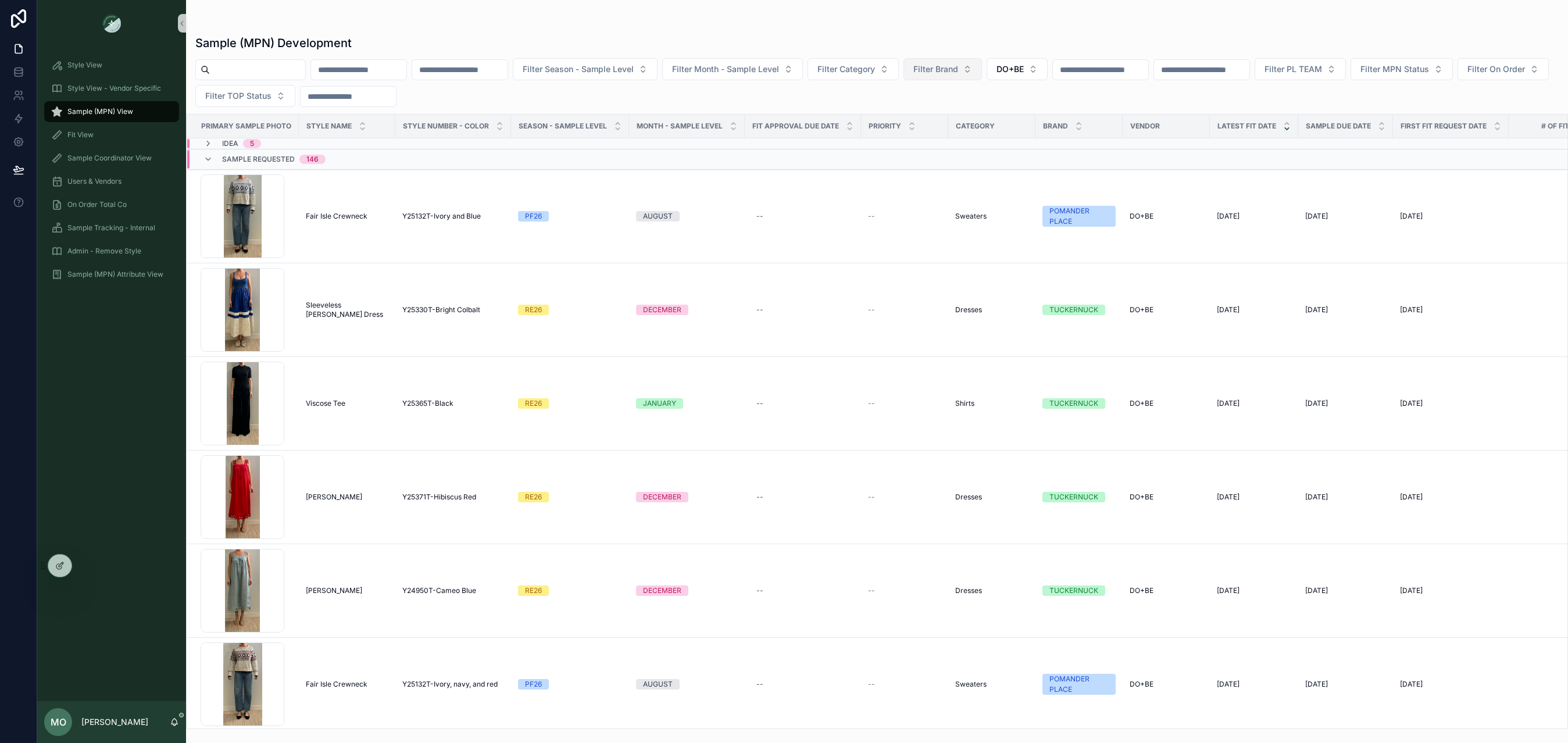
click at [958, 73] on span "Filter Brand" at bounding box center [936, 69] width 45 height 12
click at [894, 77] on button "Filter Category" at bounding box center [853, 69] width 91 height 22
type input "*****"
click at [847, 118] on span "Dresses" at bounding box center [838, 116] width 30 height 12
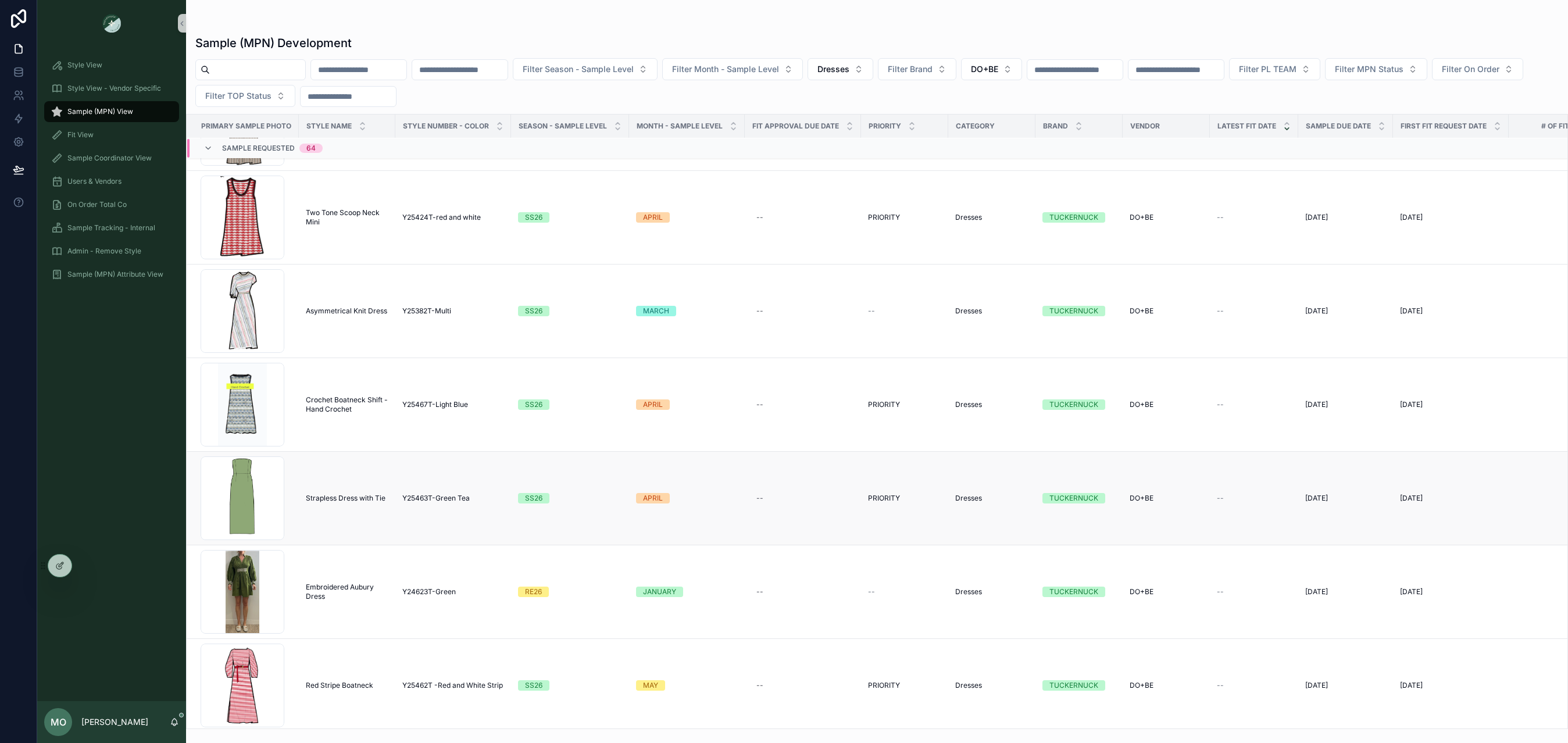
scroll to position [4667, 0]
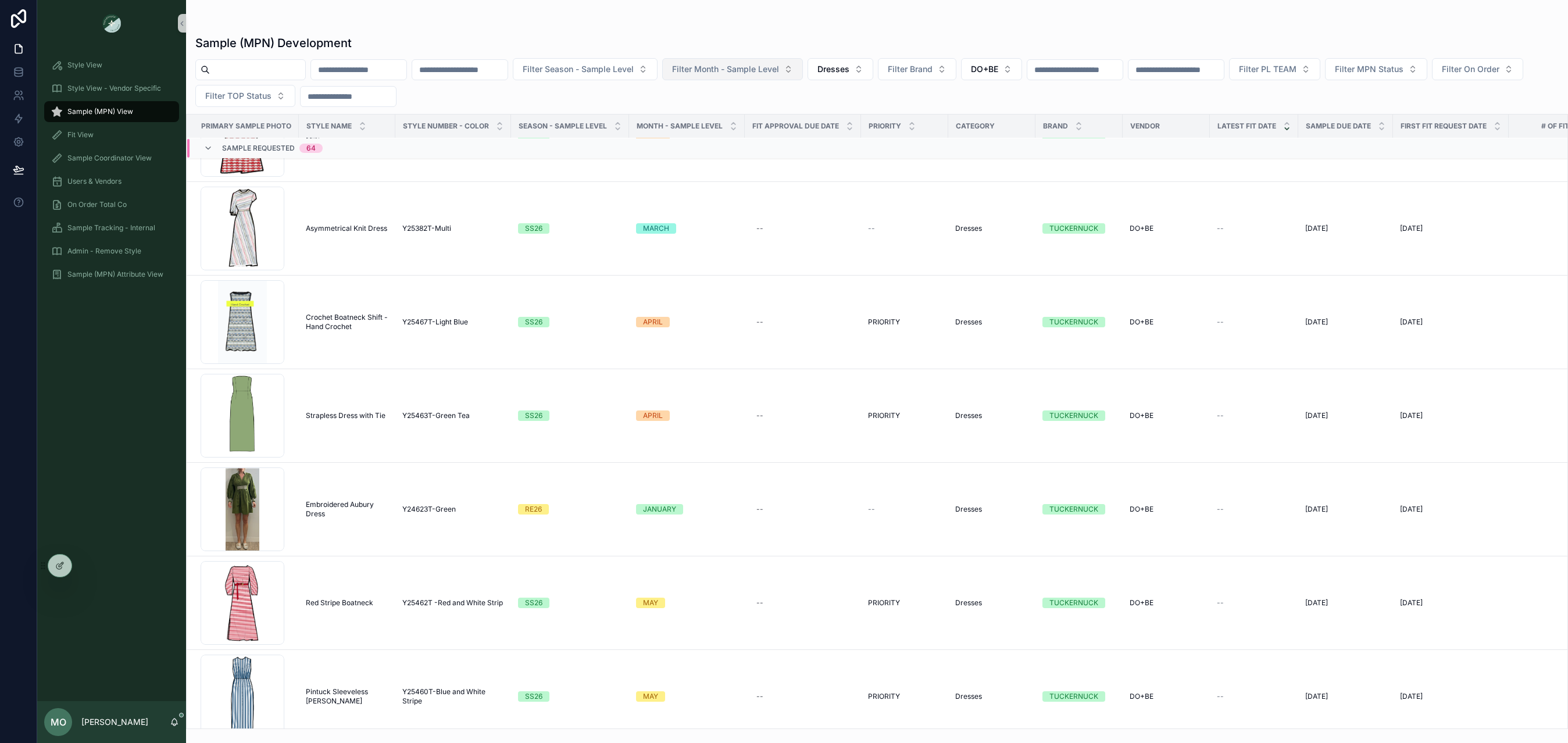
click at [747, 59] on button "Filter Month - Sample Level" at bounding box center [733, 69] width 141 height 22
type input "**"
click at [732, 116] on div "DECEMBER" at bounding box center [768, 117] width 140 height 19
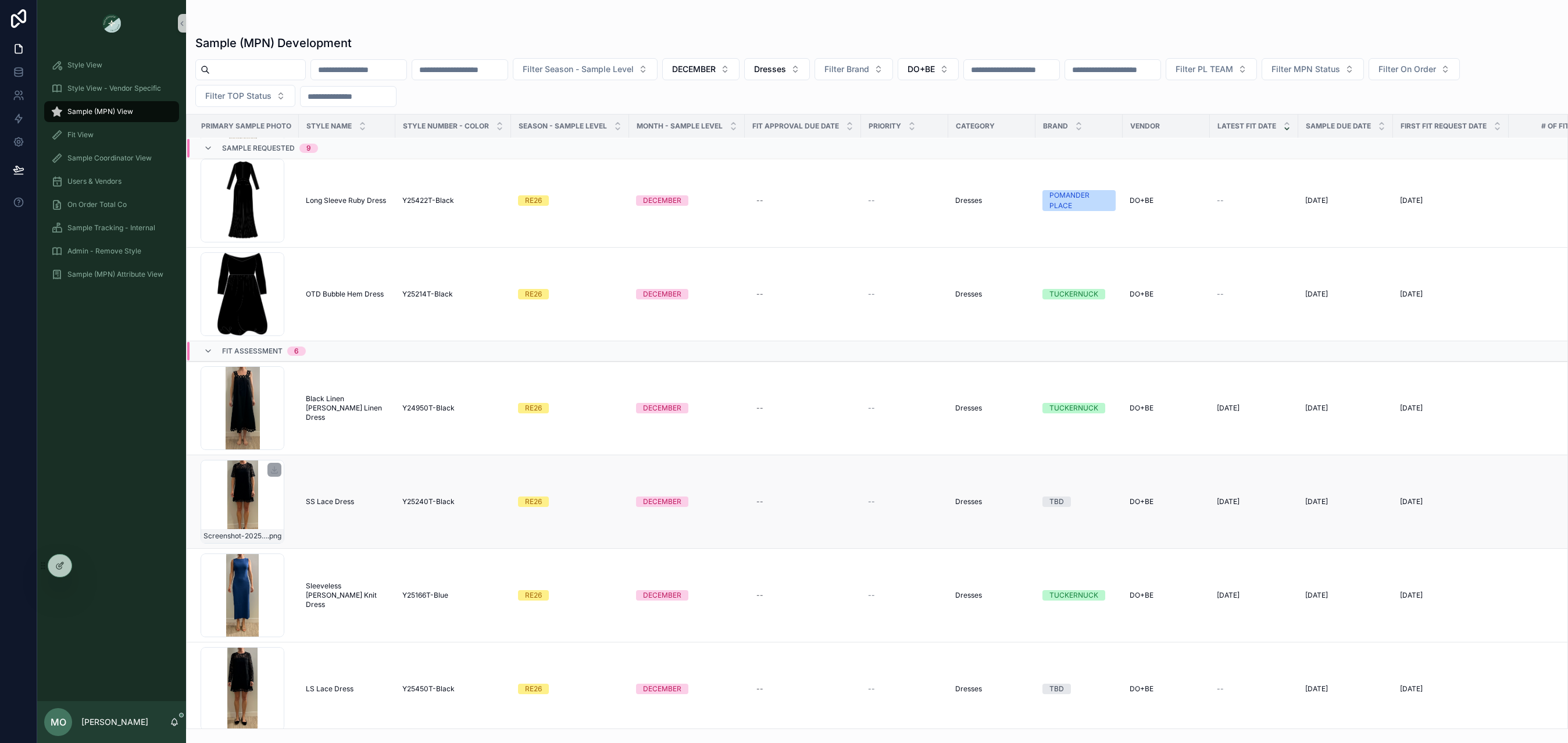
scroll to position [669, 0]
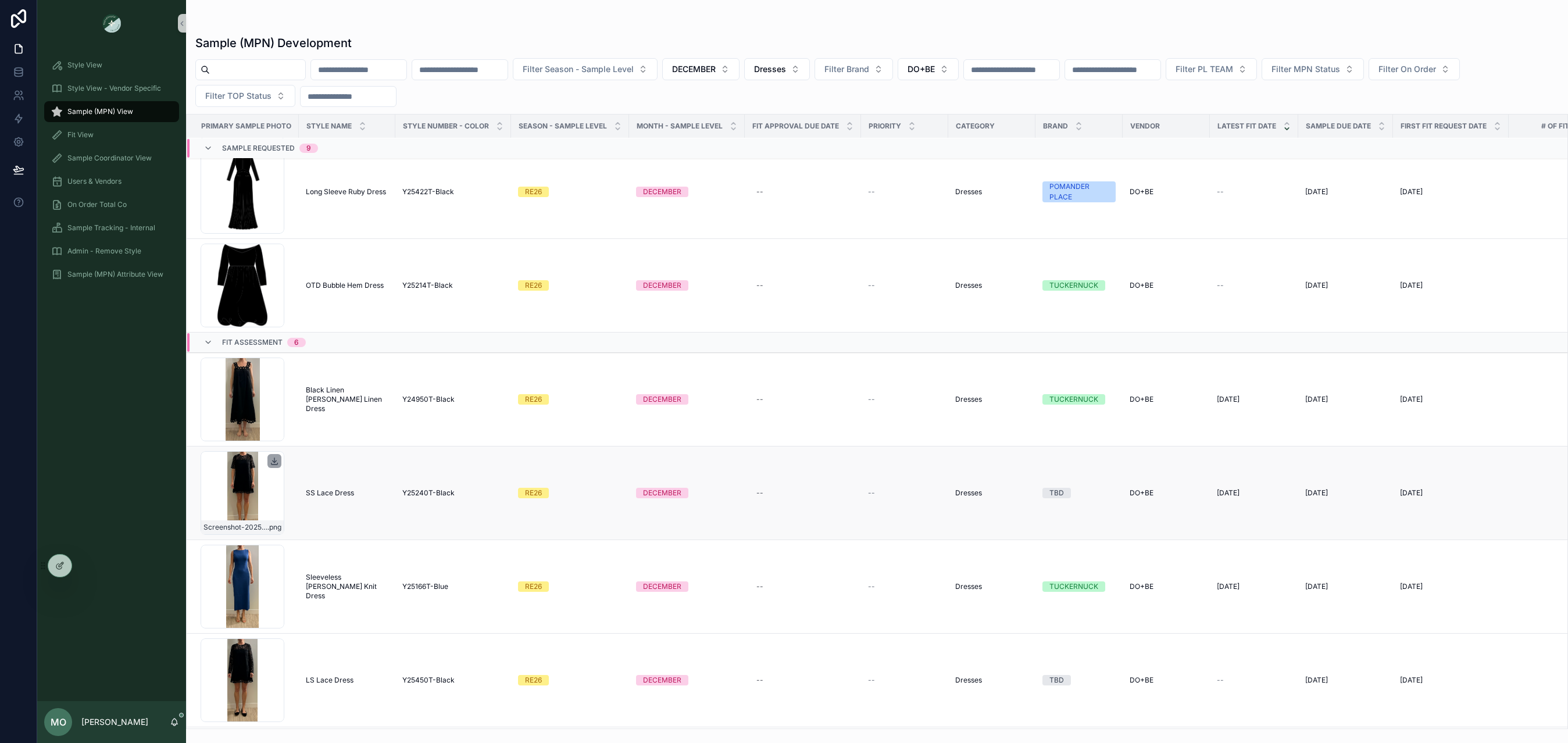
click at [274, 464] on icon "scrollable content" at bounding box center [274, 461] width 9 height 9
click at [275, 651] on icon "scrollable content" at bounding box center [274, 648] width 9 height 9
click at [716, 67] on span "DECEMBER" at bounding box center [694, 69] width 43 height 12
click at [710, 117] on div "None" at bounding box center [737, 117] width 140 height 19
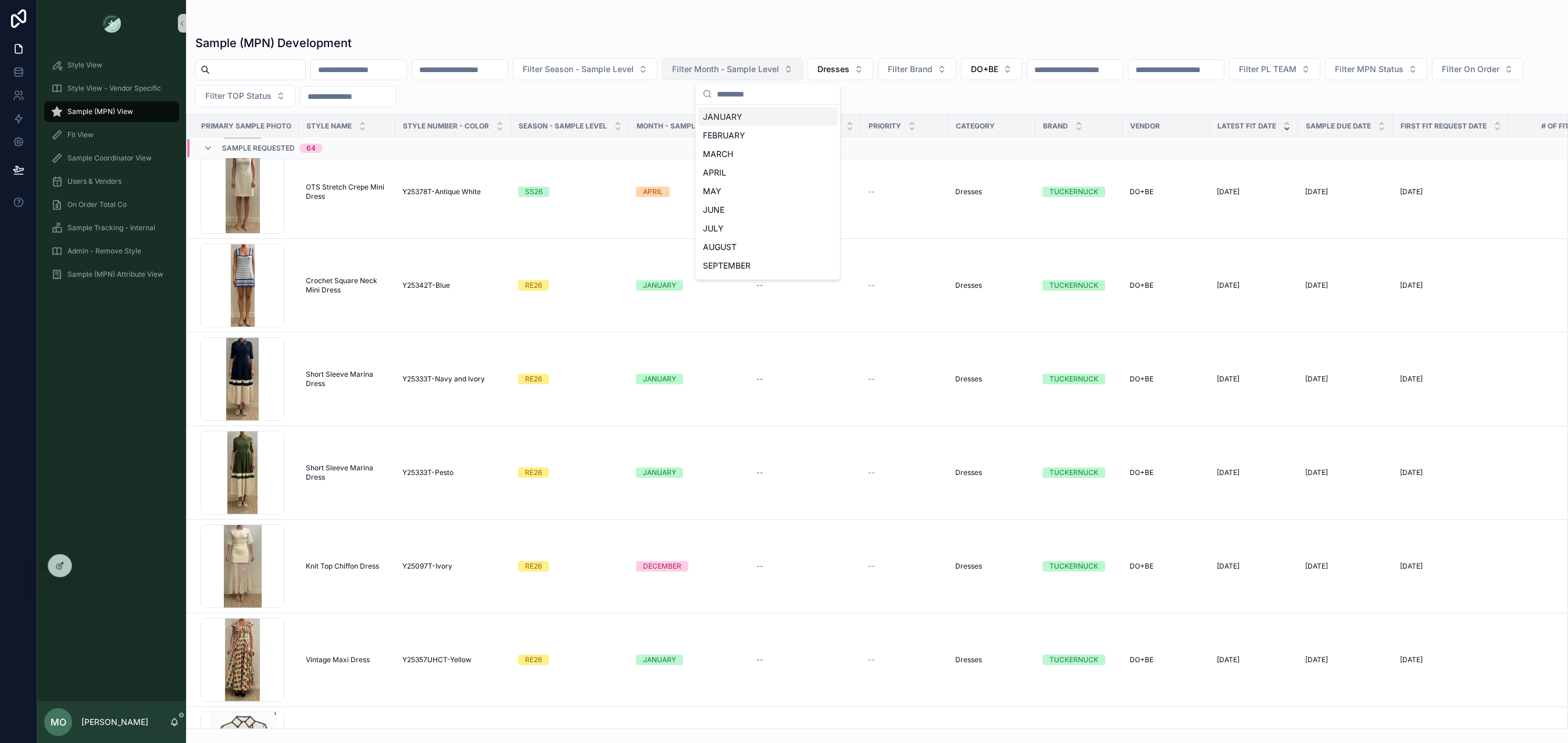
click at [779, 67] on span "Filter Month - Sample Level" at bounding box center [725, 69] width 107 height 12
click at [849, 74] on span "Dresses" at bounding box center [833, 69] width 32 height 12
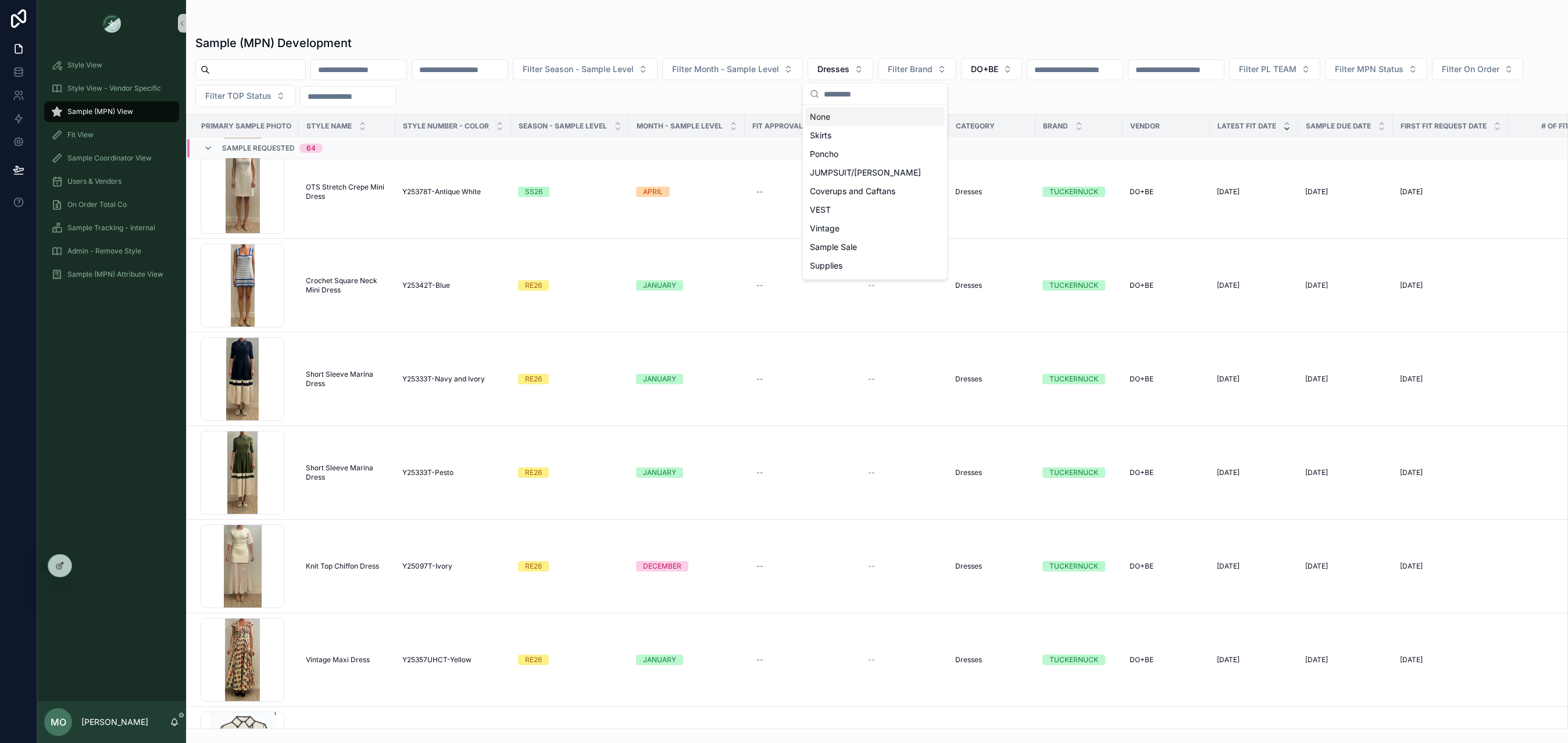
click at [853, 122] on div "None" at bounding box center [875, 117] width 140 height 19
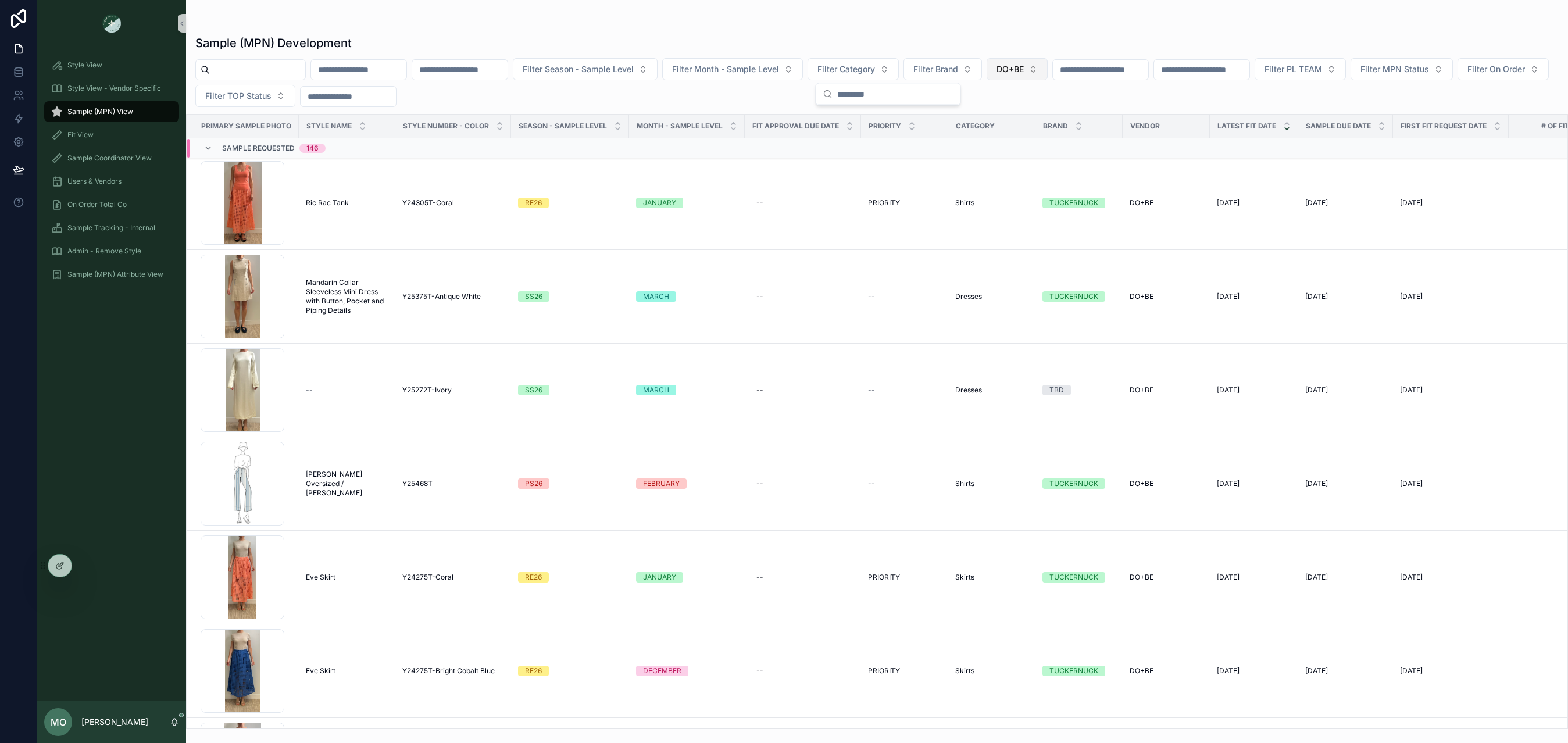
click at [1021, 71] on div "Filter Season - Sample Level Filter Month - Sample Level Filter Category Filter…" at bounding box center [877, 82] width 1382 height 49
click at [1042, 77] on button "DO+BE" at bounding box center [1017, 69] width 61 height 22
drag, startPoint x: 1025, startPoint y: 114, endPoint x: 647, endPoint y: 99, distance: 378.3
click at [1025, 114] on div "None" at bounding box center [1054, 117] width 140 height 19
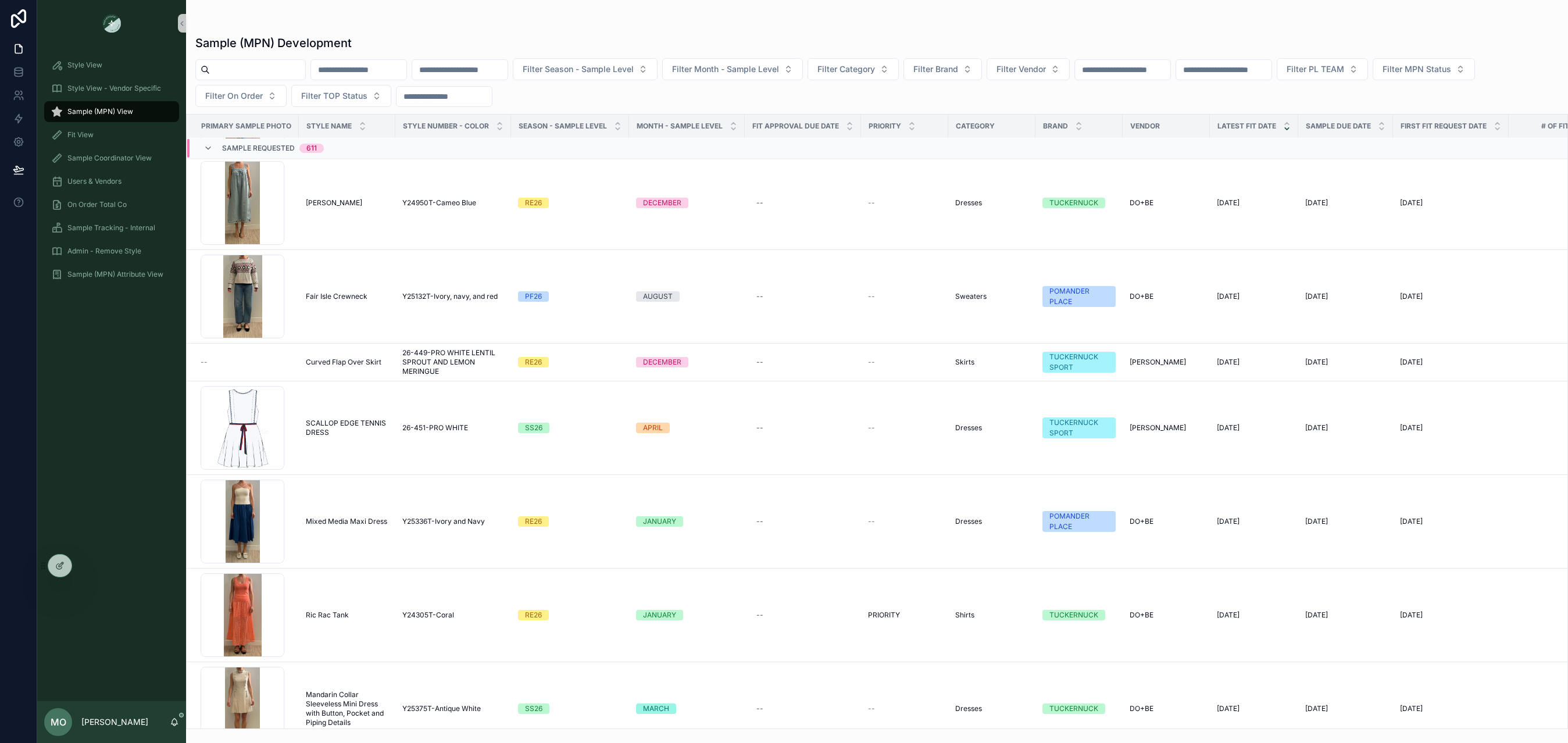
click at [278, 60] on div "scrollable content" at bounding box center [250, 70] width 111 height 21
click at [275, 65] on input "scrollable content" at bounding box center [257, 70] width 95 height 16
type input "*******"
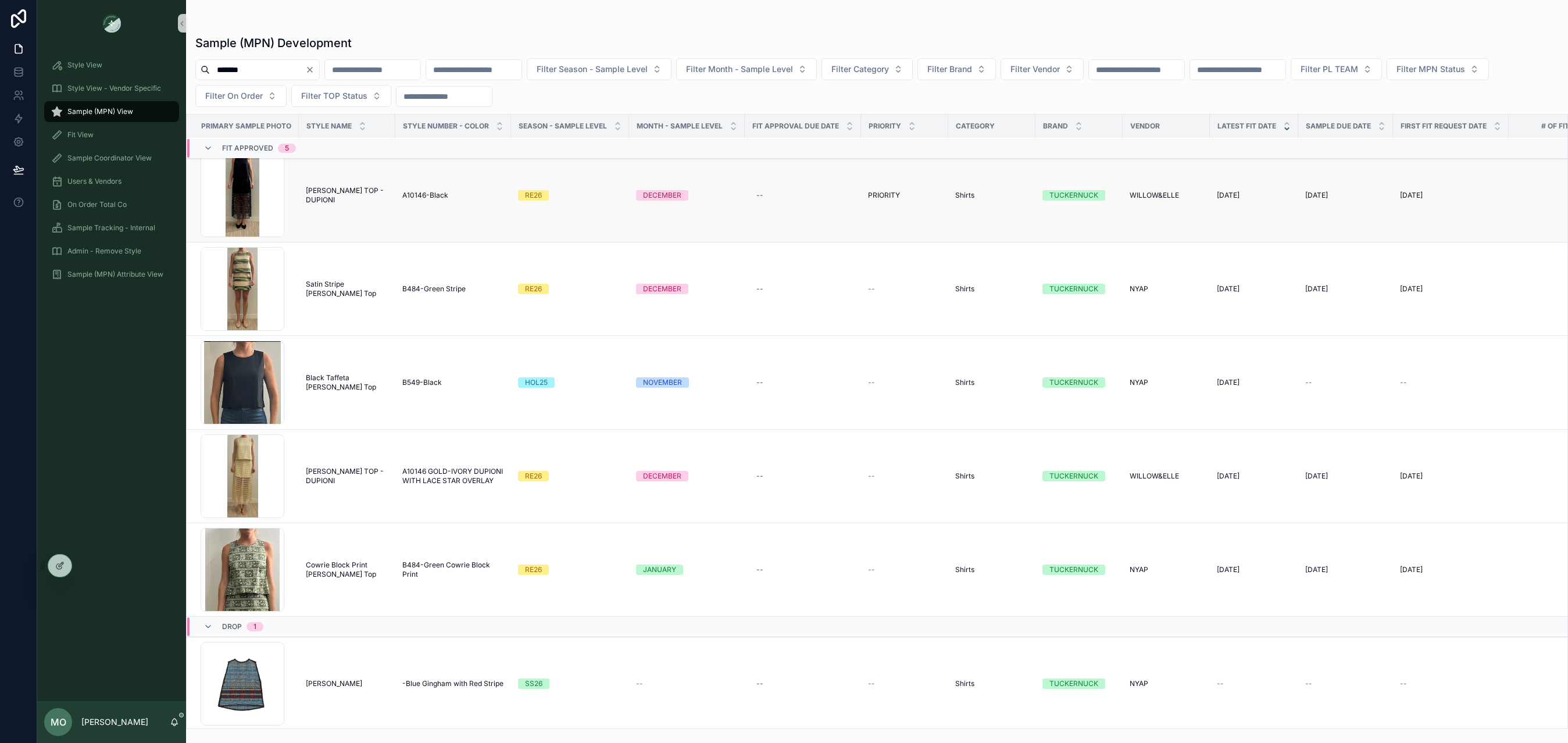
scroll to position [318, 0]
click at [441, 480] on span "A10146 GOLD-IVORY DUPIONI WITH LACE STAR OVERLAY" at bounding box center [453, 474] width 102 height 19
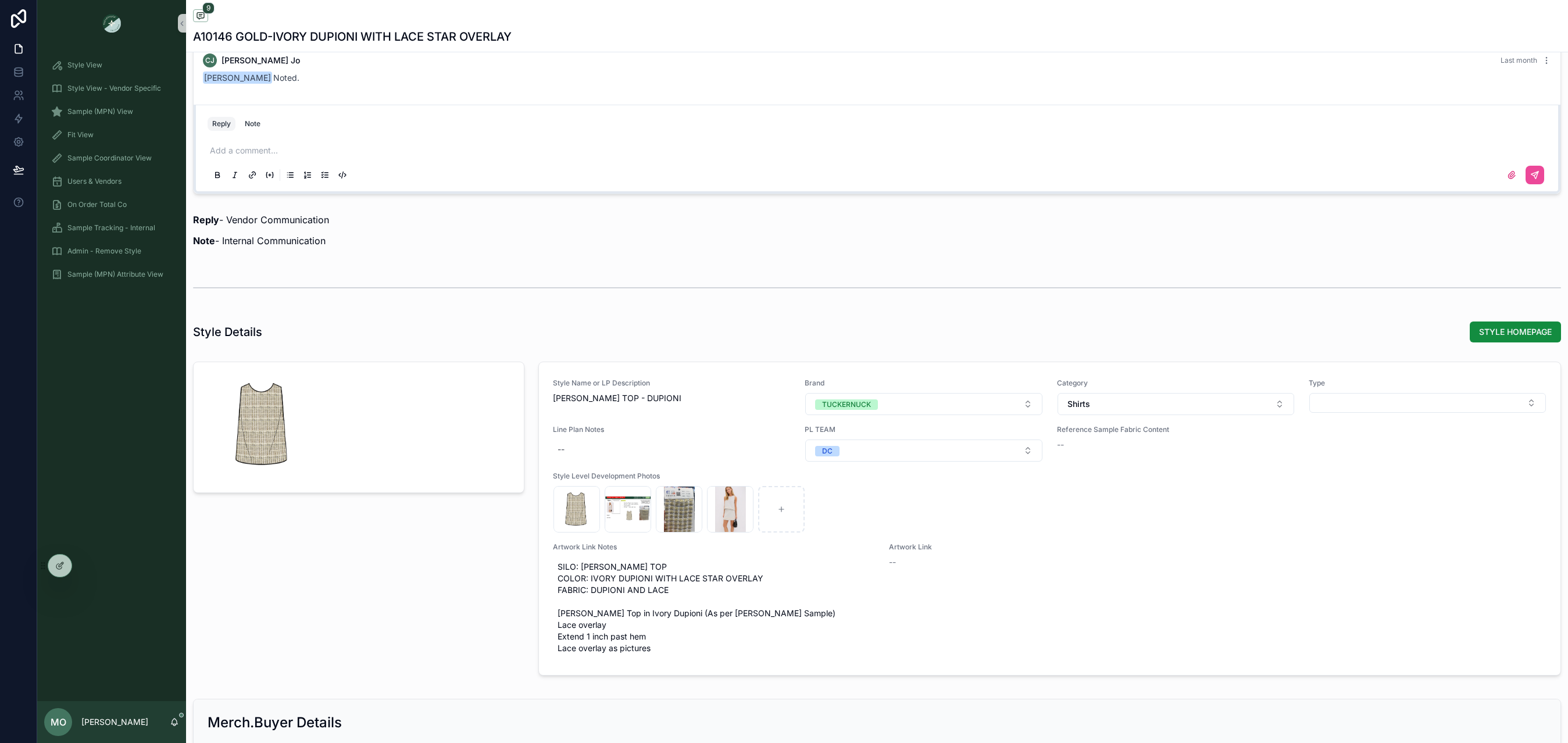
scroll to position [1787, 0]
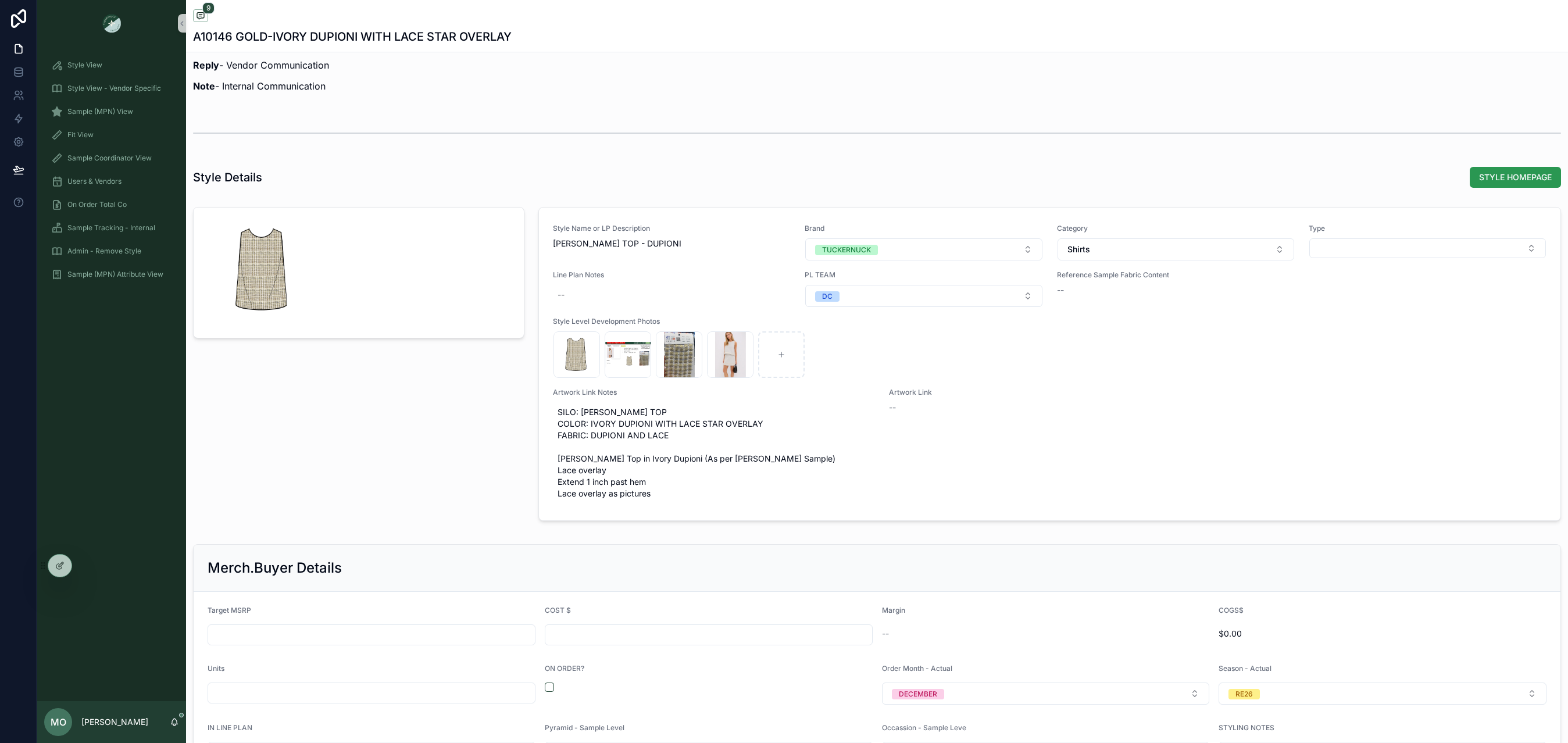
click at [1482, 183] on span "STYLE HOMEPAGE" at bounding box center [1516, 177] width 73 height 12
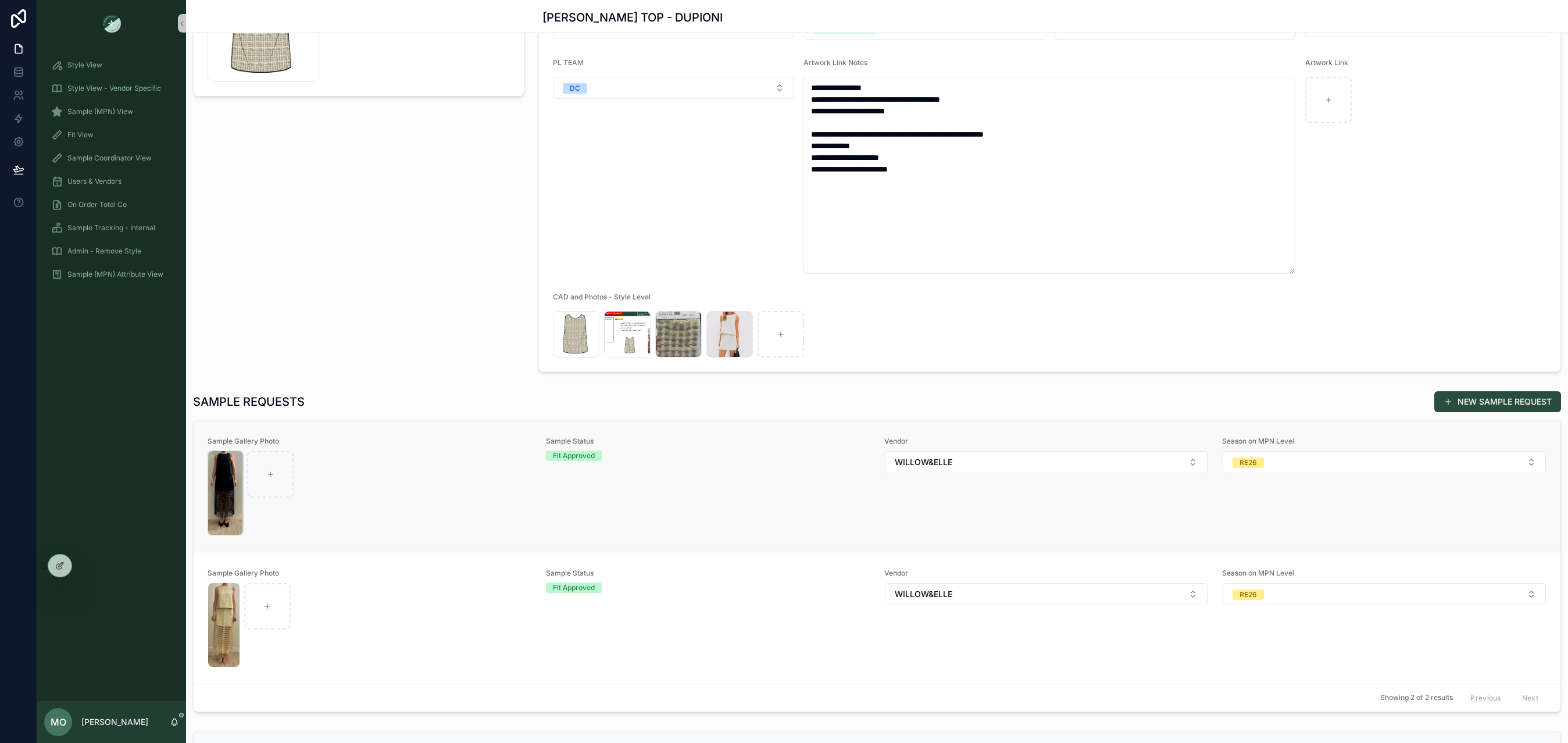
scroll to position [168, 0]
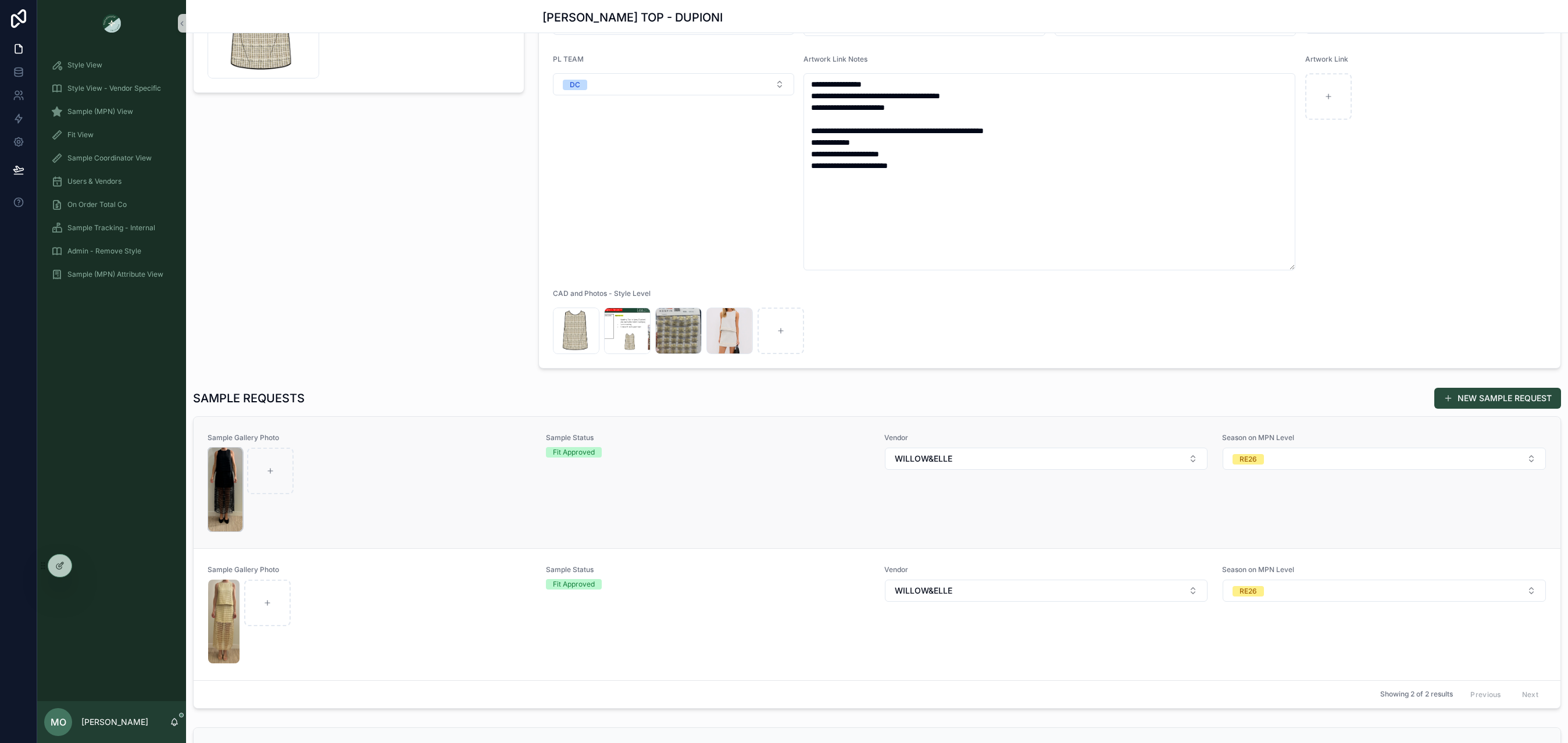
click at [229, 466] on img "scrollable content" at bounding box center [226, 490] width 34 height 84
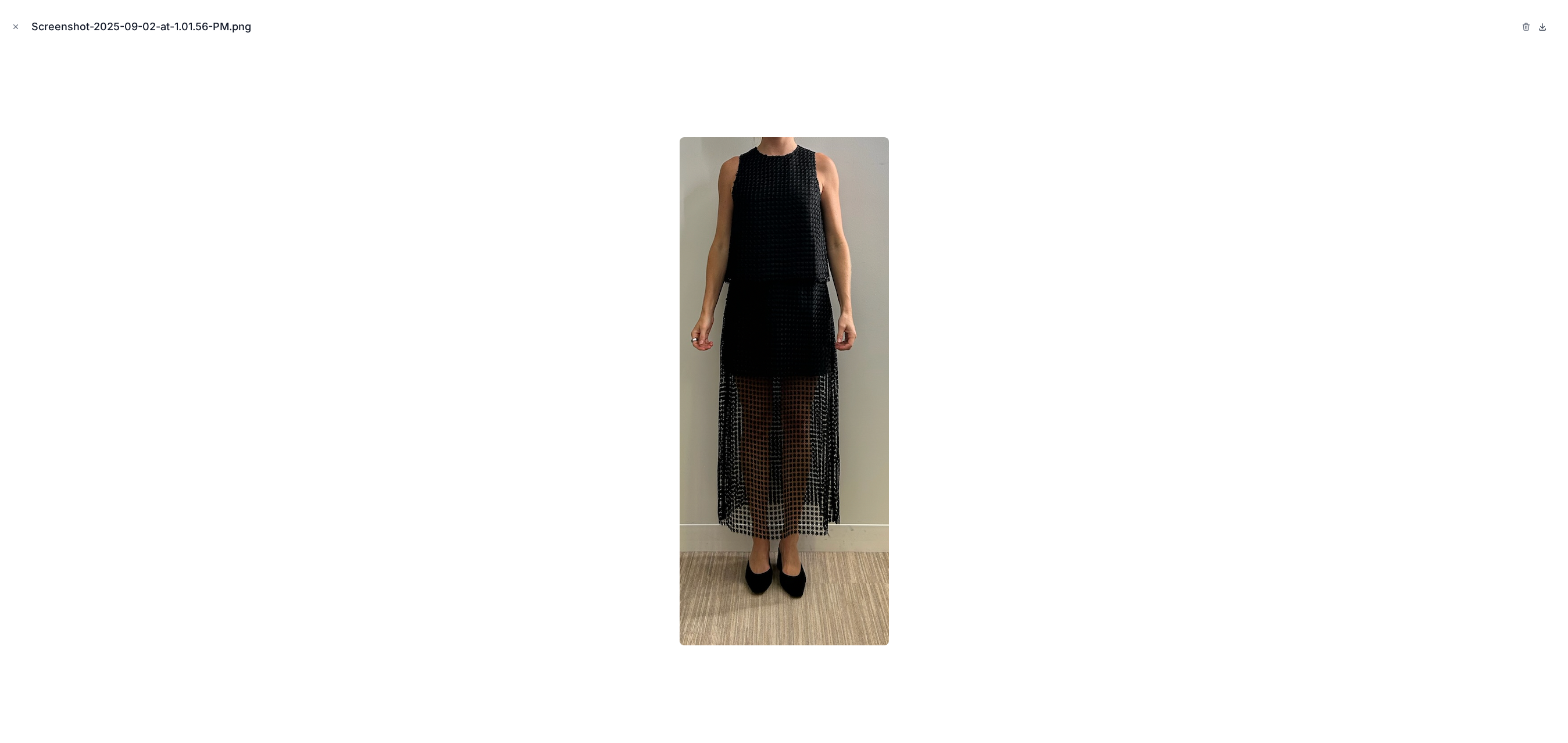
click at [1543, 28] on icon at bounding box center [1542, 27] width 9 height 9
click at [16, 29] on icon "Close modal" at bounding box center [16, 26] width 9 height 9
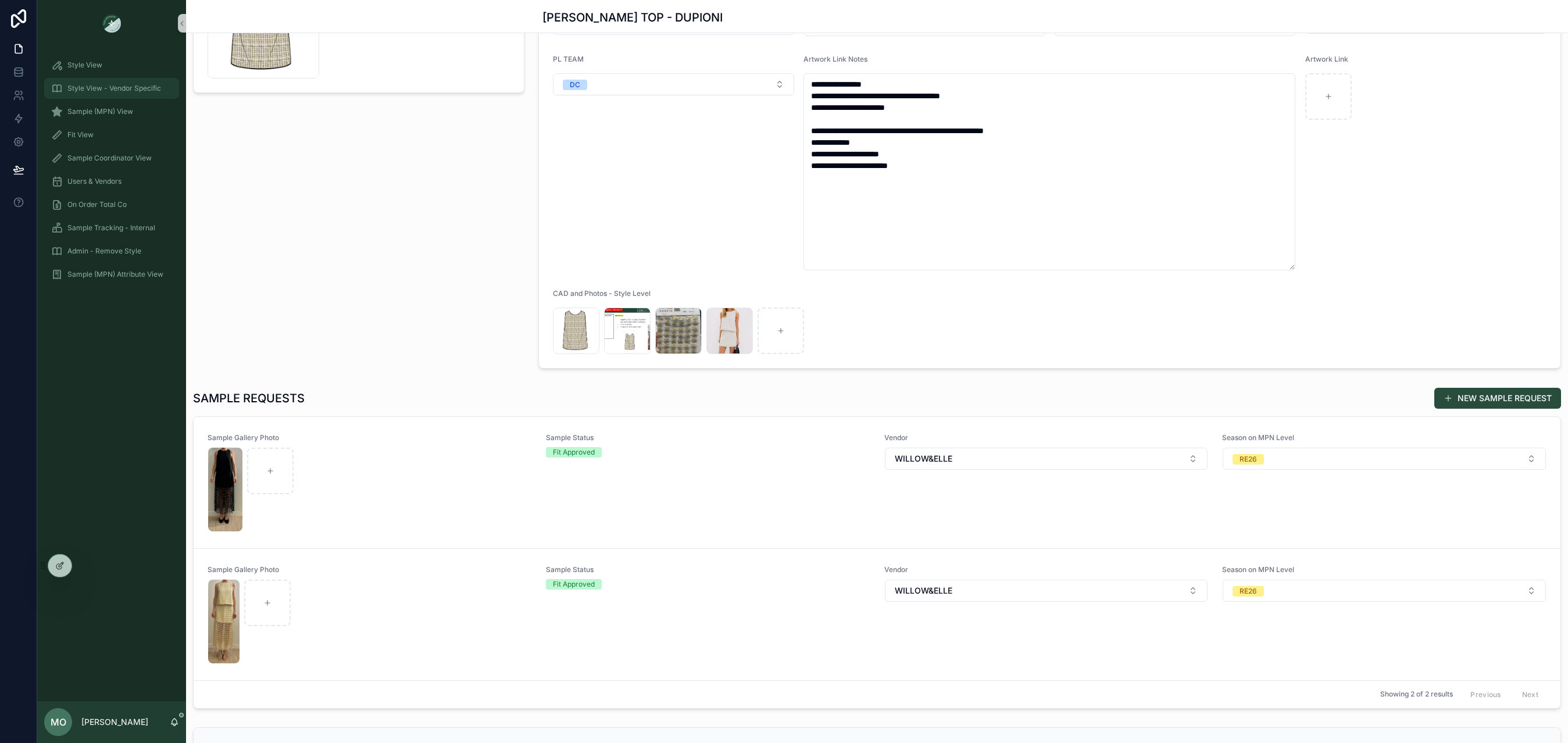
click at [93, 98] on link "Style View - Vendor Specific" at bounding box center [112, 88] width 135 height 21
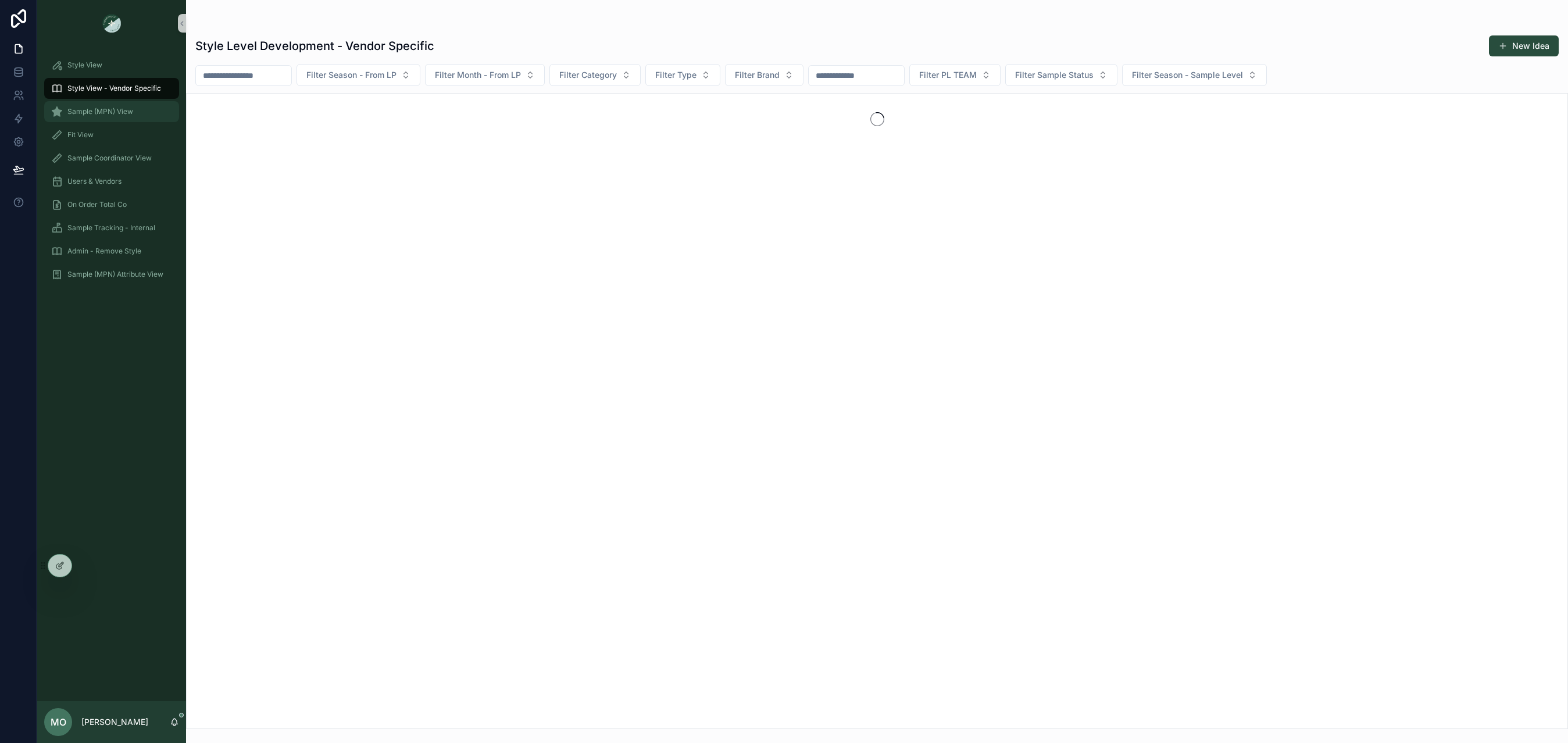
click at [97, 112] on span "Sample (MPN) View" at bounding box center [100, 112] width 66 height 9
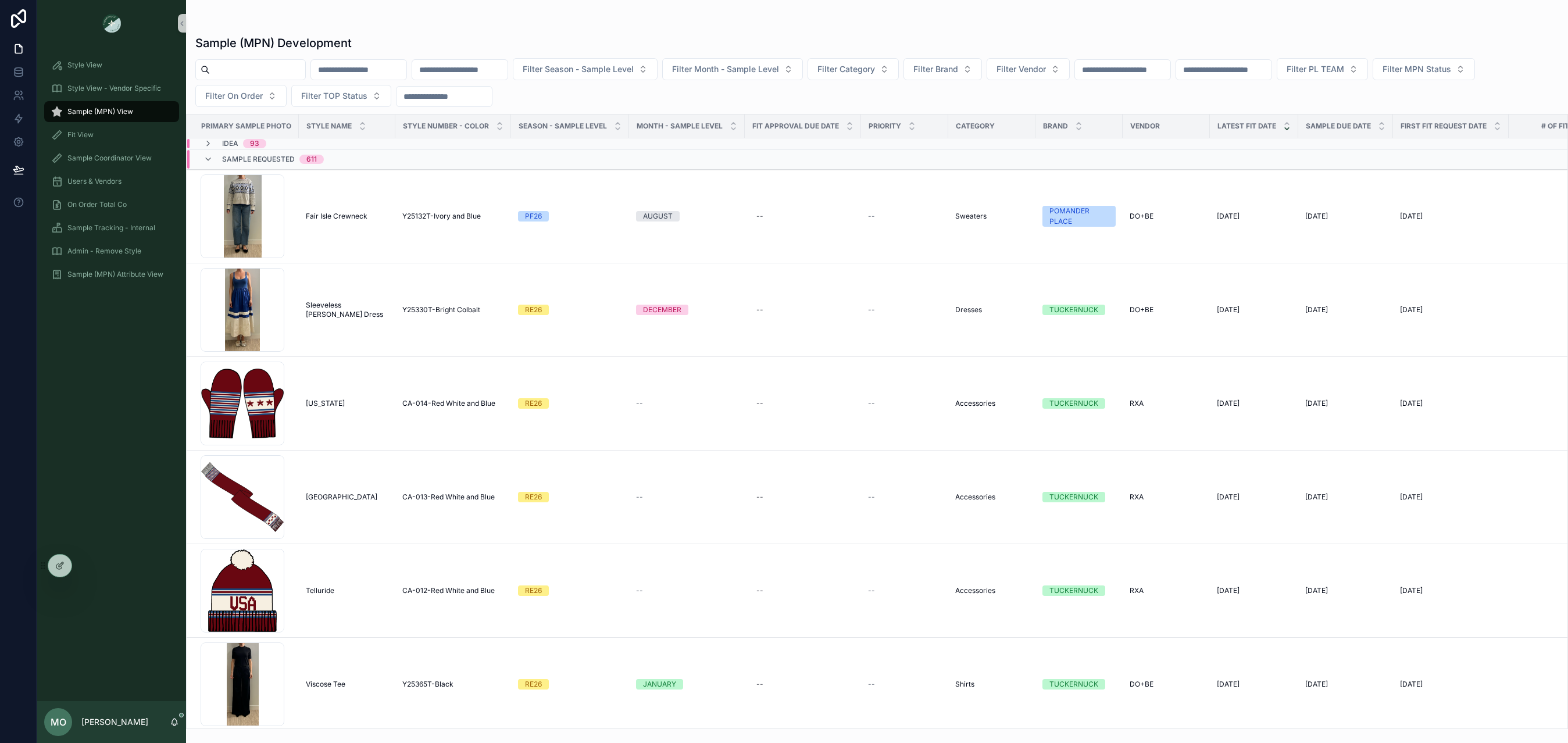
click at [263, 74] on input "scrollable content" at bounding box center [257, 70] width 95 height 16
type input "******"
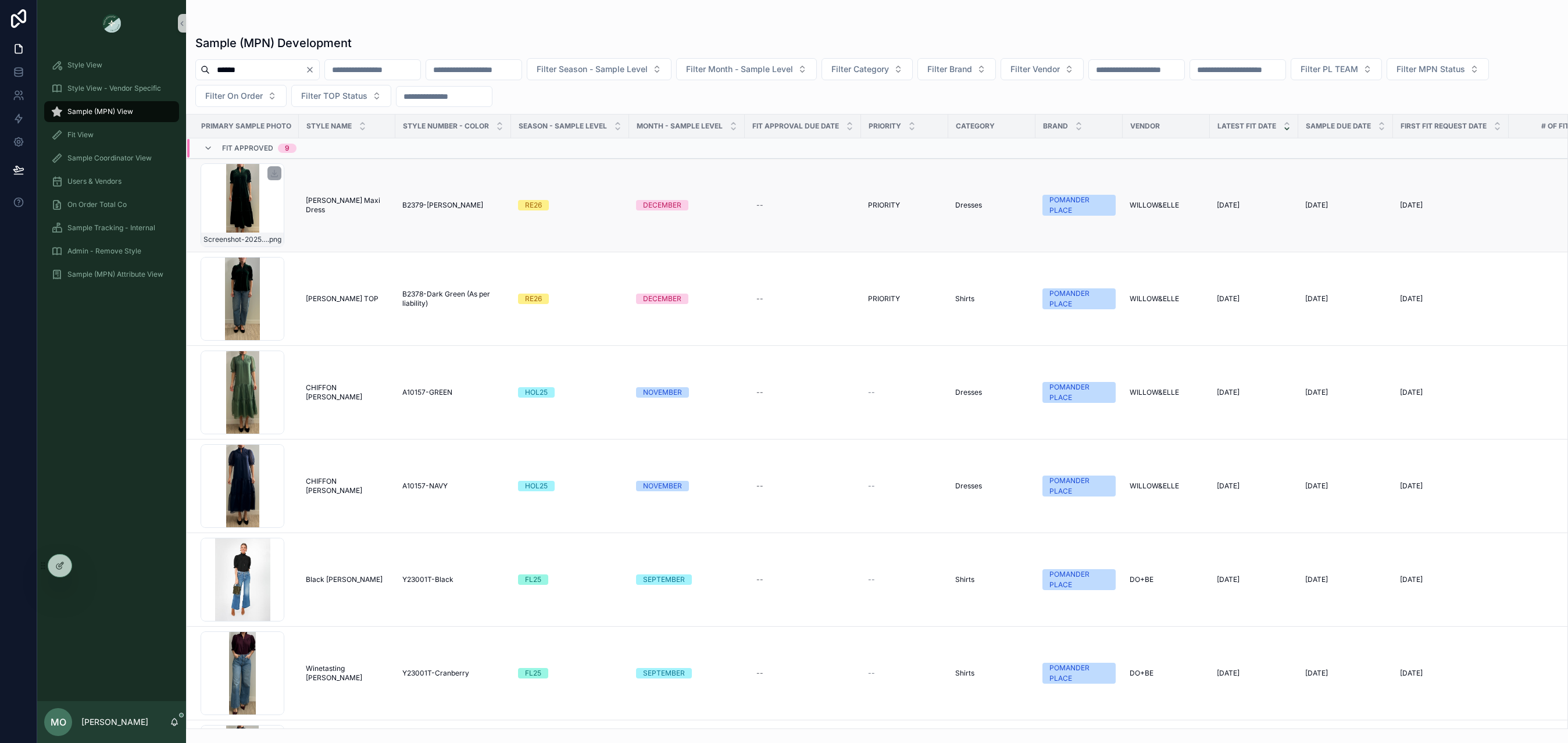
click at [273, 181] on div "scrollable content" at bounding box center [274, 174] width 14 height 14
click at [275, 177] on icon "scrollable content" at bounding box center [274, 174] width 9 height 9
